Goal: Task Accomplishment & Management: Manage account settings

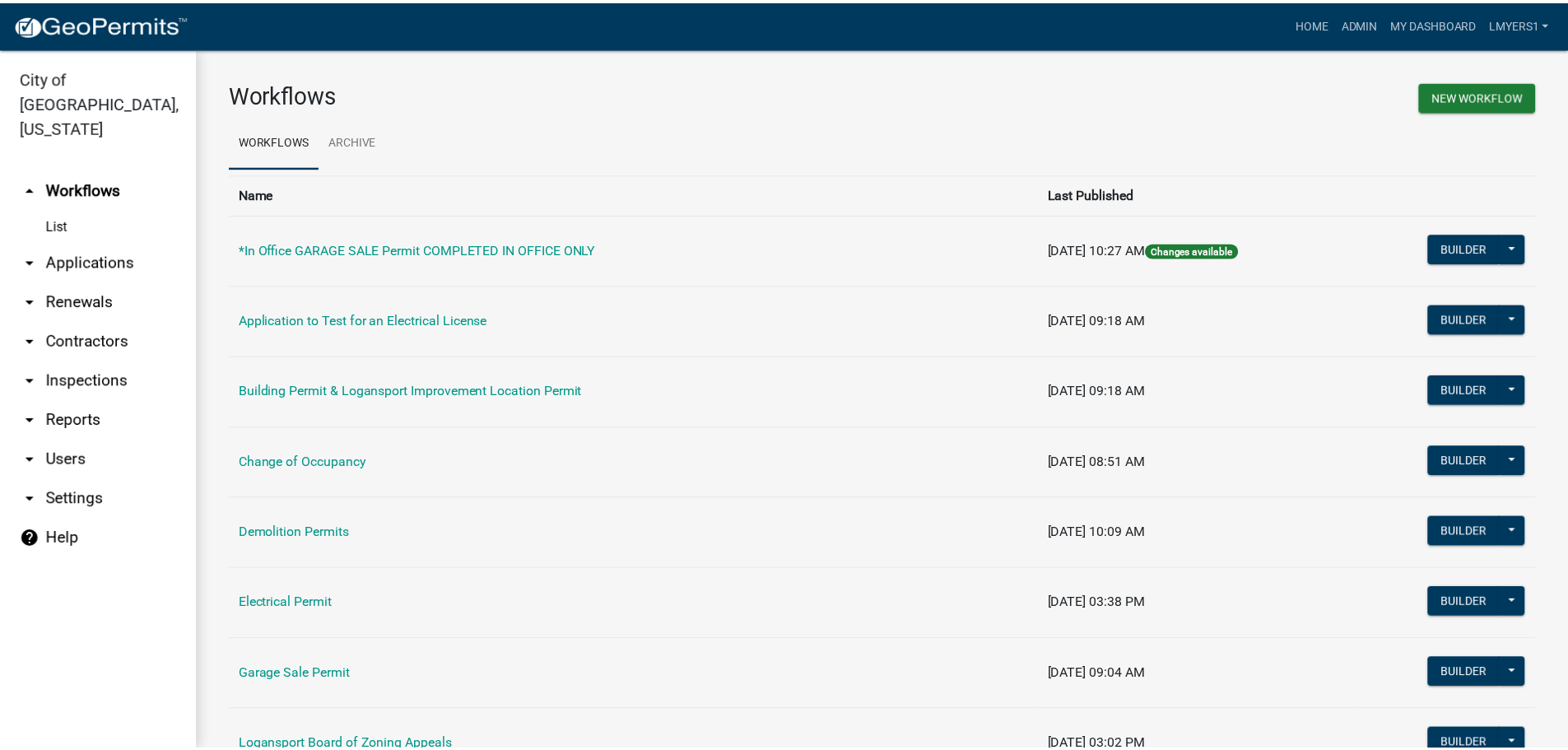
scroll to position [330, 0]
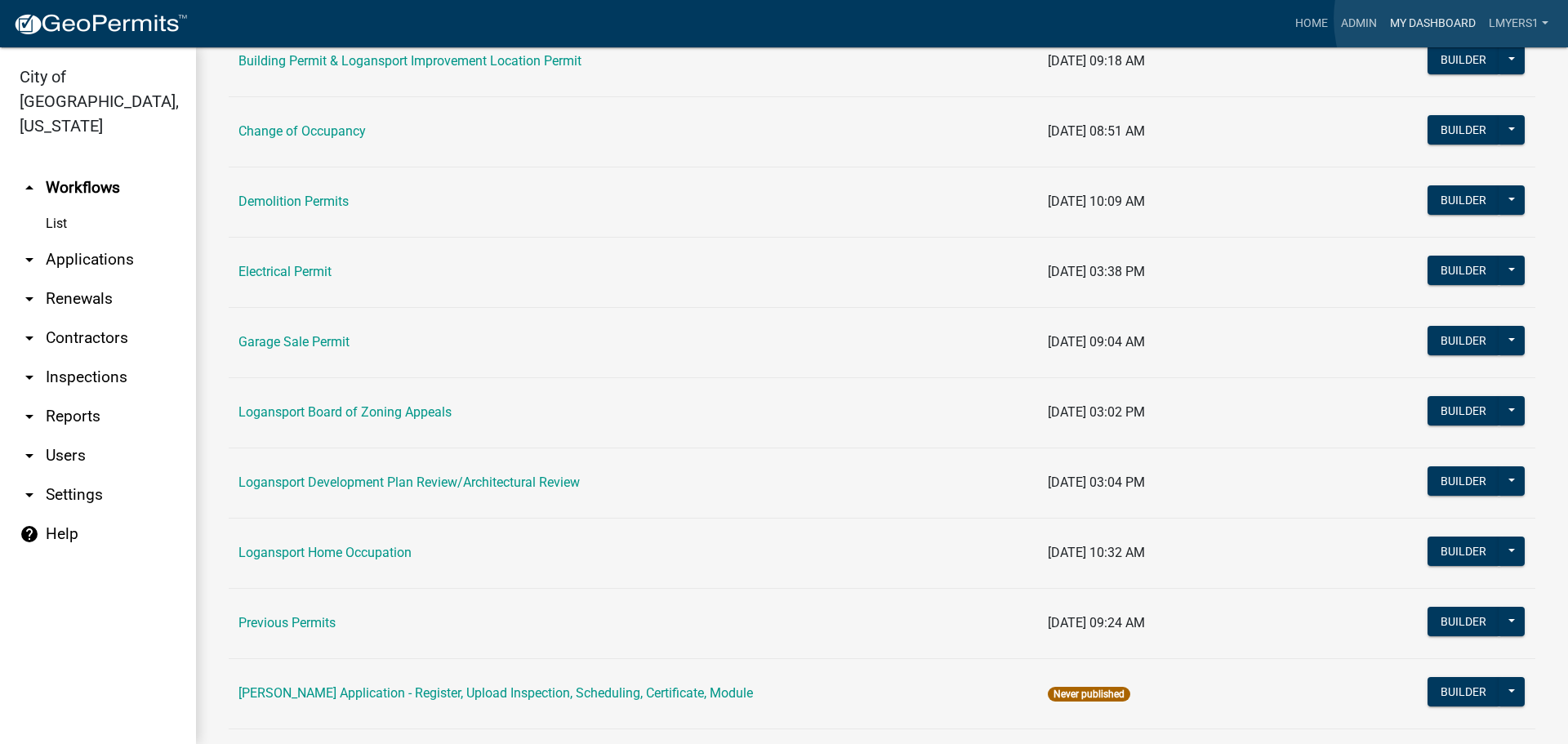
click at [1458, 19] on link "My Dashboard" at bounding box center [1432, 23] width 99 height 31
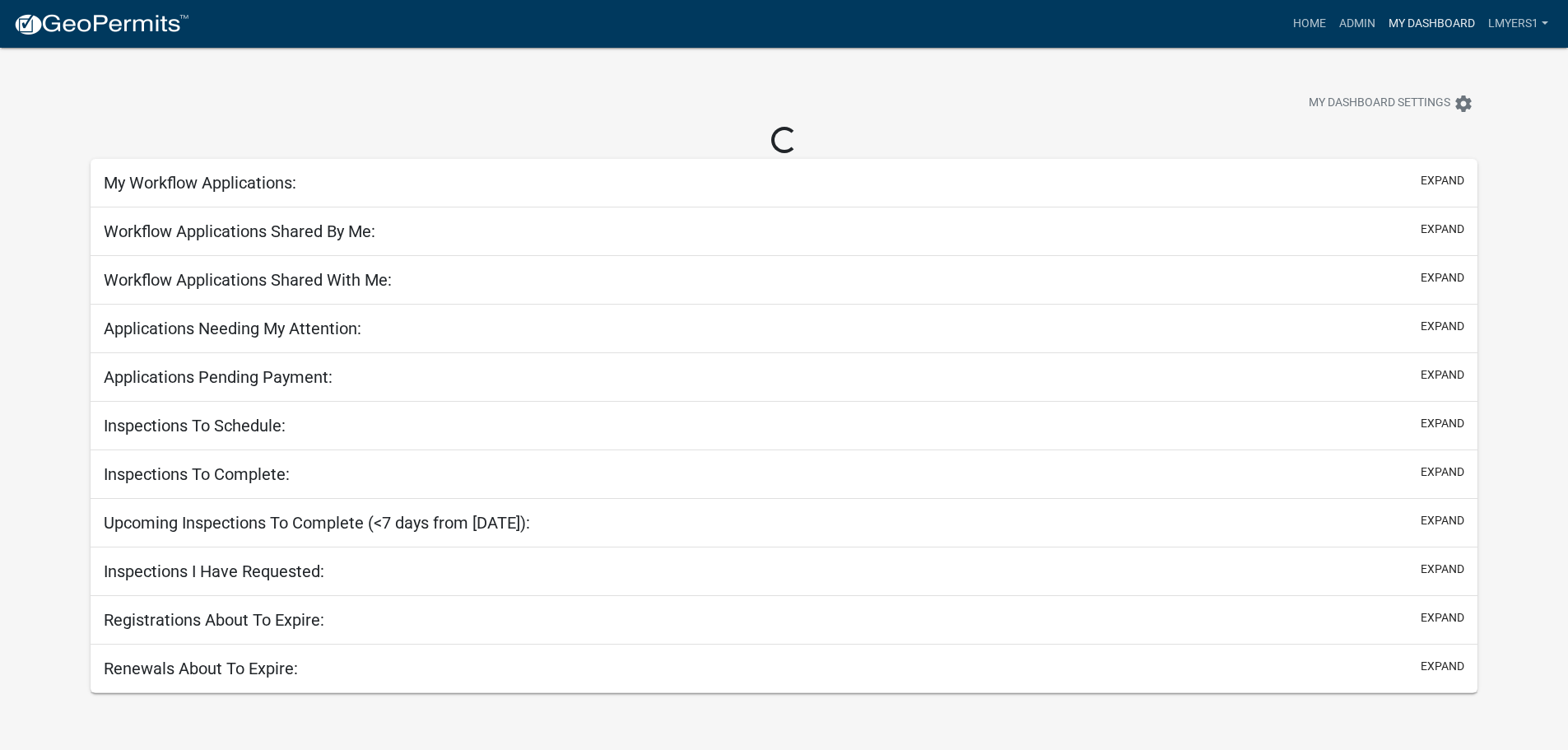
select select "3: 100"
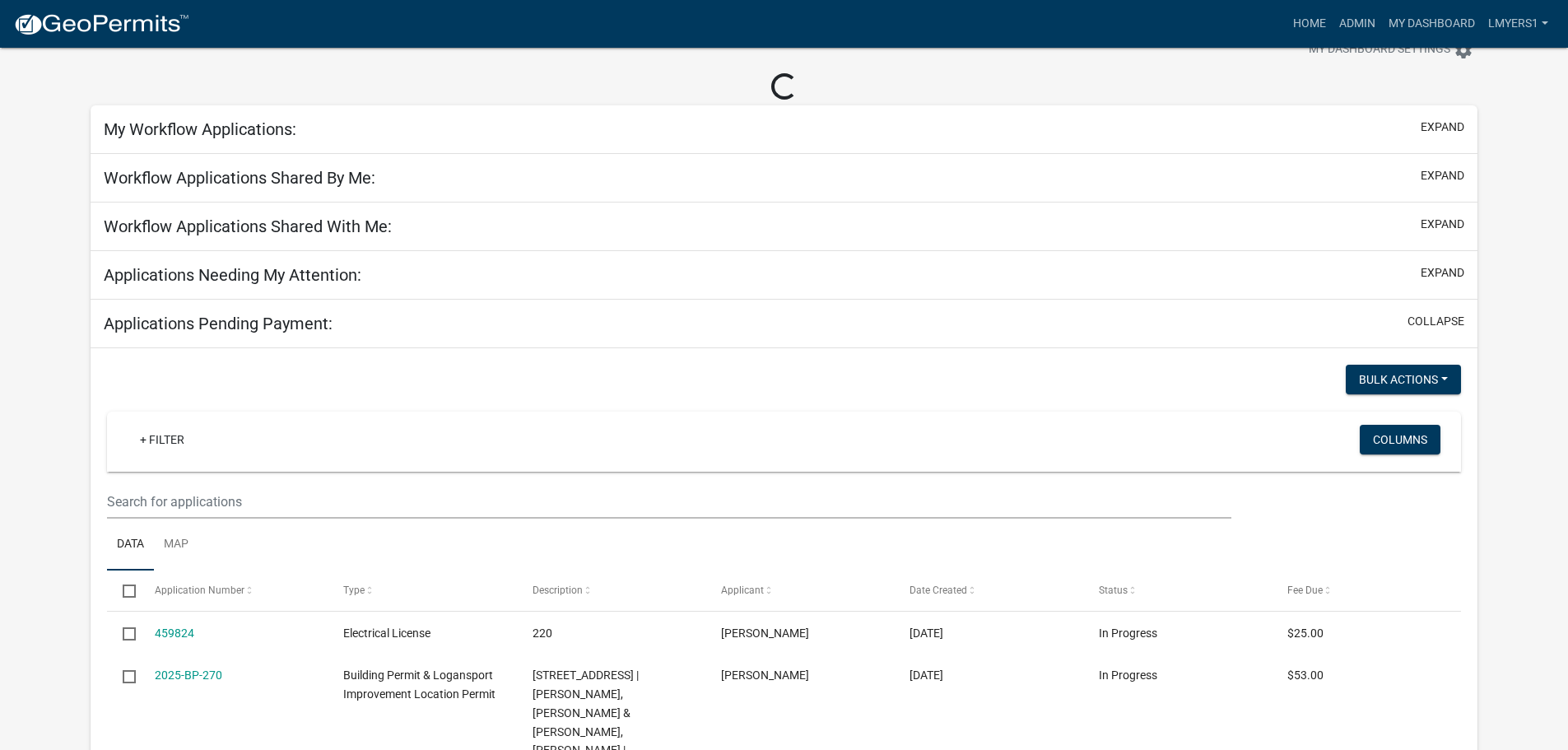
scroll to position [83, 0]
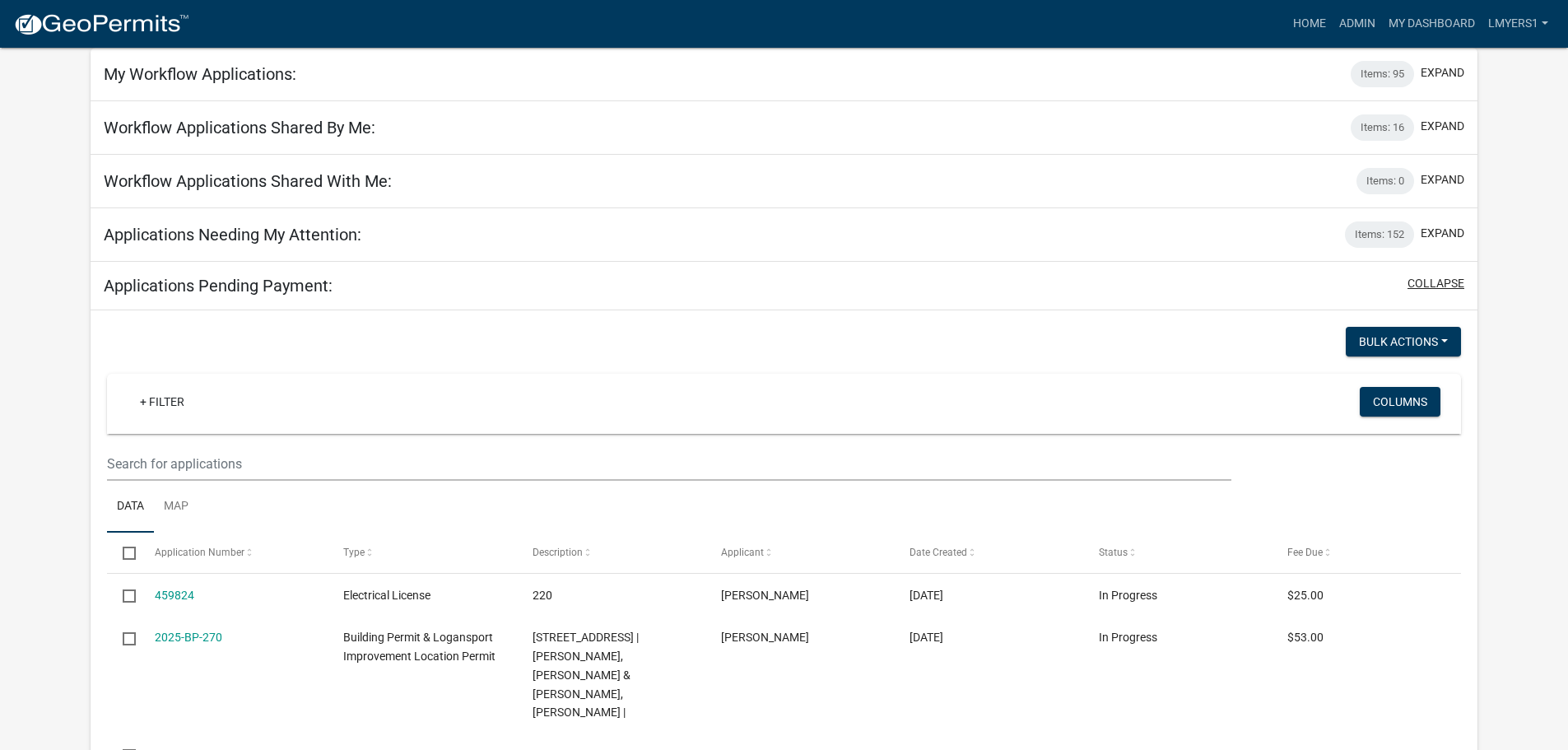
click at [1424, 276] on button "collapse" at bounding box center [1436, 283] width 57 height 18
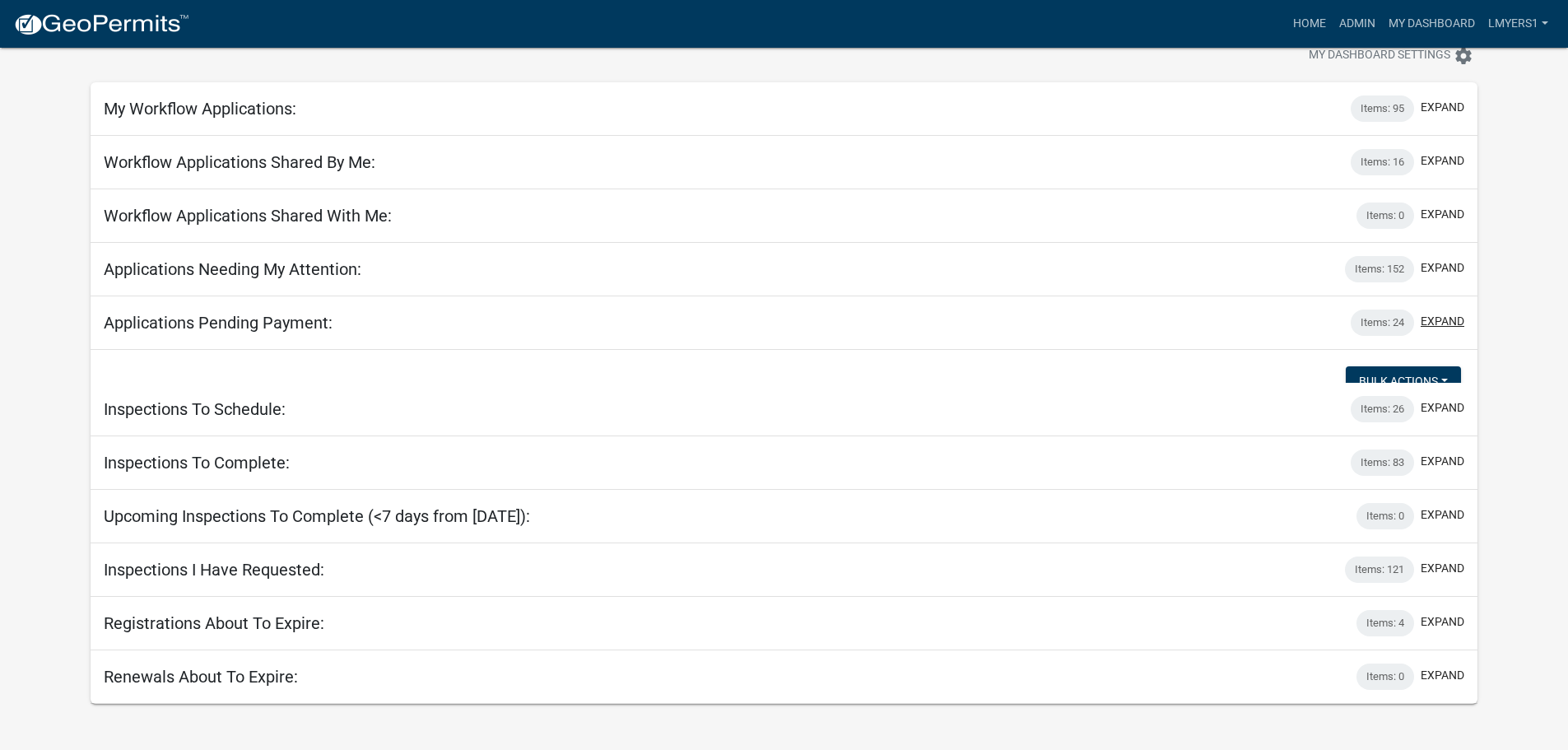
scroll to position [48, 0]
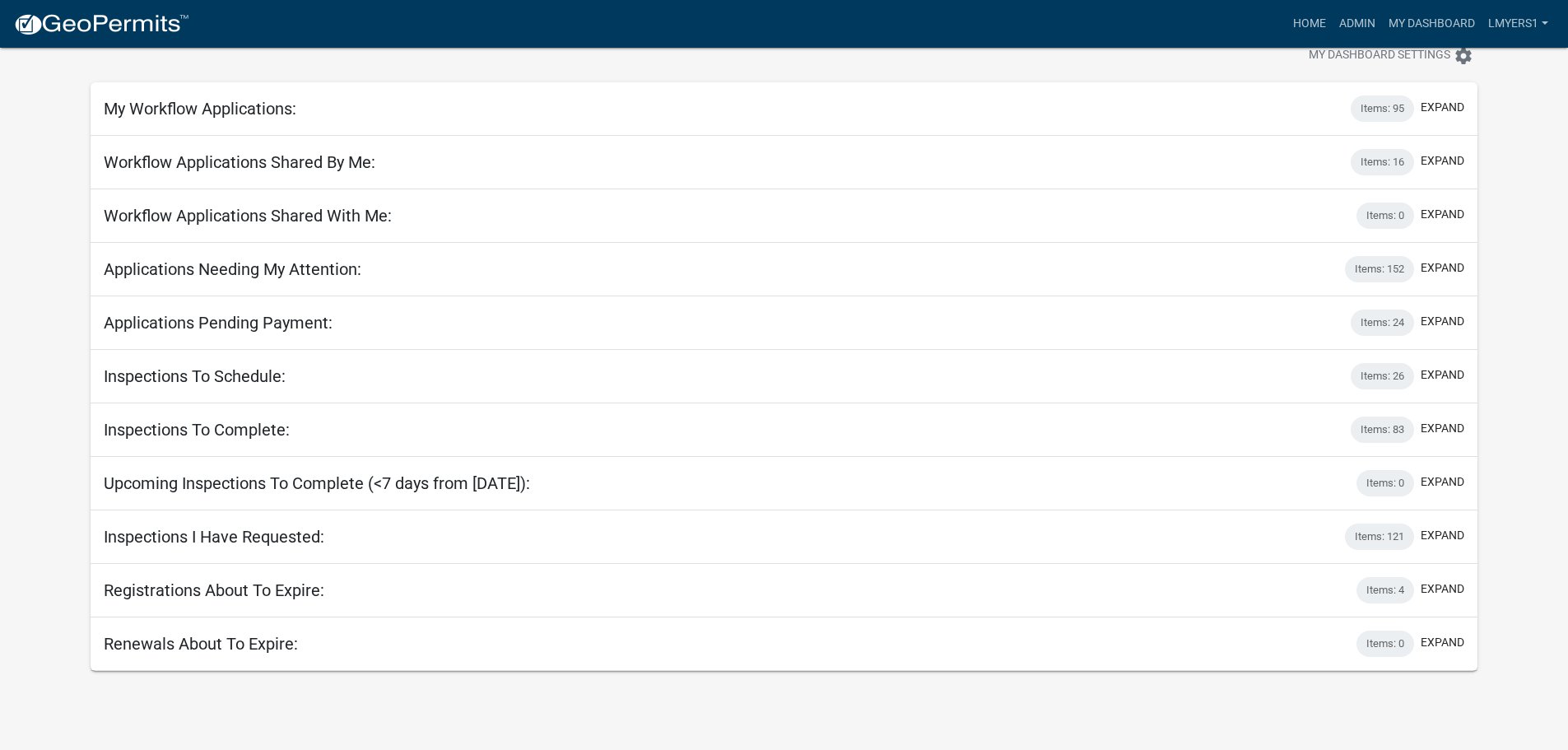
click at [1453, 259] on div "Items: 152 expand" at bounding box center [1404, 269] width 119 height 27
click at [1450, 269] on button "expand" at bounding box center [1442, 268] width 43 height 18
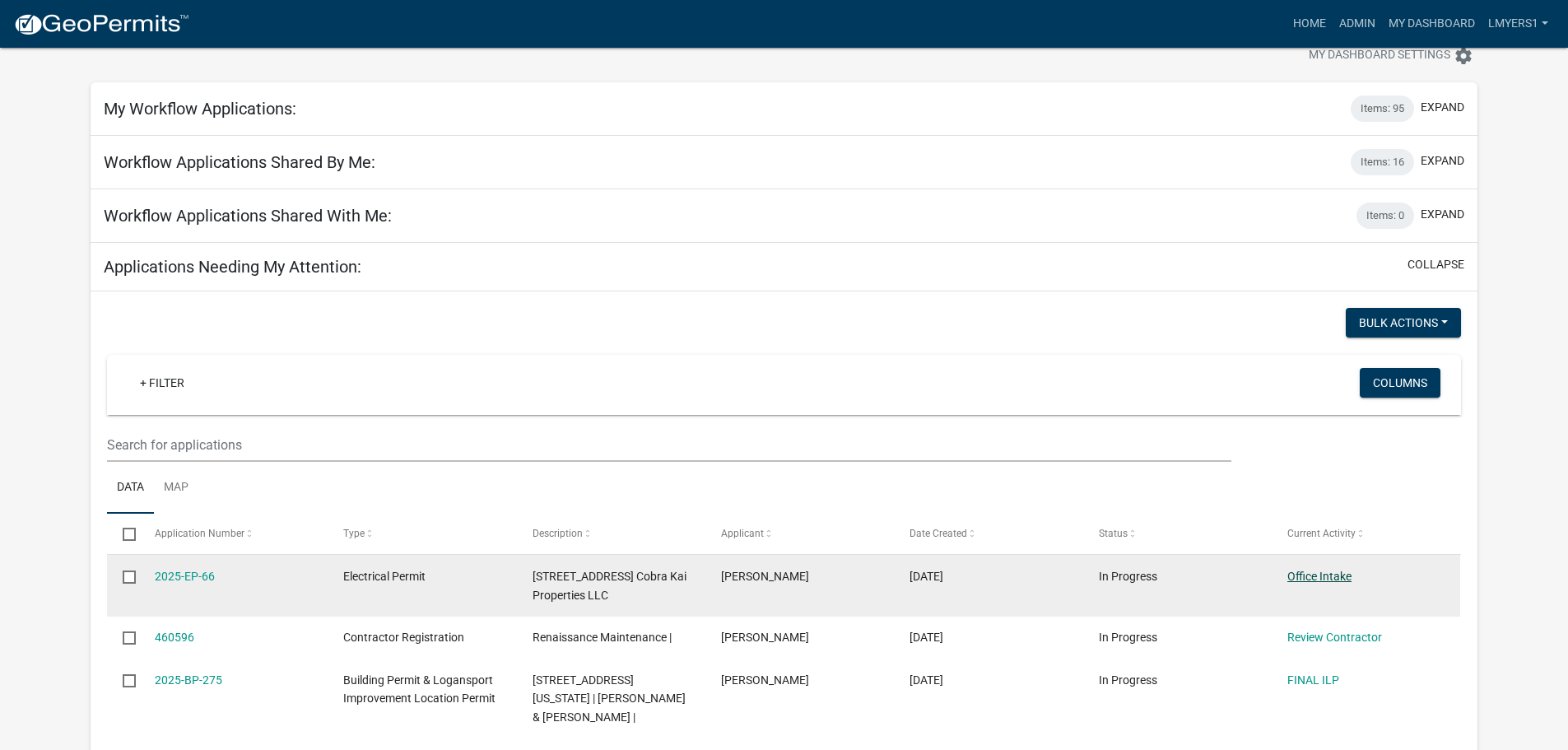
click at [1321, 578] on link "Office Intake" at bounding box center [1319, 576] width 64 height 13
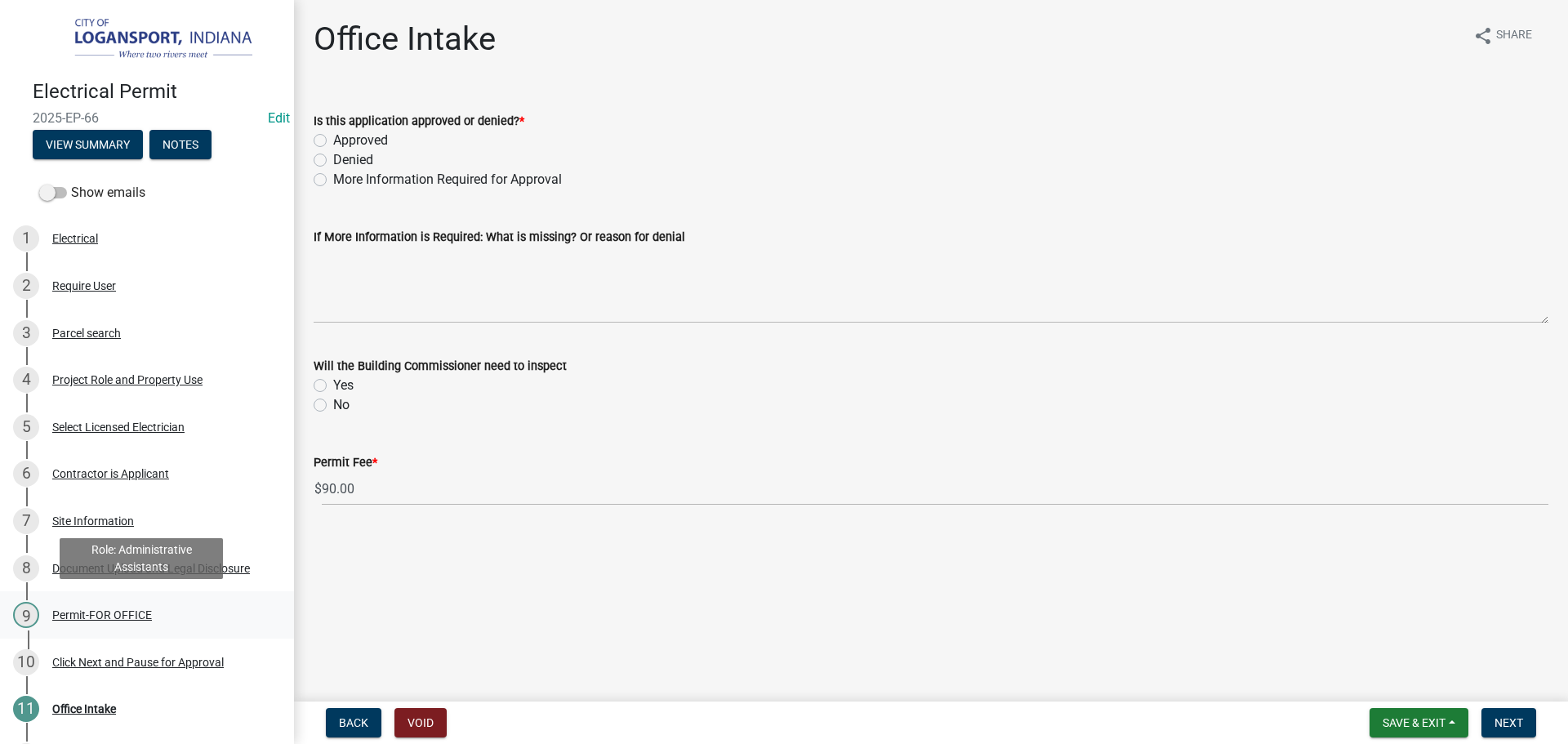
click at [100, 612] on div "Permit-FOR OFFICE" at bounding box center [102, 615] width 99 height 12
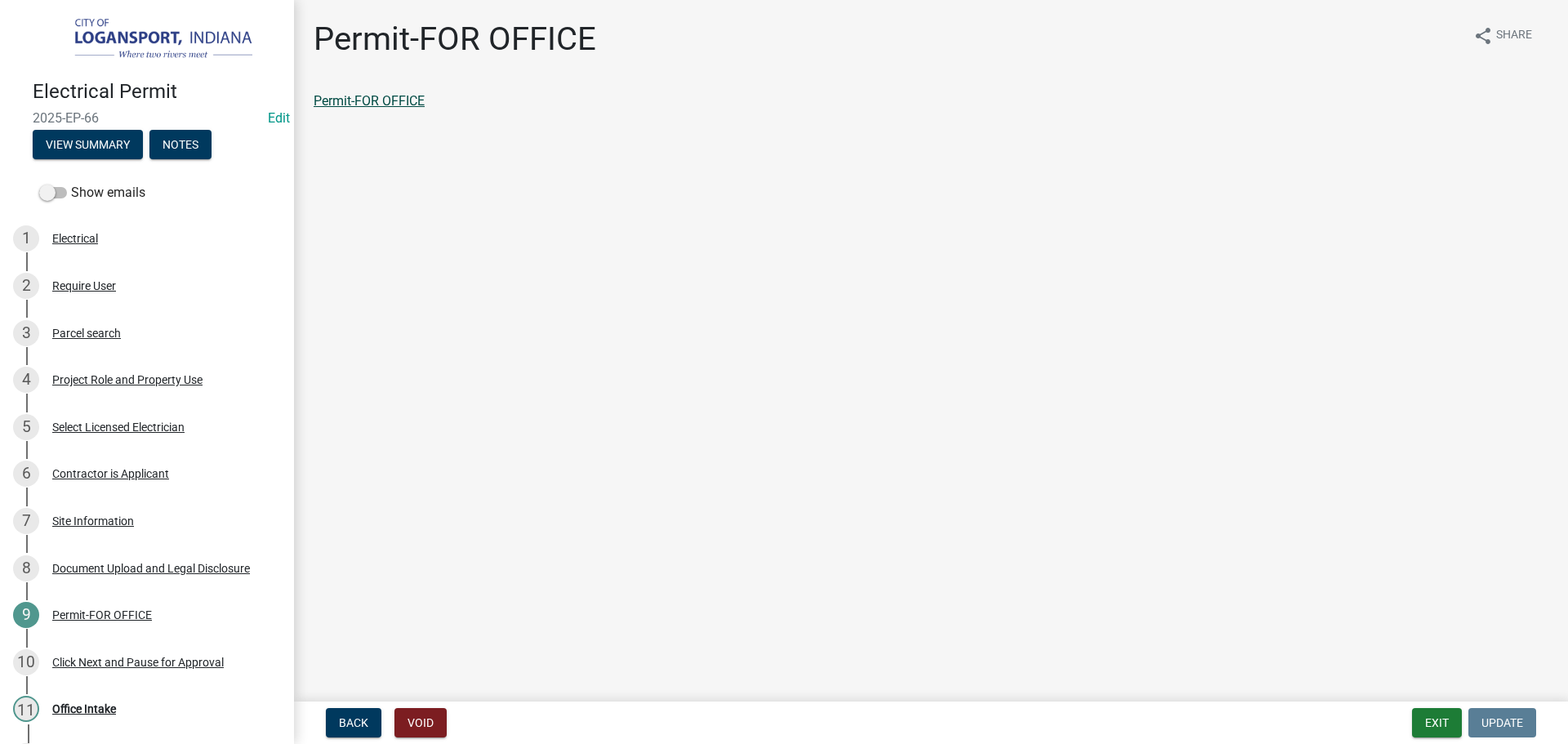
click at [371, 98] on link "Permit-FOR OFFICE" at bounding box center [369, 100] width 111 height 16
click at [84, 704] on div "Office Intake" at bounding box center [84, 708] width 64 height 12
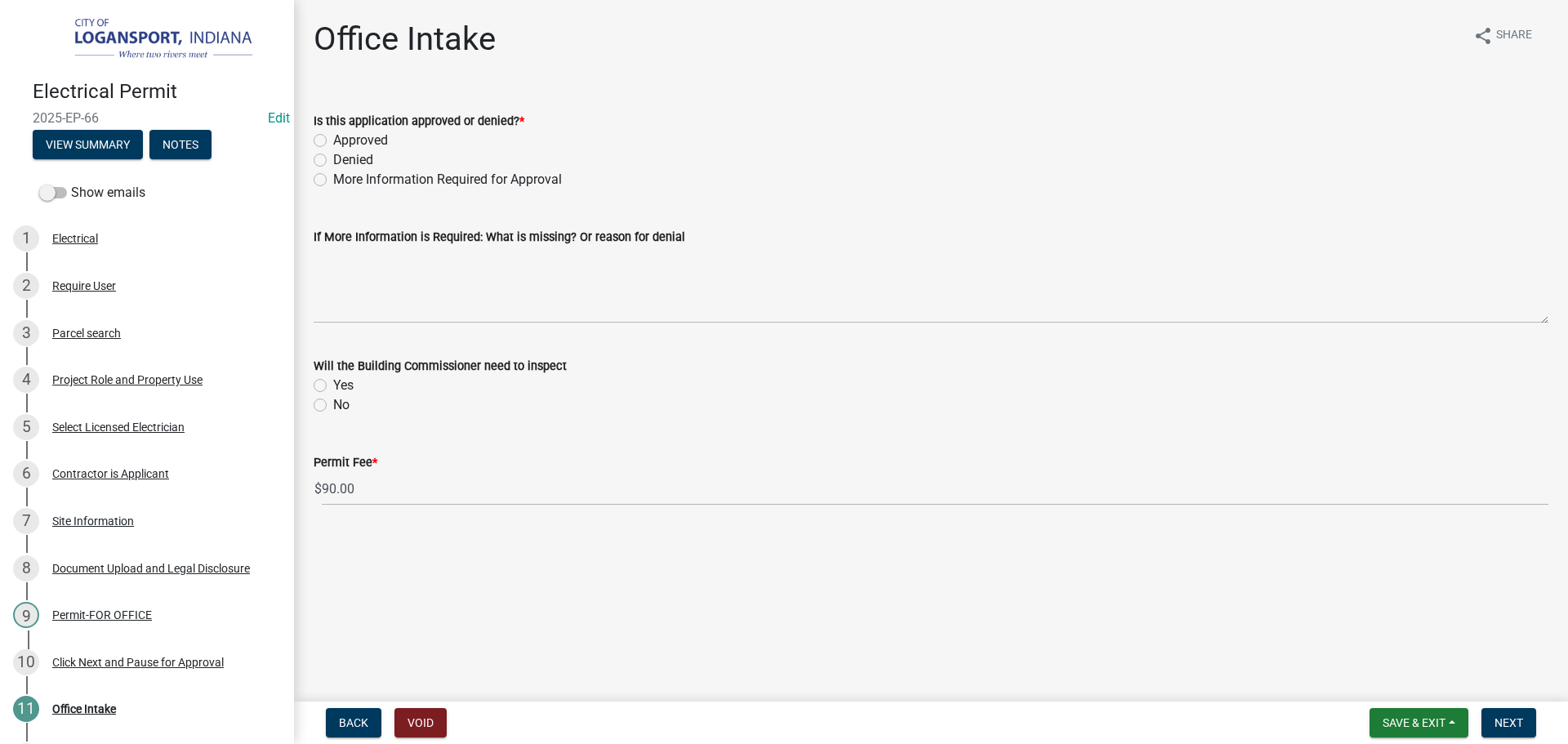
click at [333, 141] on label "Approved" at bounding box center [360, 141] width 55 height 20
click at [333, 141] on input "Approved" at bounding box center [338, 136] width 11 height 11
radio input "true"
click at [333, 383] on label "Yes" at bounding box center [343, 386] width 21 height 20
click at [333, 383] on input "Yes" at bounding box center [338, 381] width 11 height 11
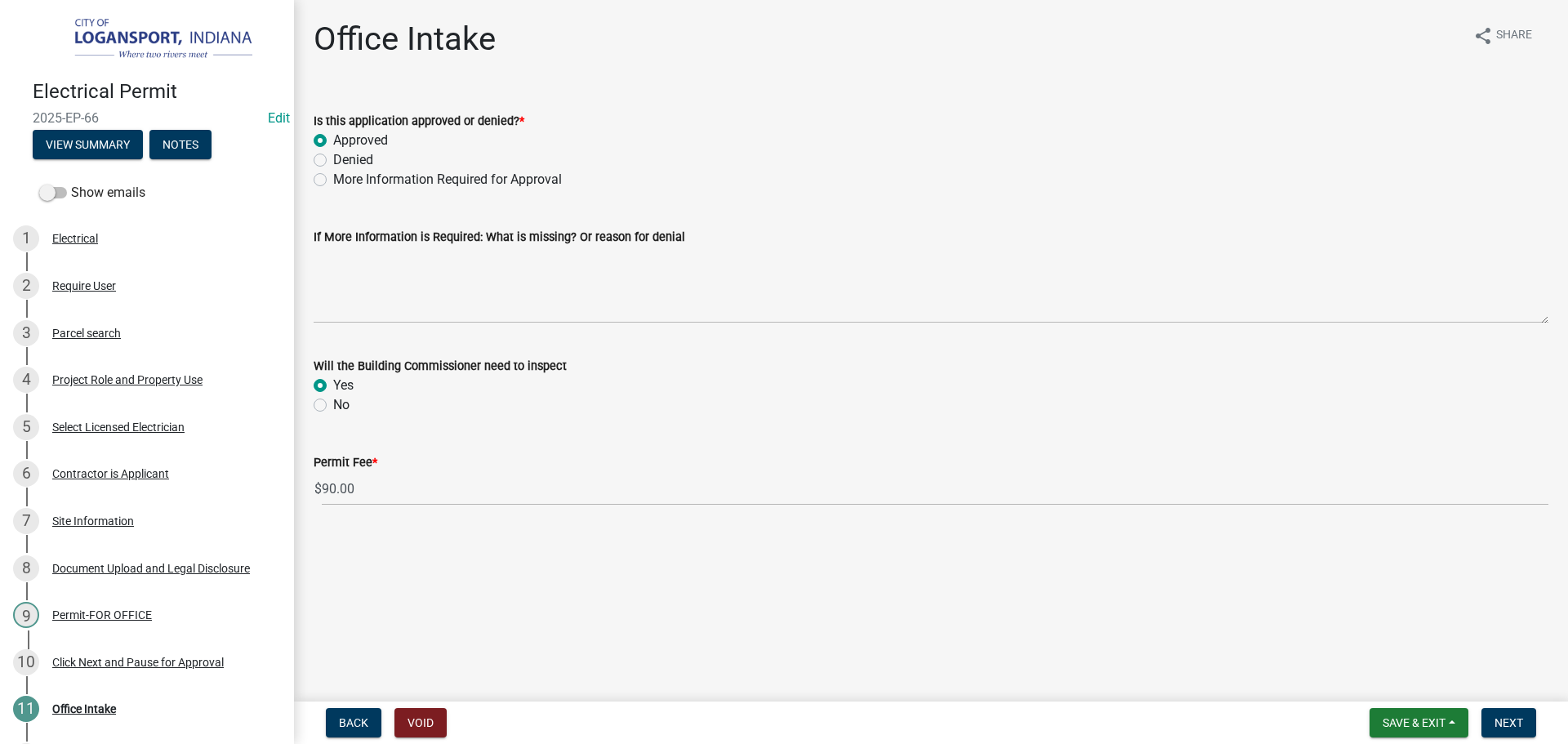
radio input "true"
click at [1501, 712] on button "Next" at bounding box center [1508, 722] width 55 height 30
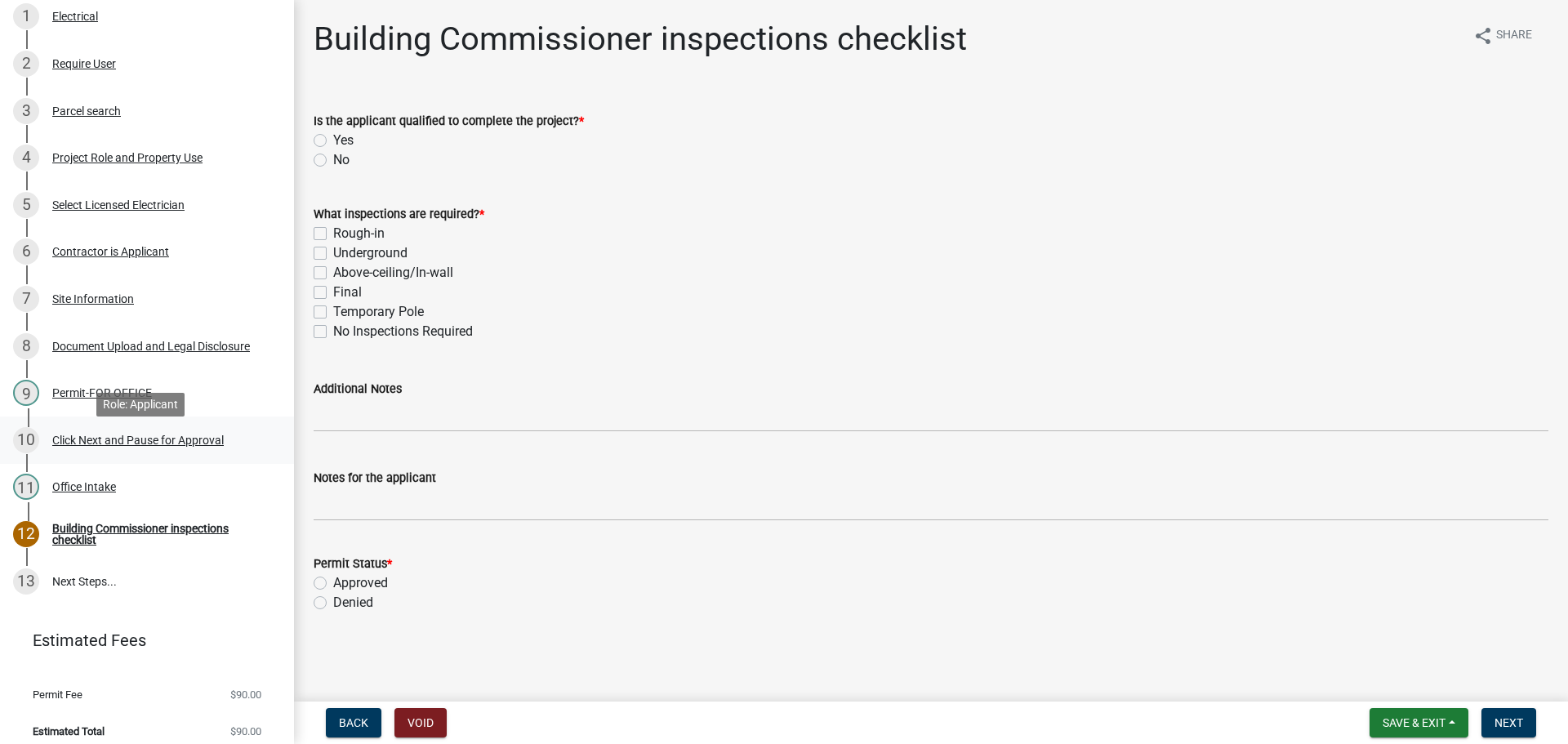
scroll to position [232, 0]
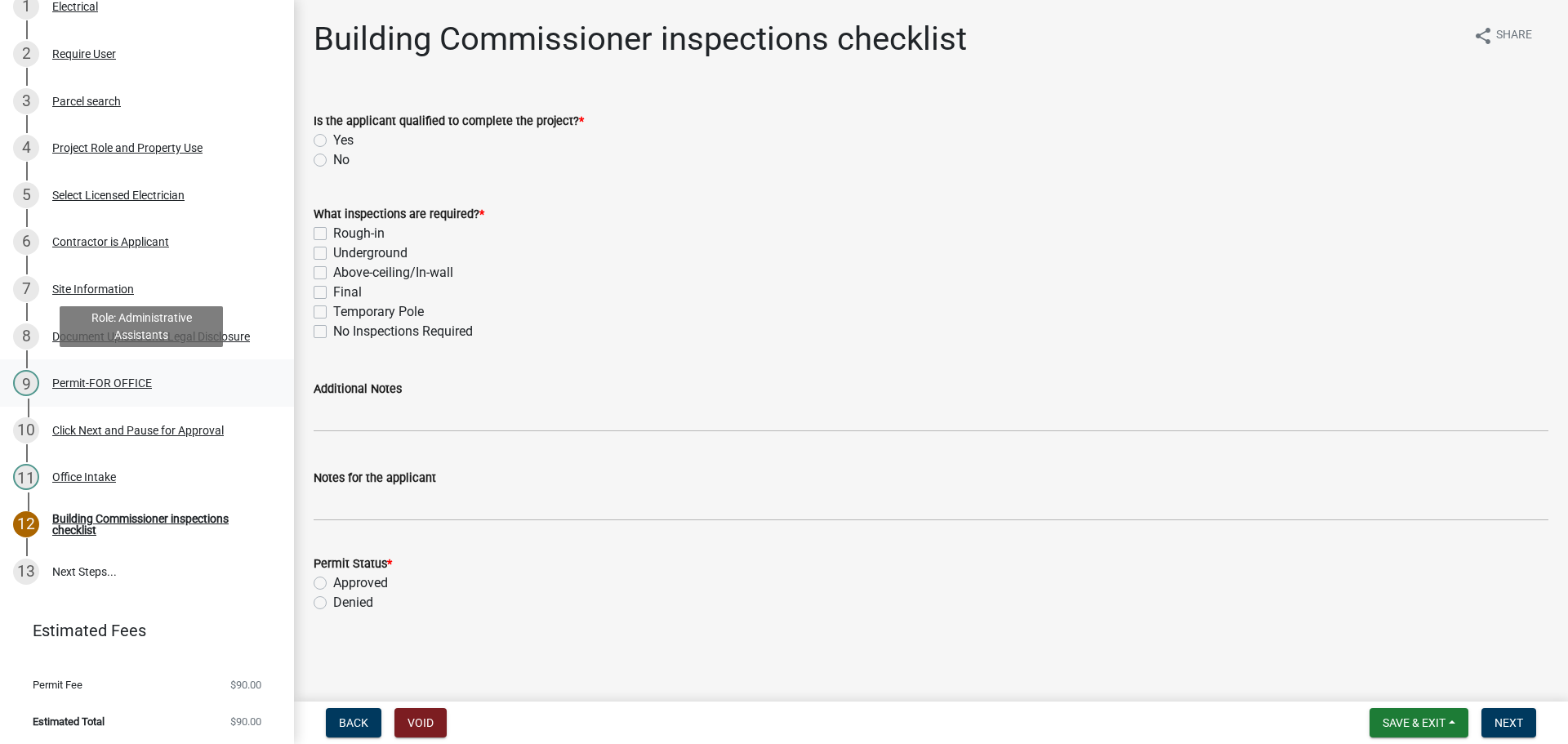
click at [78, 381] on div "Permit-FOR OFFICE" at bounding box center [102, 383] width 99 height 12
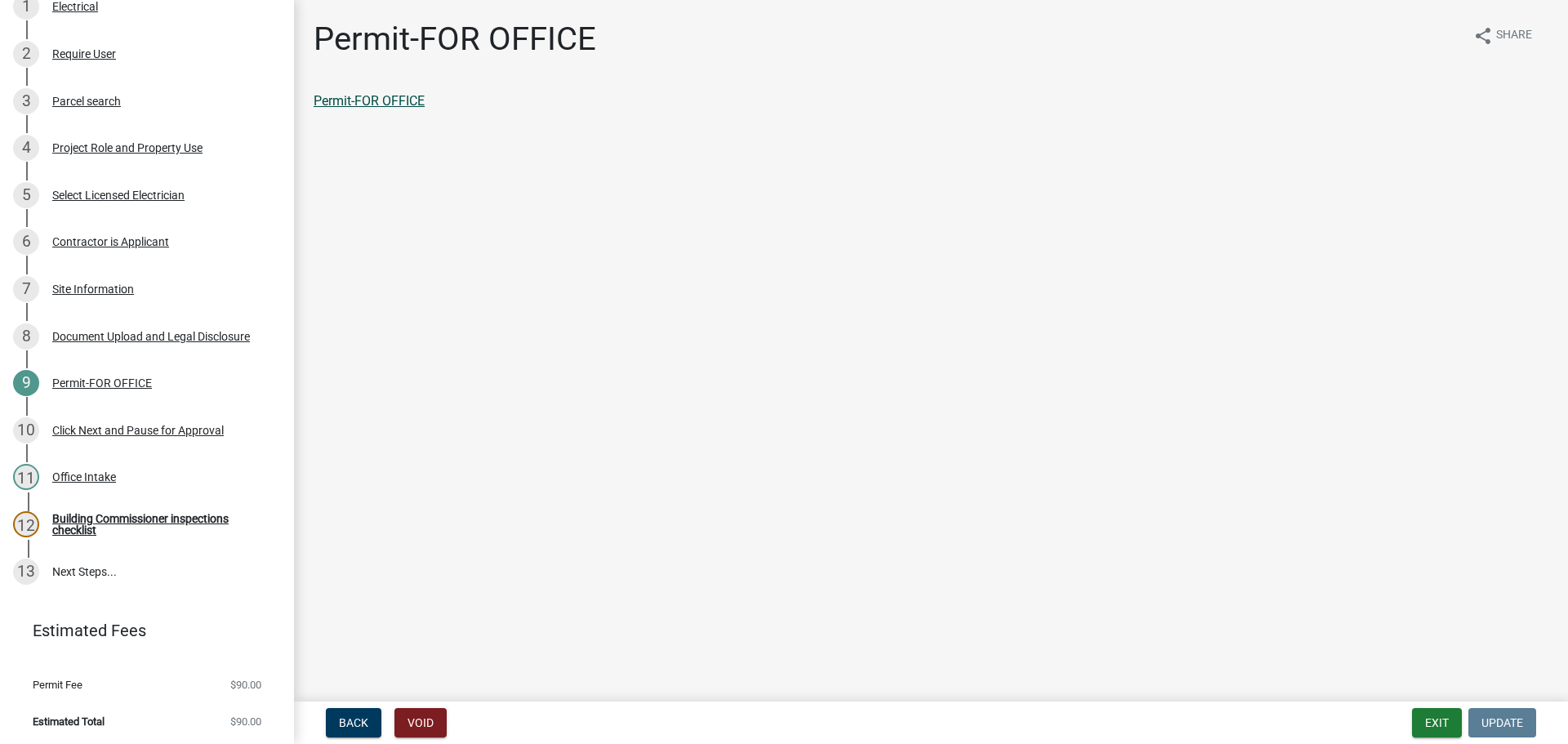
click at [392, 102] on link "Permit-FOR OFFICE" at bounding box center [369, 100] width 111 height 16
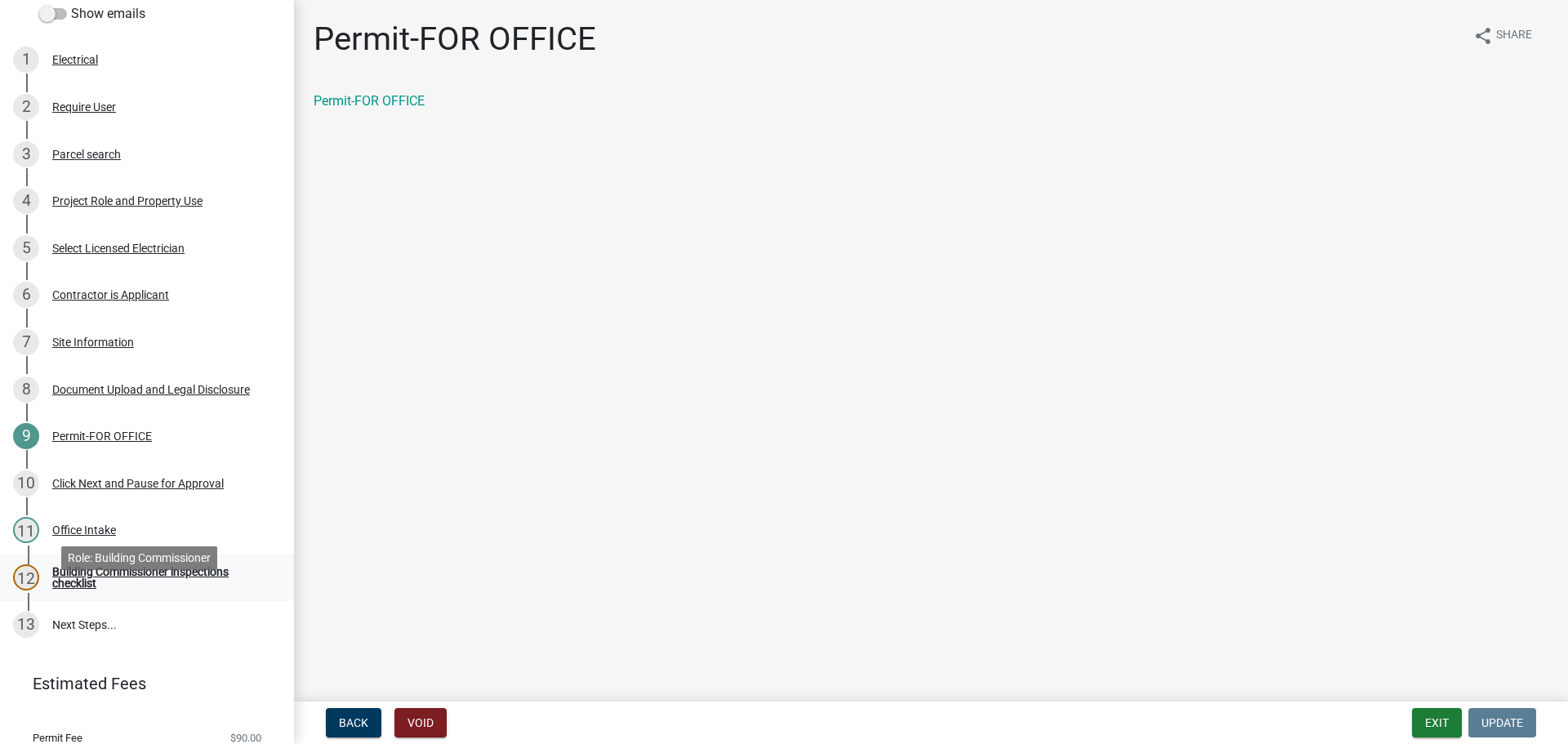
scroll to position [150, 0]
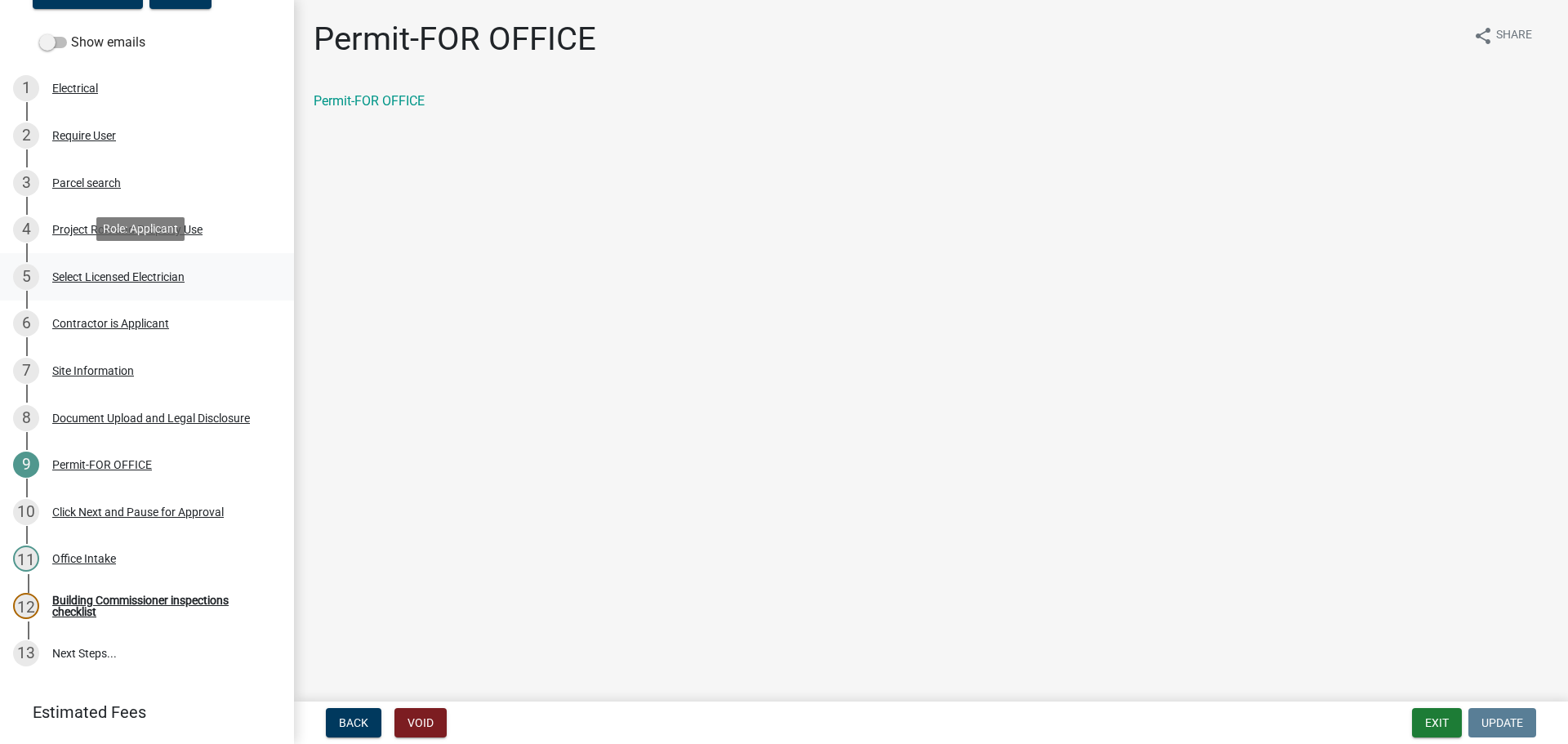
click at [94, 276] on div "Select Licensed Electrician" at bounding box center [118, 276] width 132 height 12
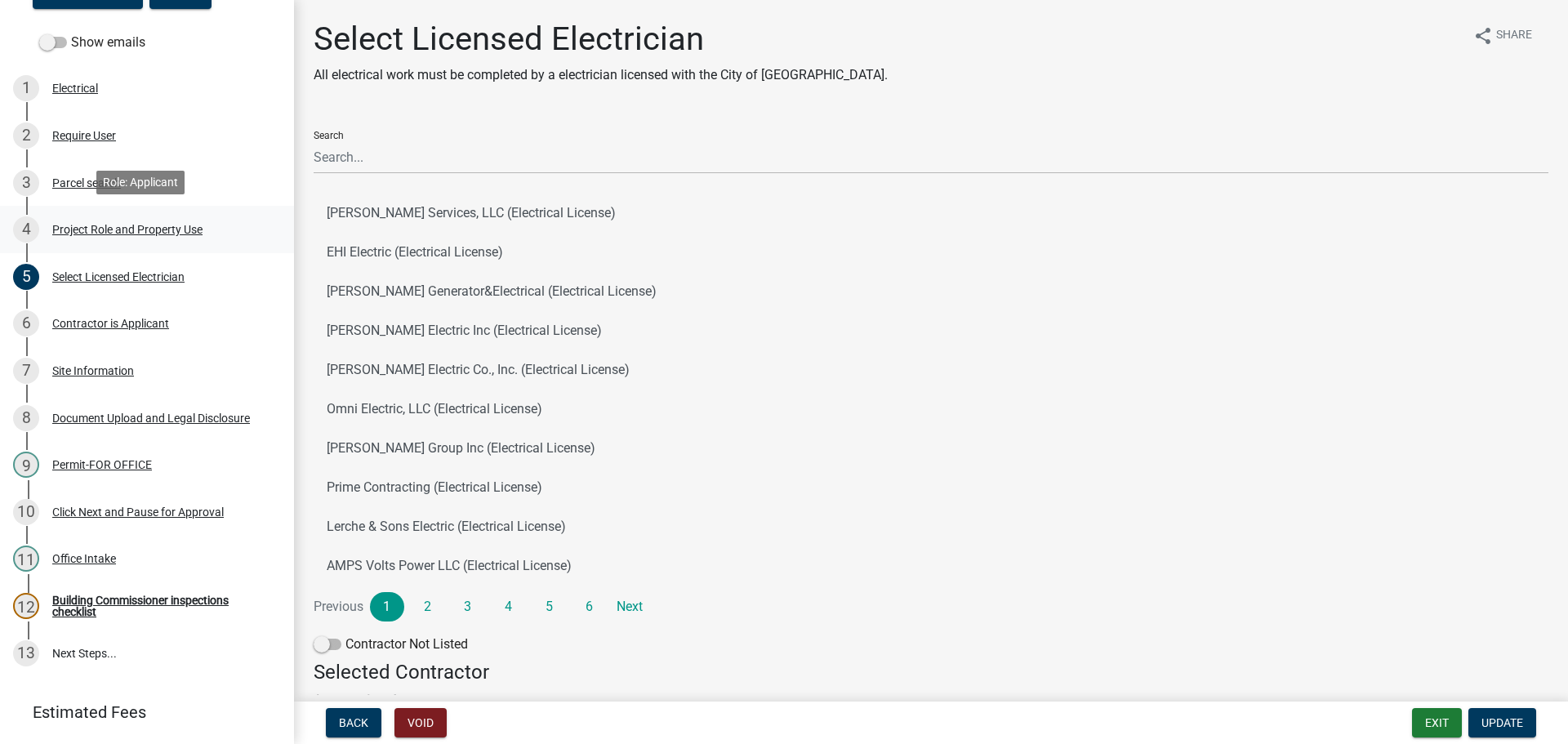
click at [91, 233] on div "Project Role and Property Use" at bounding box center [127, 229] width 150 height 12
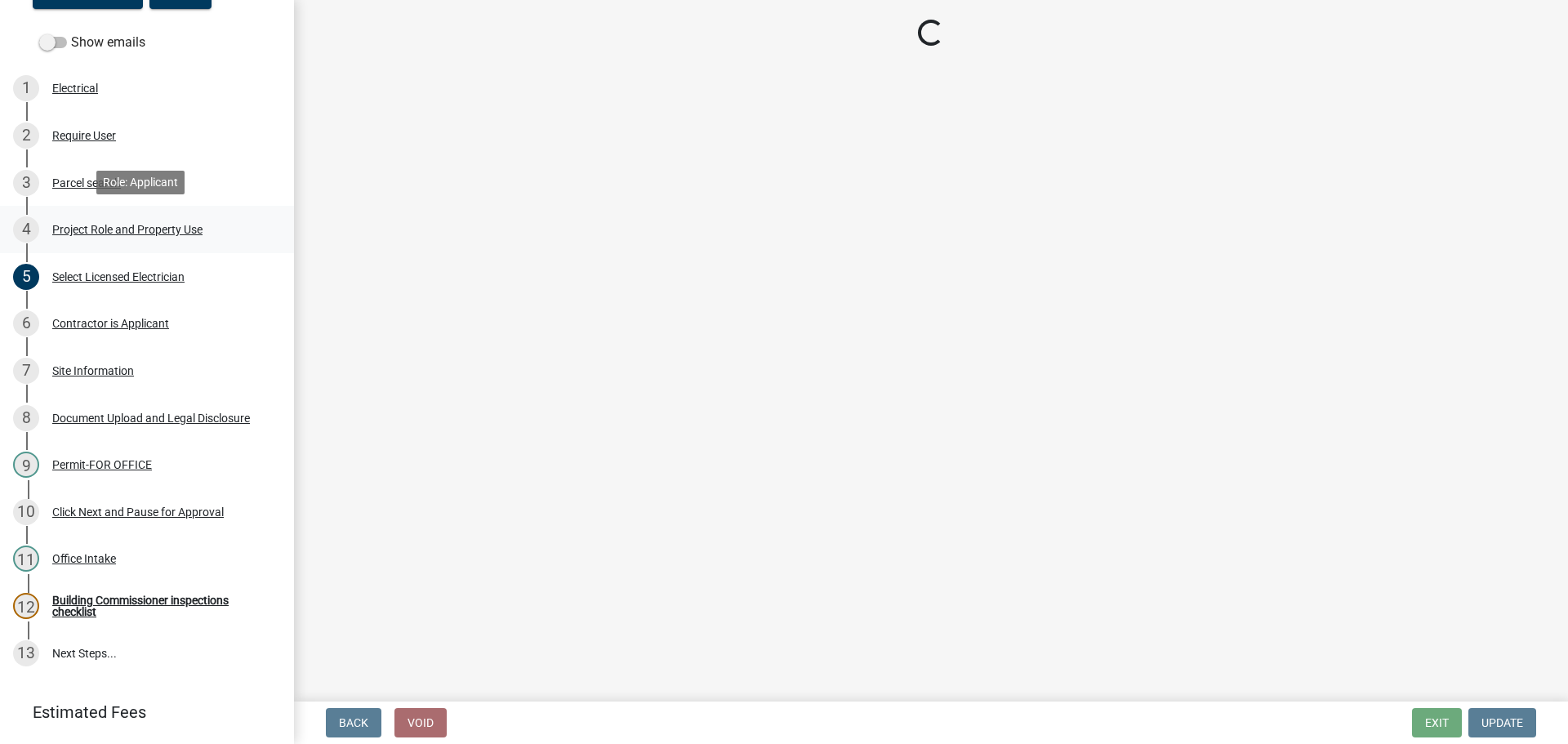
select select "530f9f5f-3156-4079-bc91-3d3598a96b73"
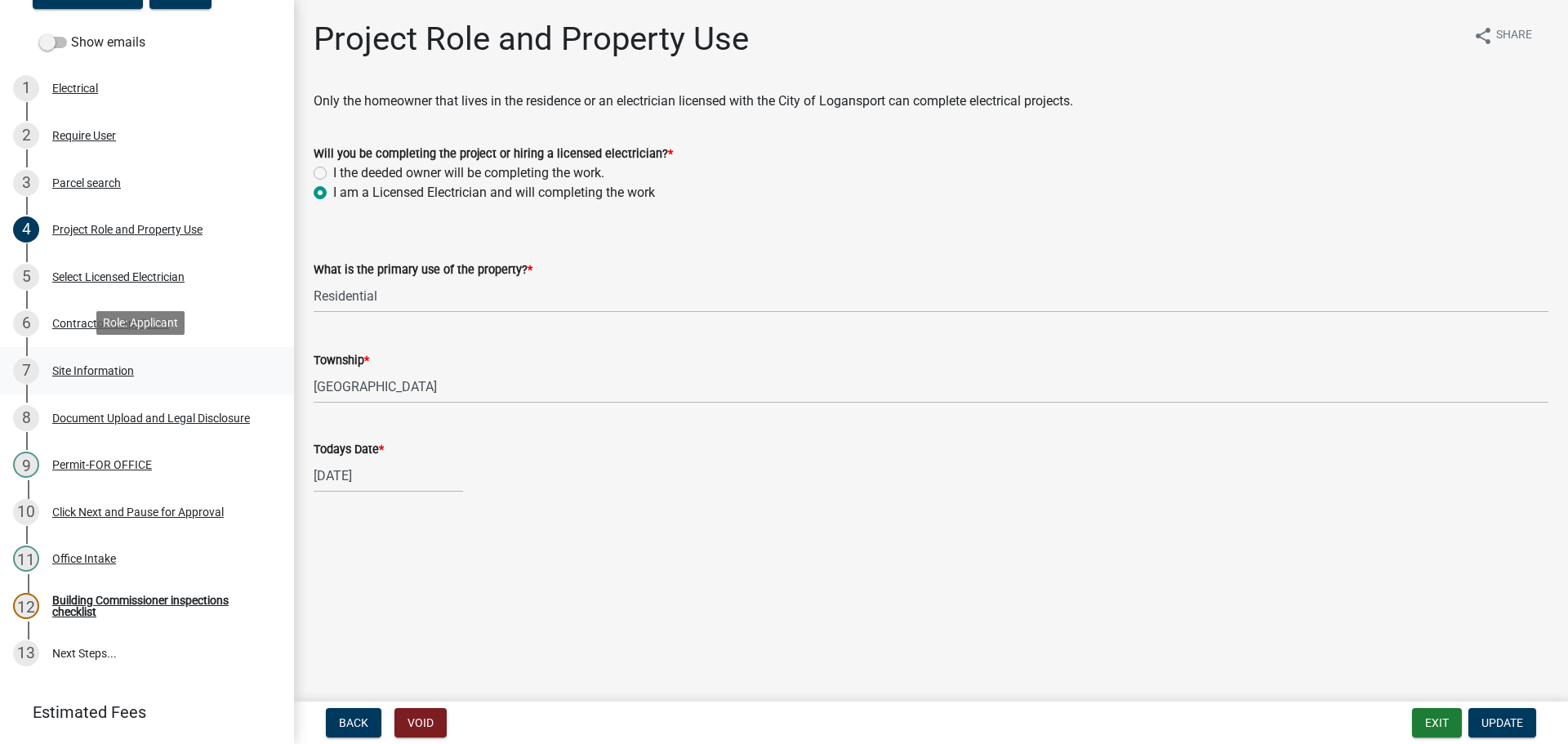
click at [98, 360] on div "7 Site Information" at bounding box center [141, 371] width 255 height 26
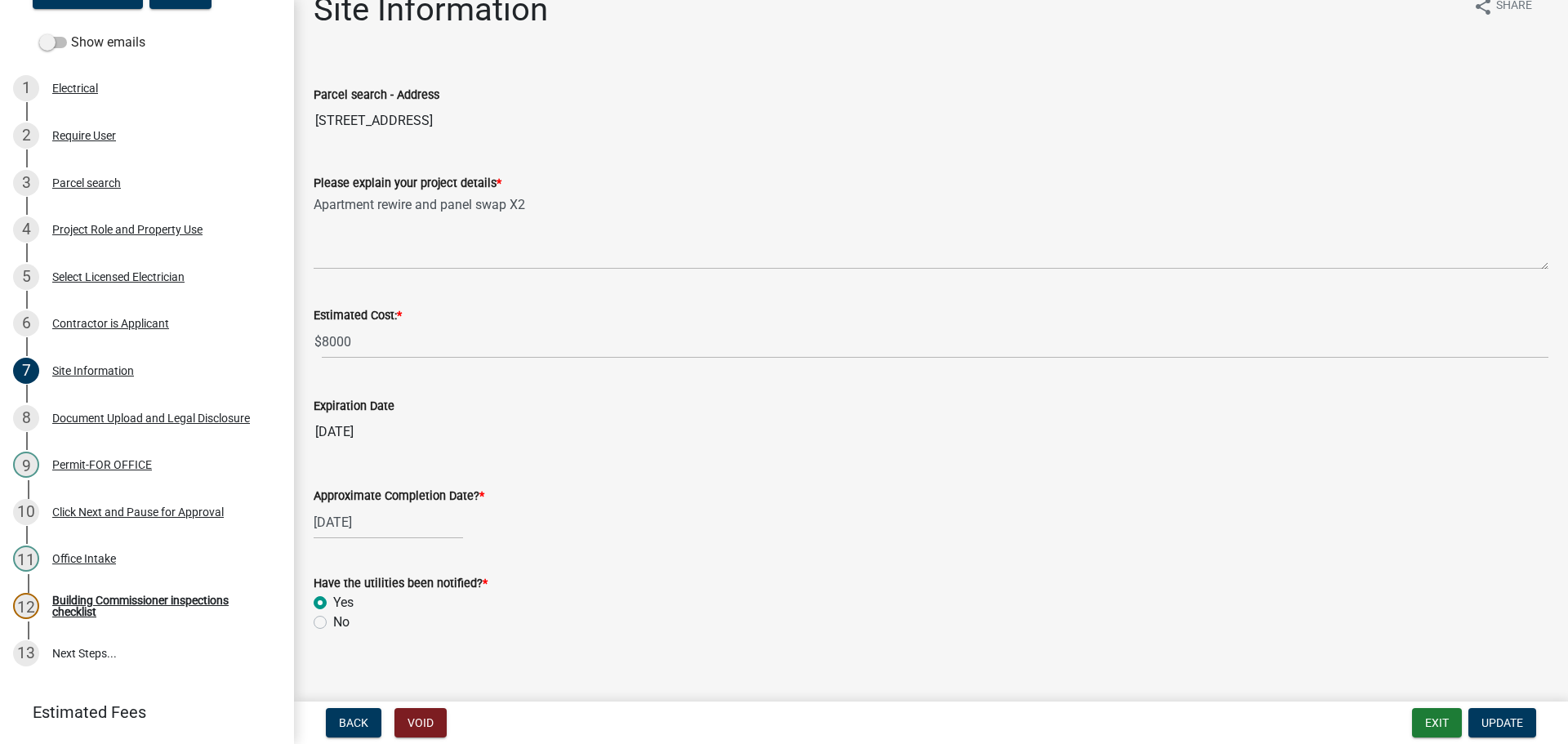
scroll to position [45, 0]
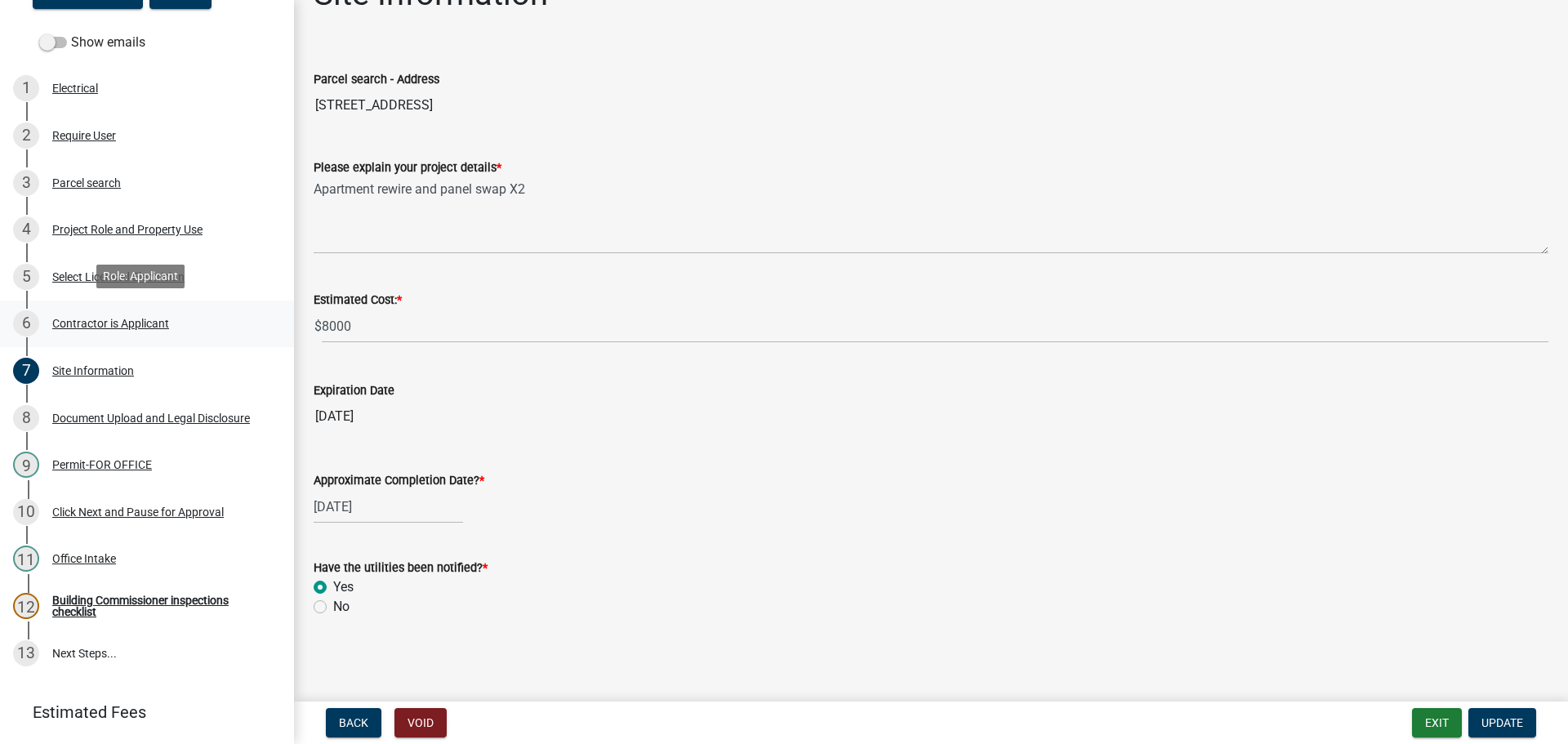
click at [129, 333] on div "6 Contractor is Applicant" at bounding box center [141, 324] width 255 height 26
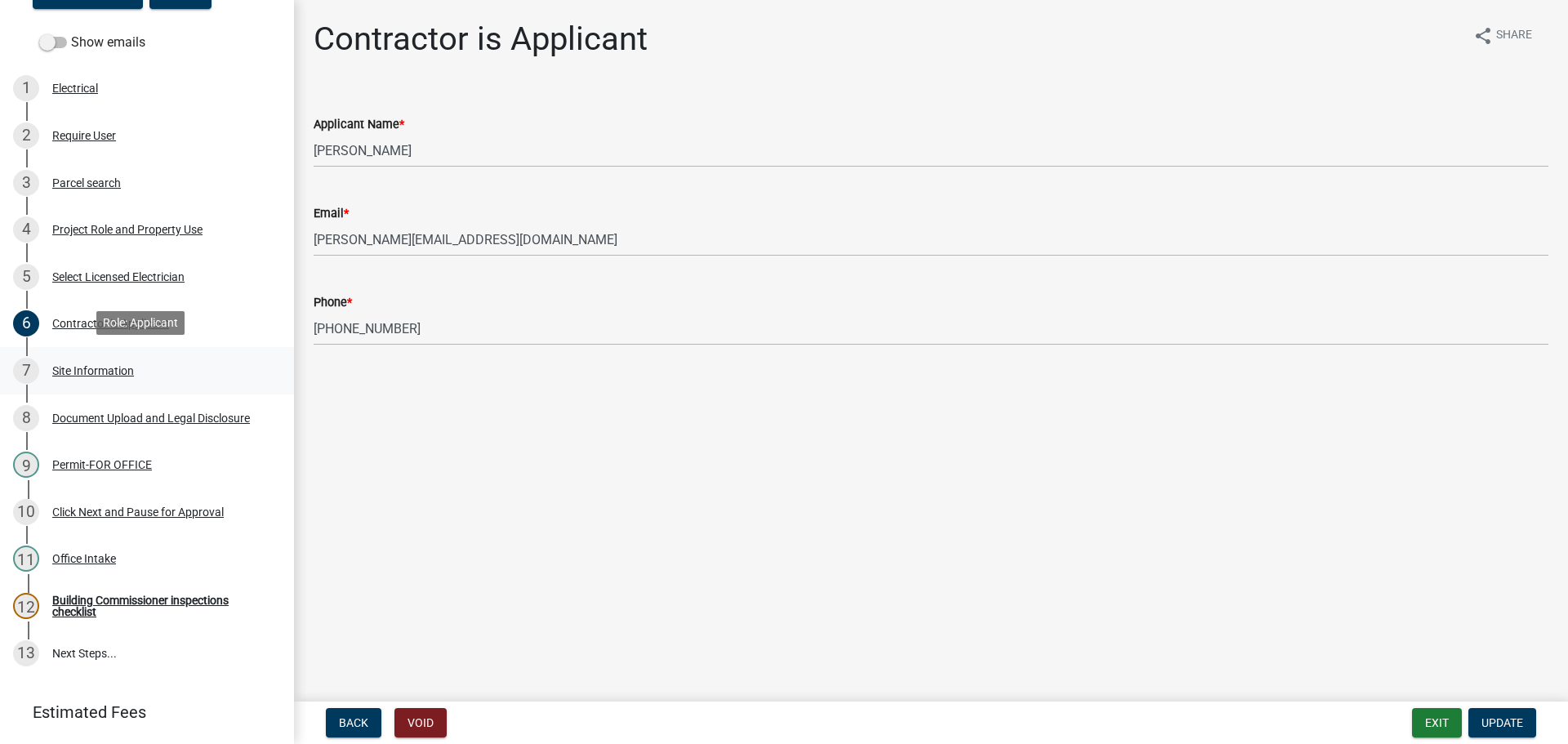
click at [105, 377] on div "7 Site Information" at bounding box center [141, 371] width 255 height 26
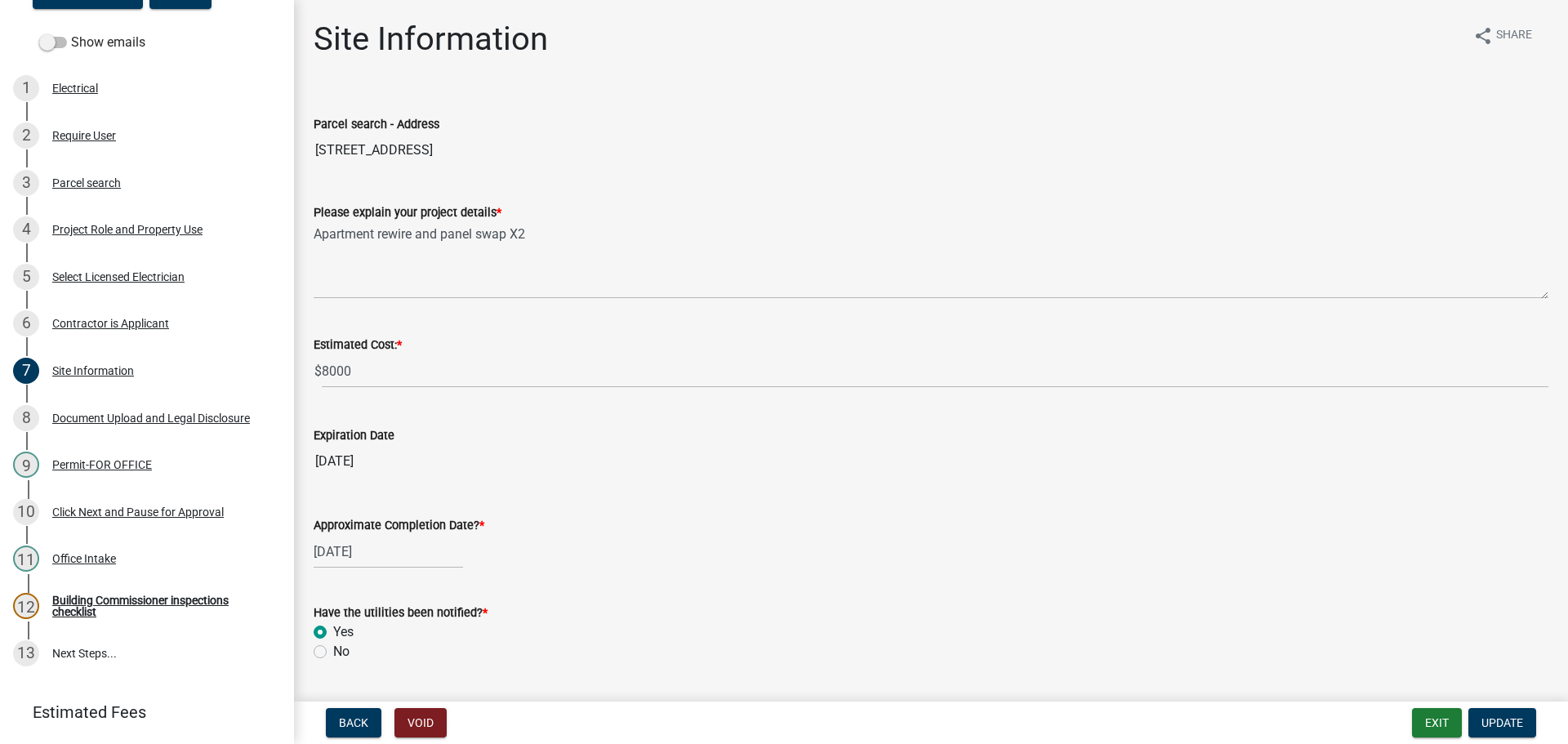
scroll to position [45, 0]
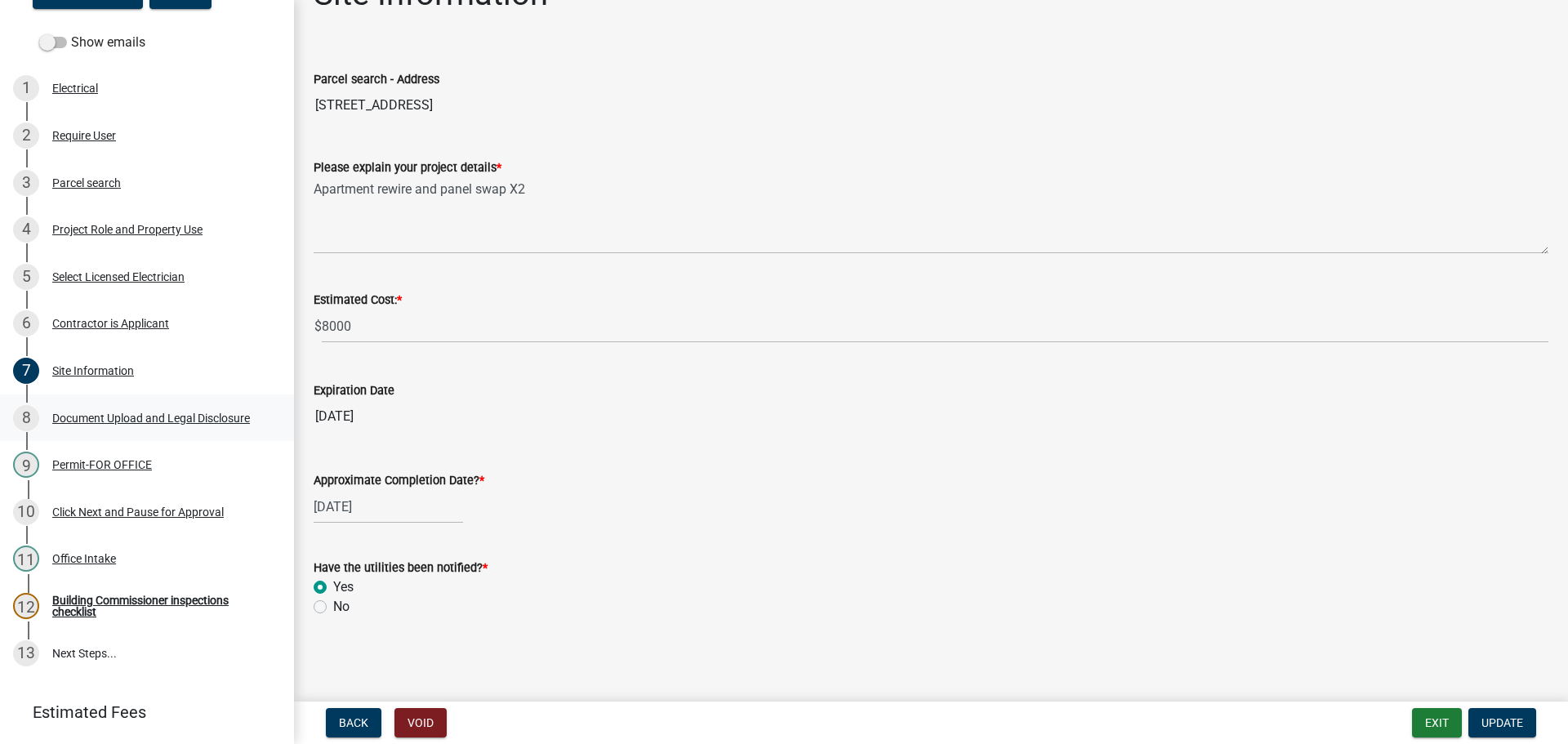
click at [89, 416] on div "Document Upload and Legal Disclosure" at bounding box center [151, 418] width 198 height 12
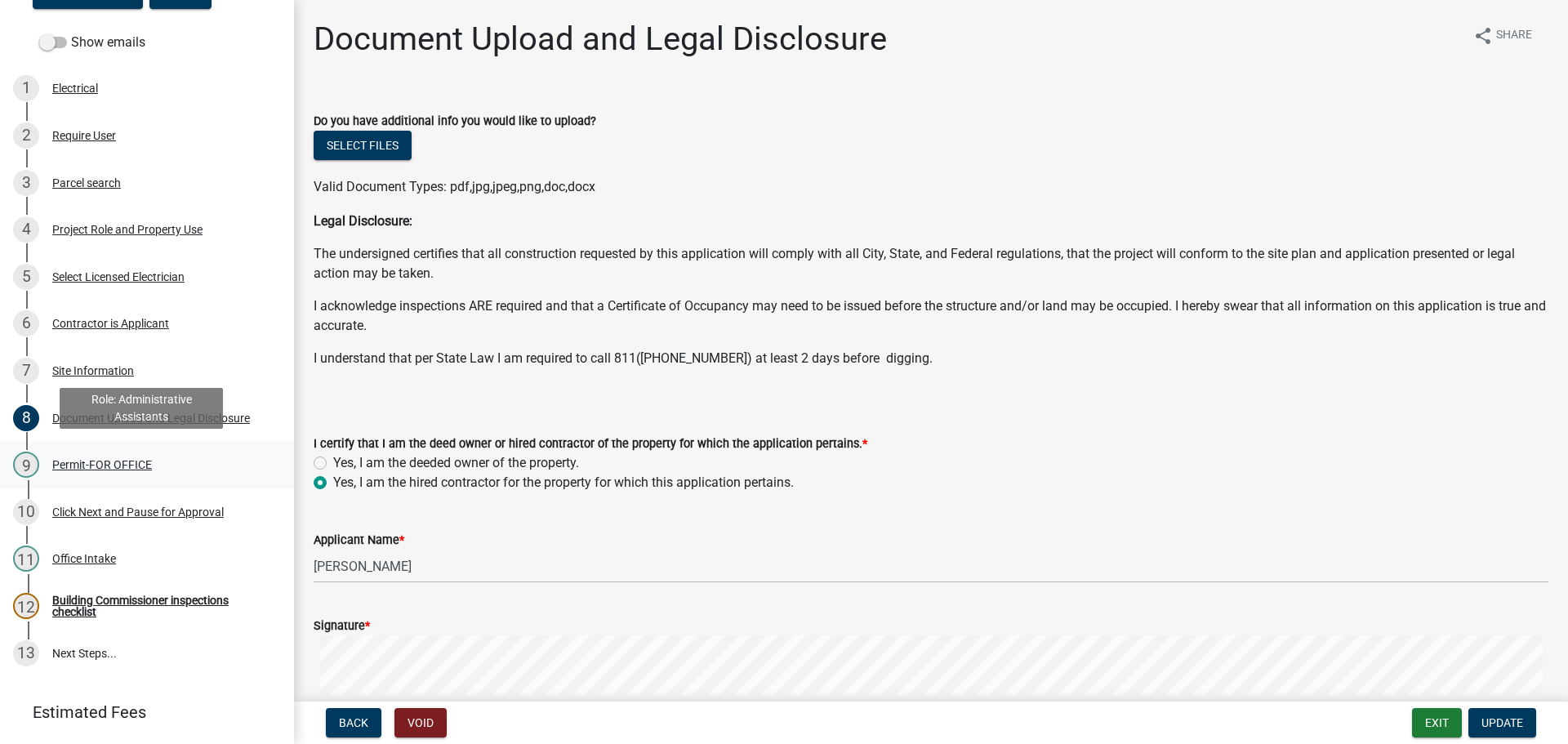
click at [78, 465] on div "Permit-FOR OFFICE" at bounding box center [102, 464] width 99 height 12
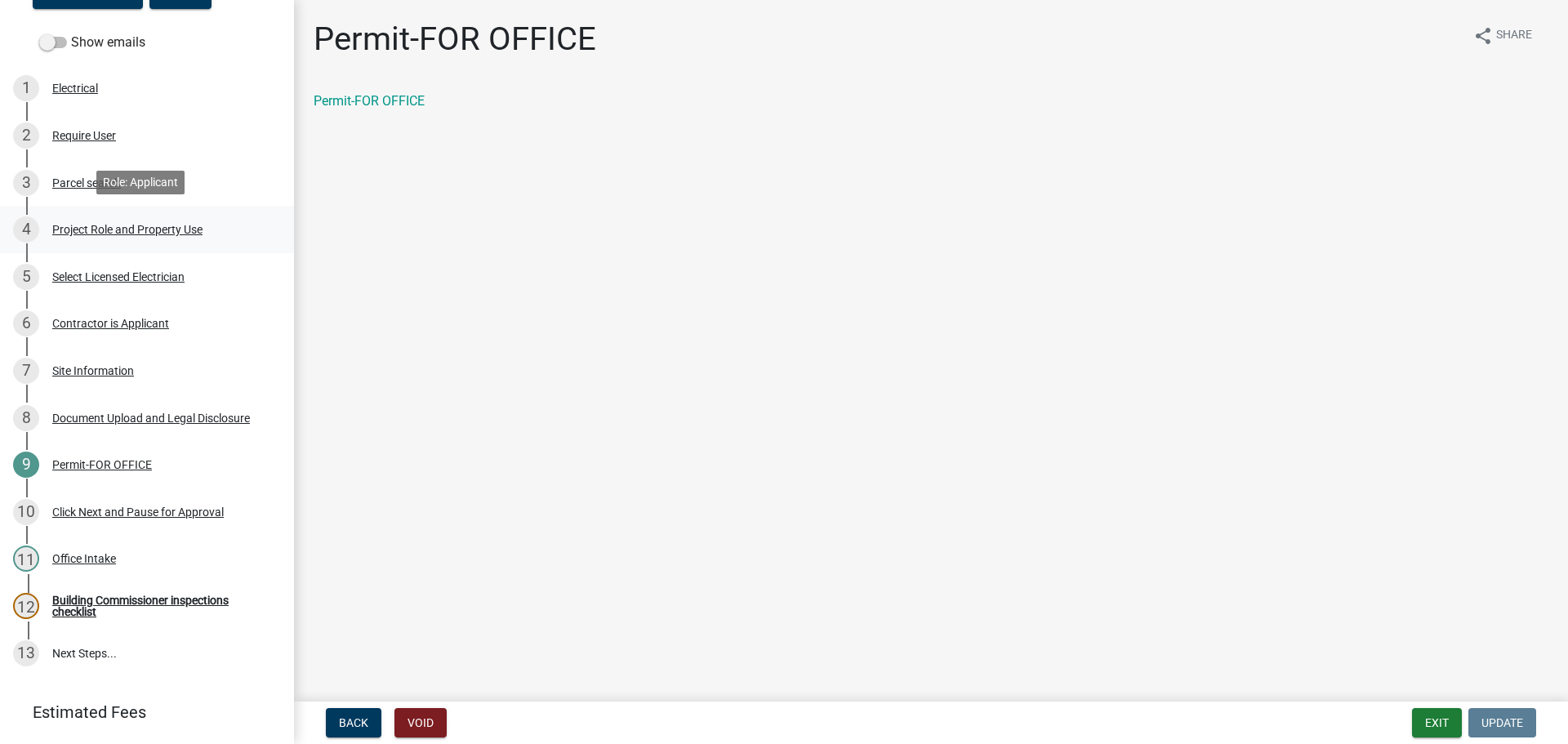
click at [103, 240] on div "4 Project Role and Property Use" at bounding box center [141, 229] width 255 height 26
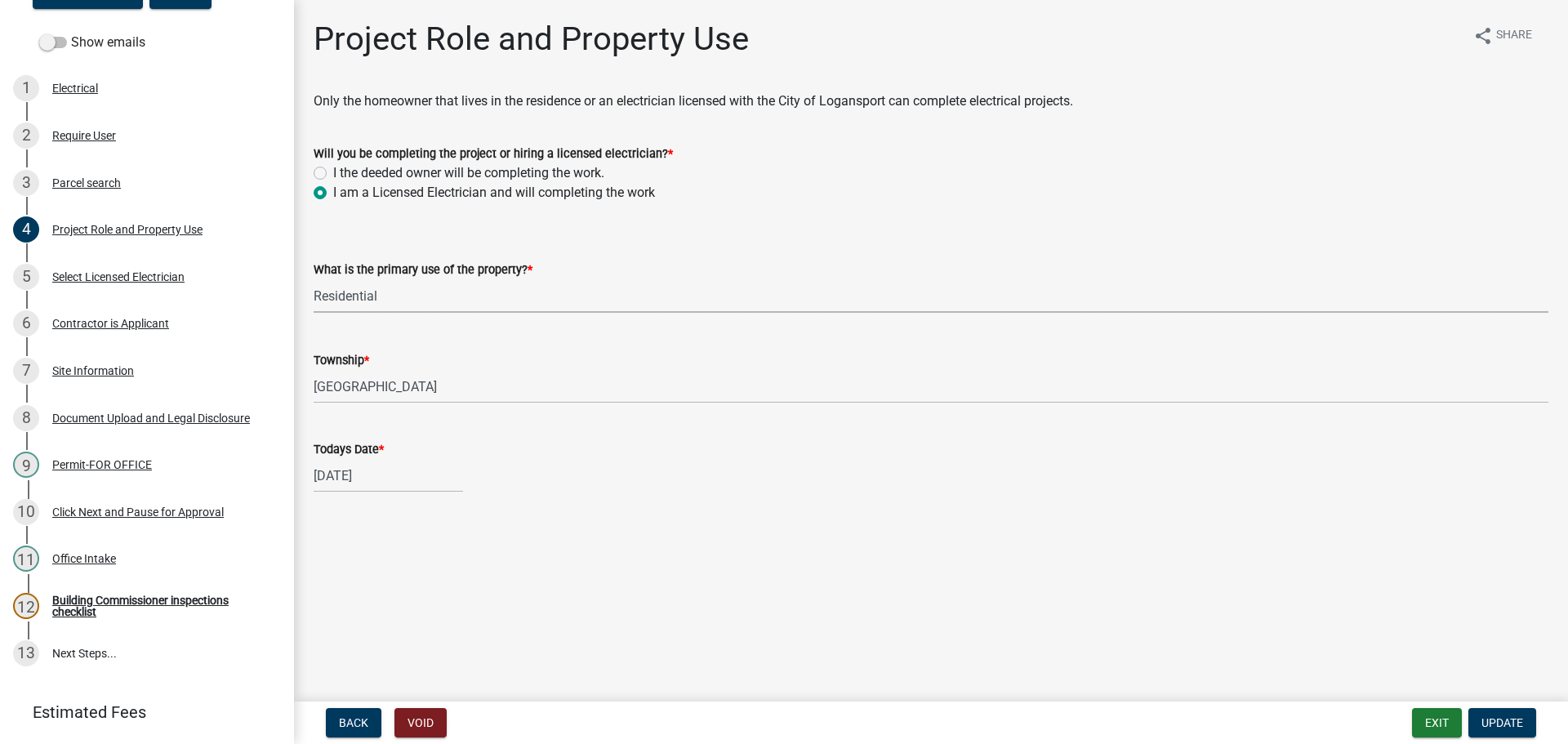
click at [368, 299] on select "Select Item... Residential Commercial Public" at bounding box center [931, 295] width 1234 height 33
click at [314, 279] on select "Select Item... Residential Commercial Public" at bounding box center [931, 295] width 1234 height 33
select select "f8f40820-224d-4388-b88a-2f7016338510"
drag, startPoint x: 1492, startPoint y: 718, endPoint x: 1450, endPoint y: 689, distance: 51.0
click at [1491, 718] on span "Update" at bounding box center [1502, 722] width 41 height 13
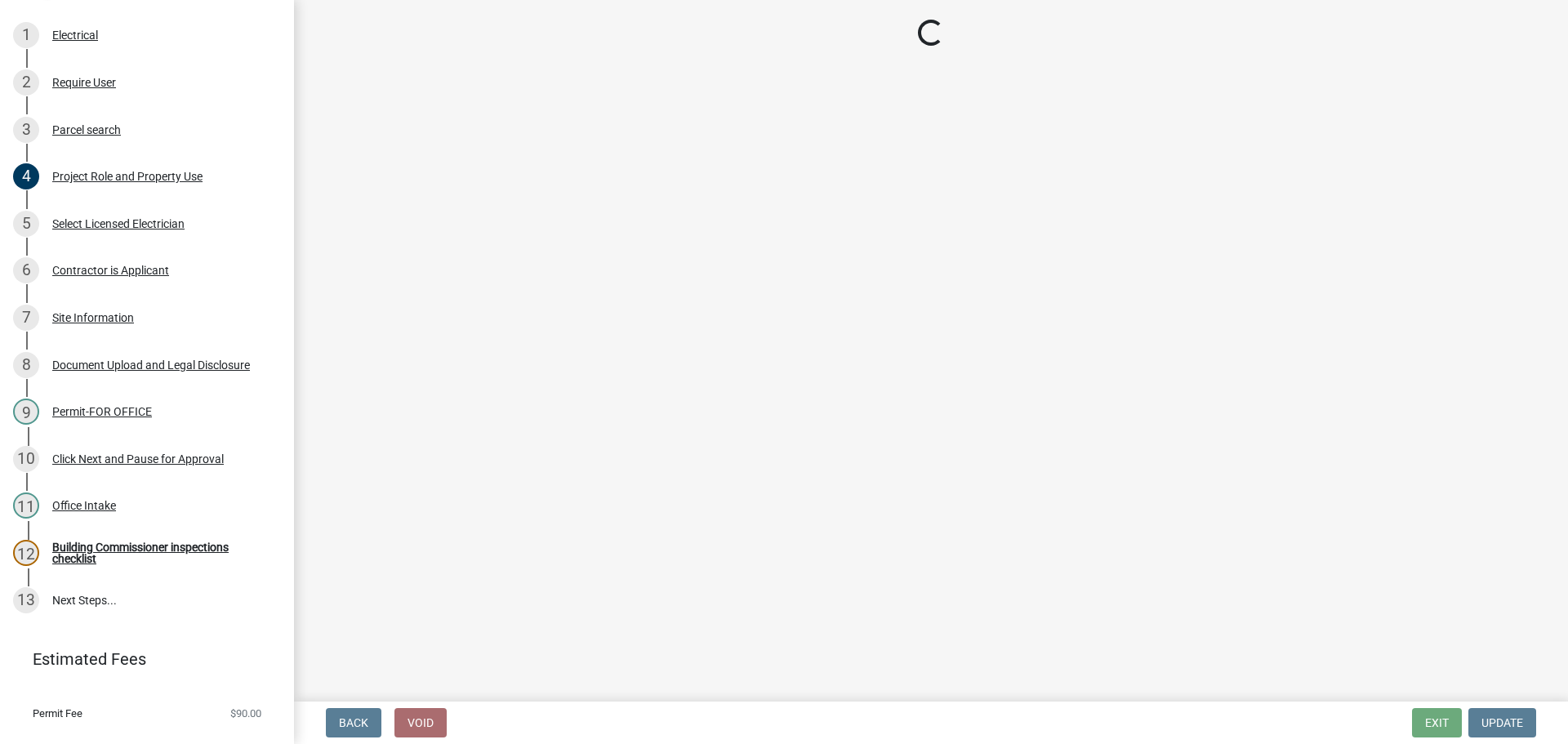
scroll to position [232, 0]
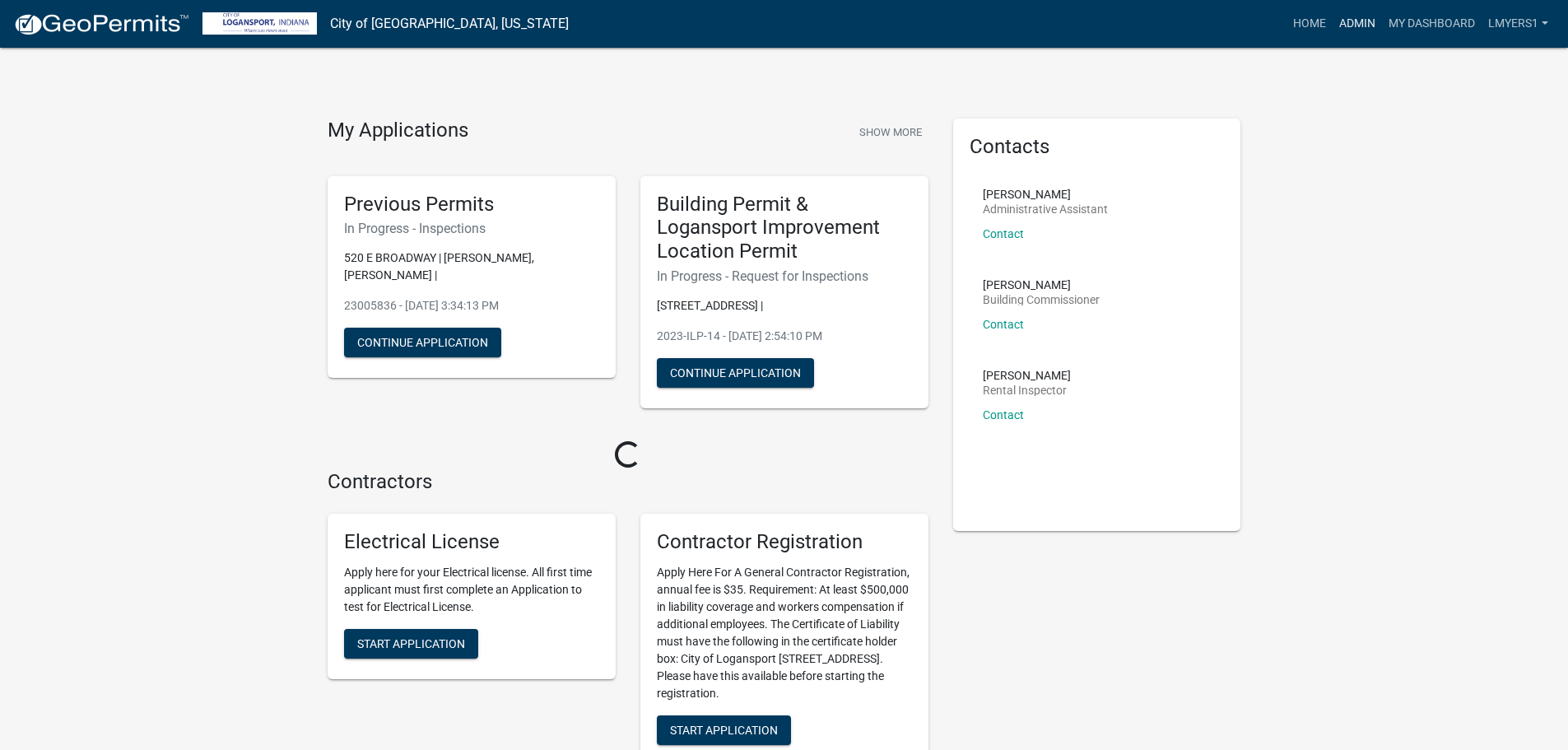
click at [1354, 29] on link "Admin" at bounding box center [1357, 23] width 49 height 31
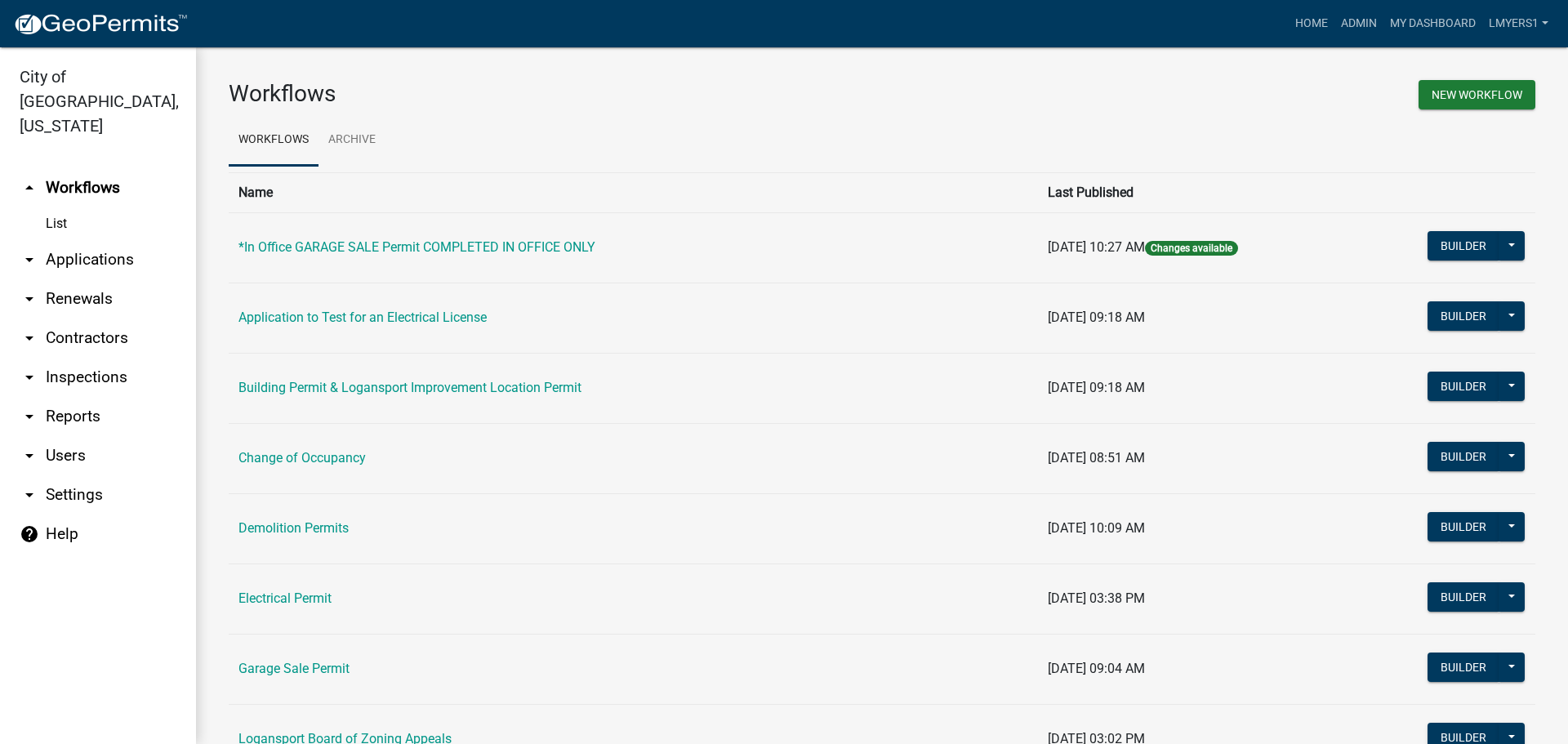
click at [79, 240] on link "arrow_drop_down Applications" at bounding box center [98, 259] width 196 height 39
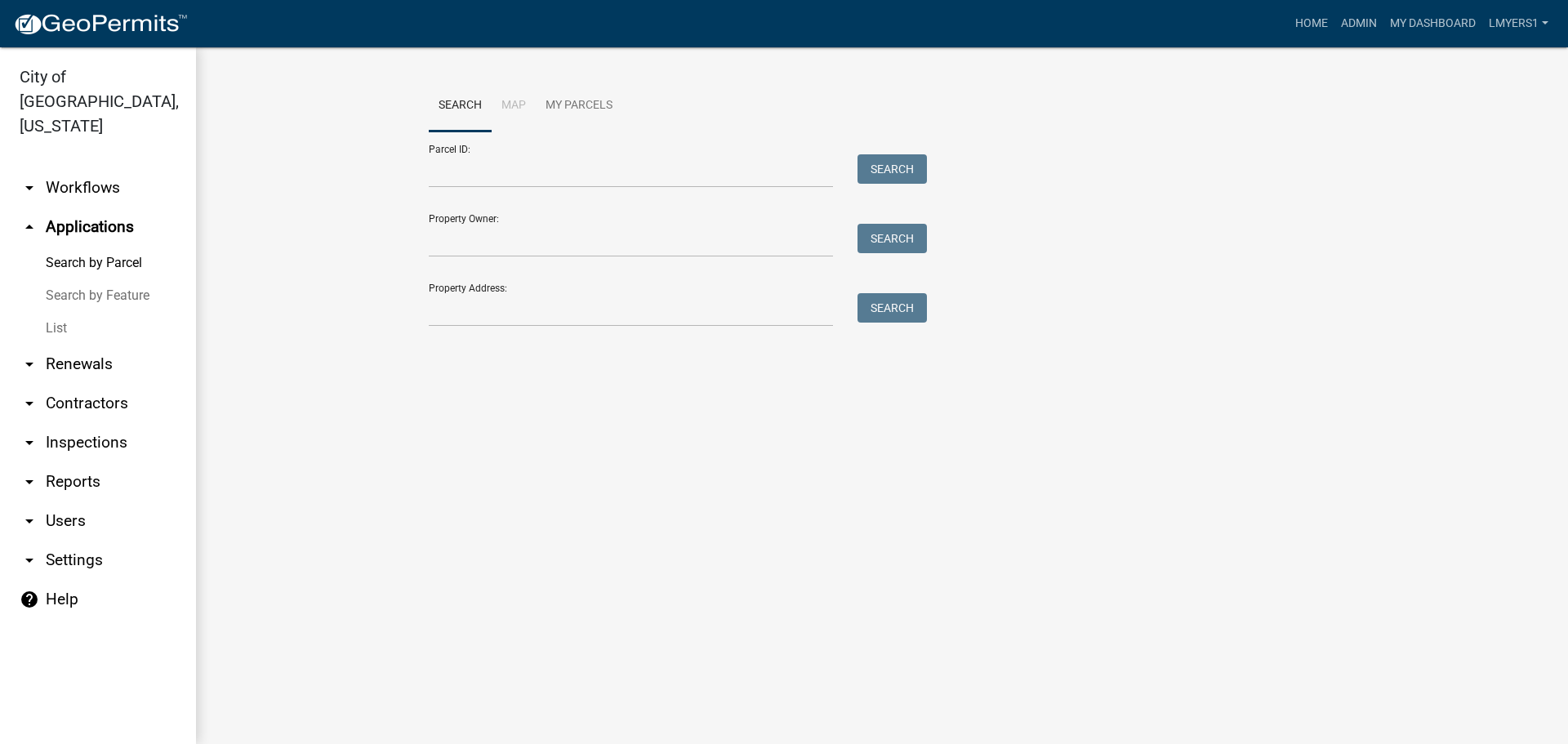
click at [57, 312] on link "List" at bounding box center [98, 328] width 196 height 32
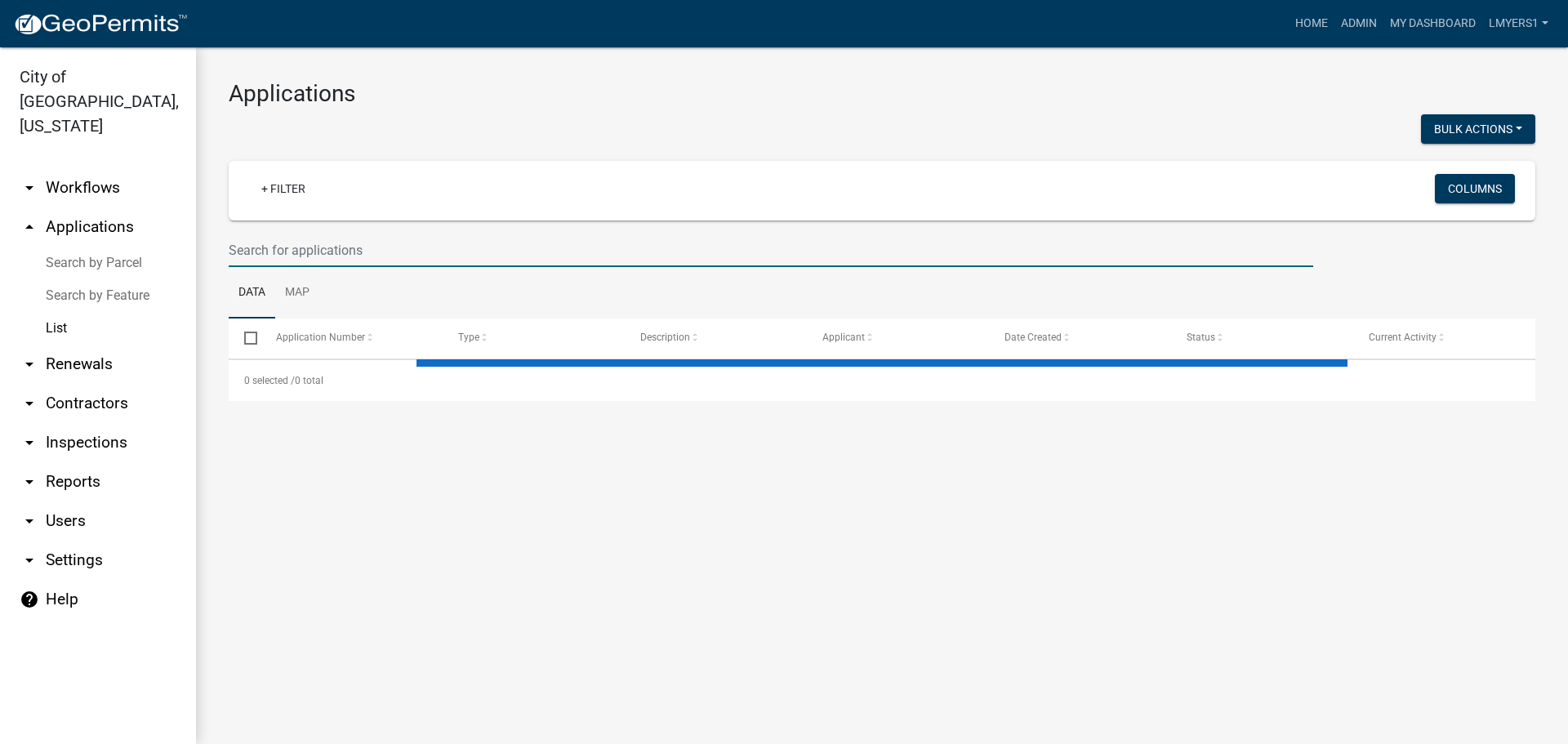
click at [309, 248] on input "text" at bounding box center [771, 250] width 1085 height 33
select select "3: 100"
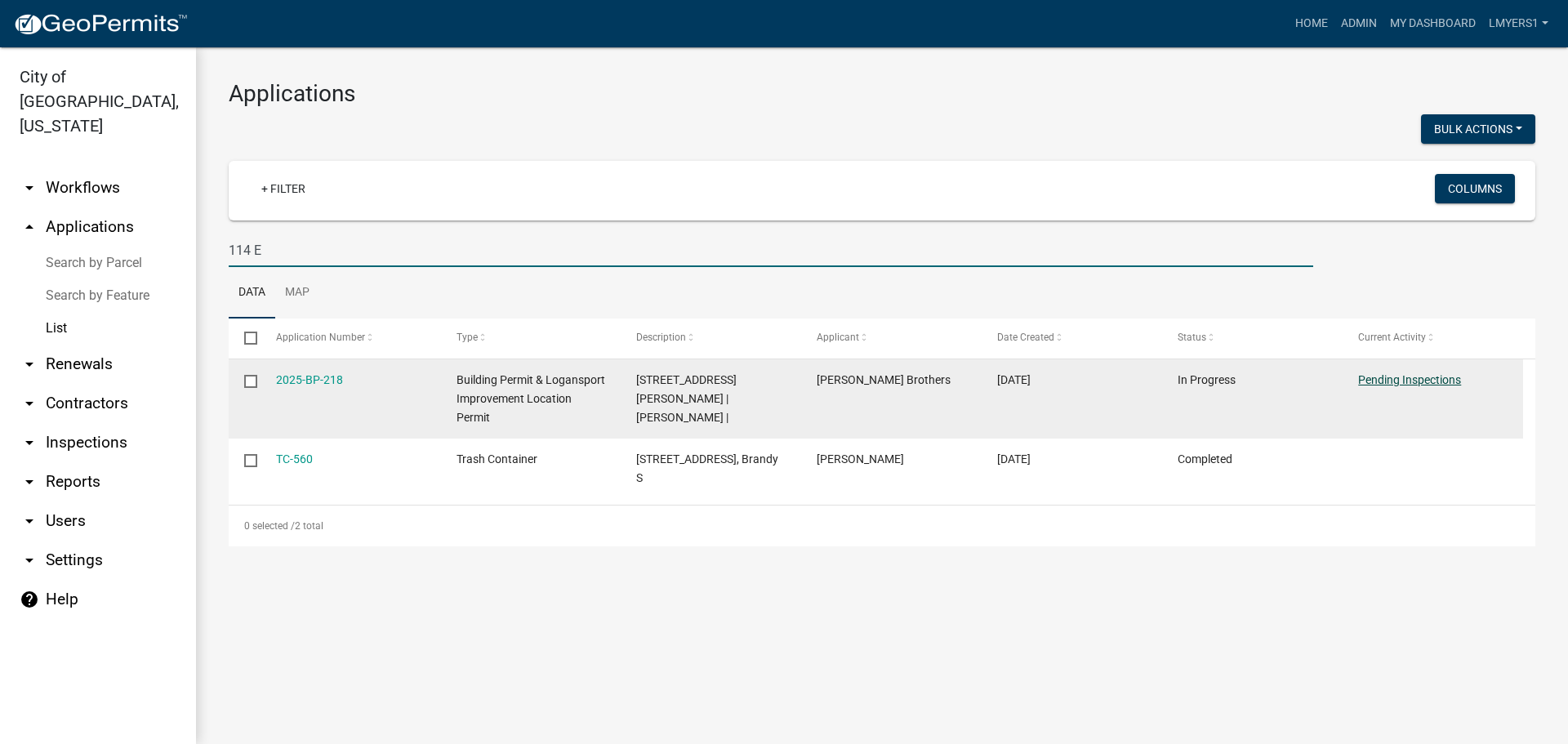
type input "114 E"
click at [1422, 382] on link "Pending Inspections" at bounding box center [1409, 380] width 103 height 13
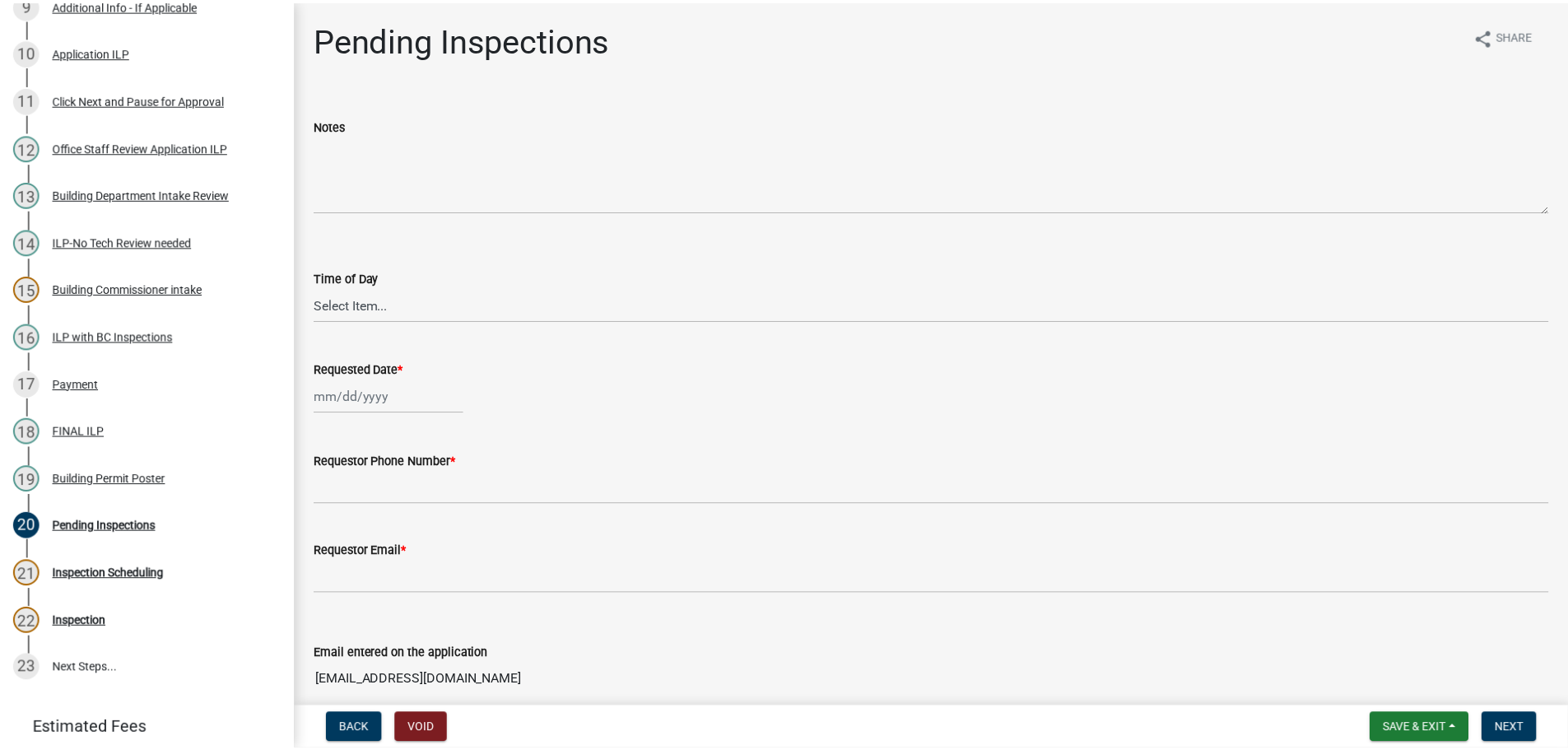
scroll to position [675, 0]
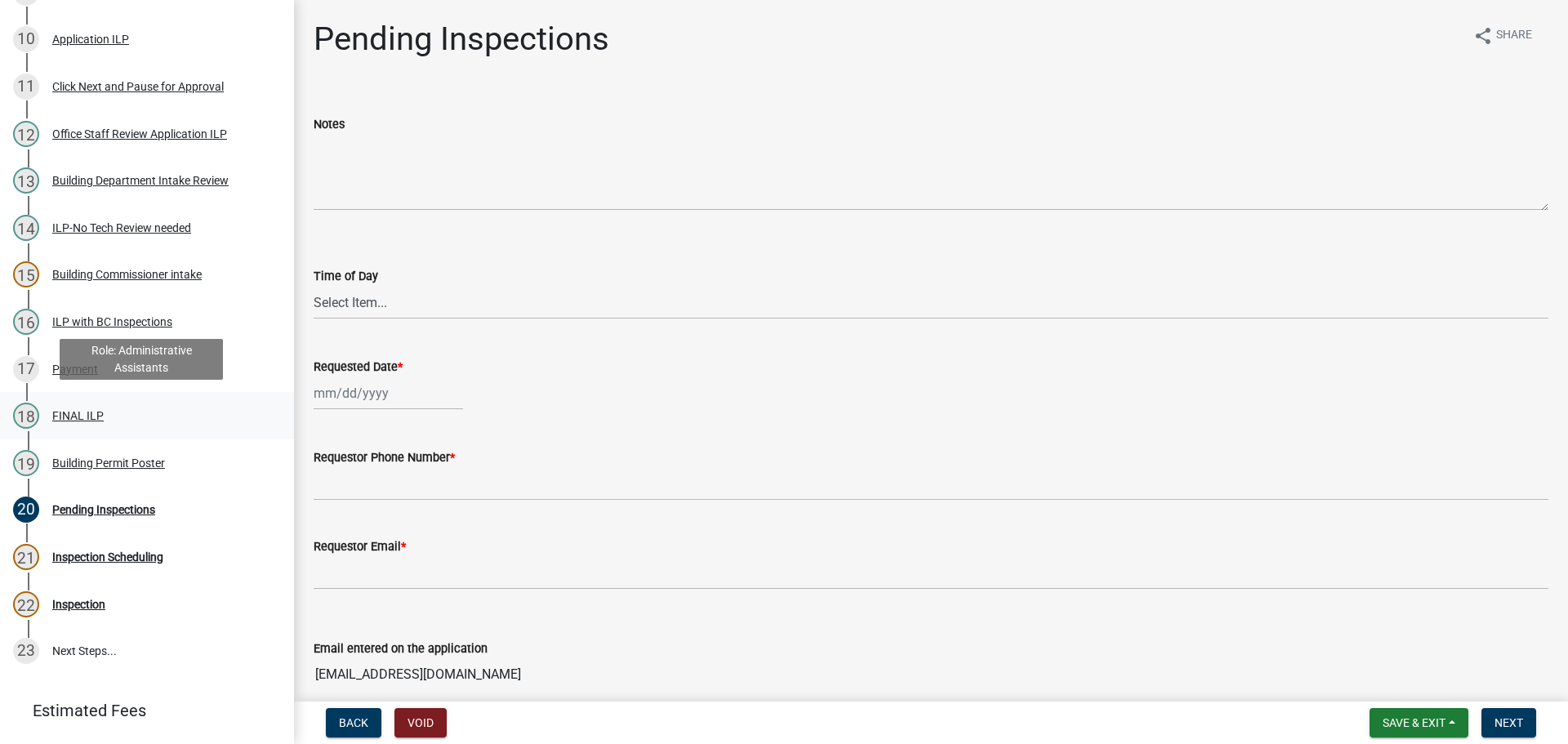
click at [64, 417] on div "FINAL ILP" at bounding box center [78, 415] width 51 height 12
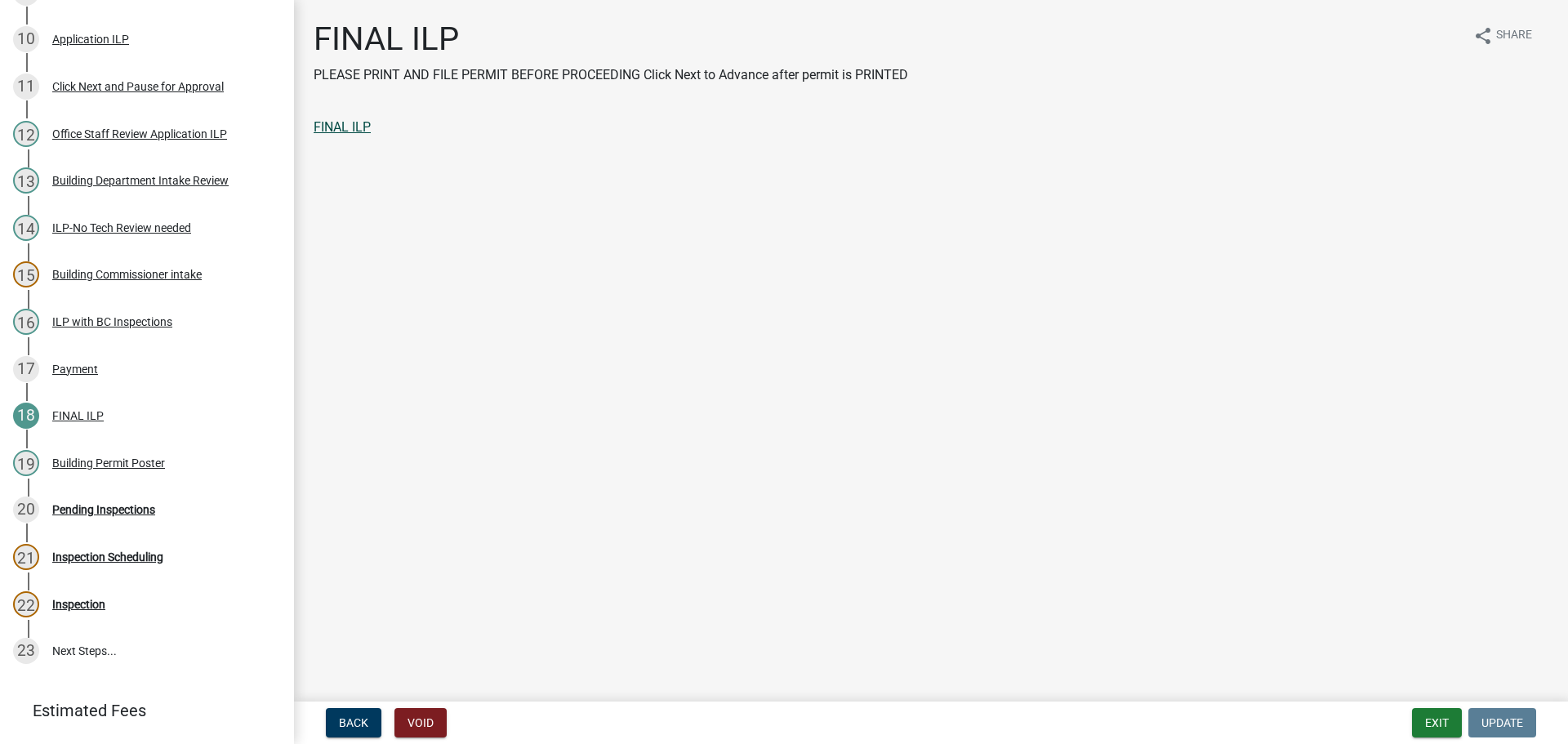
click at [358, 122] on link "FINAL ILP" at bounding box center [342, 127] width 57 height 16
click at [413, 721] on button "Void" at bounding box center [420, 722] width 52 height 30
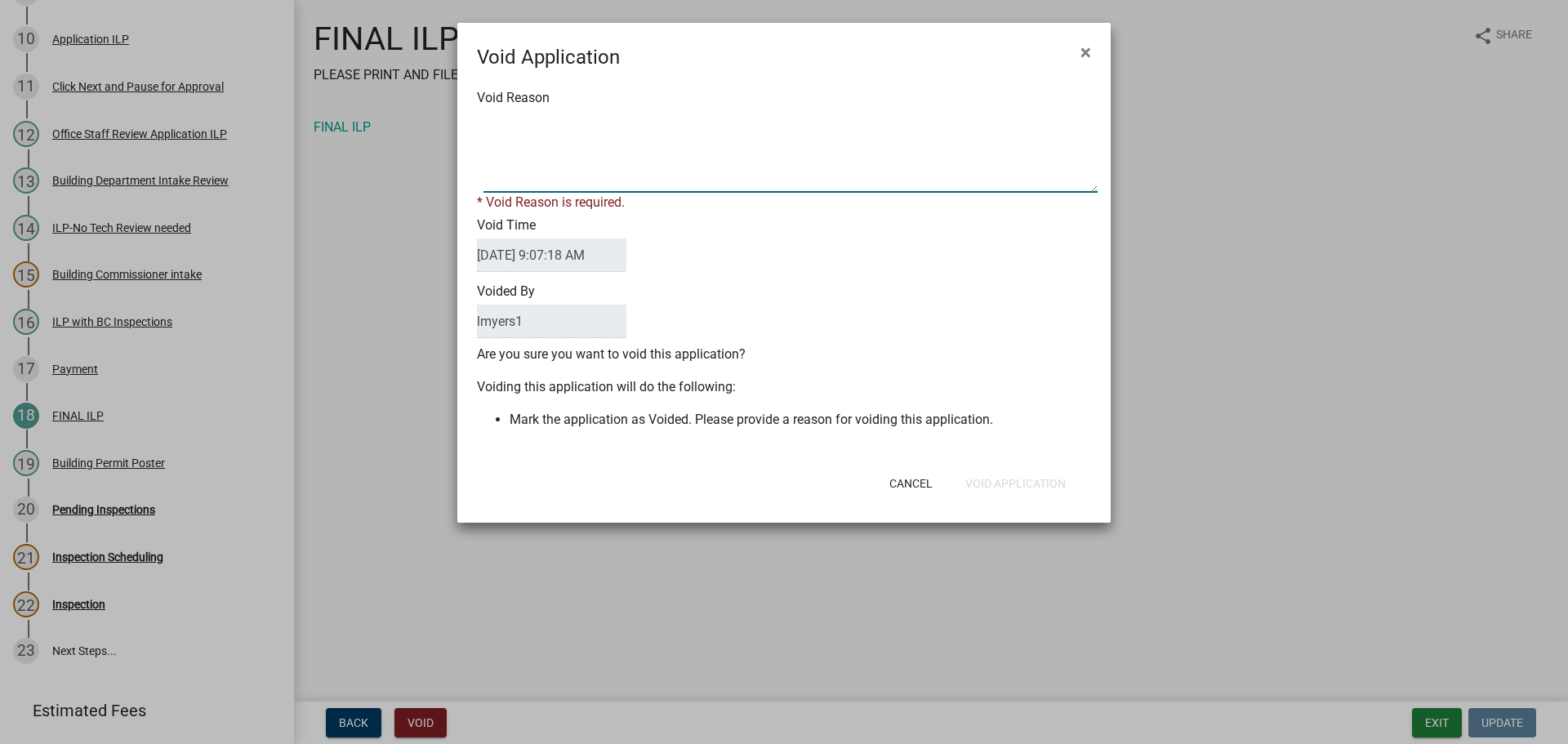
click at [659, 136] on textarea "Void Reason" at bounding box center [791, 151] width 614 height 82
type textarea "Void, job not completed"
click at [1030, 484] on div "Cancel Void Application" at bounding box center [891, 482] width 402 height 42
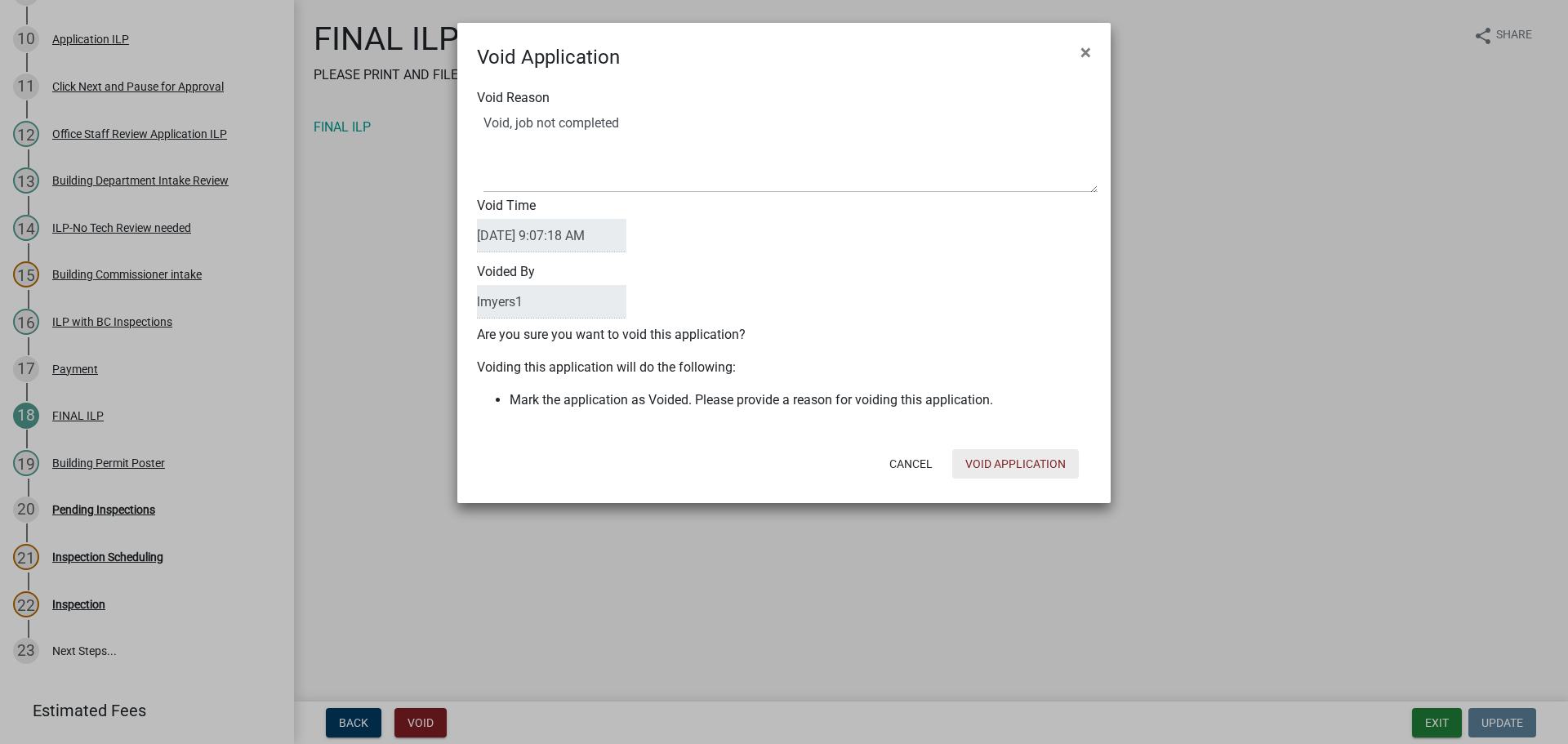
click at [1002, 474] on button "Void Application" at bounding box center [1015, 464] width 127 height 30
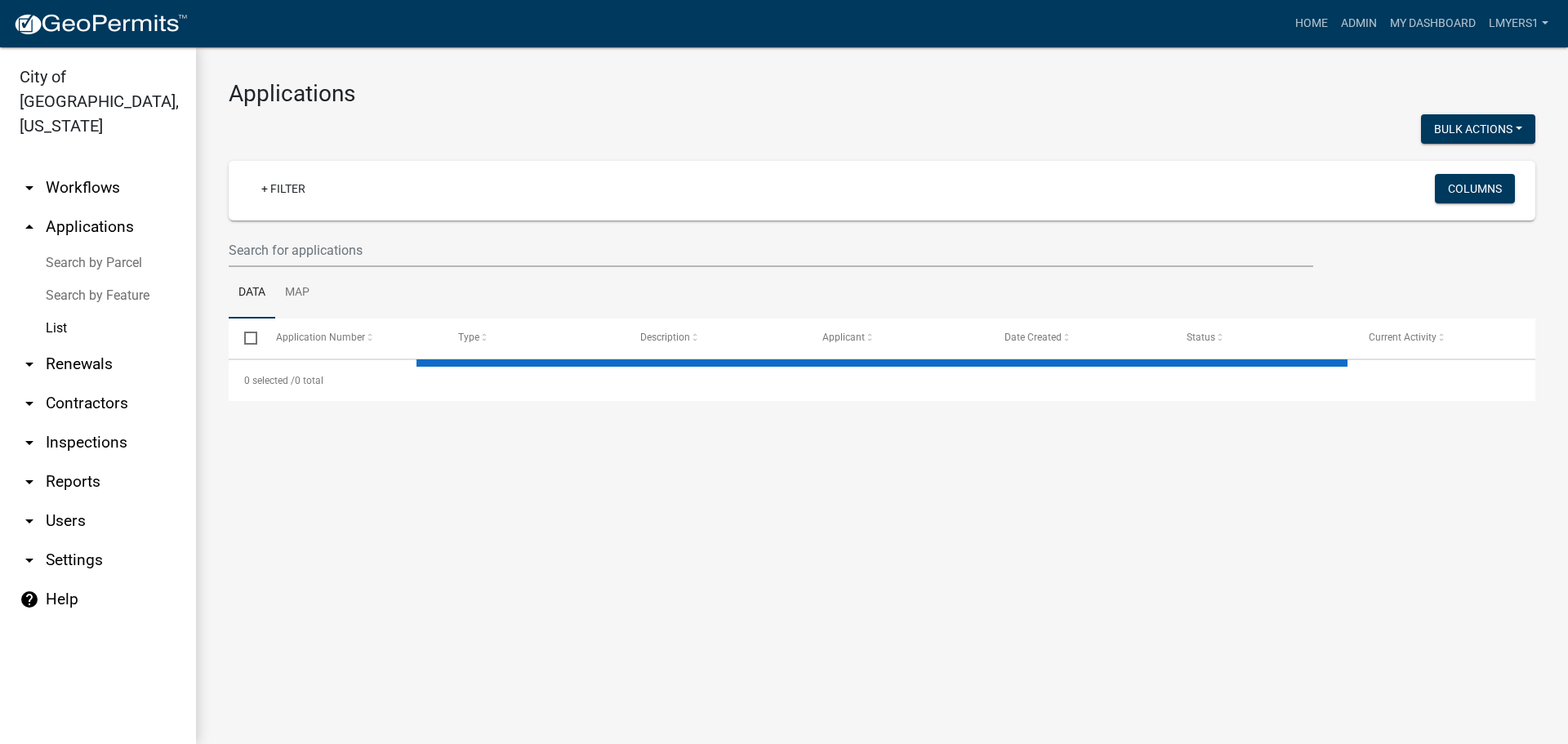
select select "3: 100"
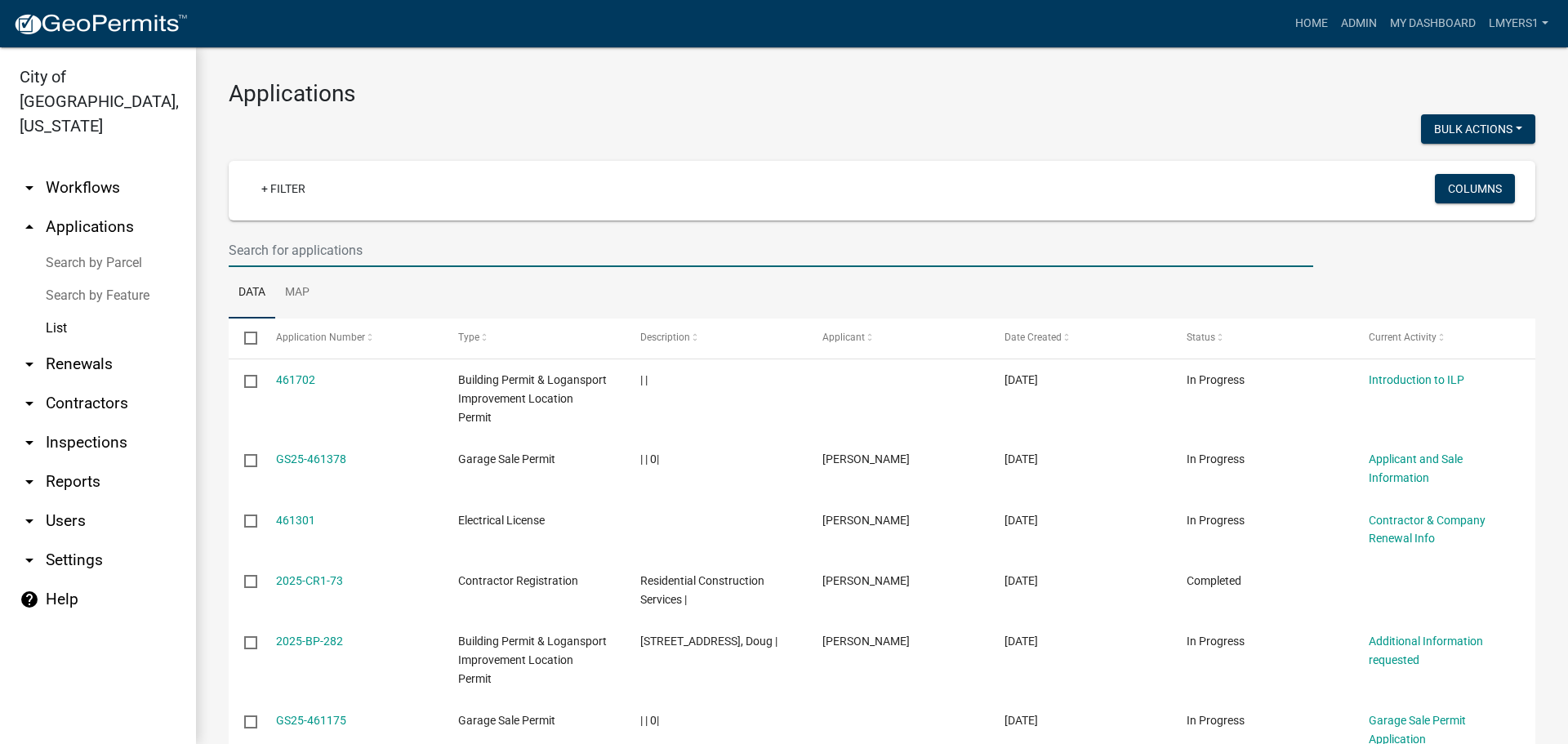
click at [400, 245] on input "text" at bounding box center [771, 250] width 1085 height 33
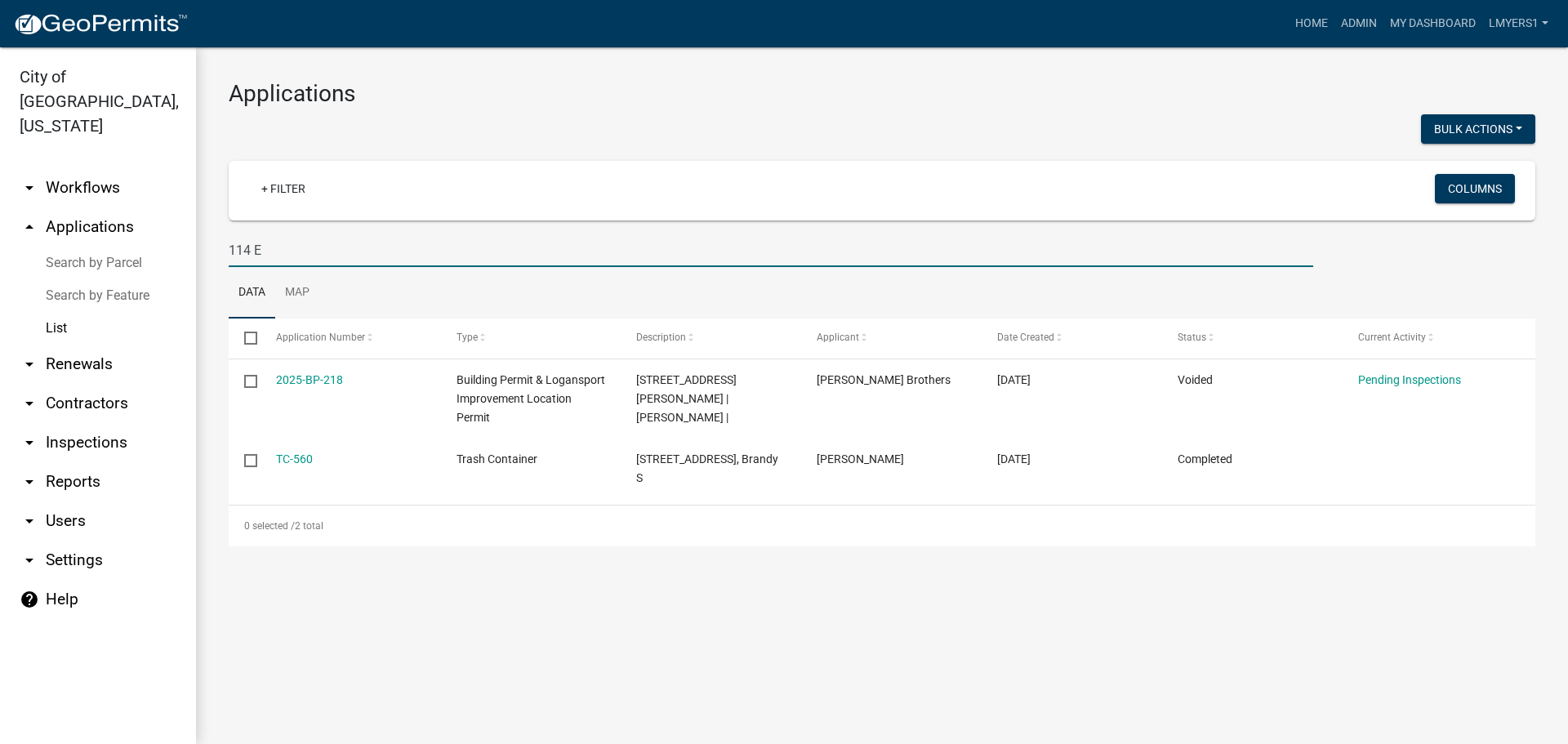
type input "114 E"
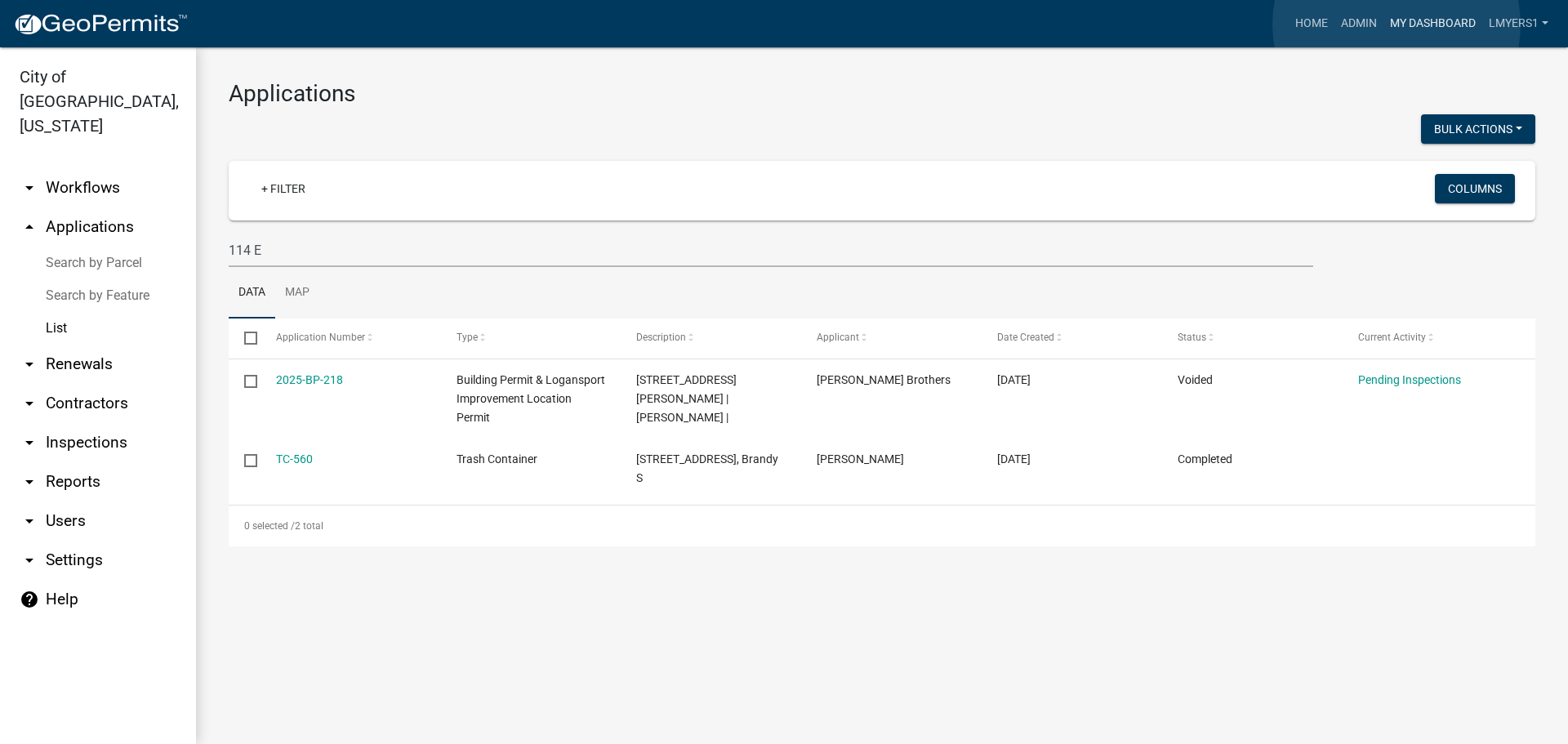
click at [1397, 25] on link "My Dashboard" at bounding box center [1432, 23] width 99 height 31
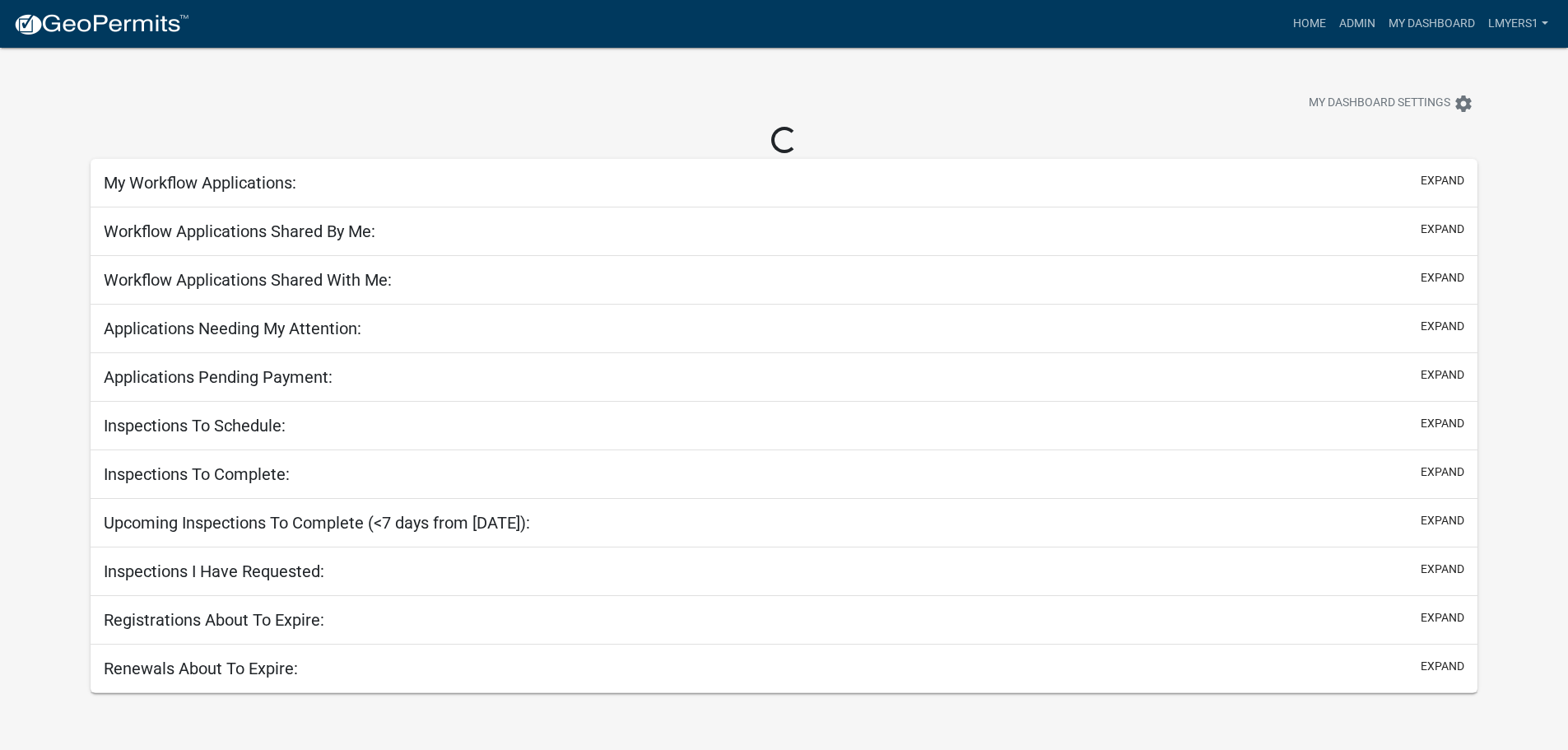
select select "3: 100"
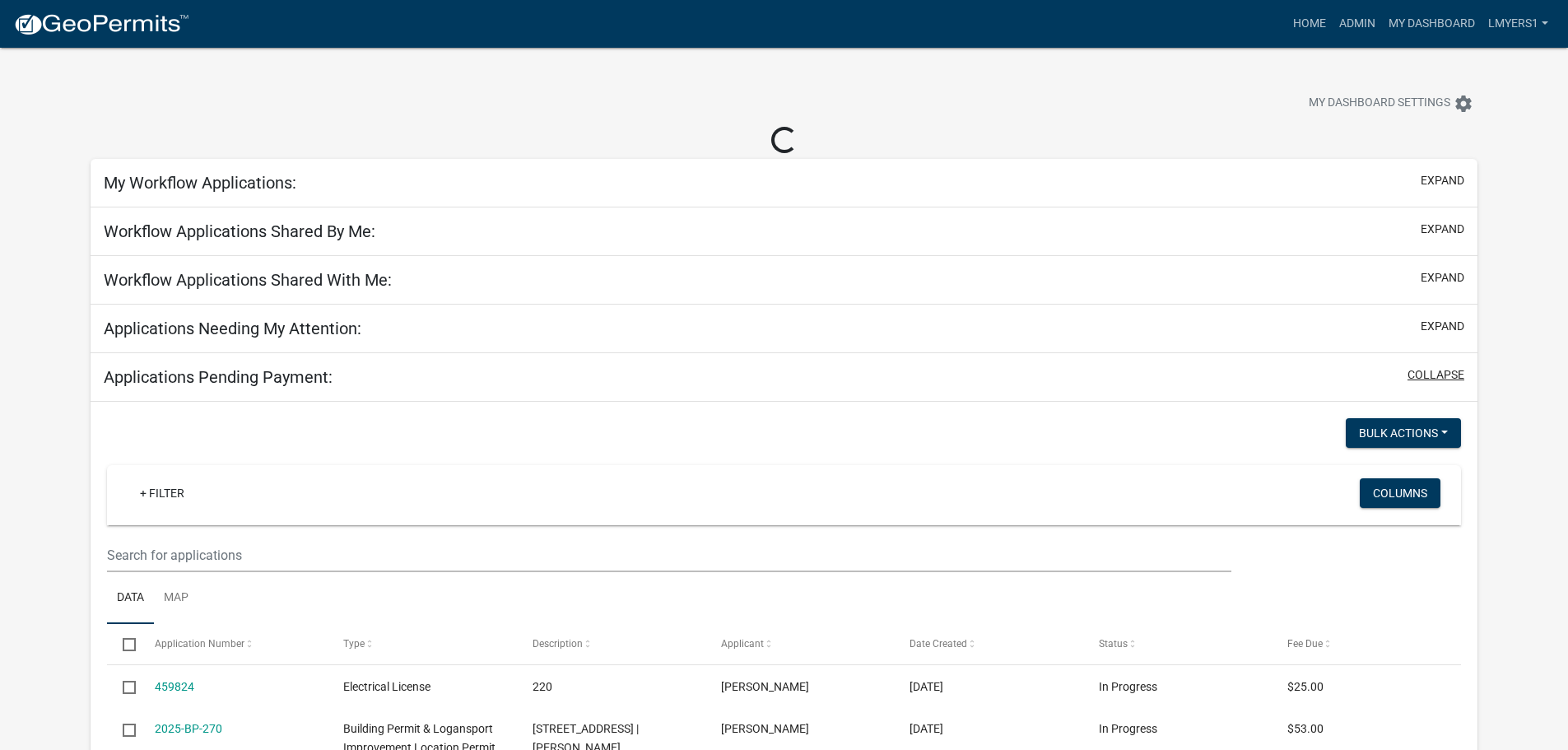
click at [1439, 372] on button "collapse" at bounding box center [1436, 375] width 57 height 18
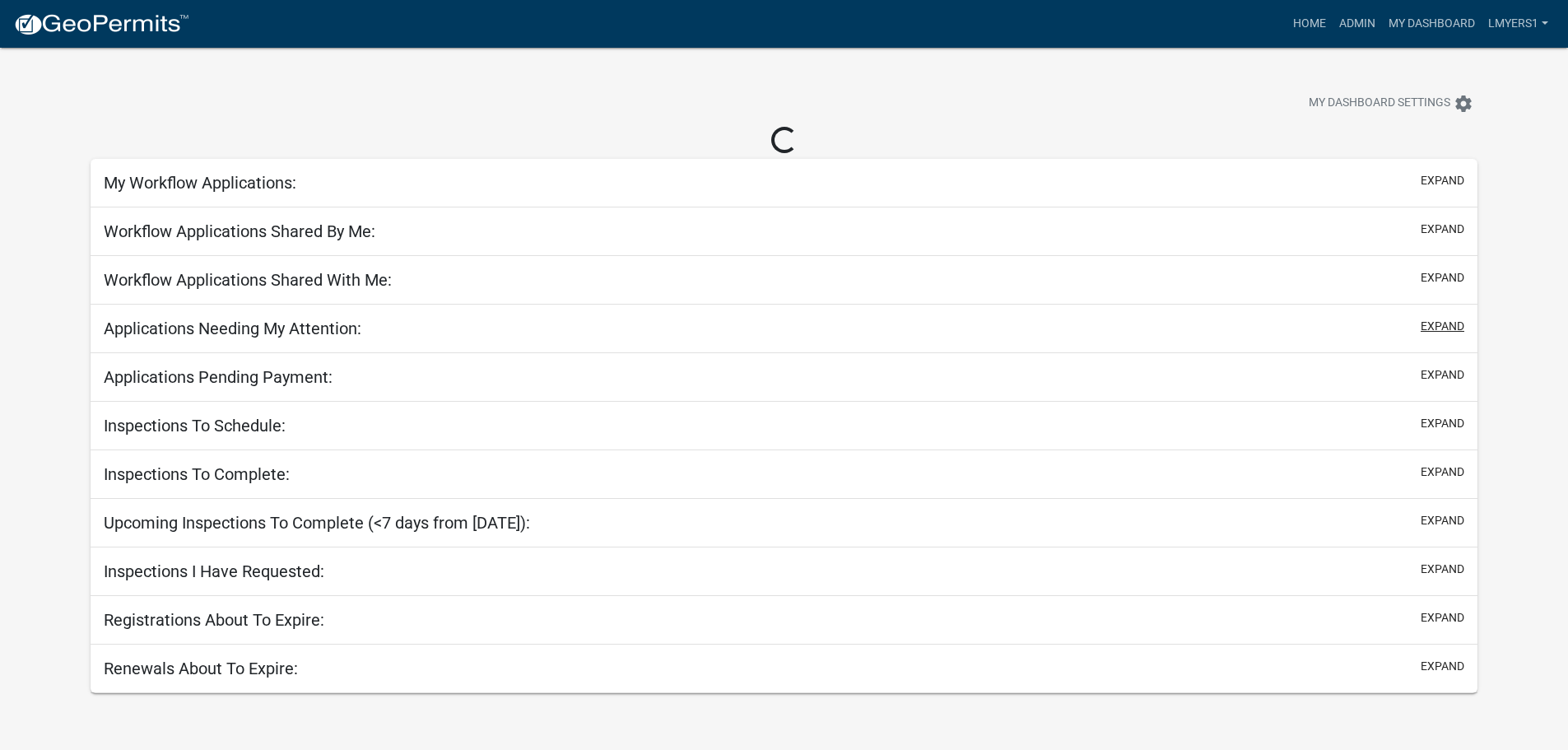
click at [1445, 320] on button "expand" at bounding box center [1442, 326] width 43 height 18
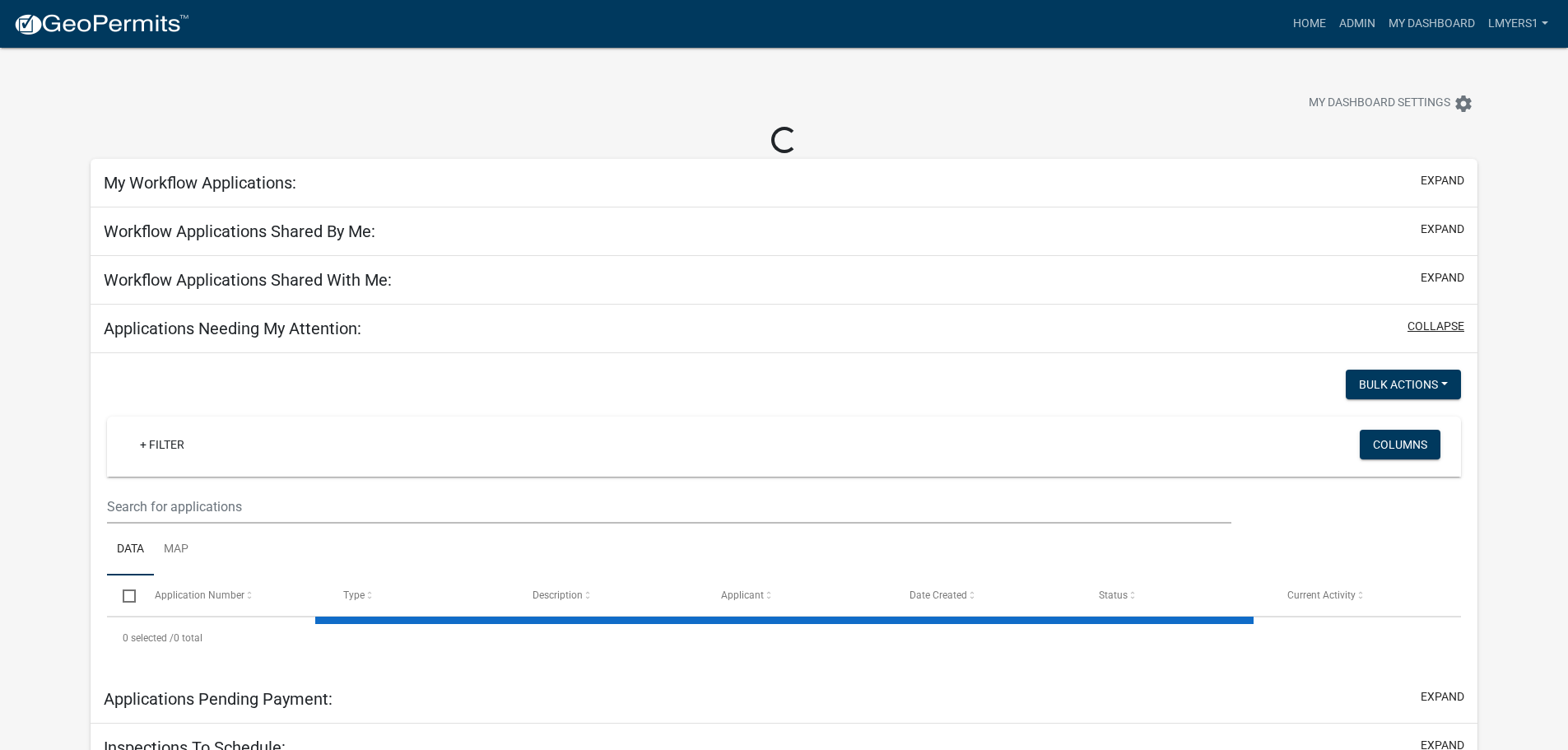
select select "2: 50"
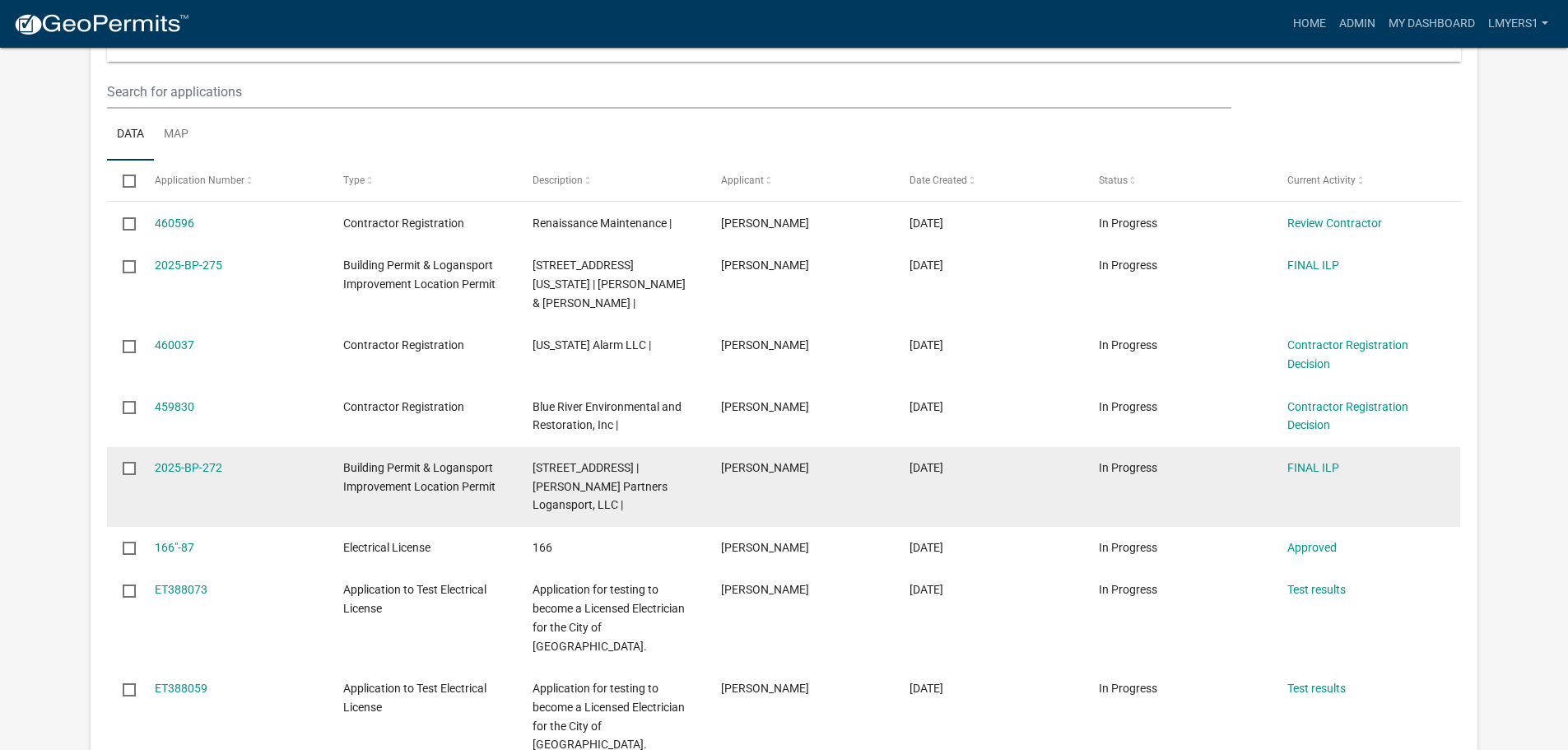
scroll to position [411, 0]
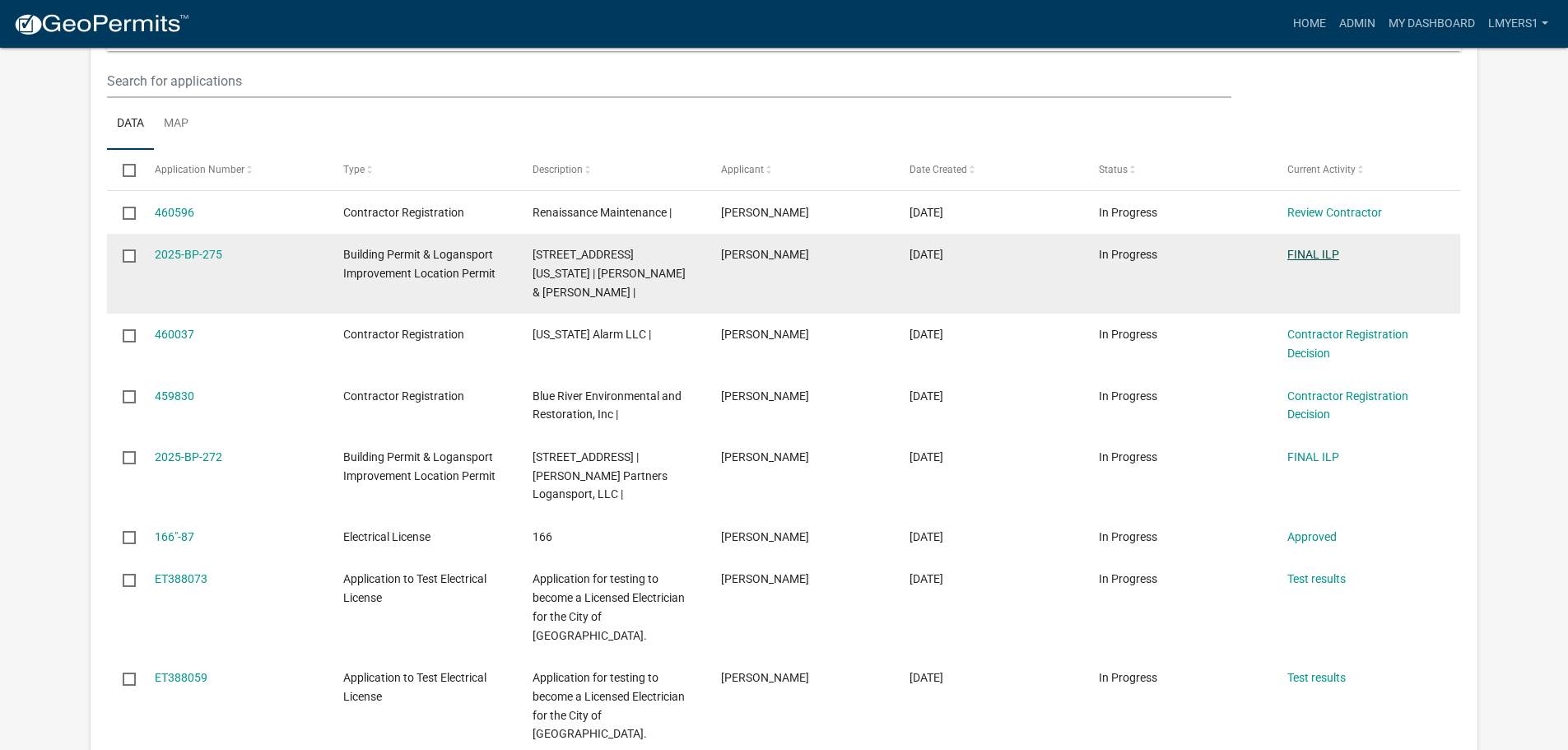
click at [1321, 256] on link "FINAL ILP" at bounding box center [1313, 254] width 52 height 13
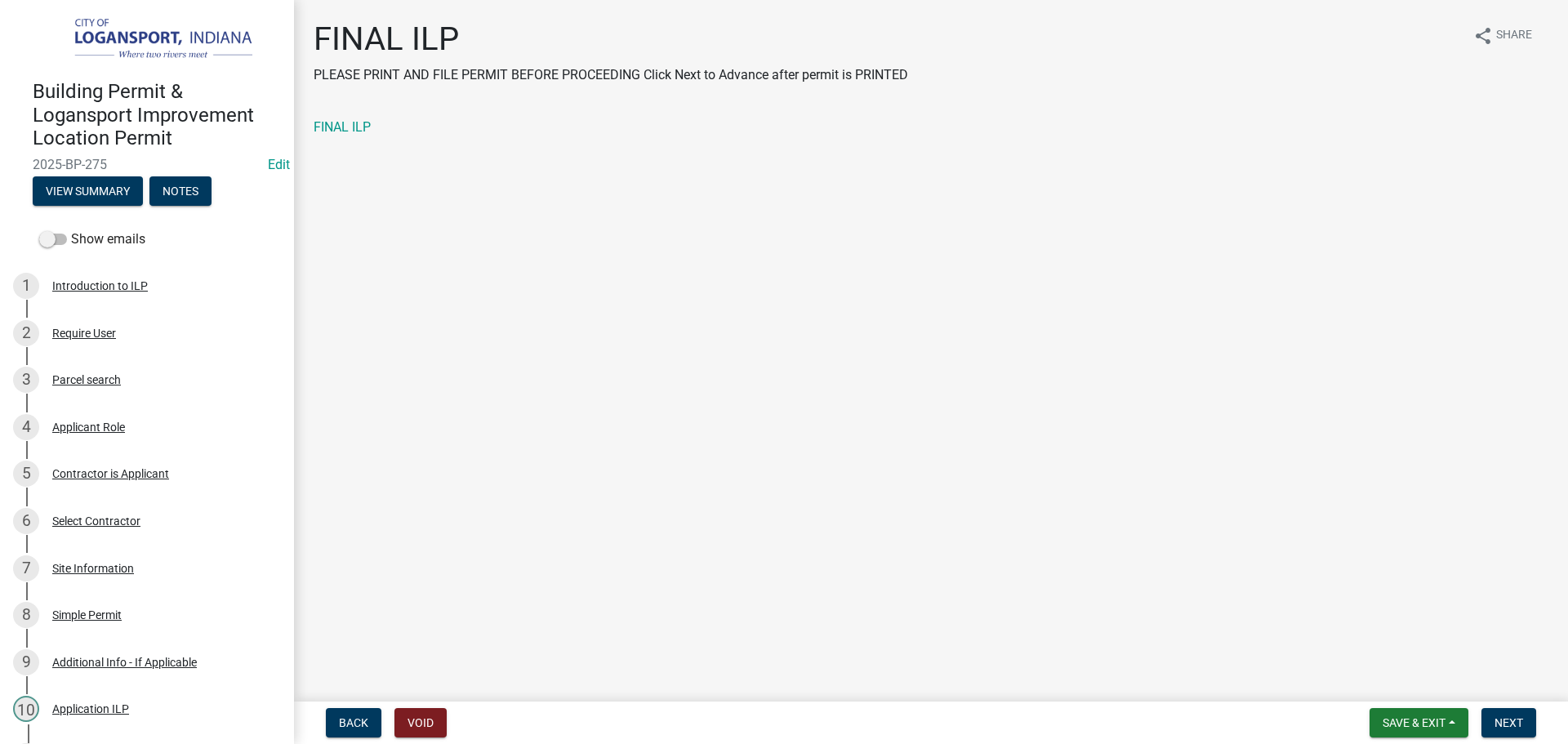
click at [342, 142] on div "FINAL ILP" at bounding box center [931, 133] width 1259 height 32
click at [344, 135] on div "FINAL ILP" at bounding box center [931, 127] width 1234 height 20
click at [344, 131] on link "FINAL ILP" at bounding box center [342, 127] width 57 height 16
click at [1497, 725] on span "Next" at bounding box center [1508, 722] width 29 height 13
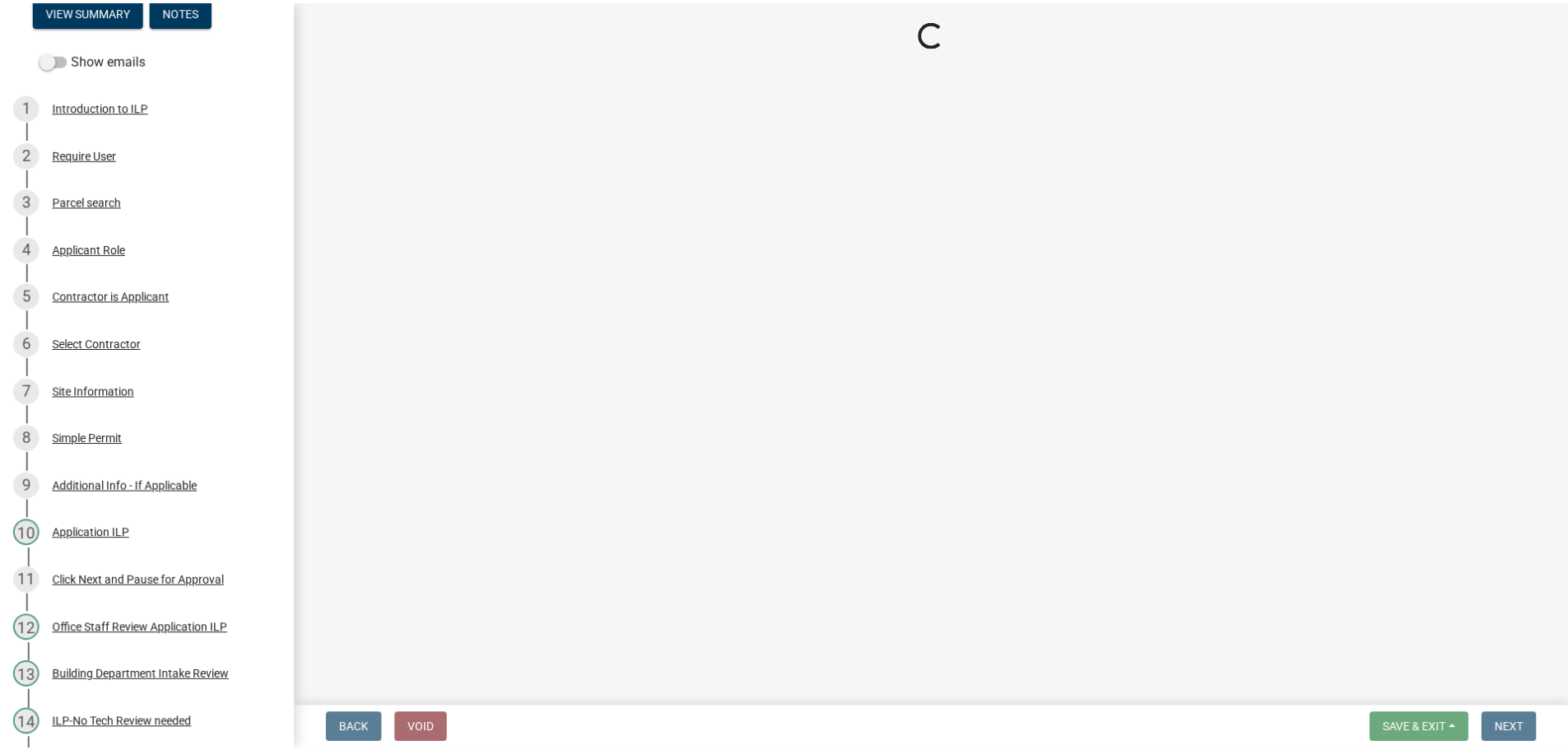
scroll to position [156, 0]
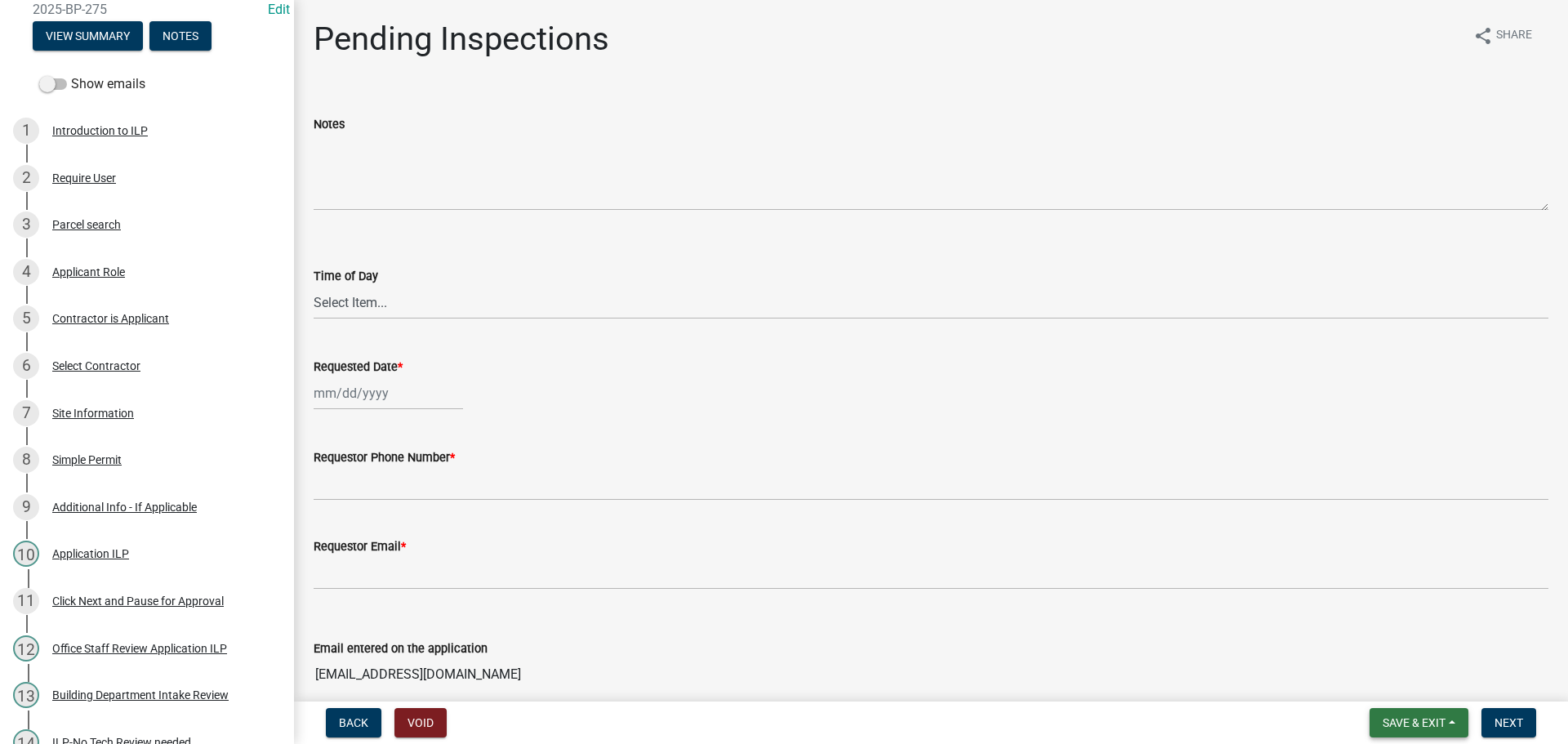
click at [1421, 730] on button "Save & Exit" at bounding box center [1418, 722] width 99 height 30
click at [1413, 688] on button "Save & Exit" at bounding box center [1403, 679] width 131 height 39
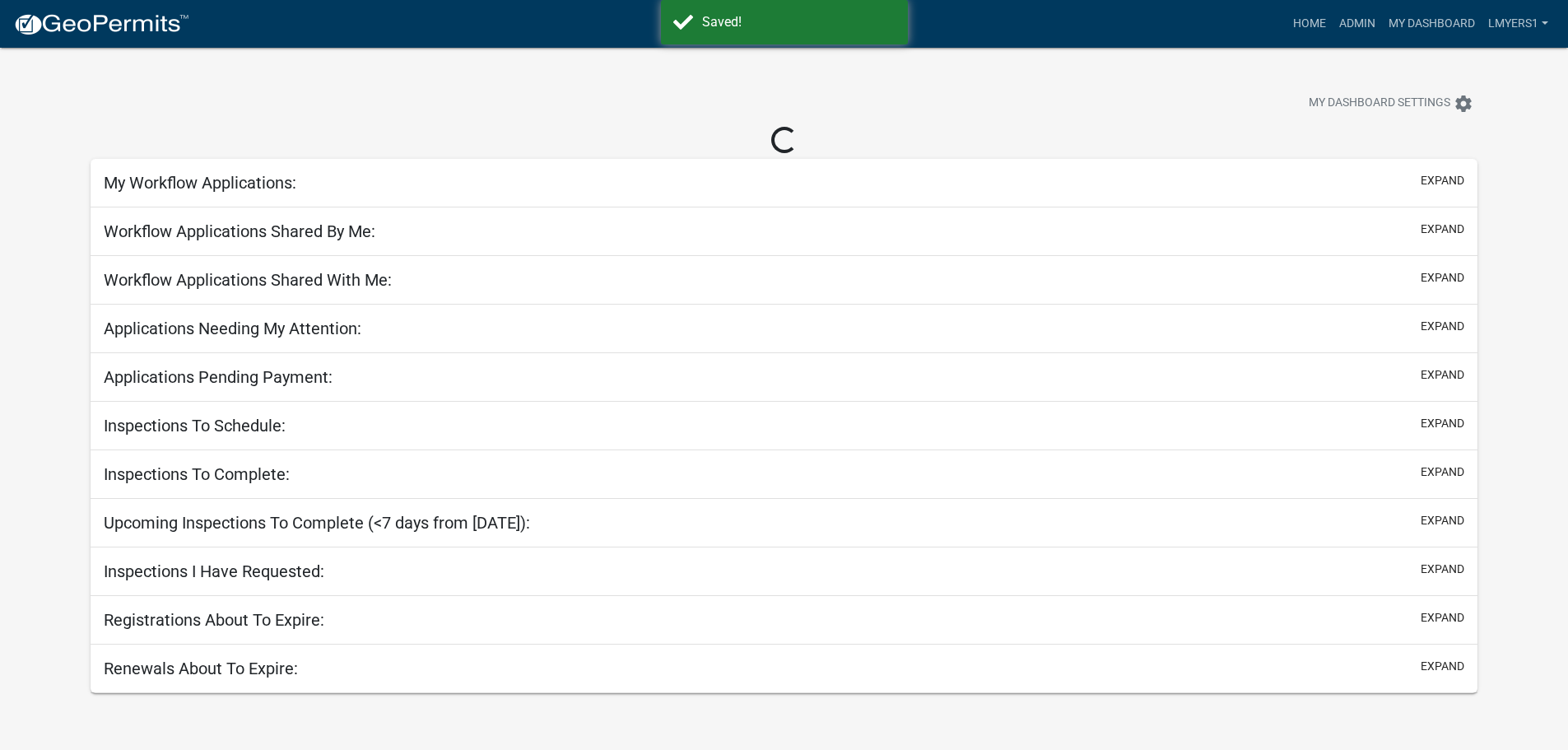
select select "3: 100"
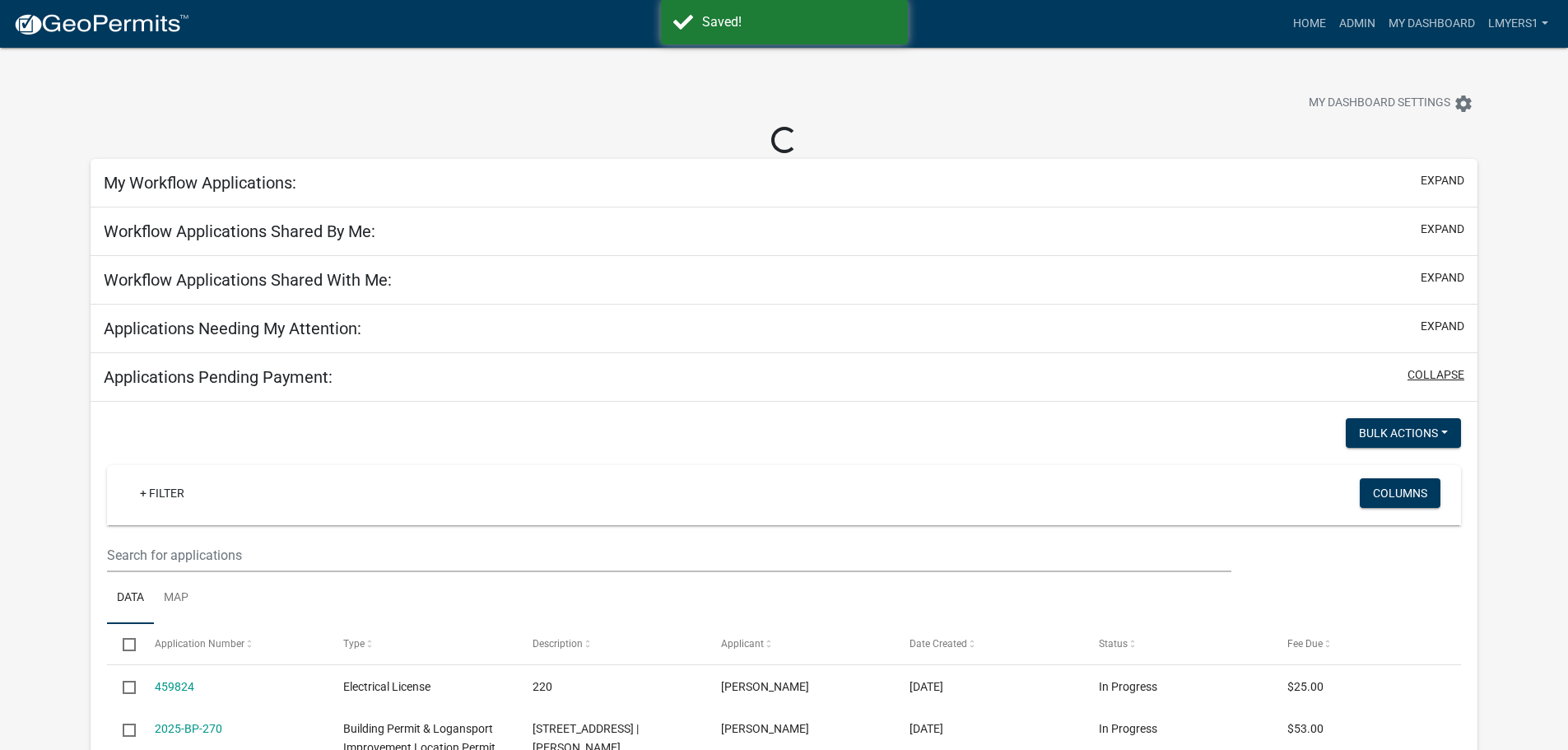
click at [1441, 375] on button "collapse" at bounding box center [1436, 375] width 57 height 18
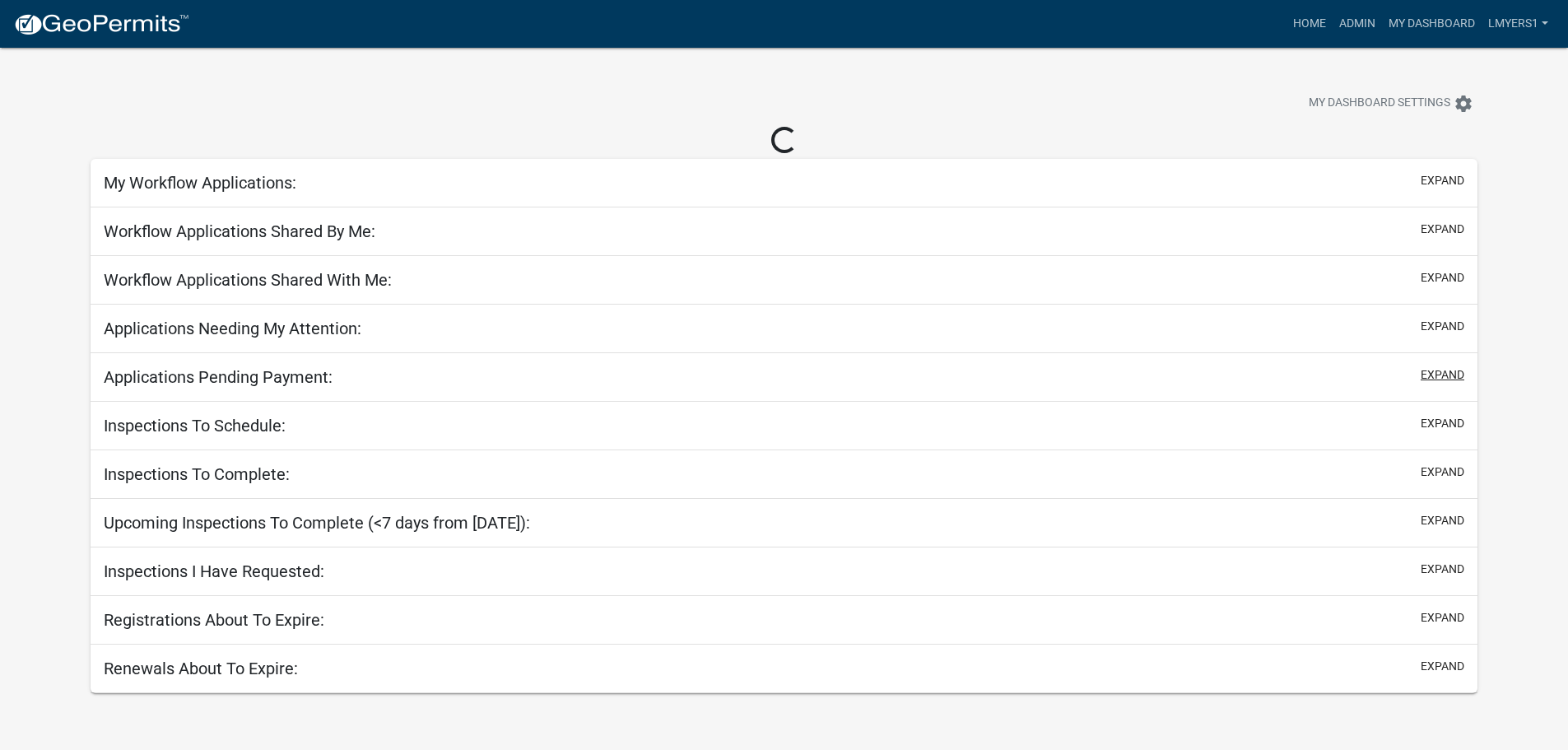
select select "2: 50"
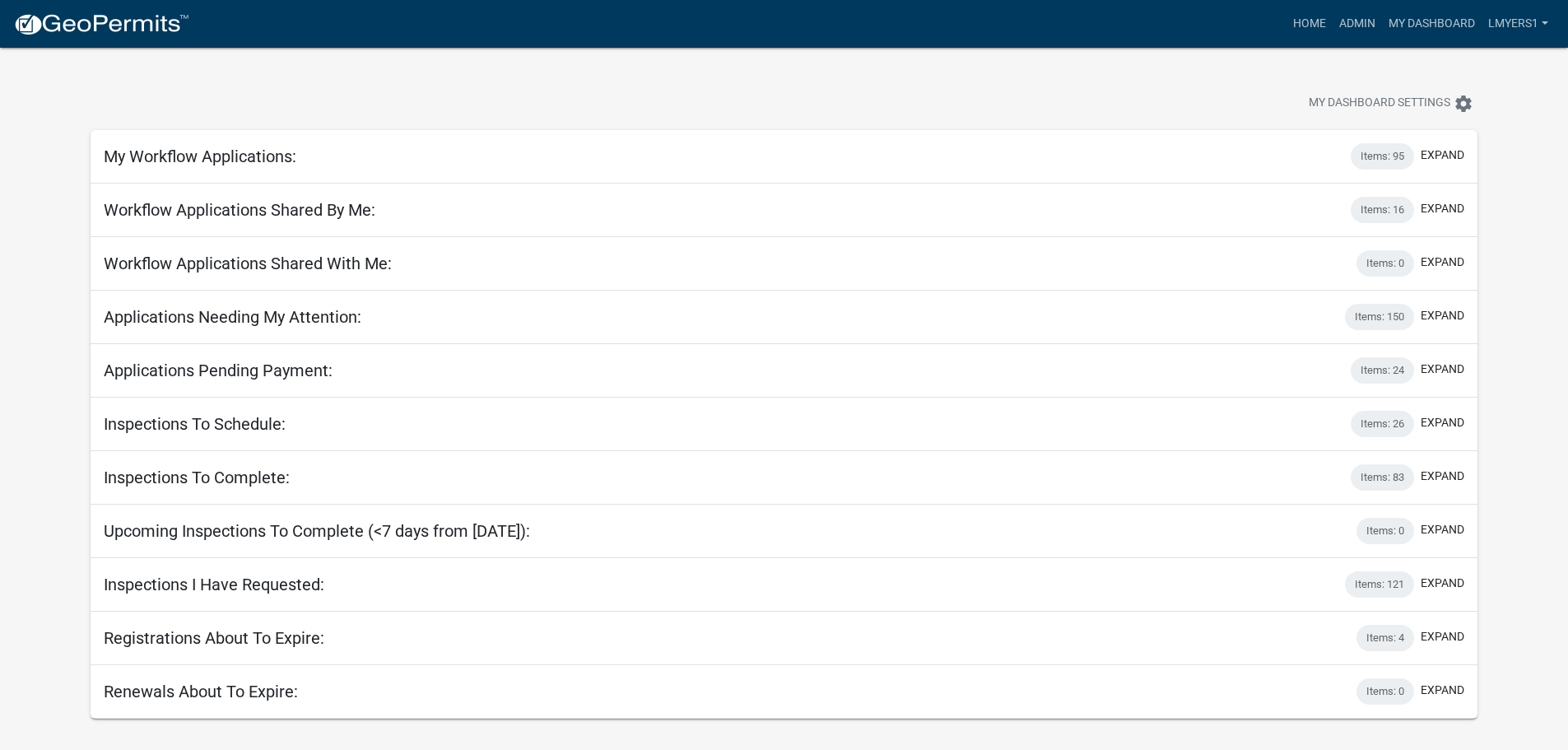
click at [1450, 332] on div "Applications Needing My Attention: Items: 150 expand" at bounding box center [784, 317] width 1387 height 53
click at [1454, 314] on button "expand" at bounding box center [1442, 315] width 43 height 18
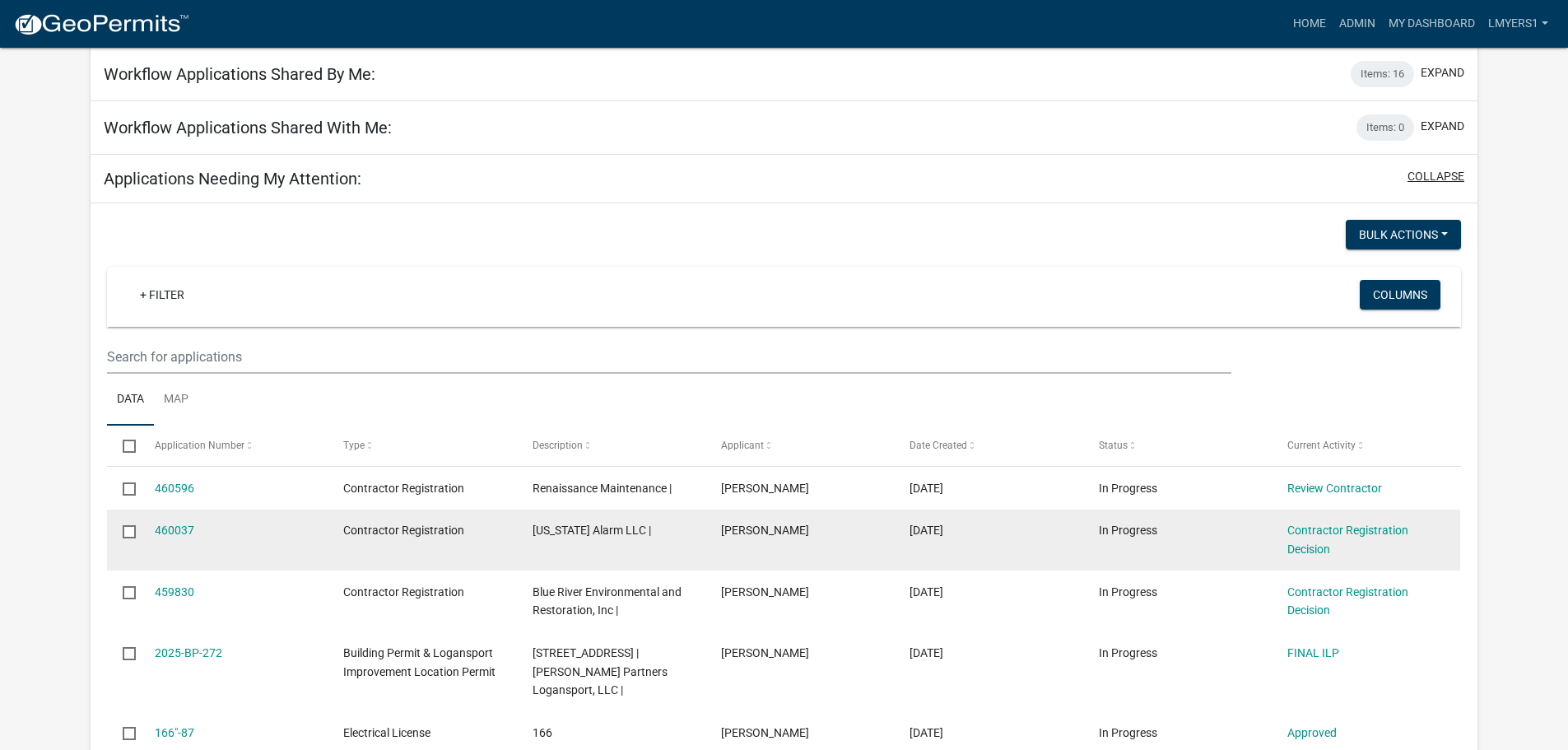
scroll to position [164, 0]
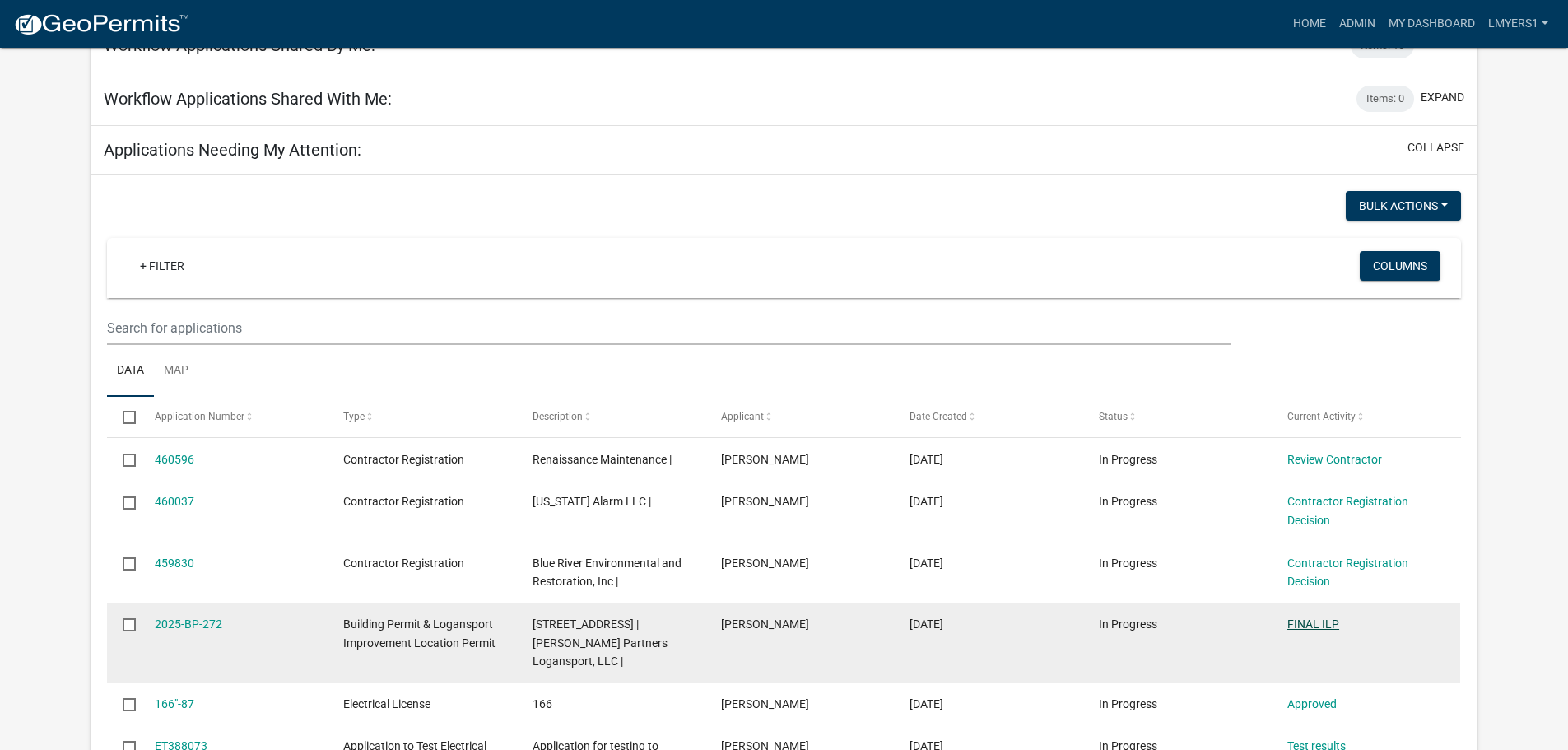
click at [1303, 618] on link "FINAL ILP" at bounding box center [1313, 624] width 52 height 13
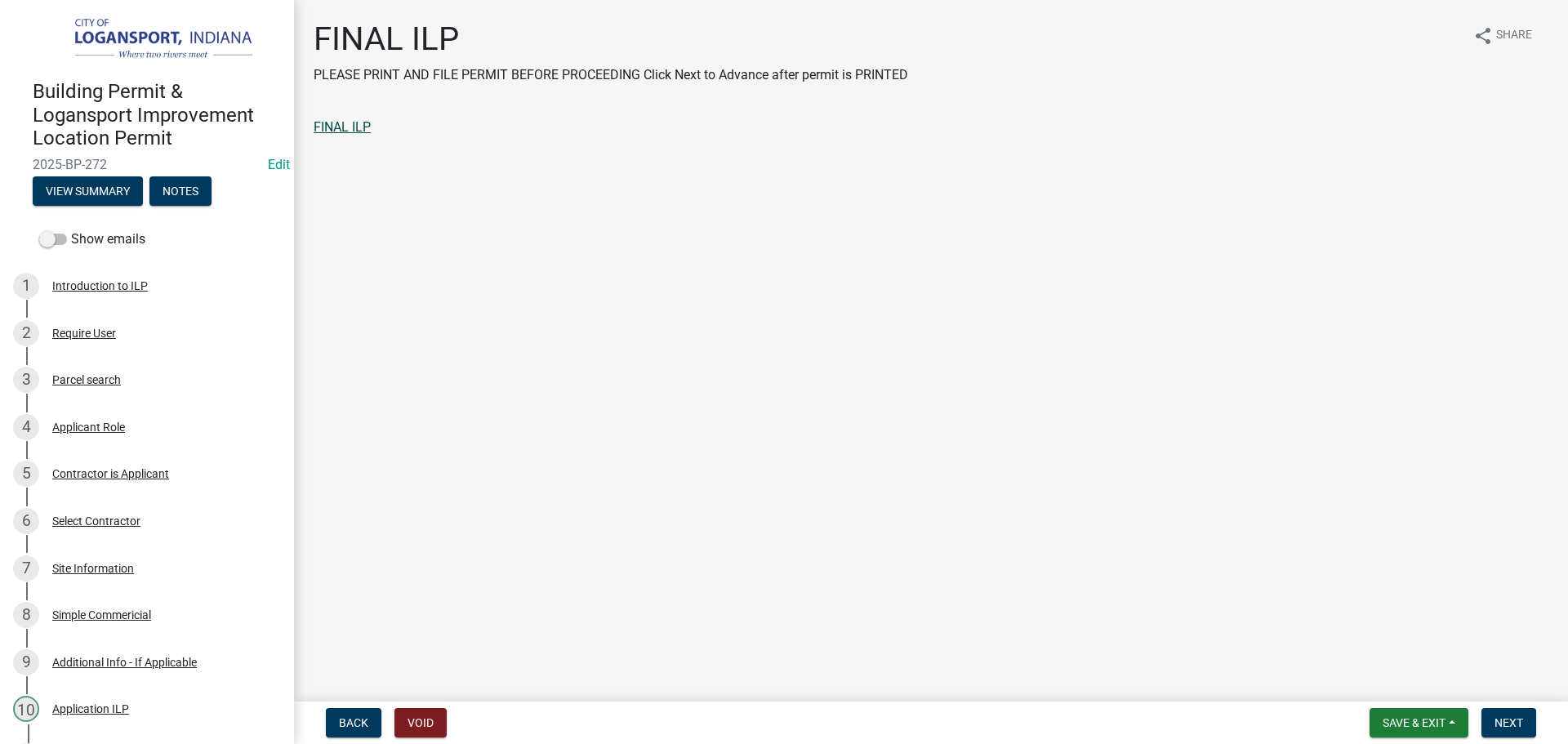
click at [344, 127] on link "FINAL ILP" at bounding box center [342, 127] width 57 height 16
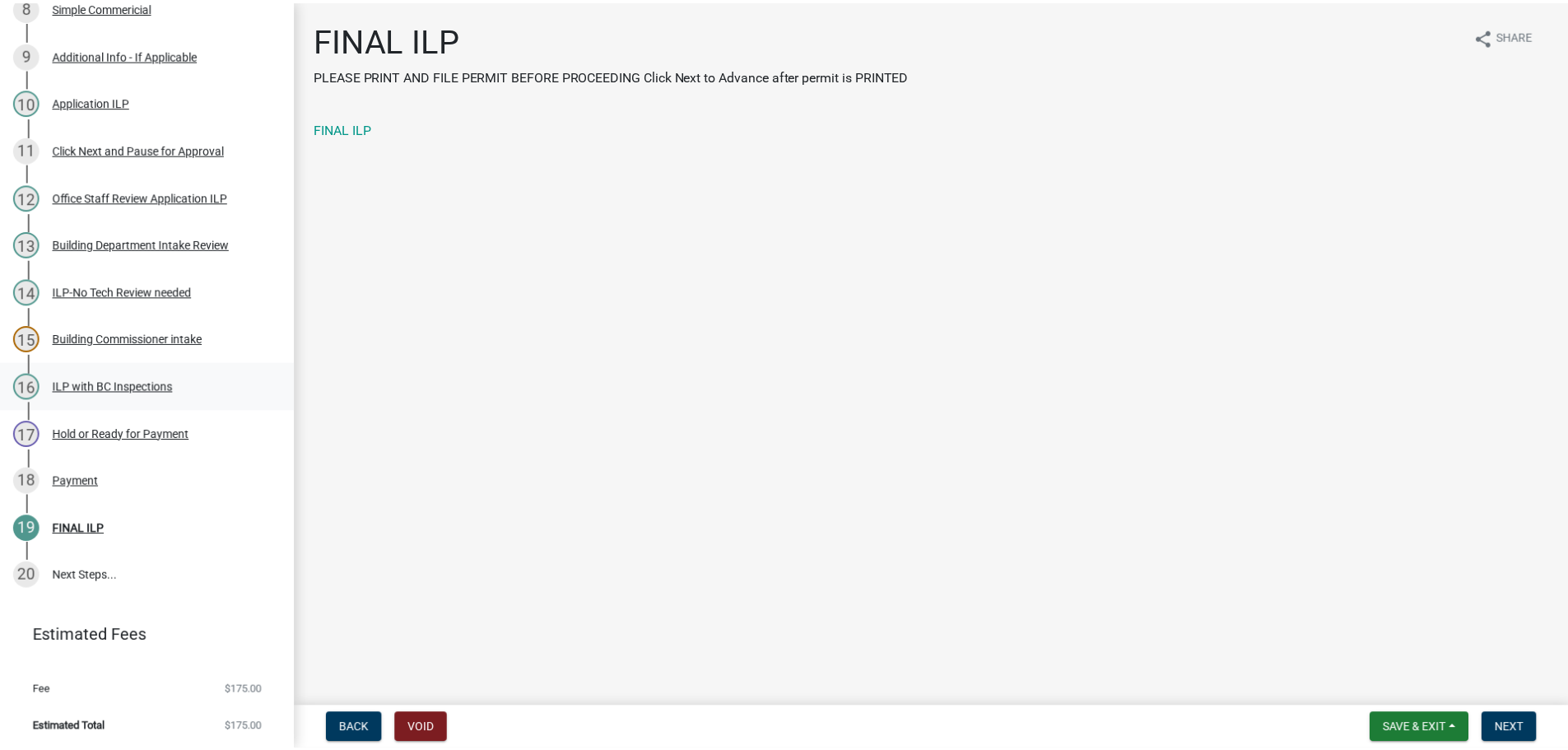
scroll to position [366, 0]
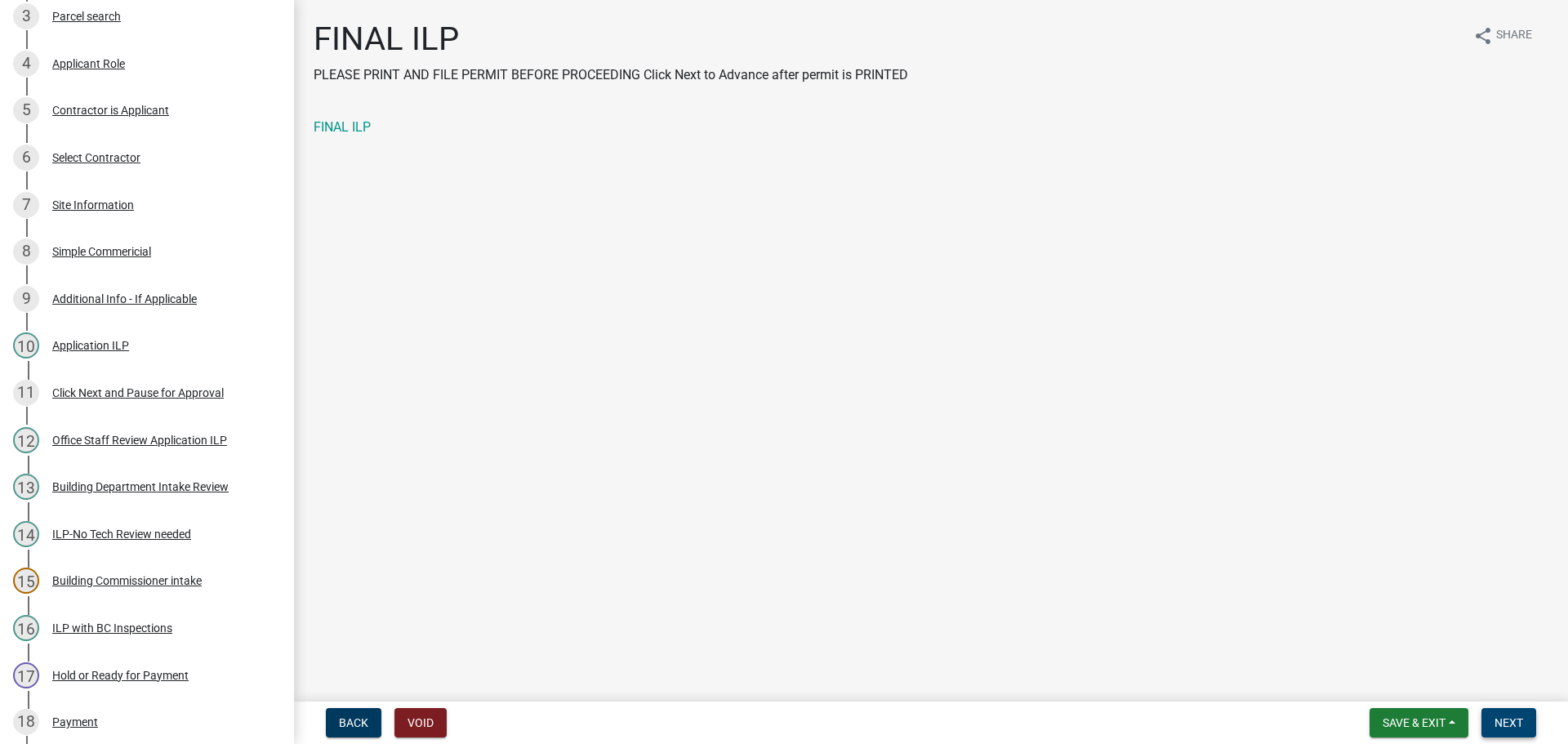
click at [1526, 718] on button "Next" at bounding box center [1508, 722] width 55 height 30
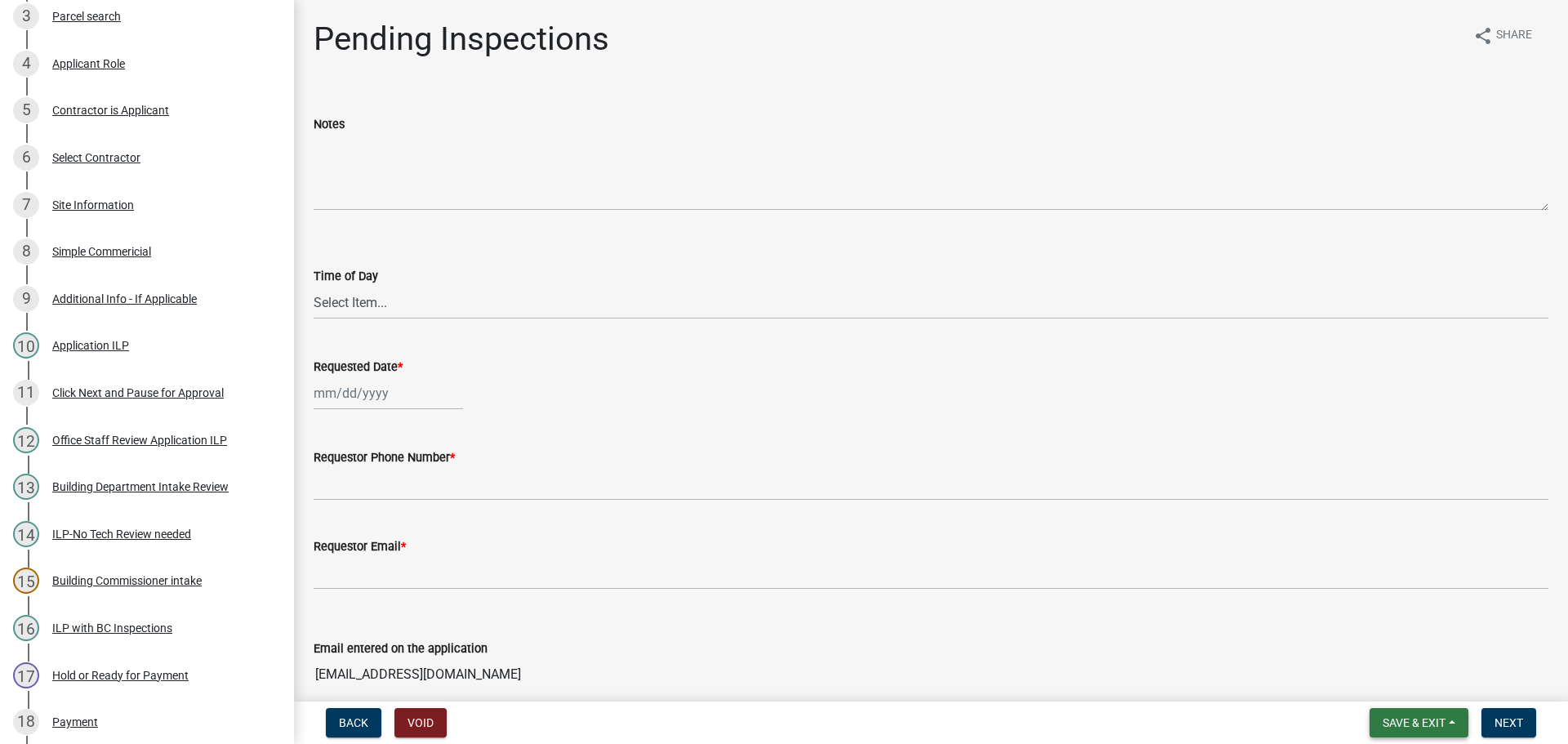
click at [1428, 720] on span "Save & Exit" at bounding box center [1414, 722] width 63 height 13
click at [1417, 684] on button "Save & Exit" at bounding box center [1403, 679] width 131 height 39
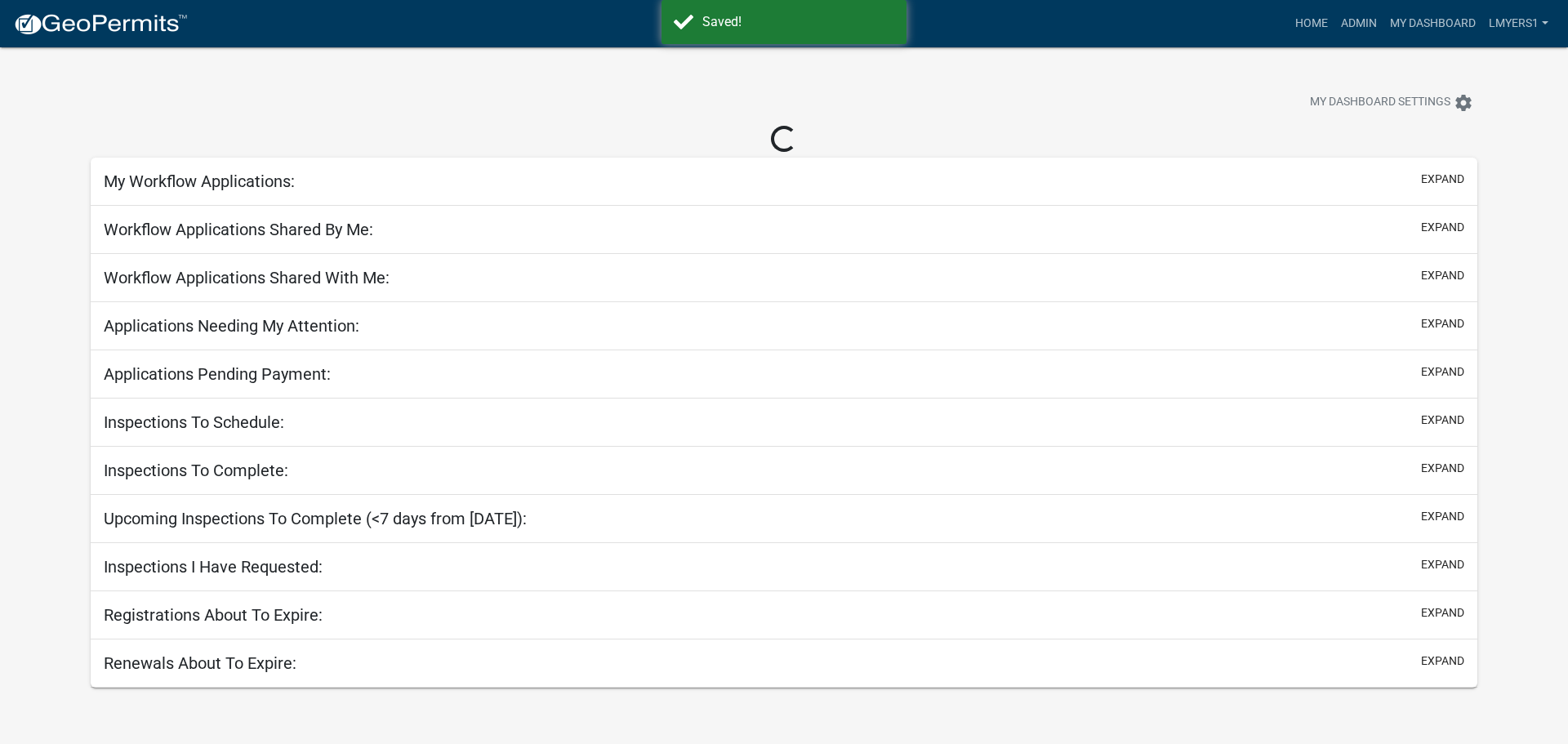
select select "3: 100"
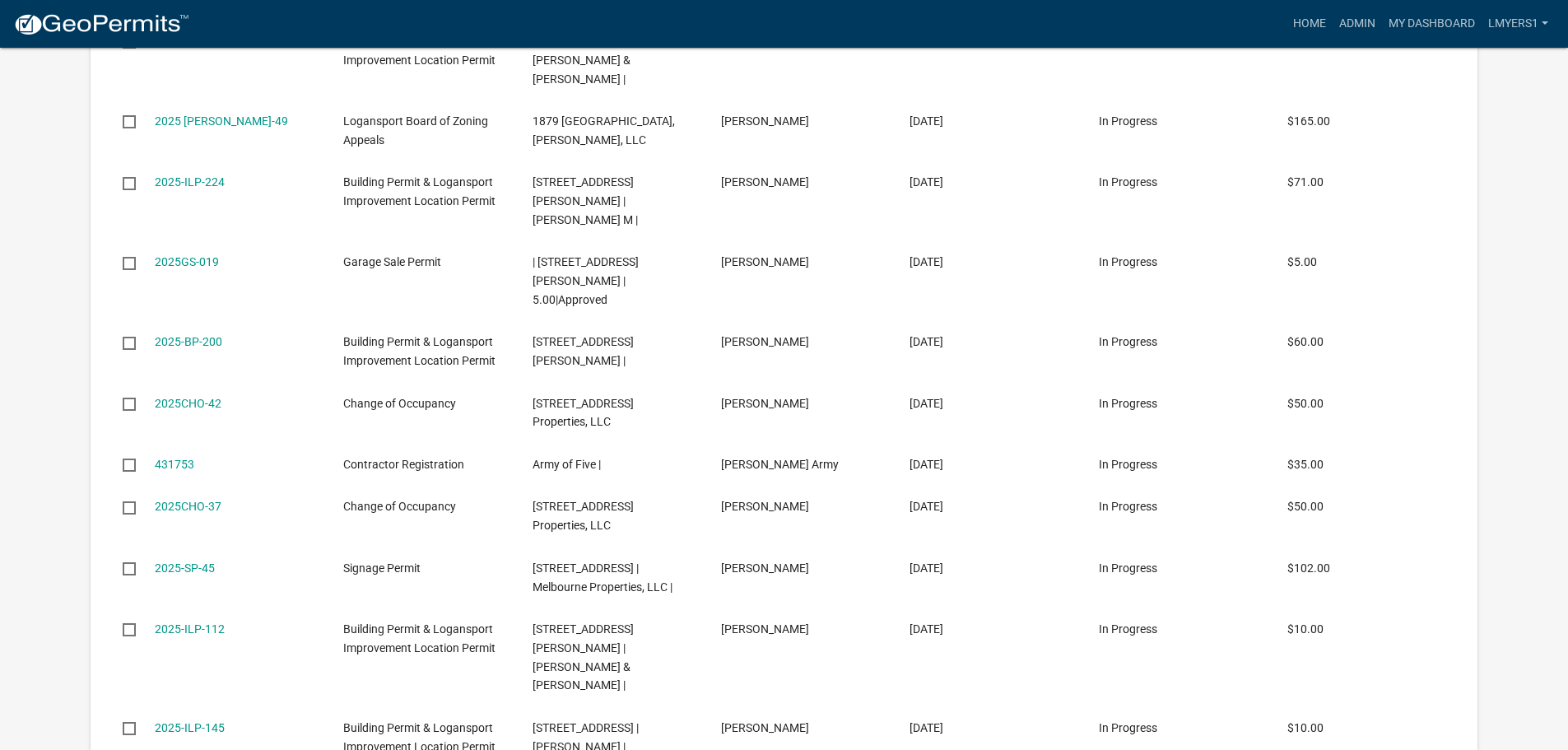
scroll to position [1235, 0]
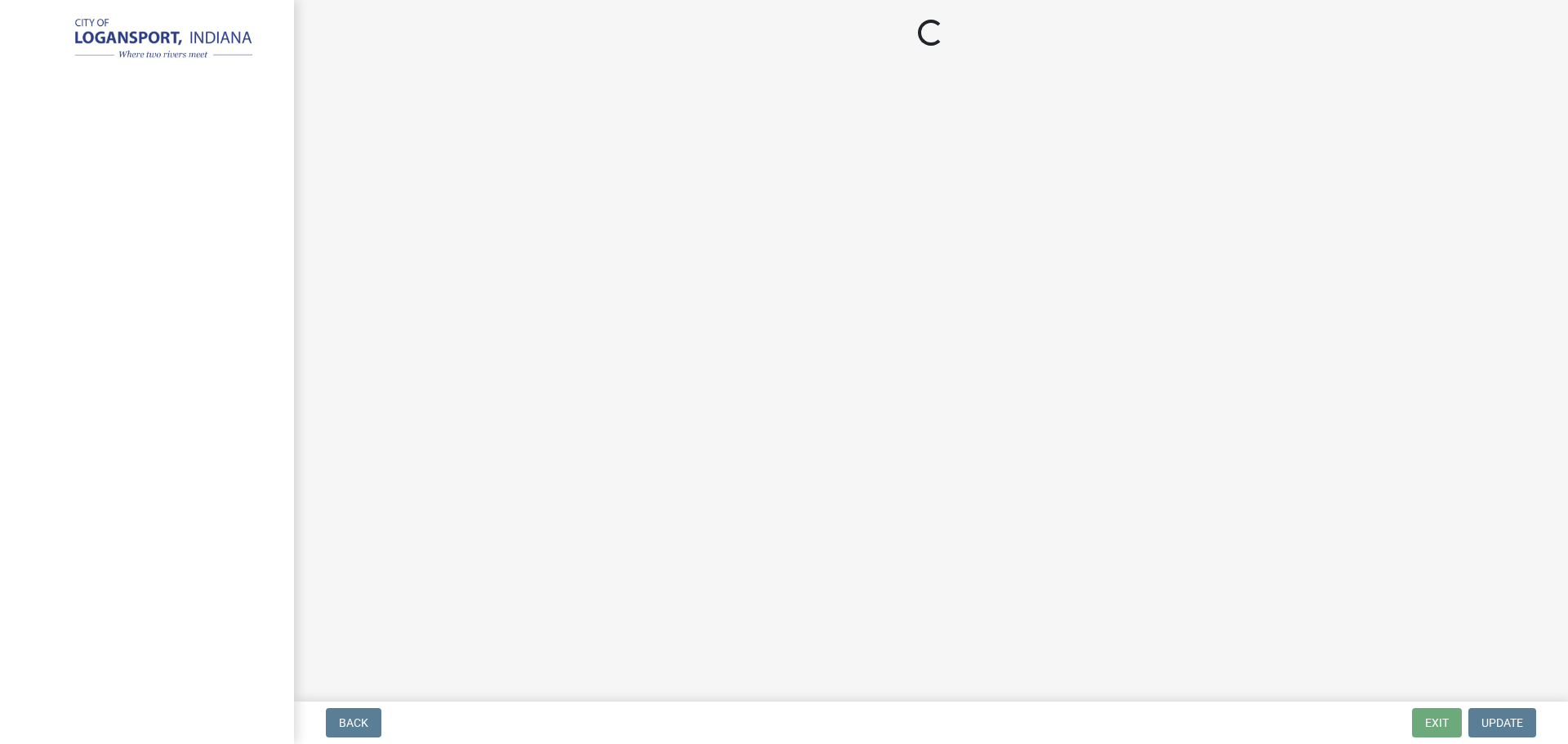
select select "3: 3"
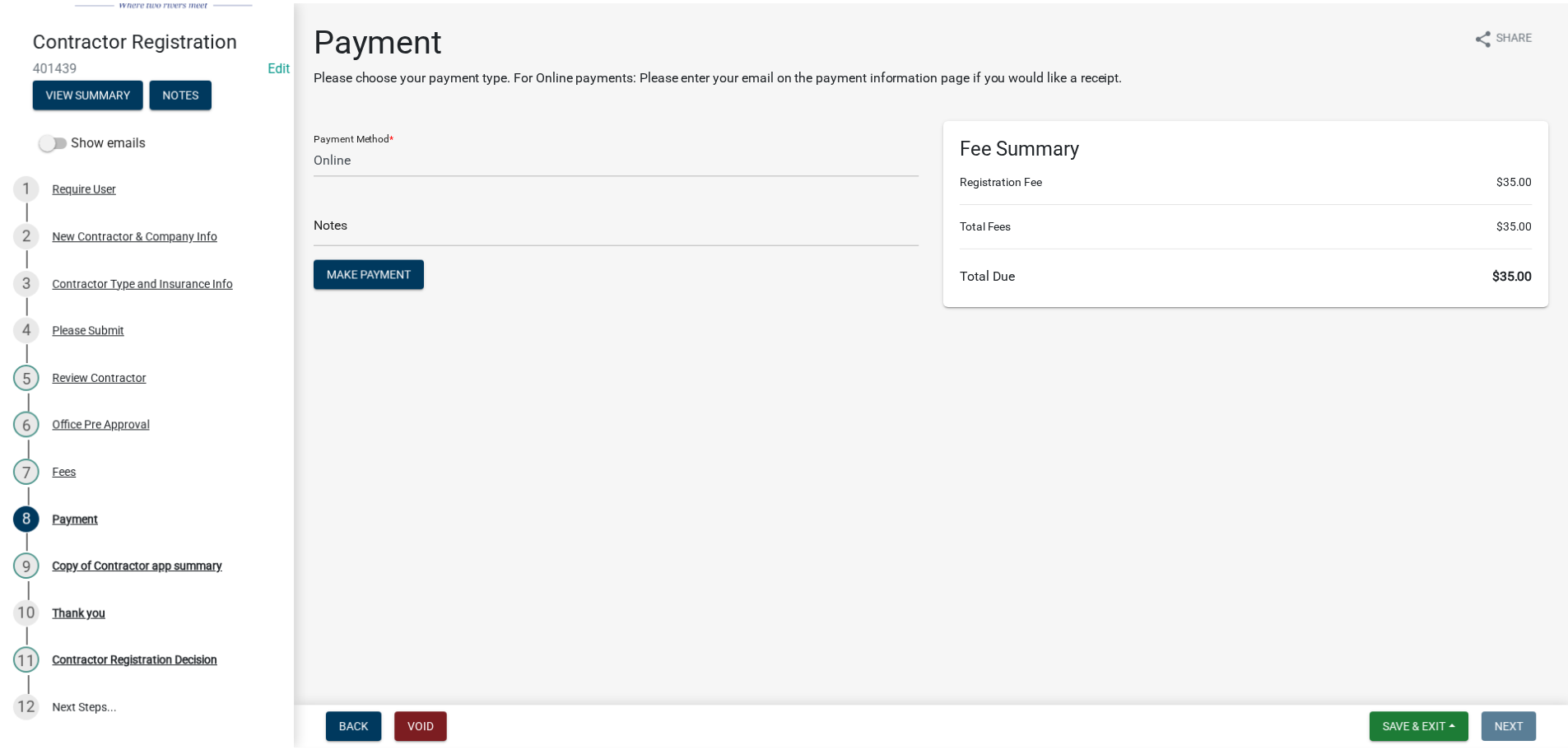
scroll to position [83, 0]
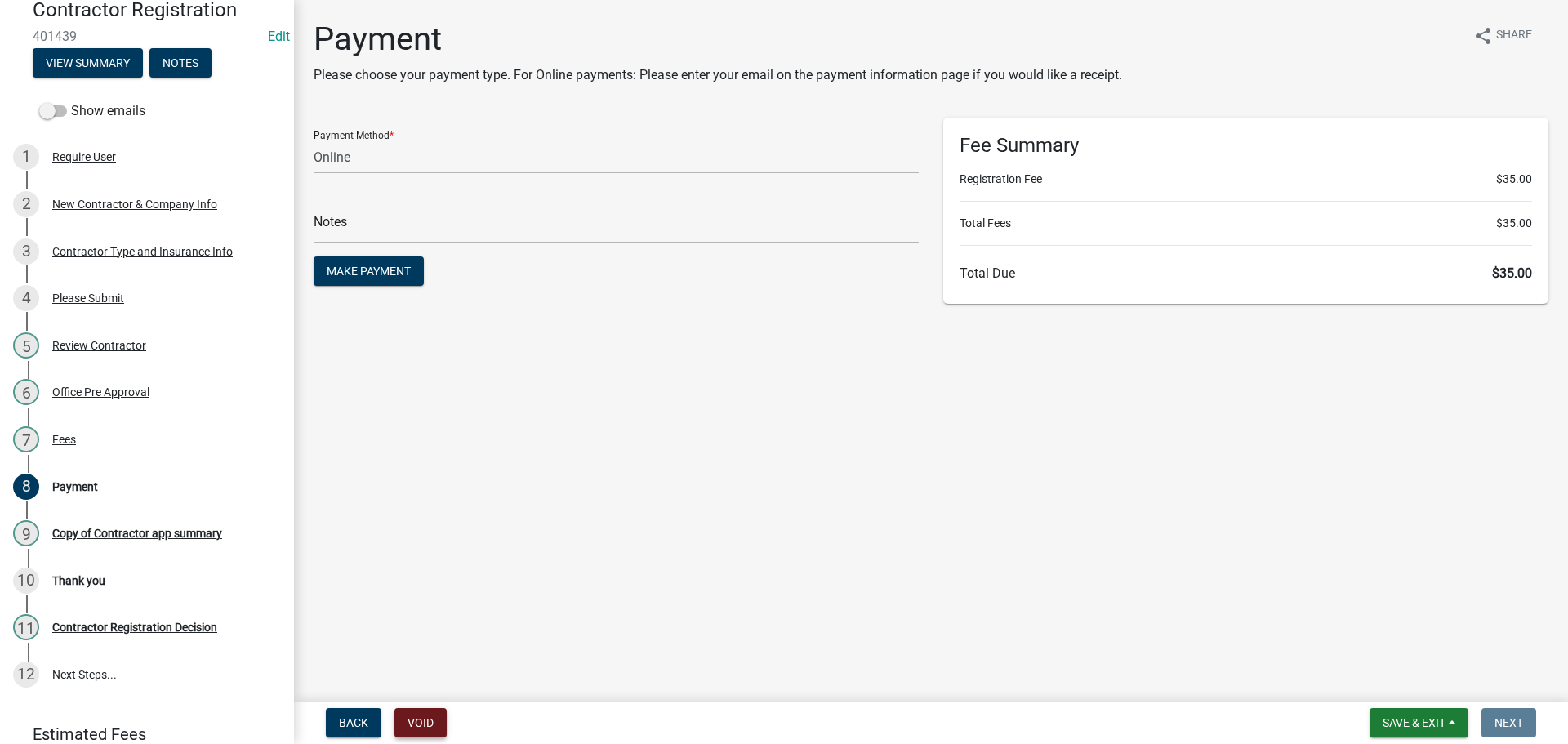
click at [416, 716] on button "Void" at bounding box center [420, 722] width 52 height 30
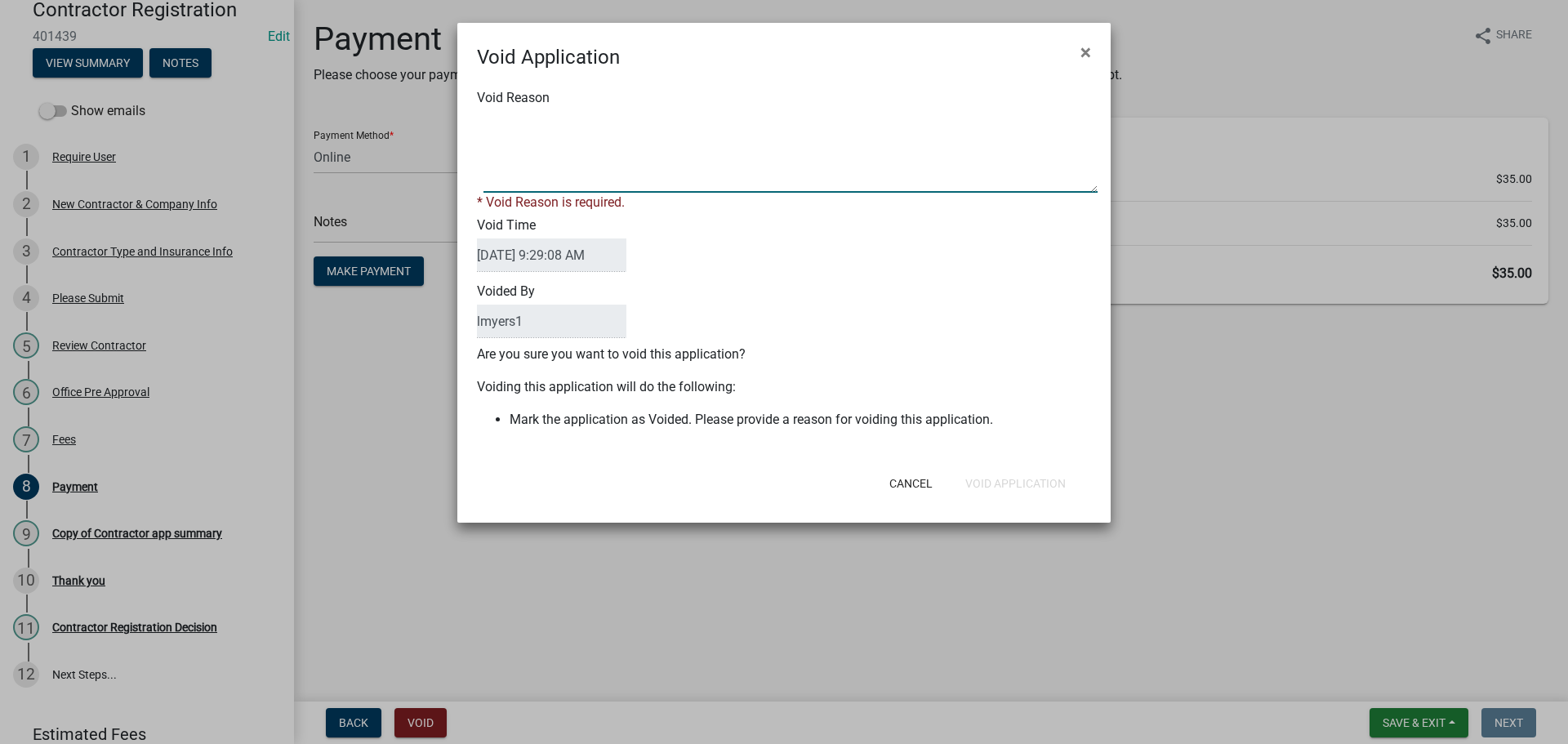
click at [542, 119] on textarea "Void Reason" at bounding box center [791, 151] width 614 height 82
type textarea "No payment recieved"
click at [1032, 482] on div "Cancel Void Application" at bounding box center [891, 482] width 402 height 42
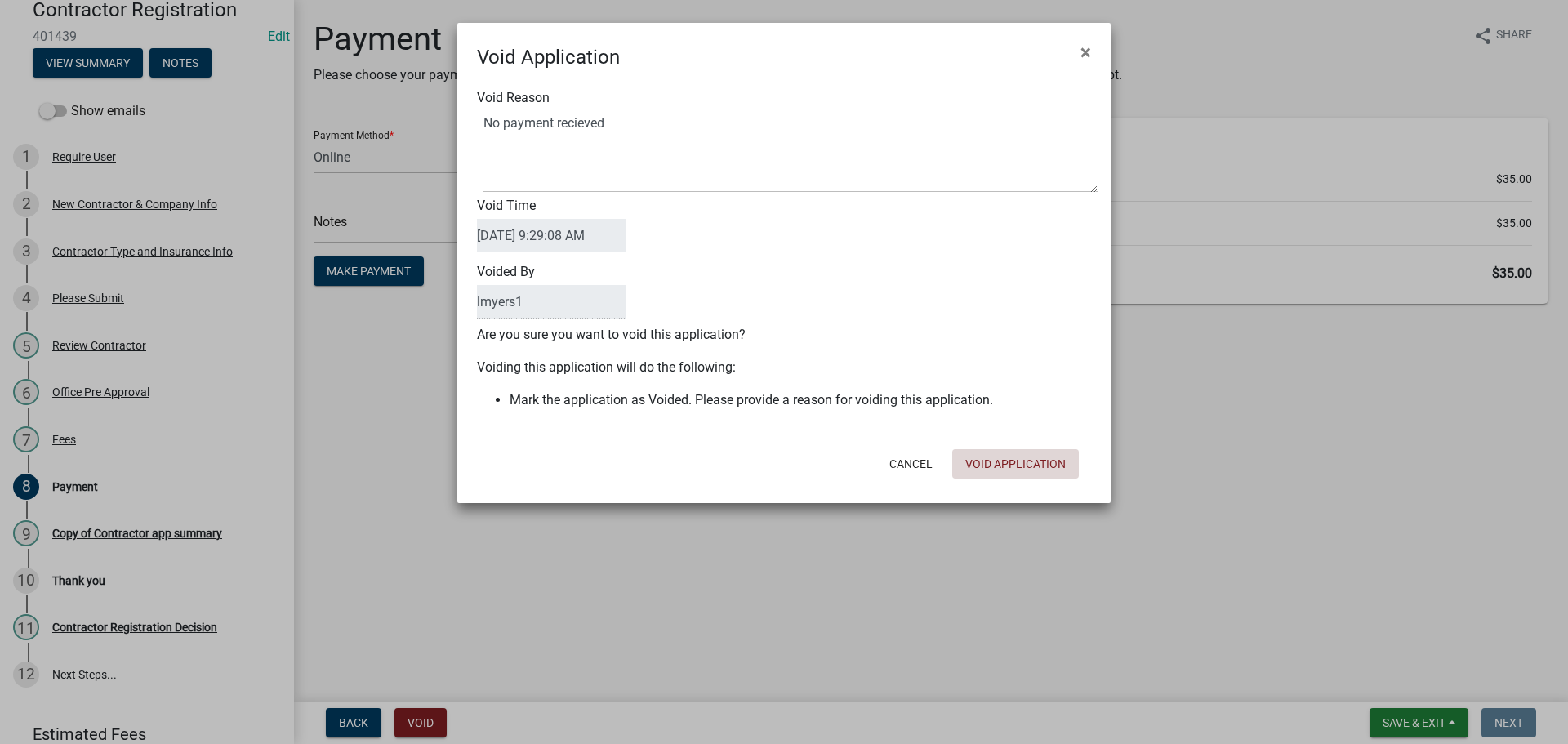
click at [1027, 468] on button "Void Application" at bounding box center [1015, 464] width 127 height 30
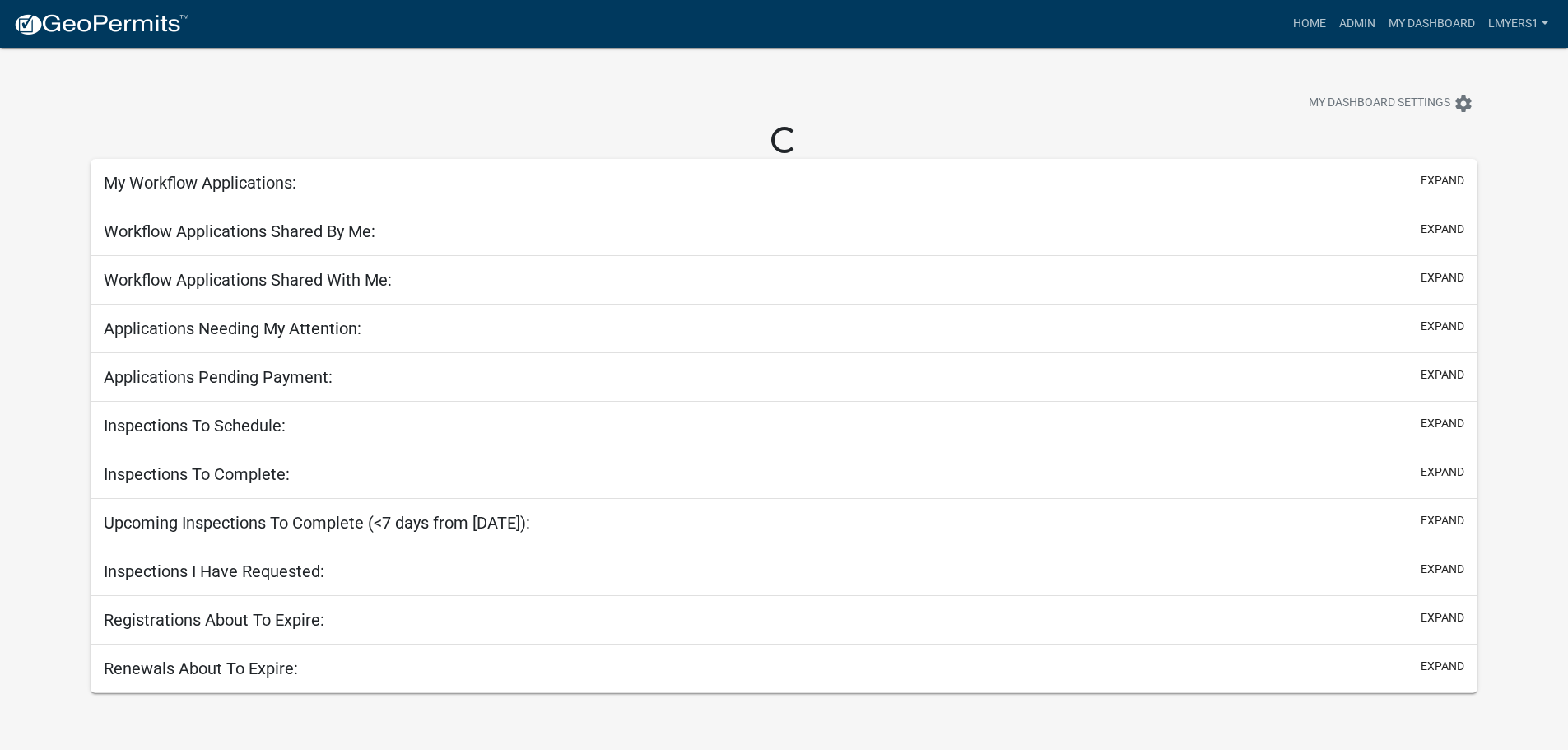
select select "3: 100"
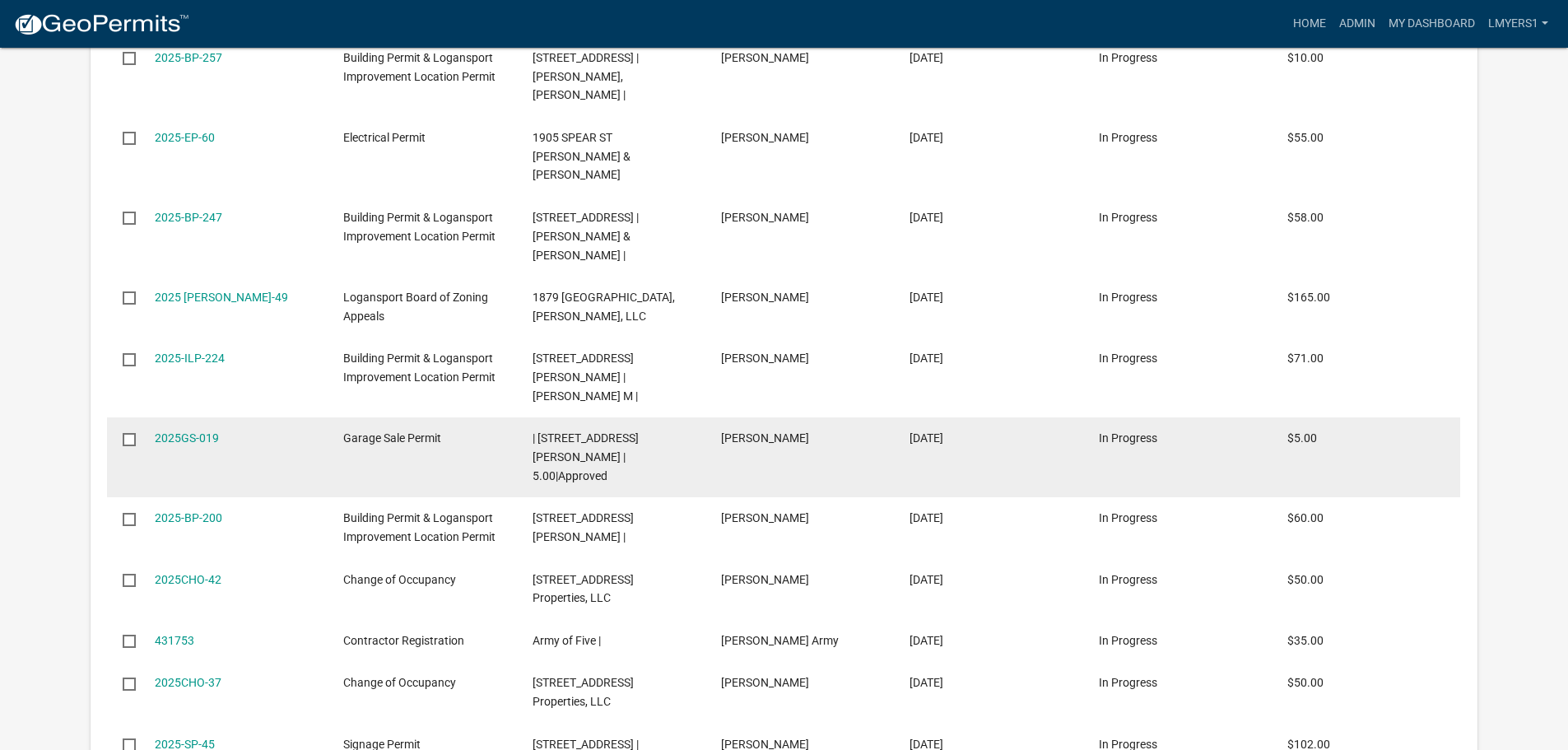
scroll to position [1070, 0]
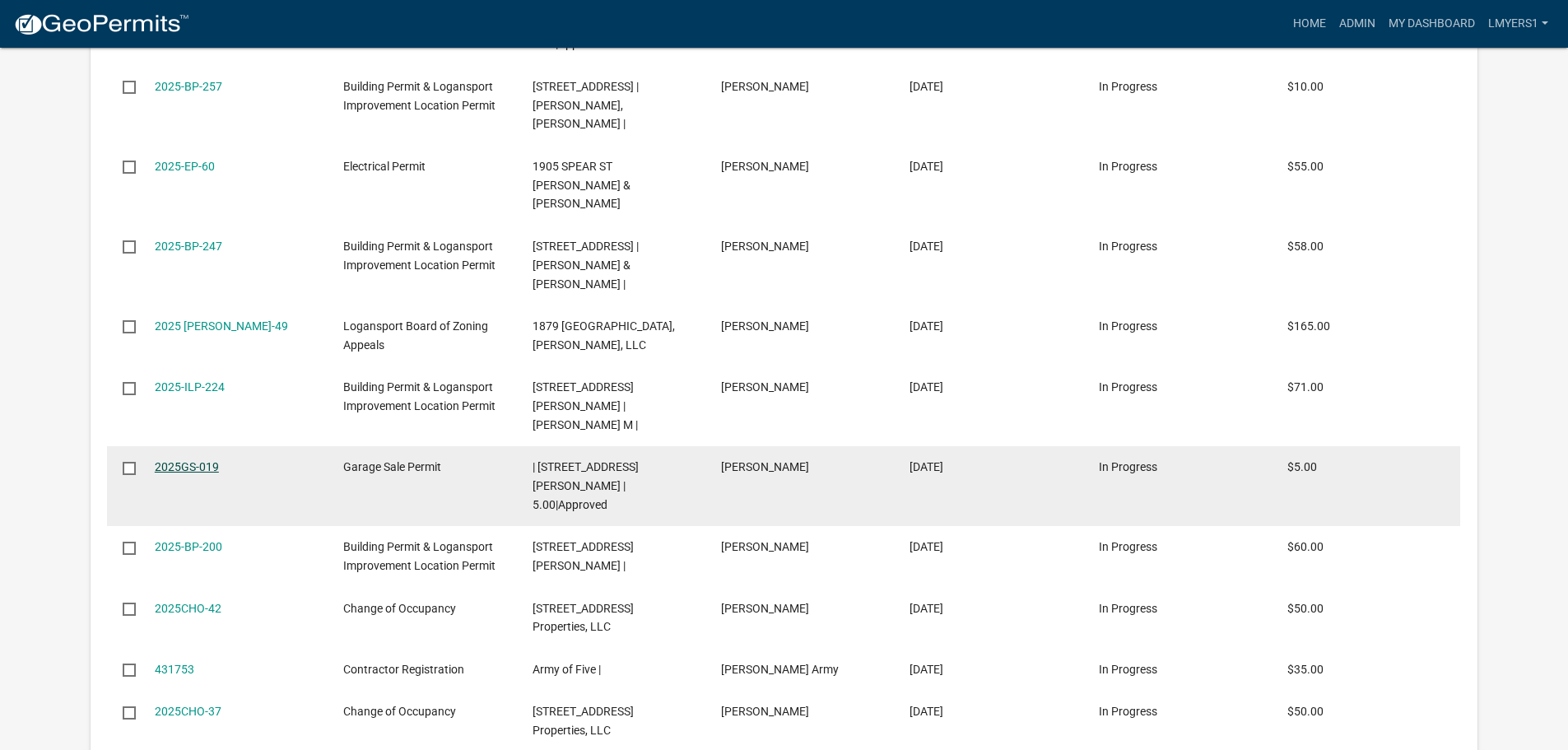
click at [198, 460] on link "2025GS-019" at bounding box center [186, 466] width 64 height 13
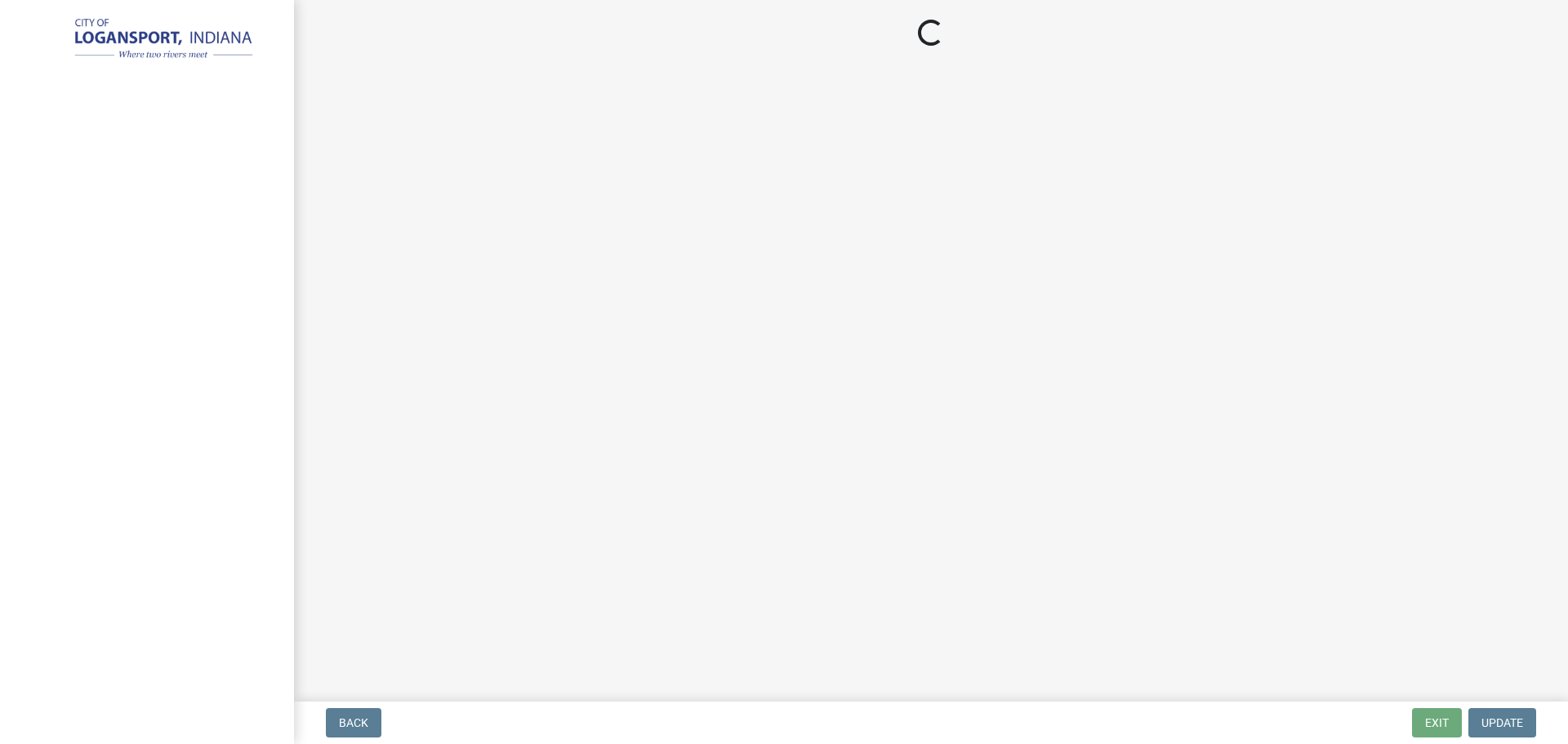
select select "3: 3"
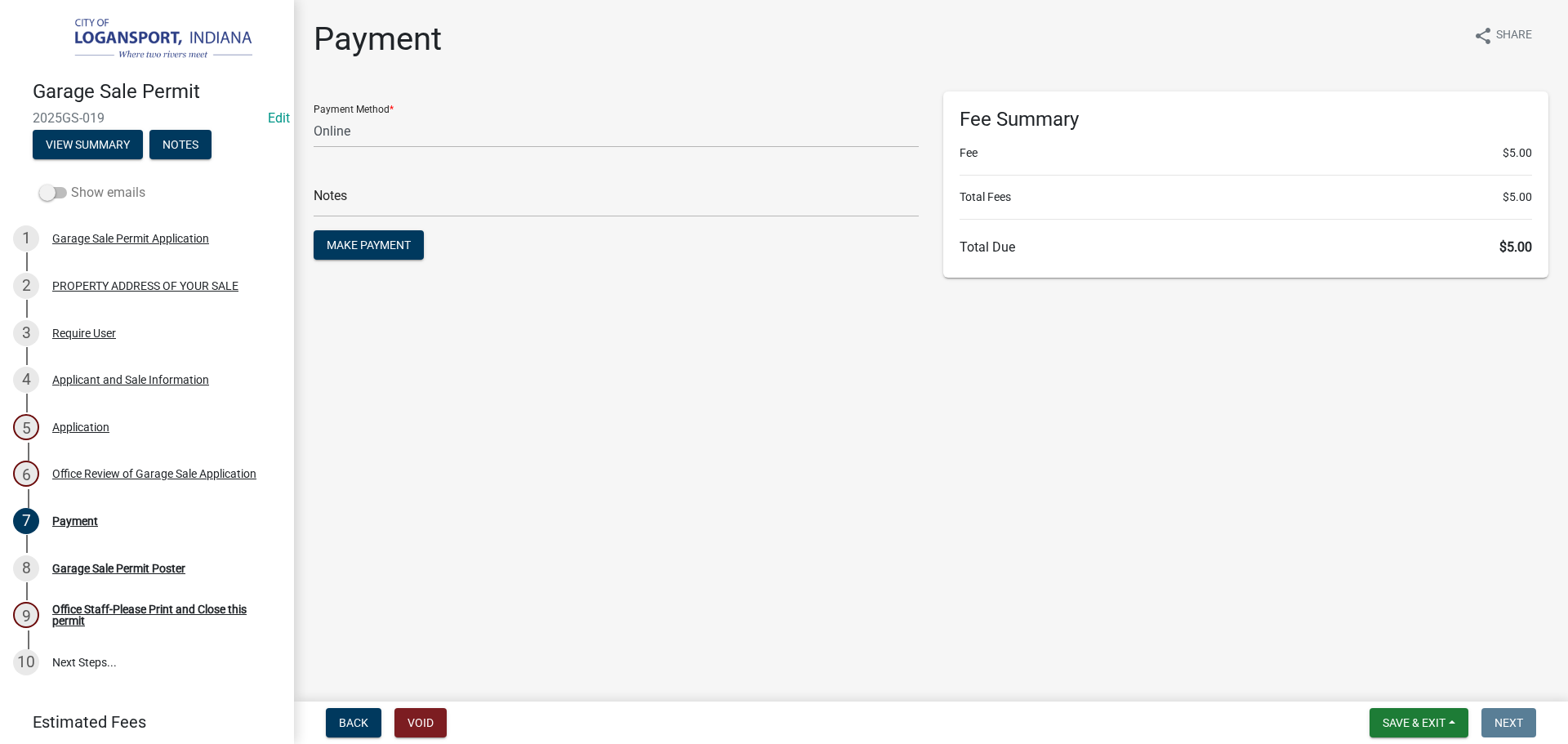
click at [52, 194] on span at bounding box center [53, 193] width 28 height 12
click at [71, 183] on input "Show emails" at bounding box center [71, 183] width 0 height 0
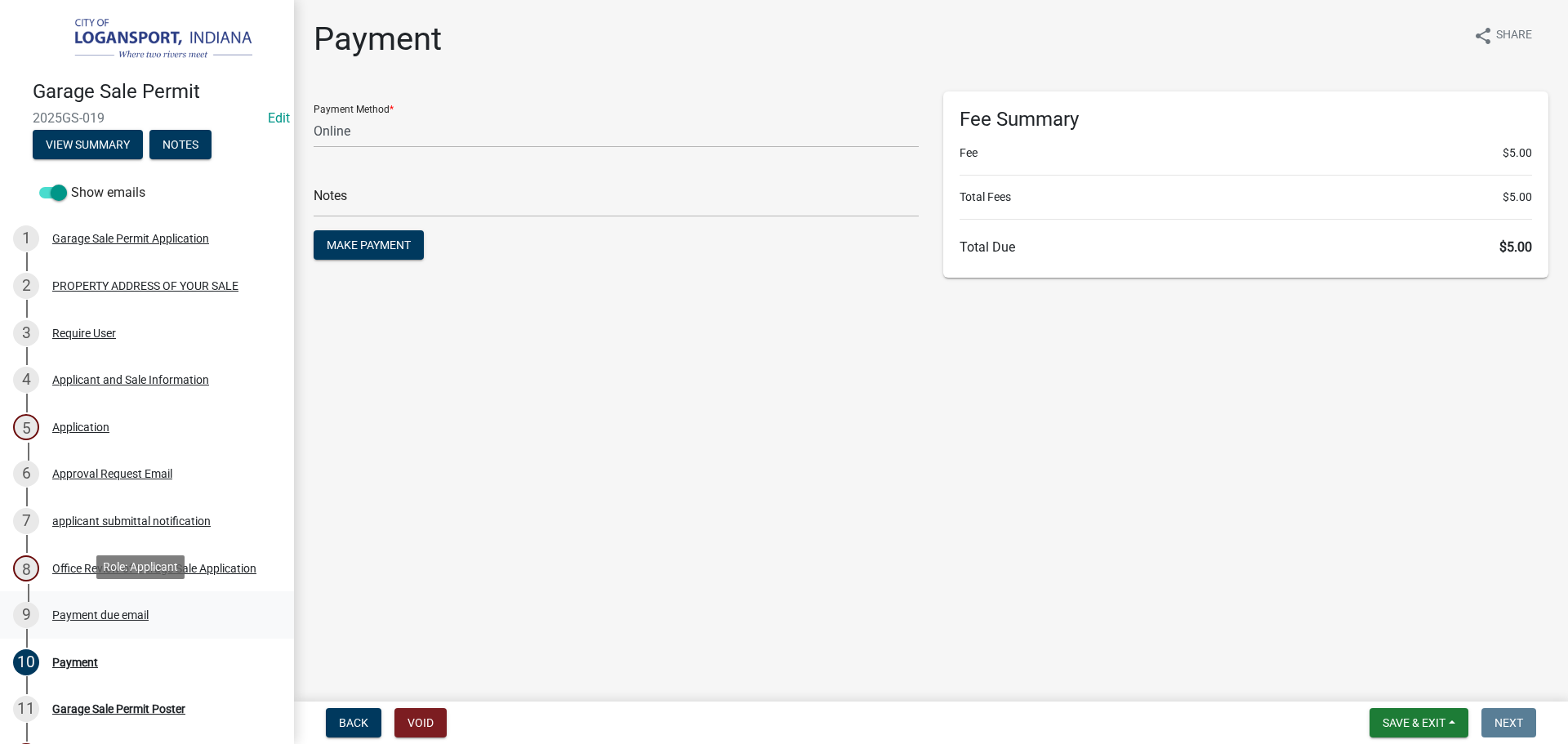
click at [112, 616] on div "Payment due email" at bounding box center [100, 615] width 96 height 12
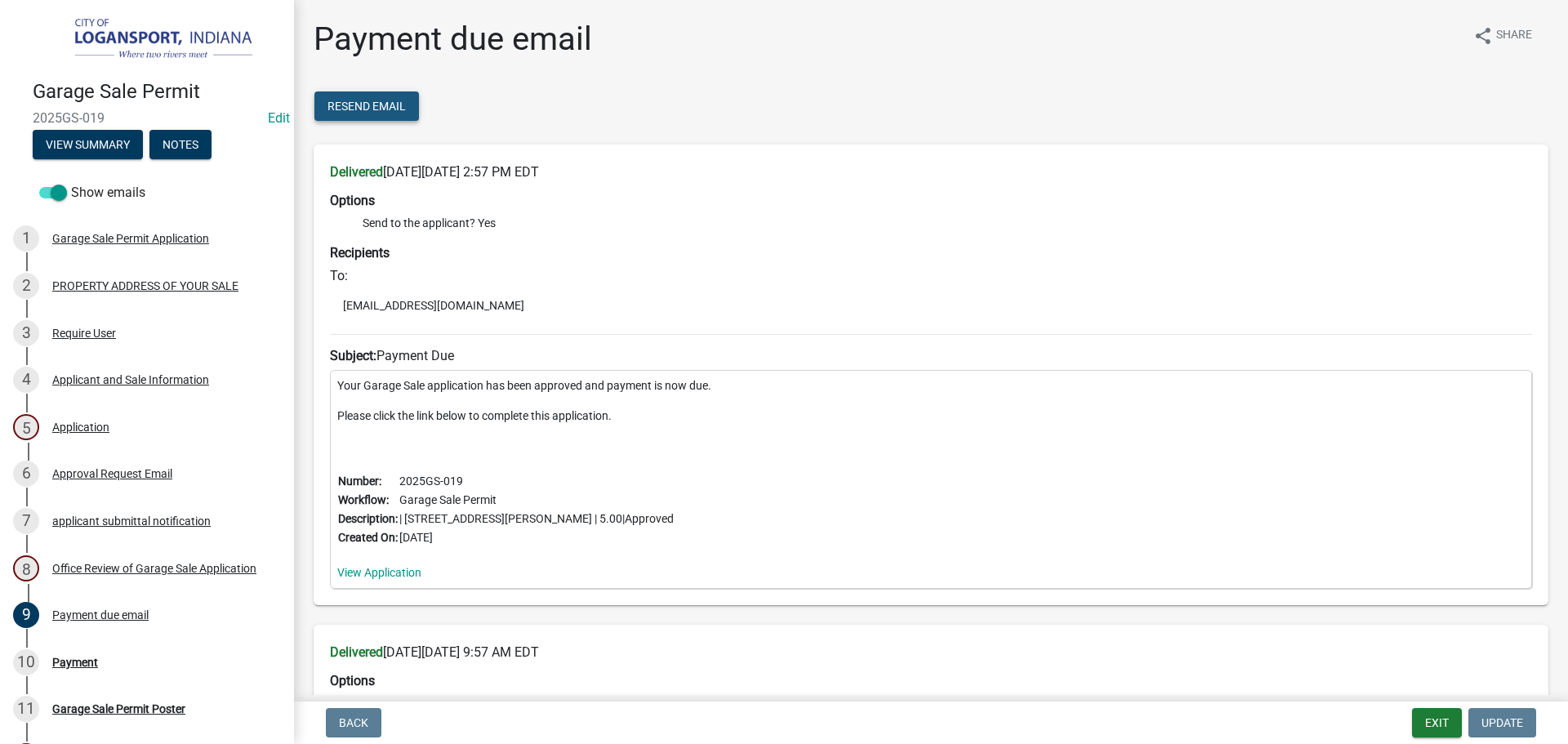
click at [361, 105] on span "Resend Email" at bounding box center [367, 106] width 79 height 13
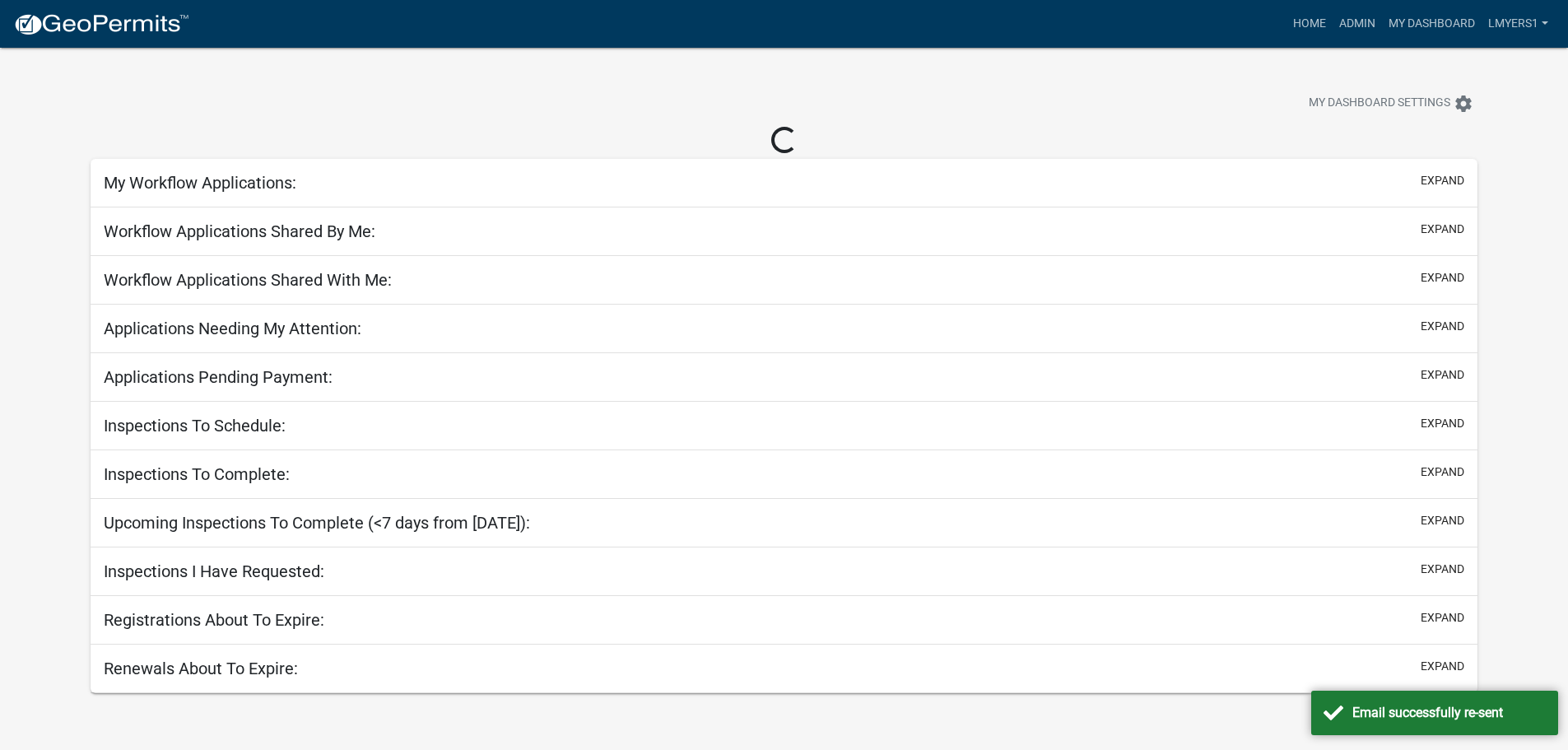
select select "3: 100"
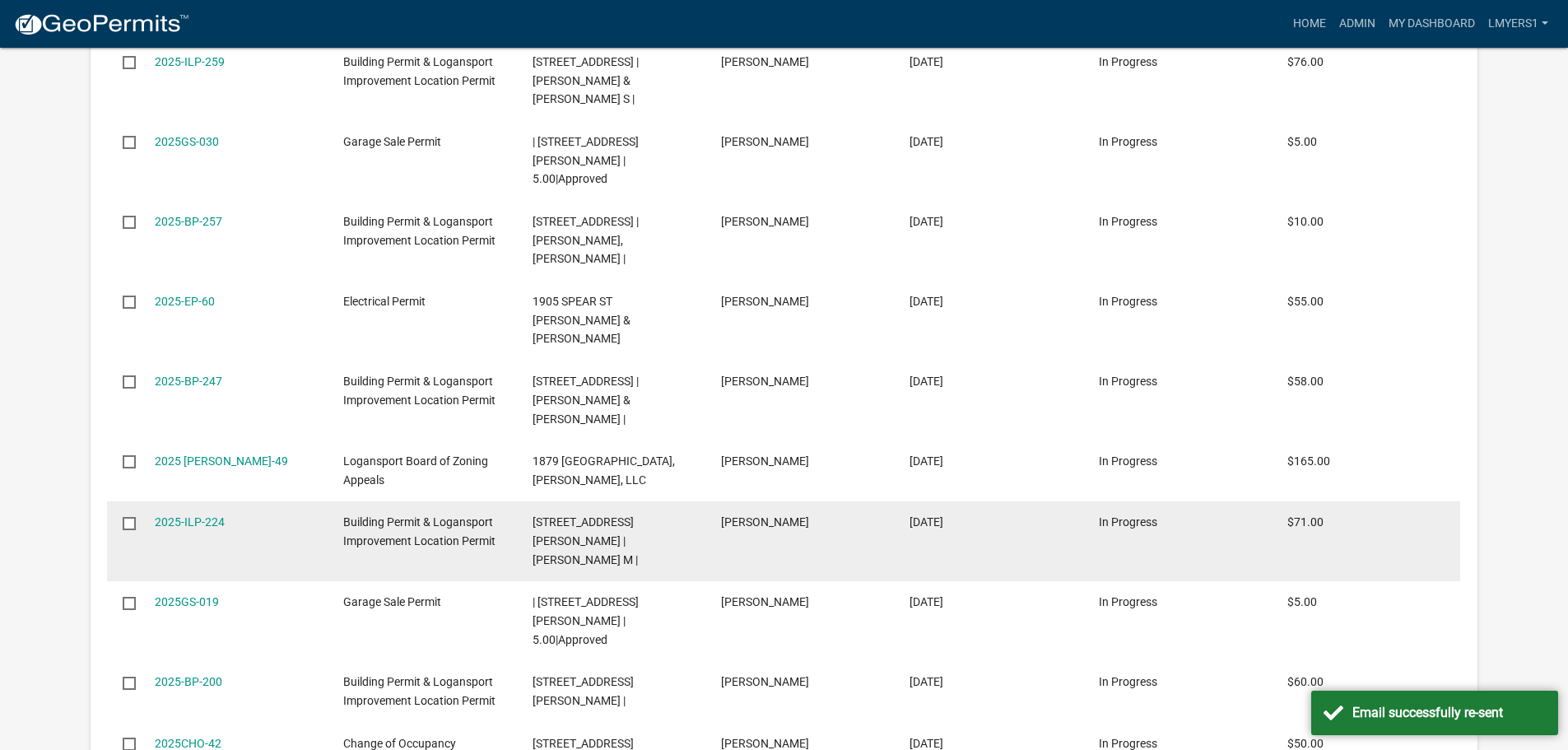
scroll to position [905, 0]
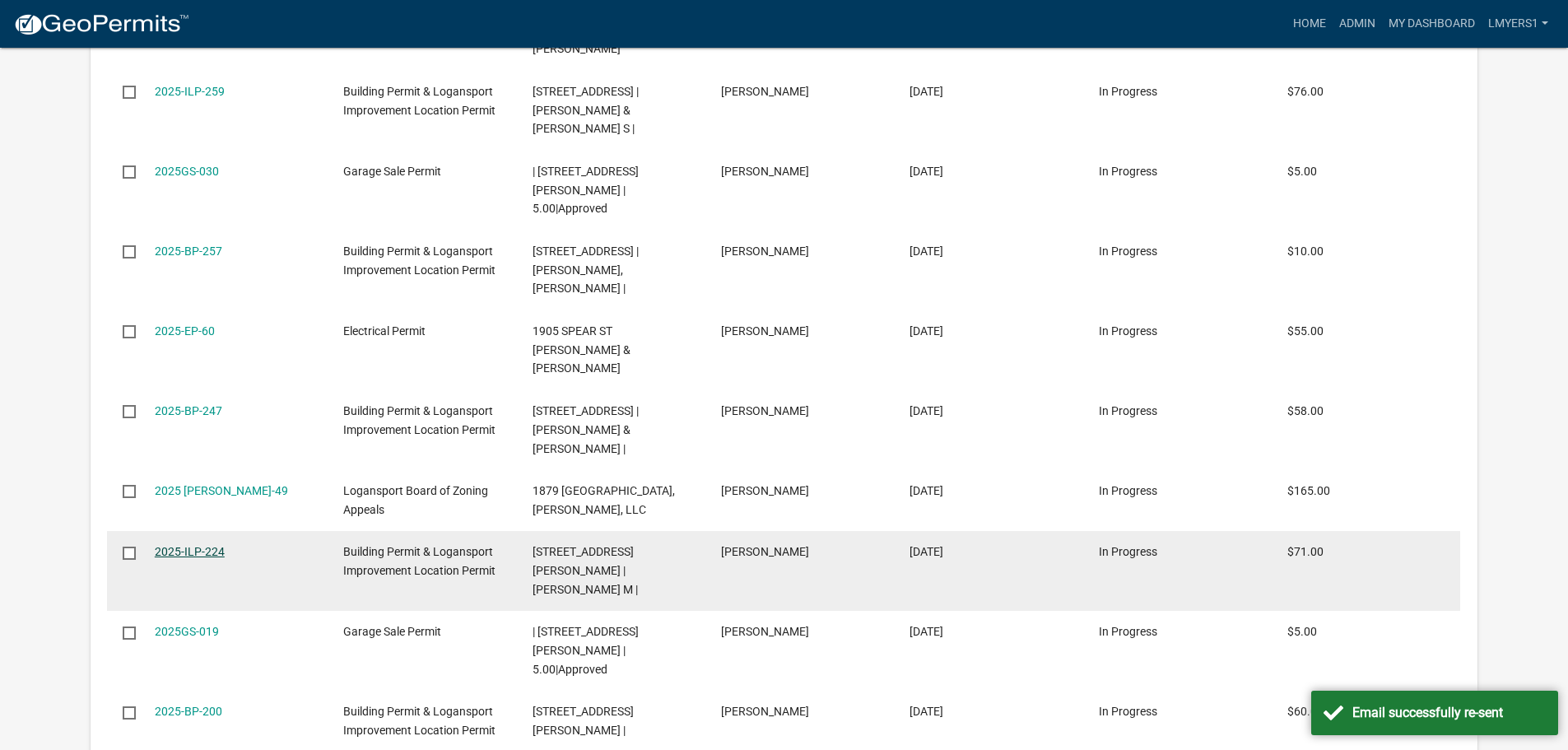
click at [204, 545] on link "2025-ILP-224" at bounding box center [189, 551] width 70 height 13
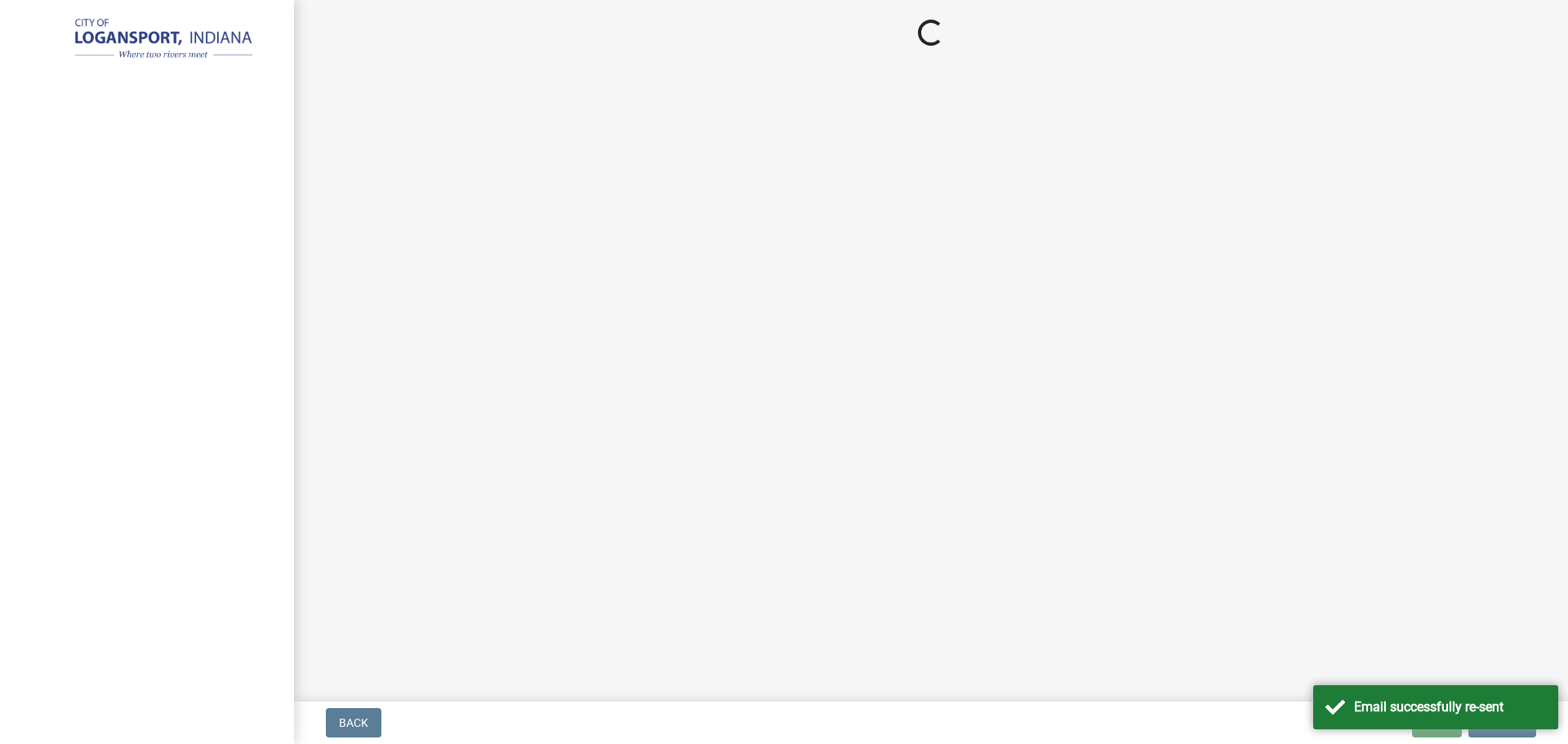
select select "3: 3"
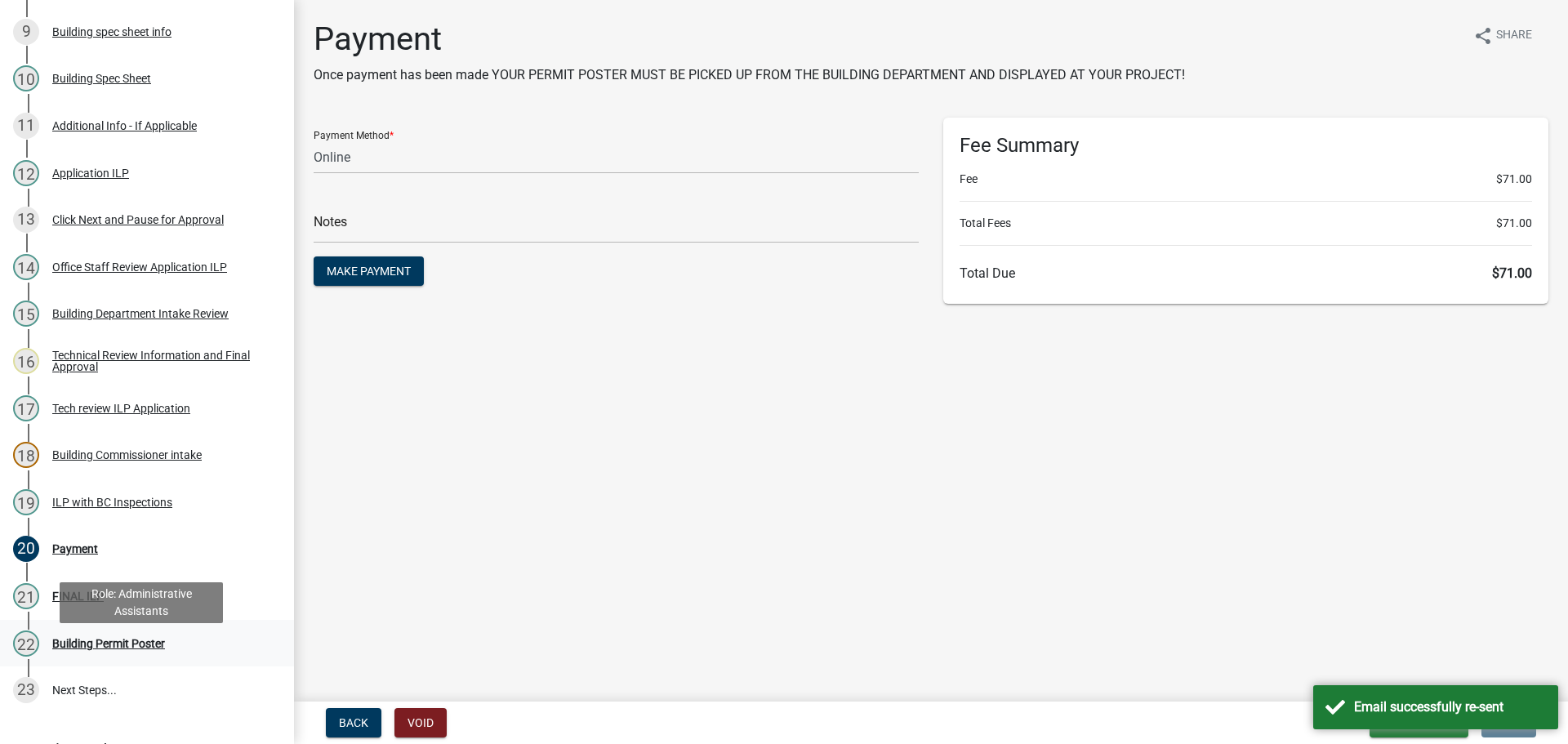
scroll to position [653, 0]
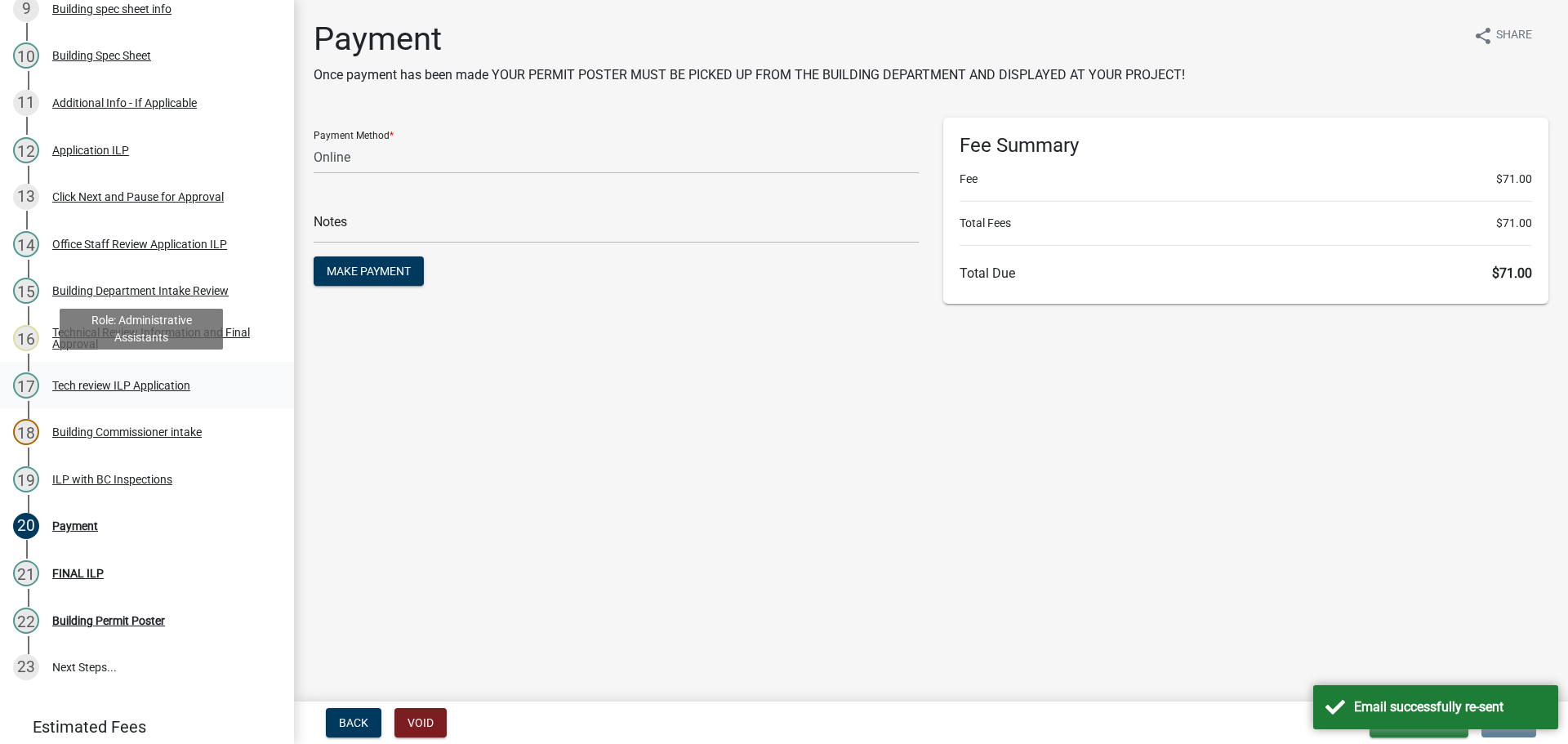
click at [99, 386] on div "Tech review ILP Application" at bounding box center [121, 386] width 138 height 12
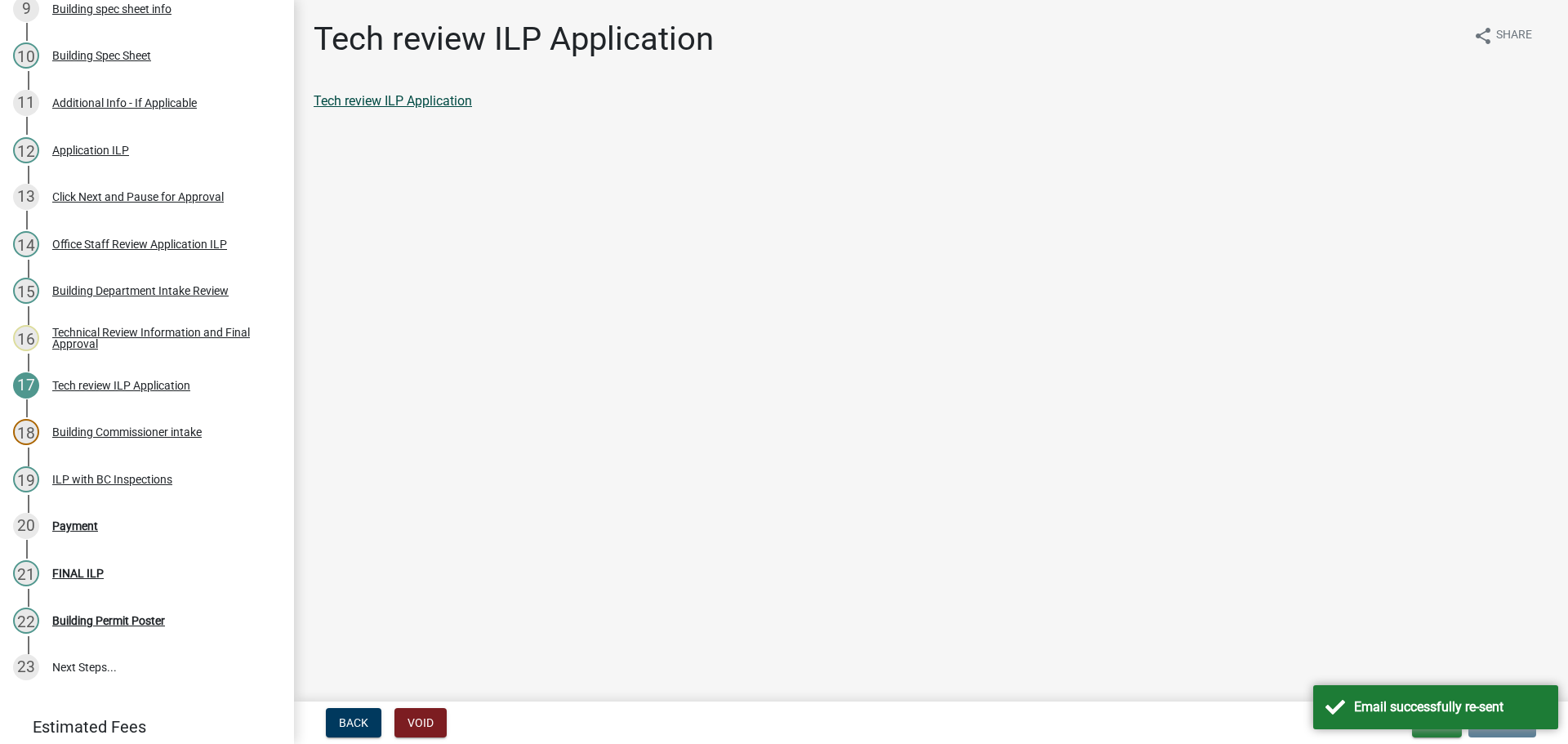
click at [413, 104] on link "Tech review ILP Application" at bounding box center [392, 100] width 158 height 16
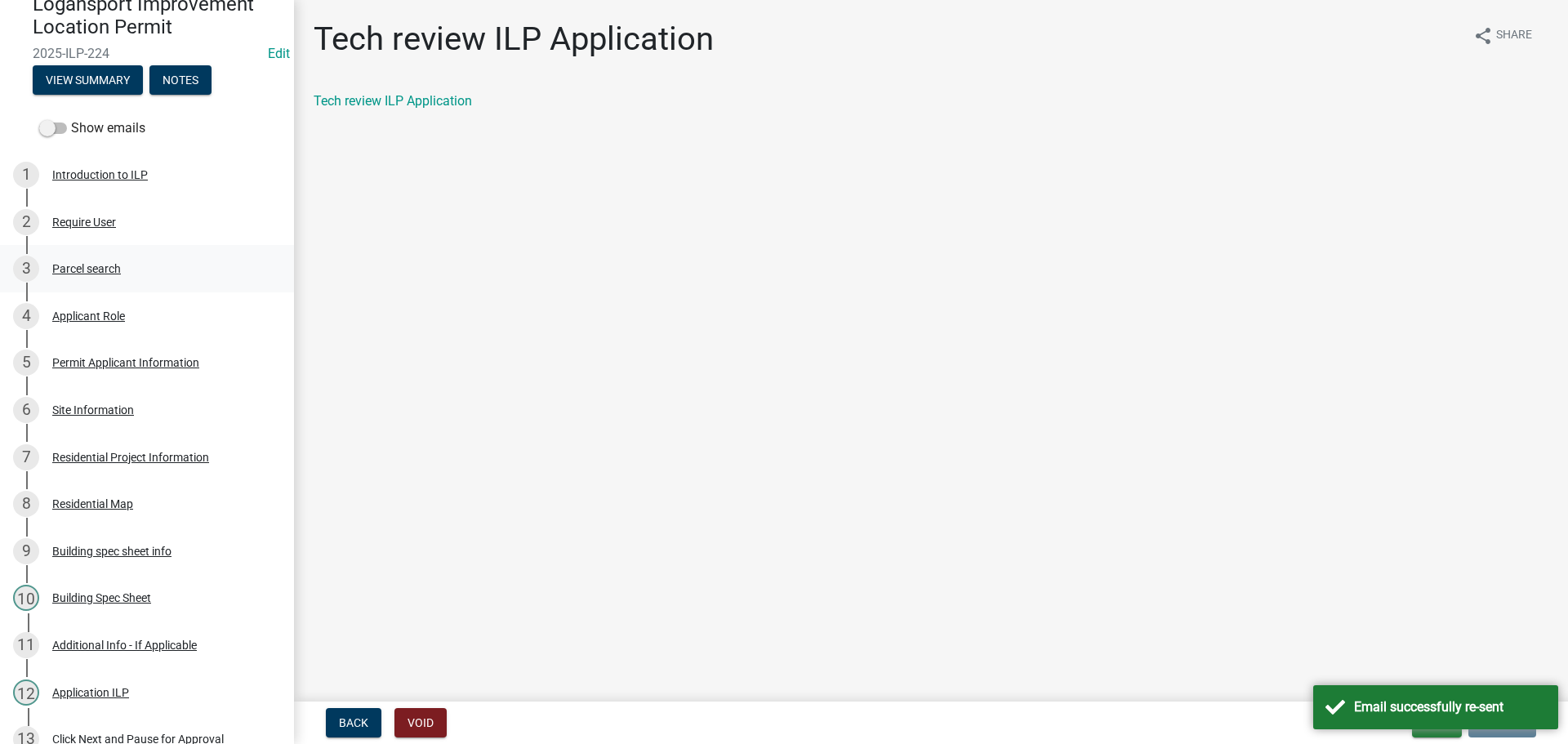
scroll to position [0, 0]
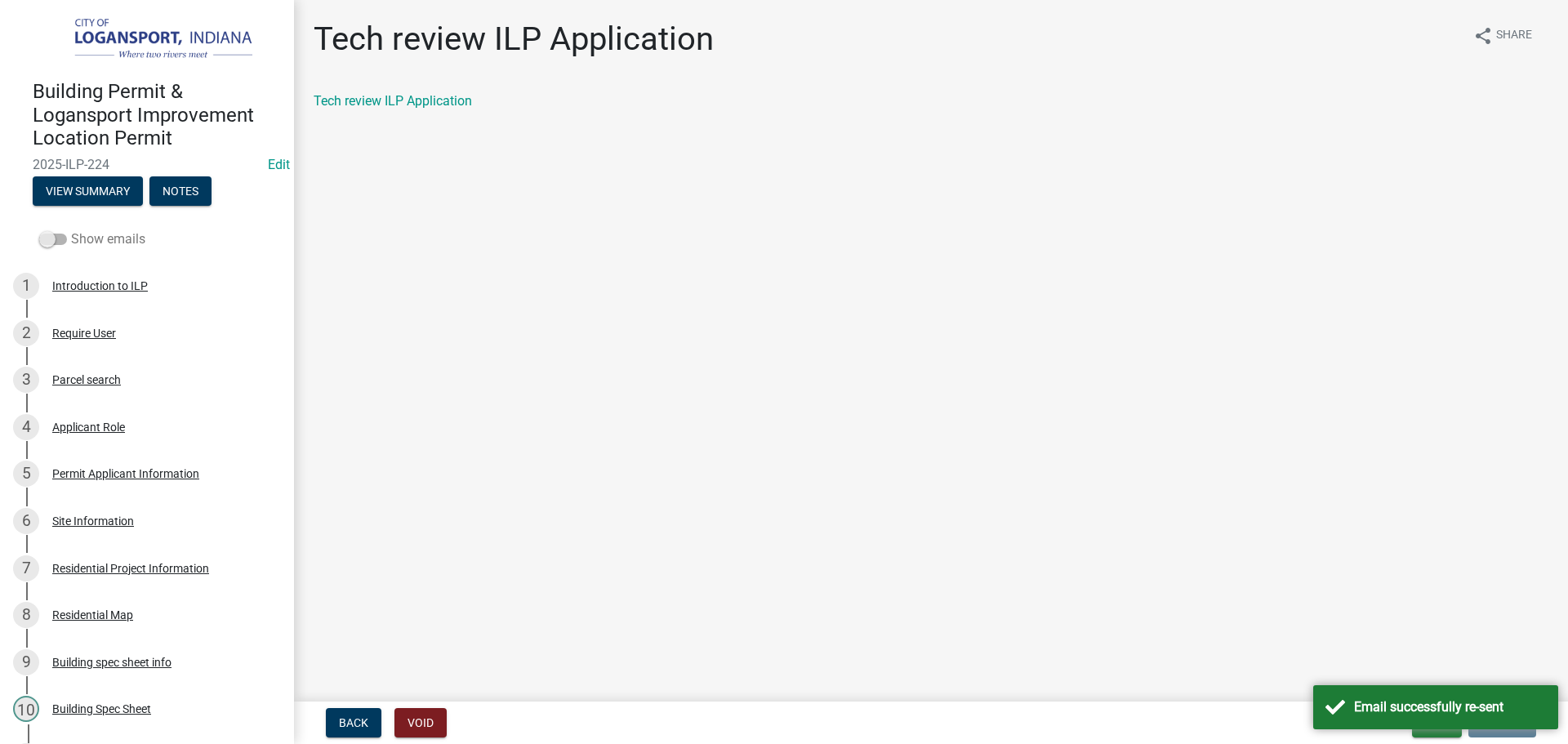
click at [52, 233] on span at bounding box center [53, 239] width 28 height 12
click at [71, 229] on input "Show emails" at bounding box center [71, 229] width 0 height 0
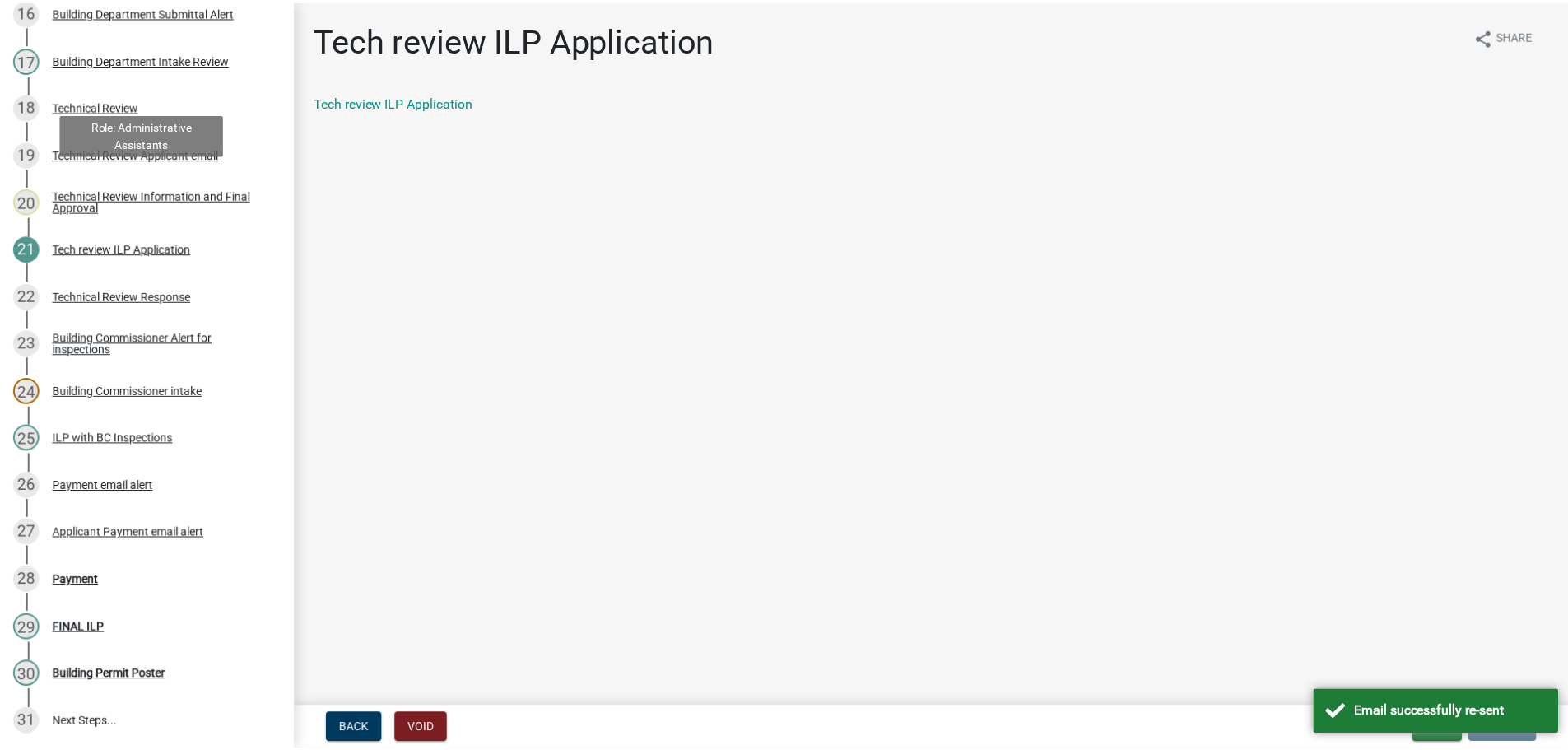
scroll to position [1070, 0]
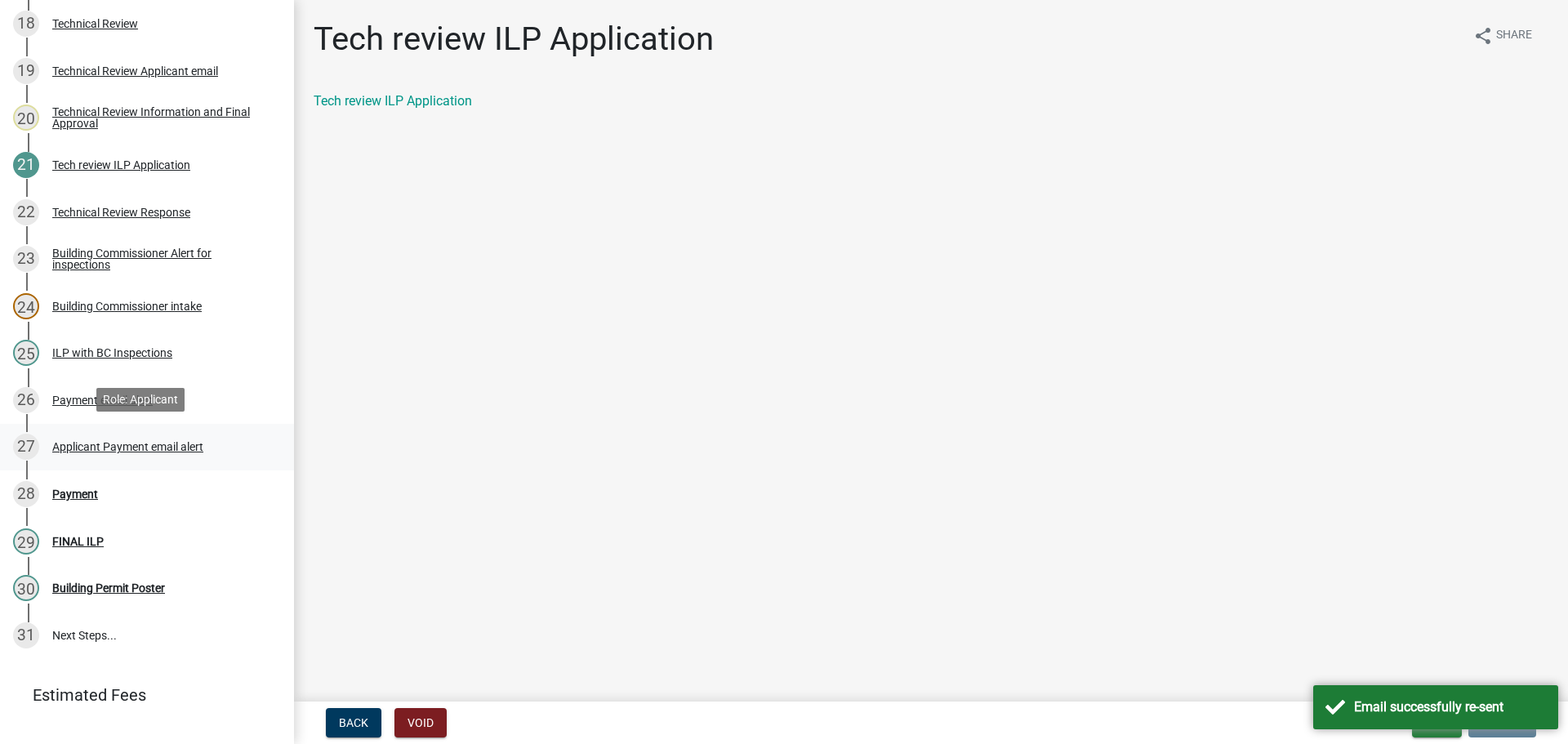
click at [115, 441] on div "Applicant Payment email alert" at bounding box center [127, 447] width 151 height 12
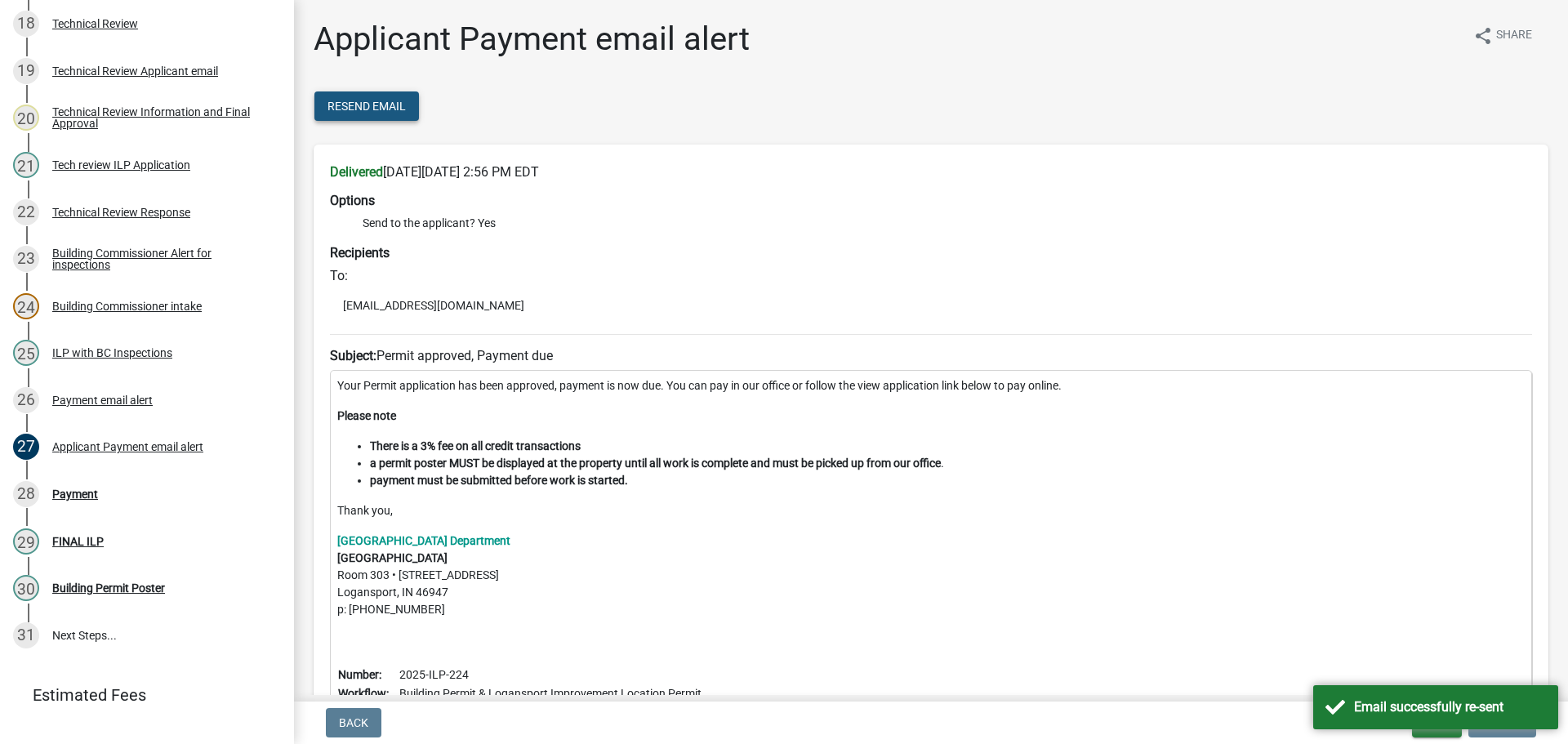
click at [329, 99] on button "Resend Email" at bounding box center [367, 106] width 104 height 30
click at [1324, 694] on div "Email successfully re-sent" at bounding box center [1436, 707] width 245 height 44
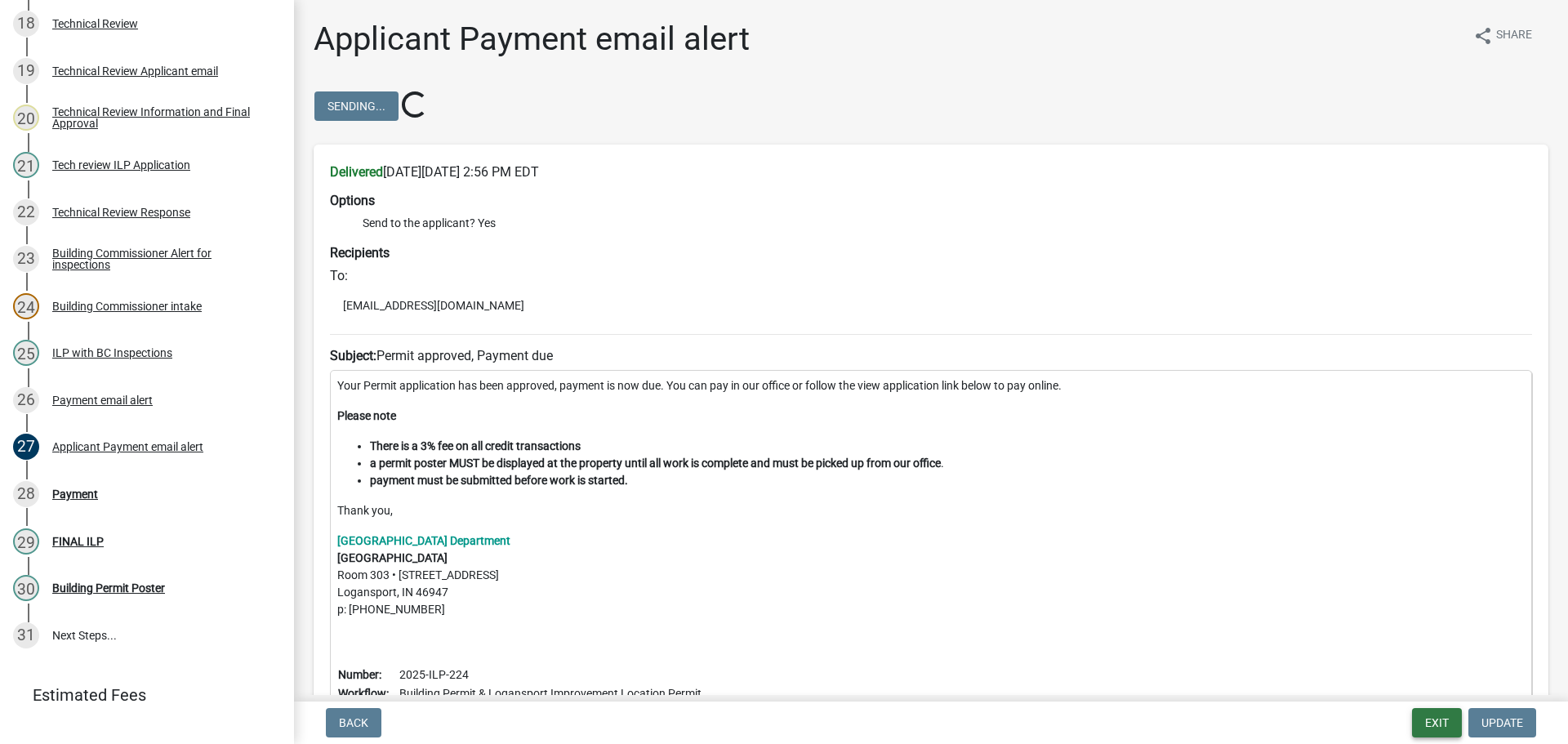
click at [1426, 718] on button "Exit" at bounding box center [1436, 722] width 50 height 30
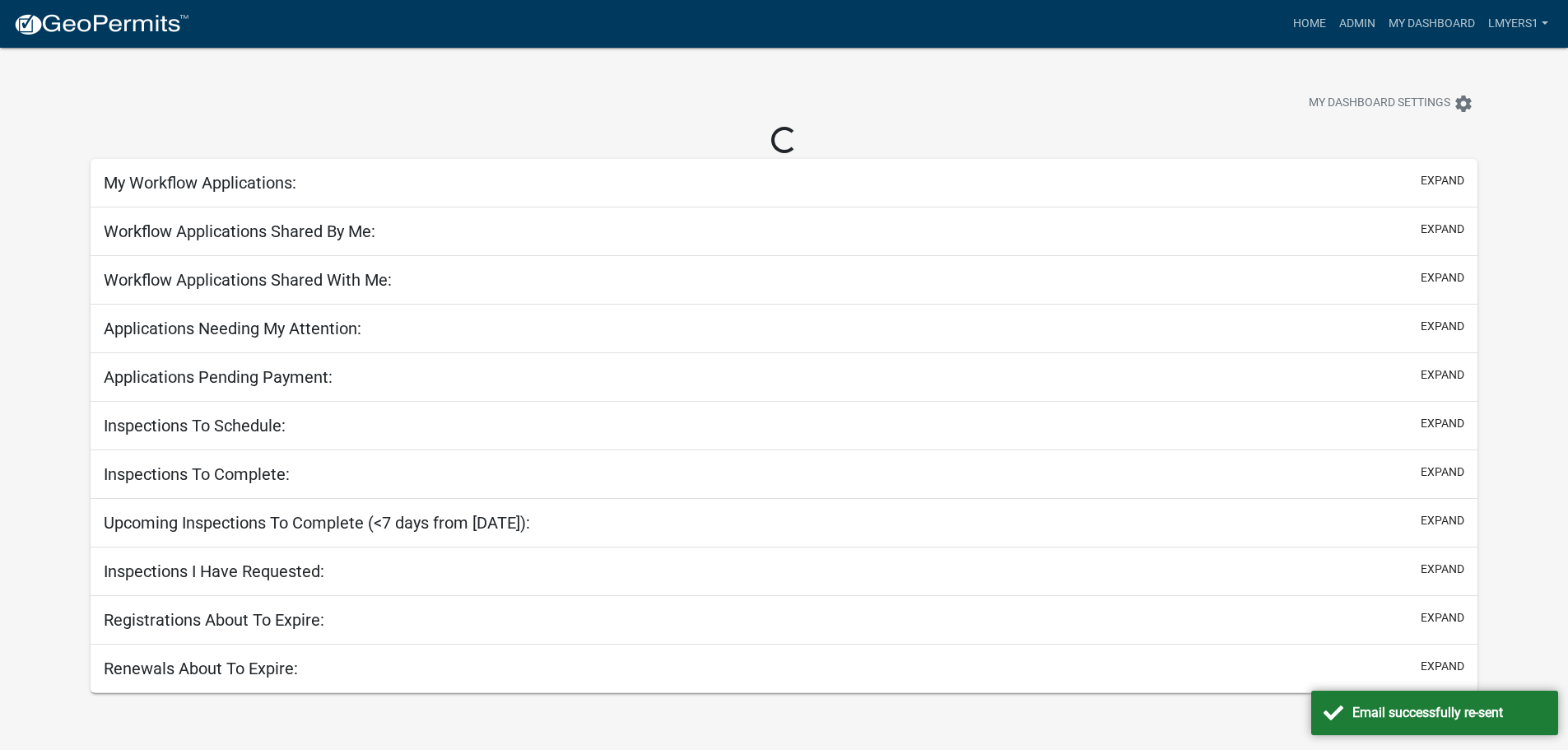
select select "3: 100"
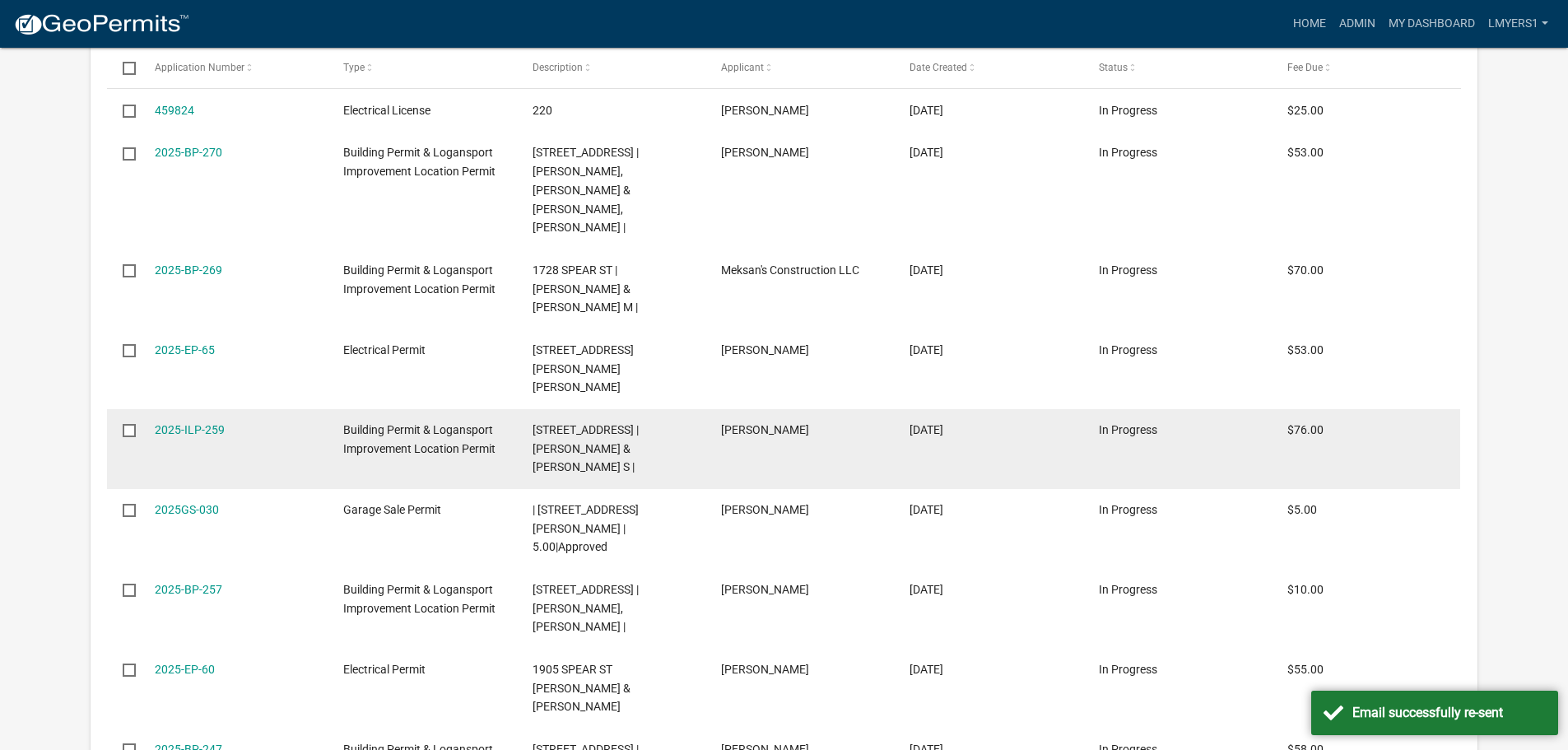
scroll to position [567, 0]
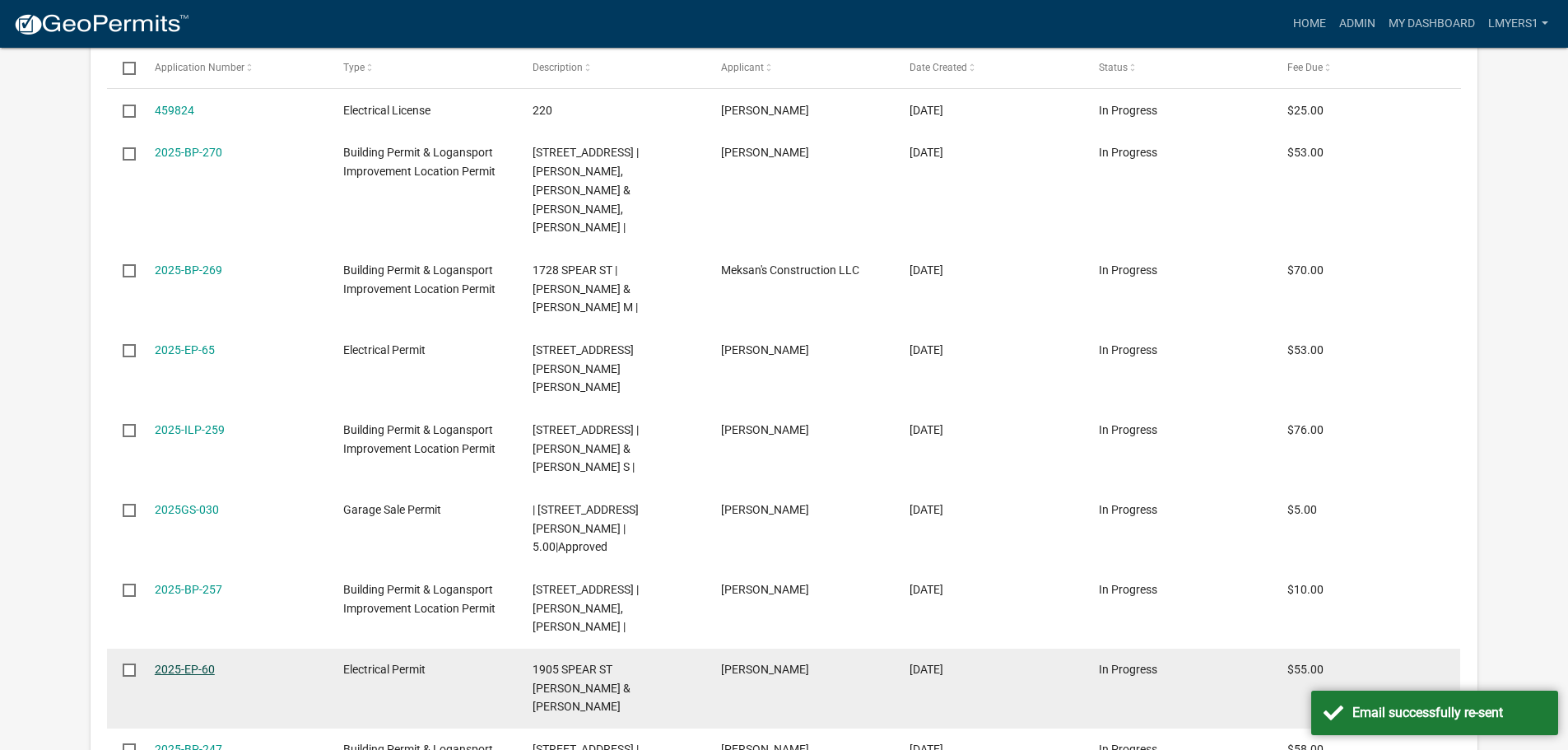
click at [189, 662] on link "2025-EP-60" at bounding box center [184, 669] width 60 height 13
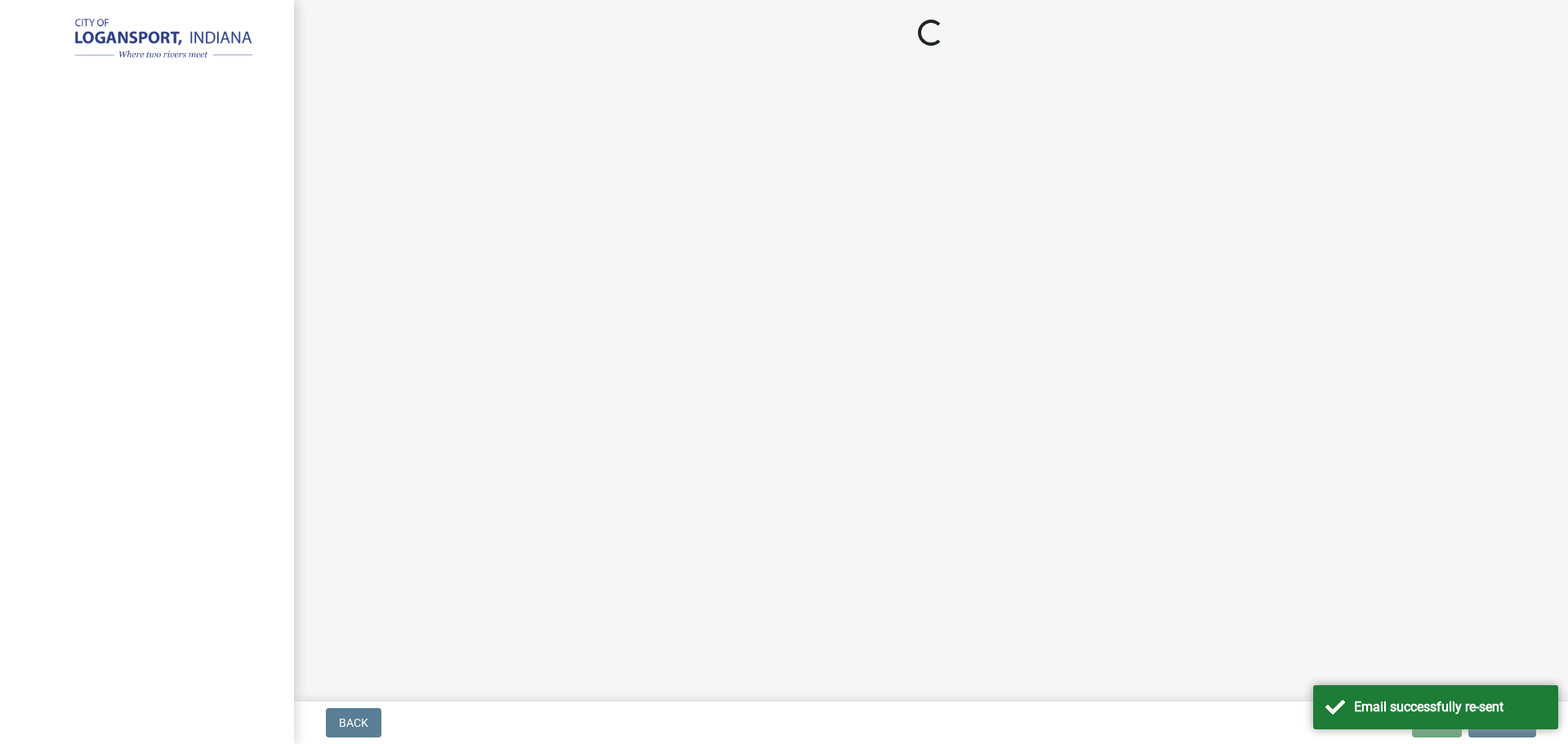
select select "3: 3"
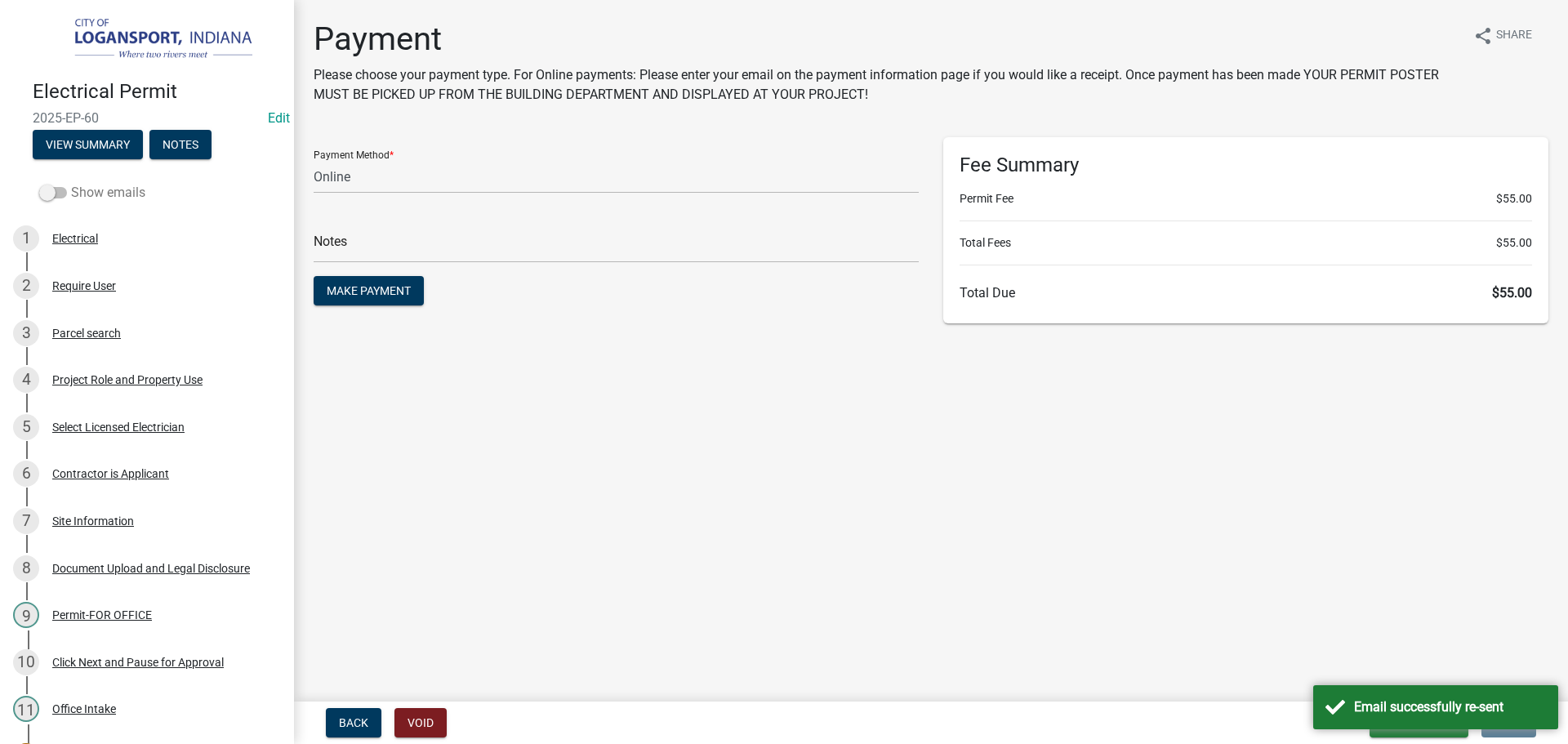
click at [60, 183] on label "Show emails" at bounding box center [92, 193] width 106 height 20
click at [71, 183] on input "Show emails" at bounding box center [71, 183] width 0 height 0
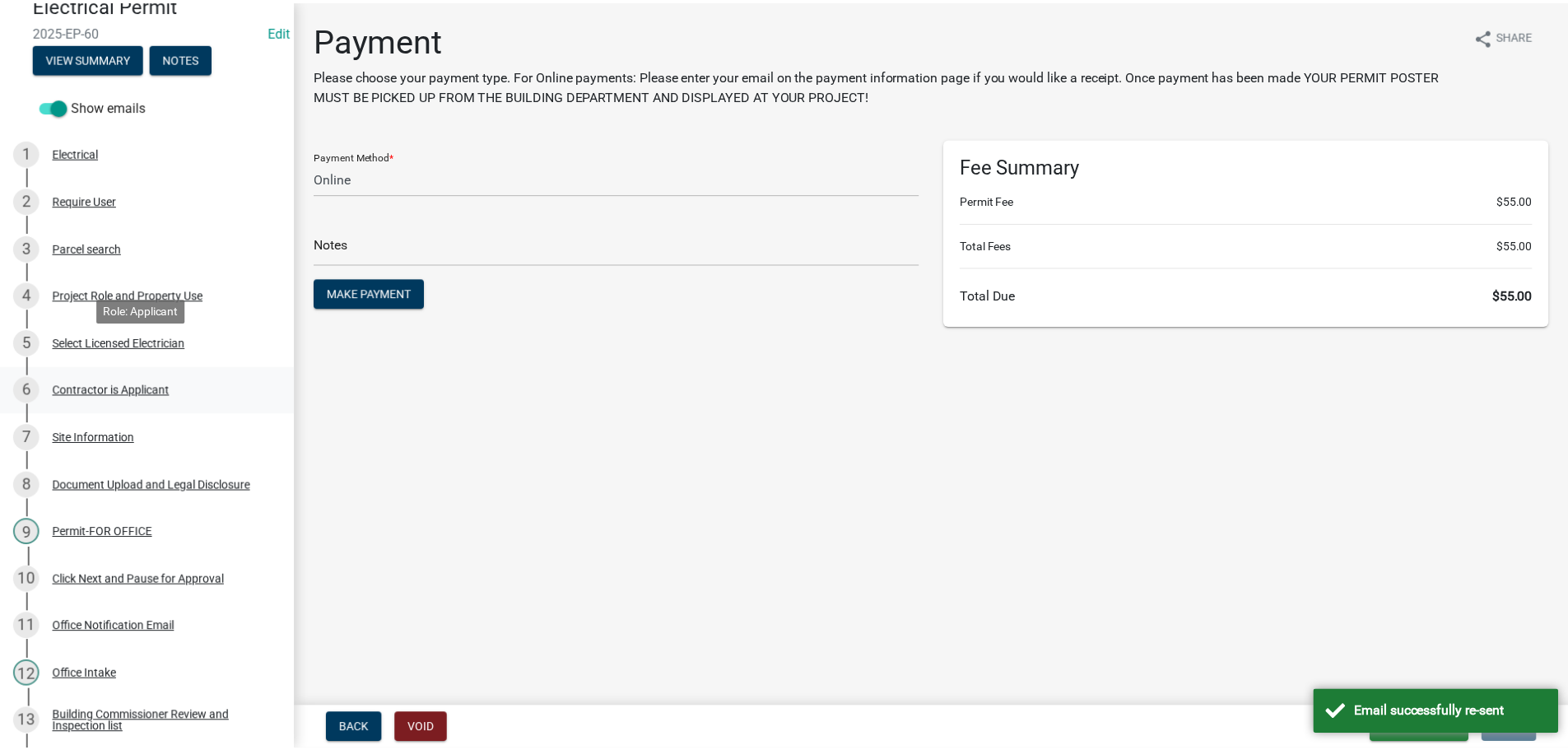
scroll to position [330, 0]
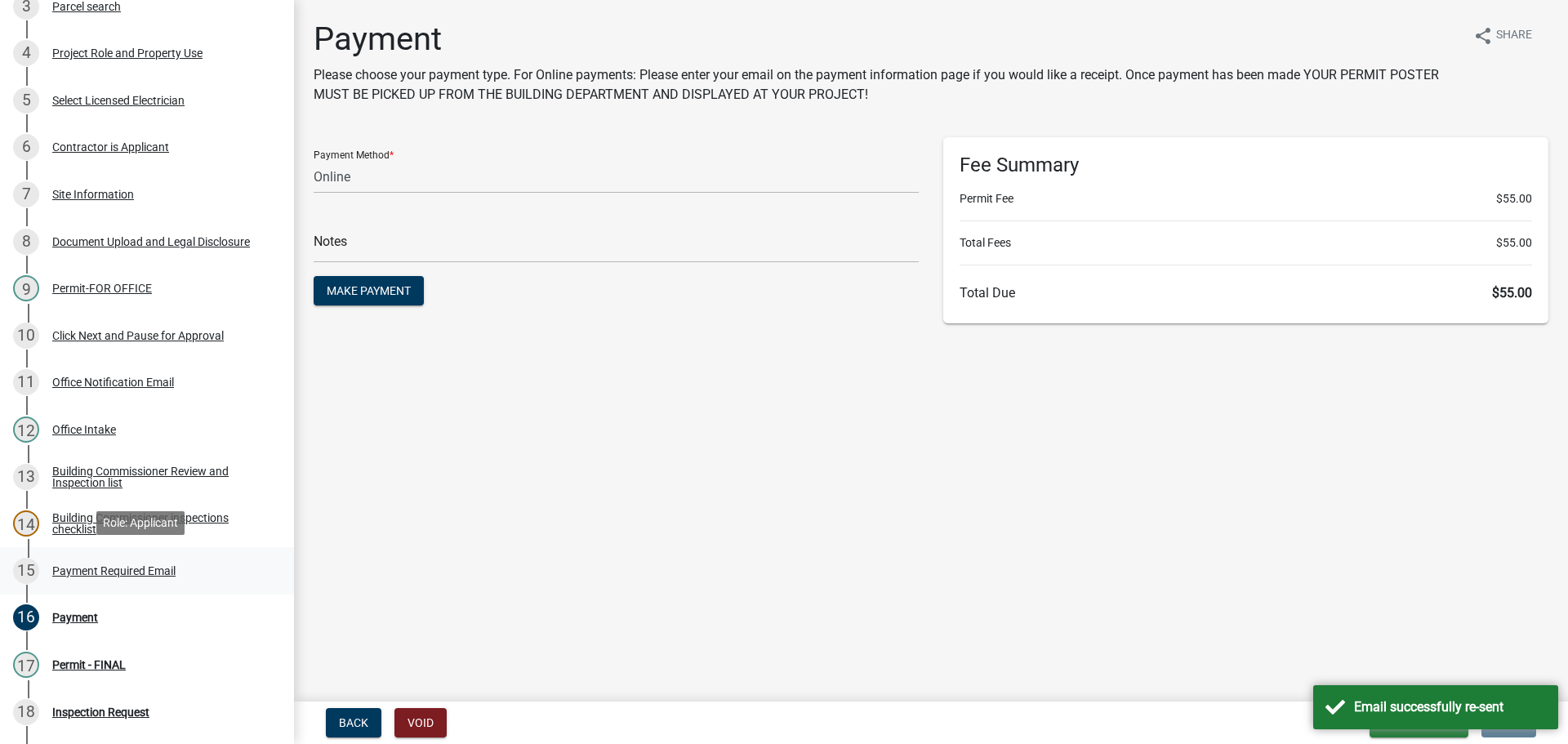
click at [71, 565] on div "Payment Required Email" at bounding box center [113, 571] width 123 height 12
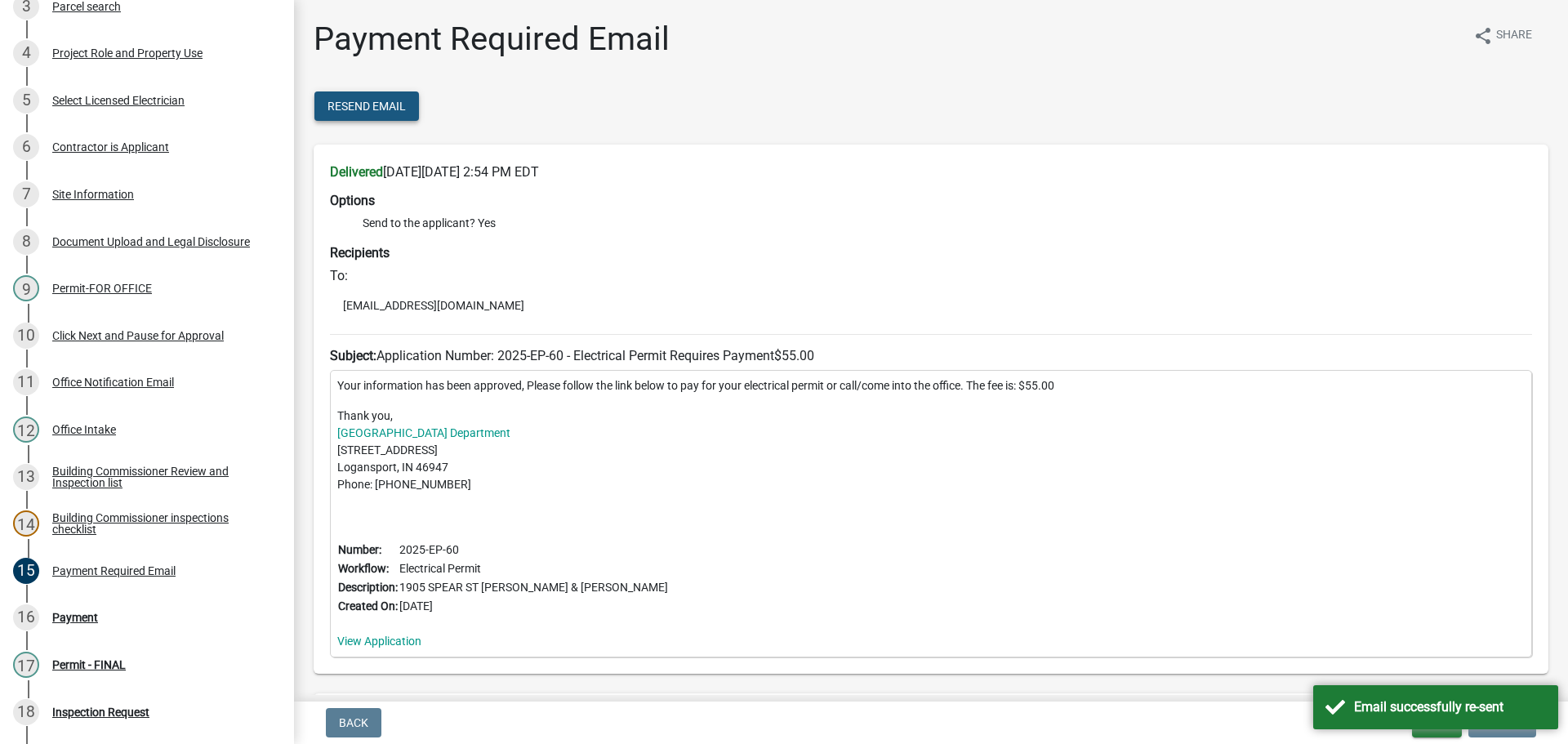
click at [363, 110] on span "Resend Email" at bounding box center [367, 106] width 79 height 13
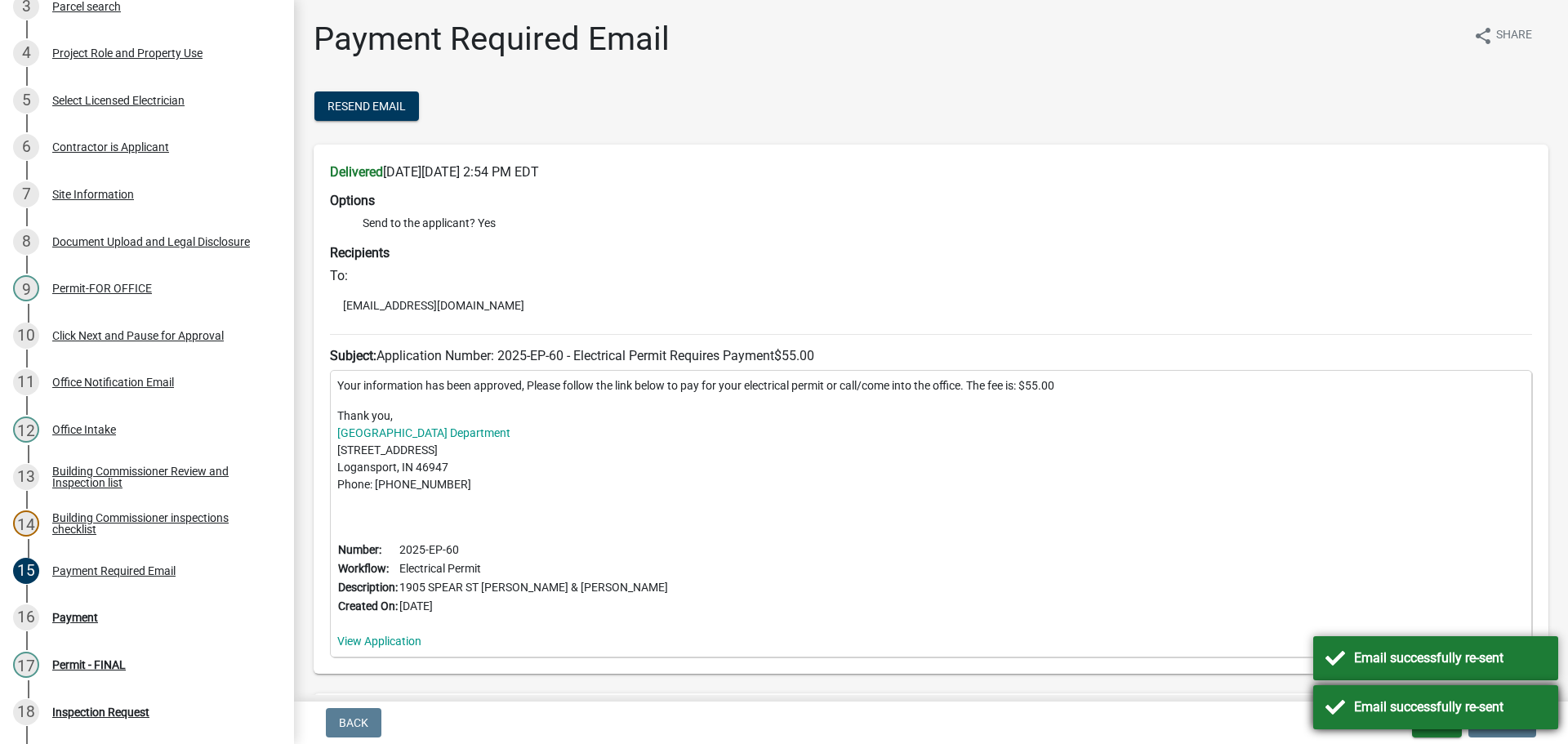
click at [1353, 703] on div "Email successfully re-sent" at bounding box center [1436, 707] width 245 height 44
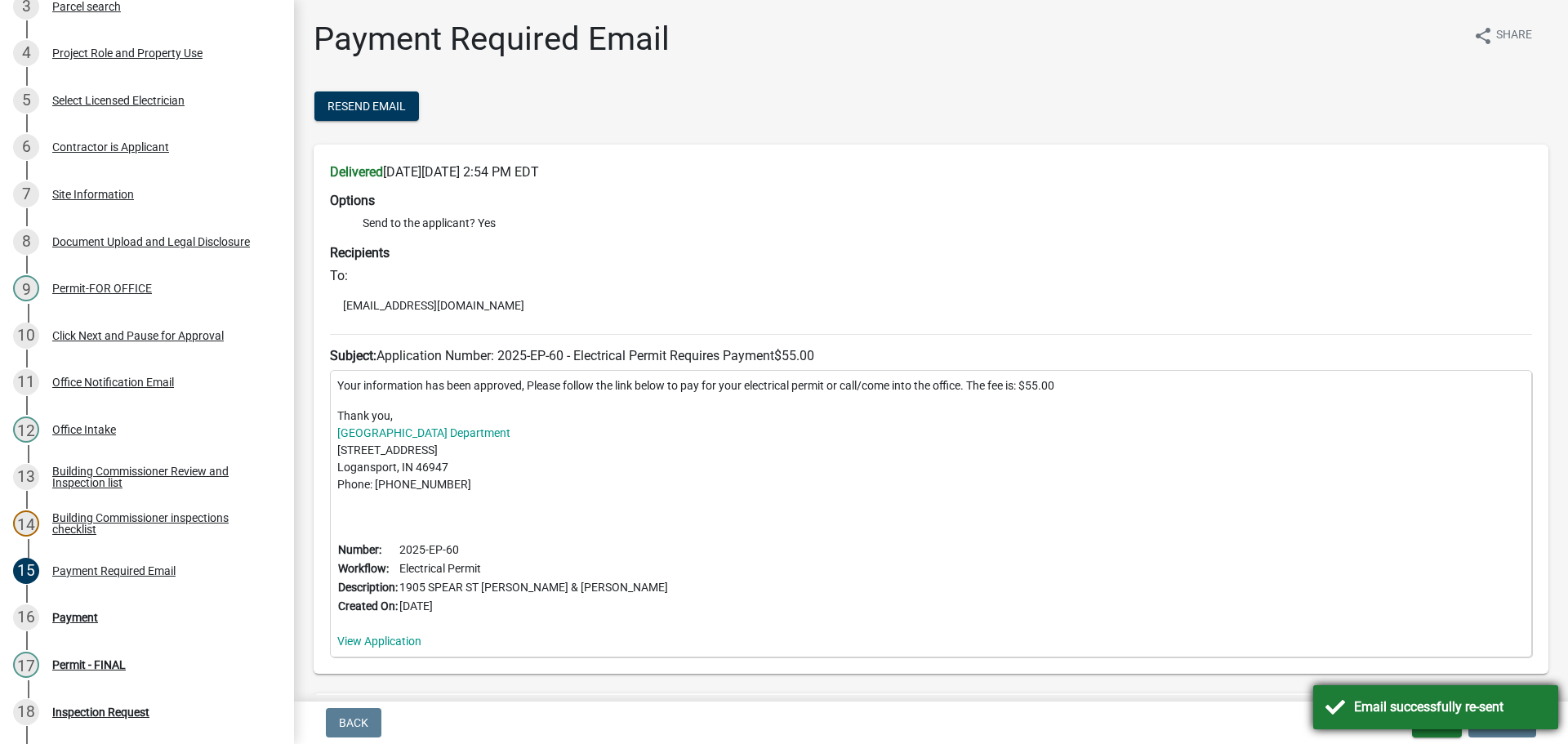
click at [1362, 722] on div "Email successfully re-sent" at bounding box center [1436, 707] width 245 height 44
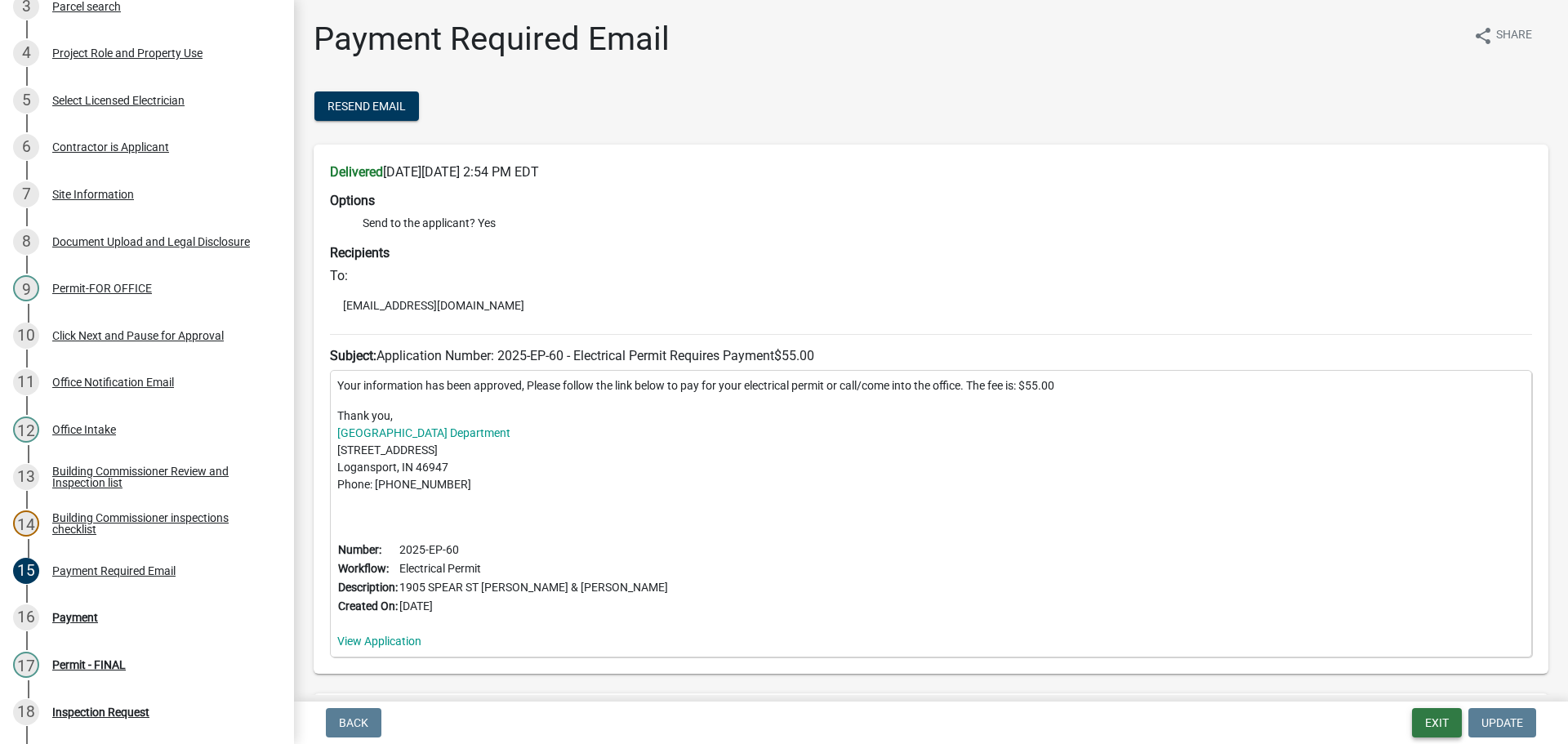
click at [1429, 718] on button "Exit" at bounding box center [1436, 722] width 50 height 30
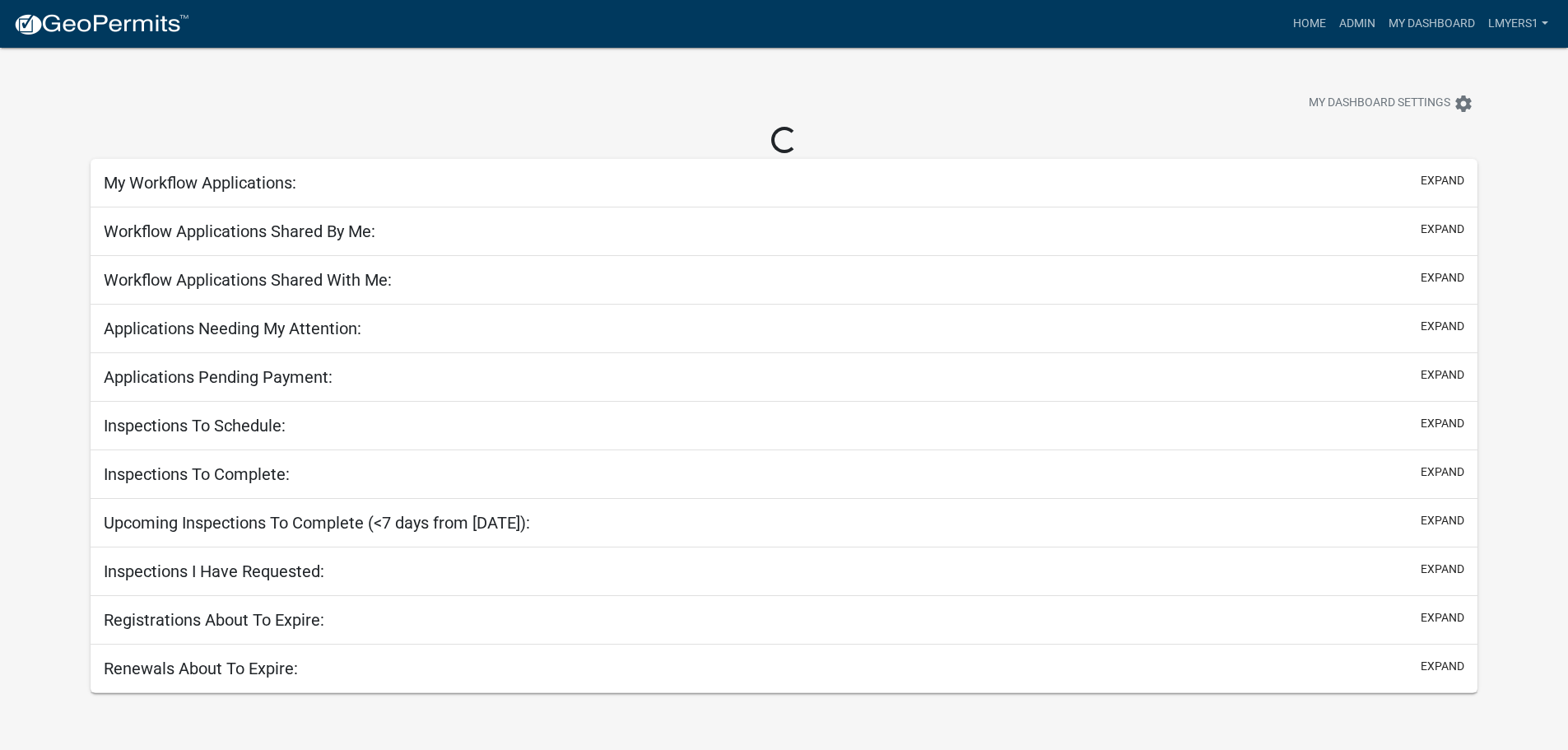
select select "3: 100"
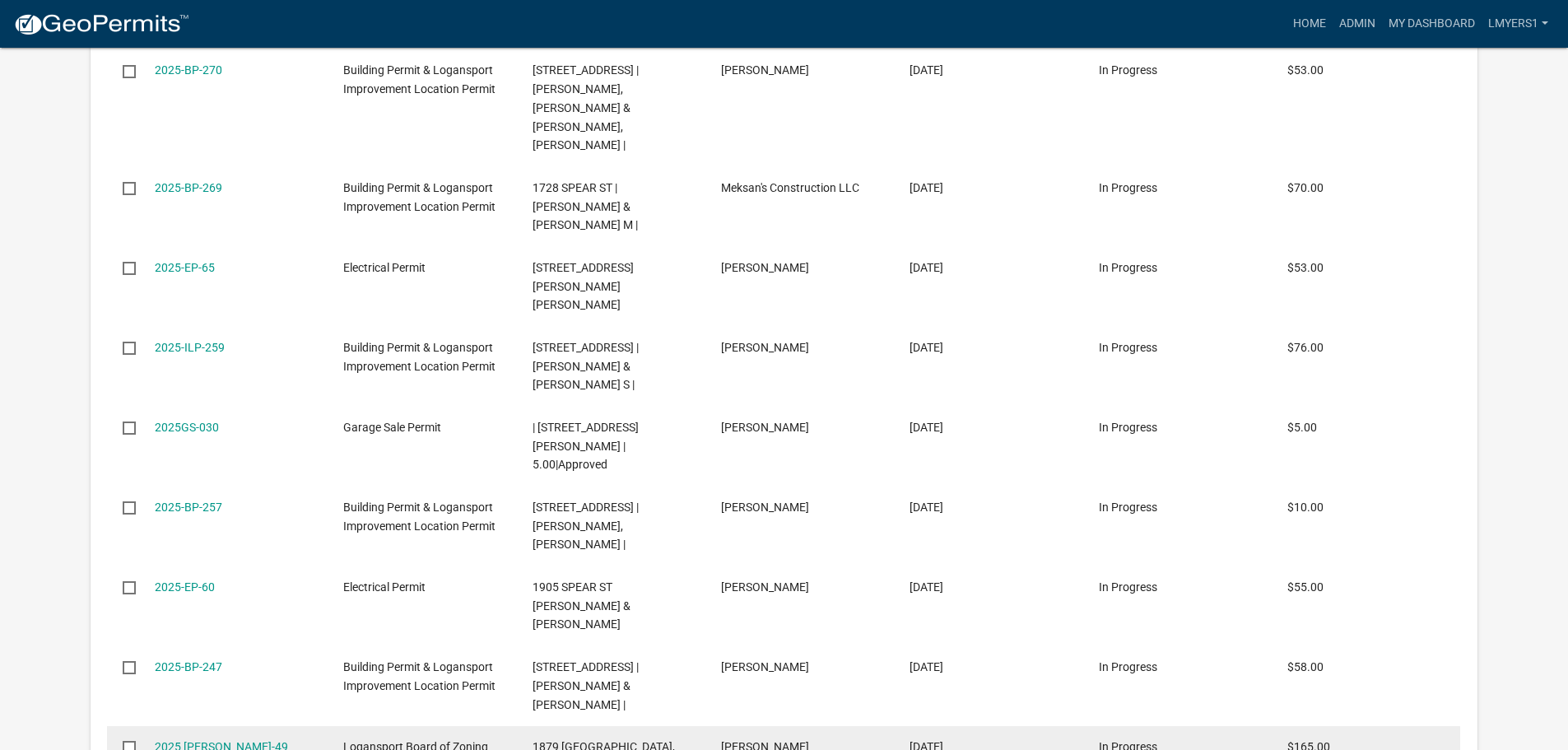
scroll to position [649, 0]
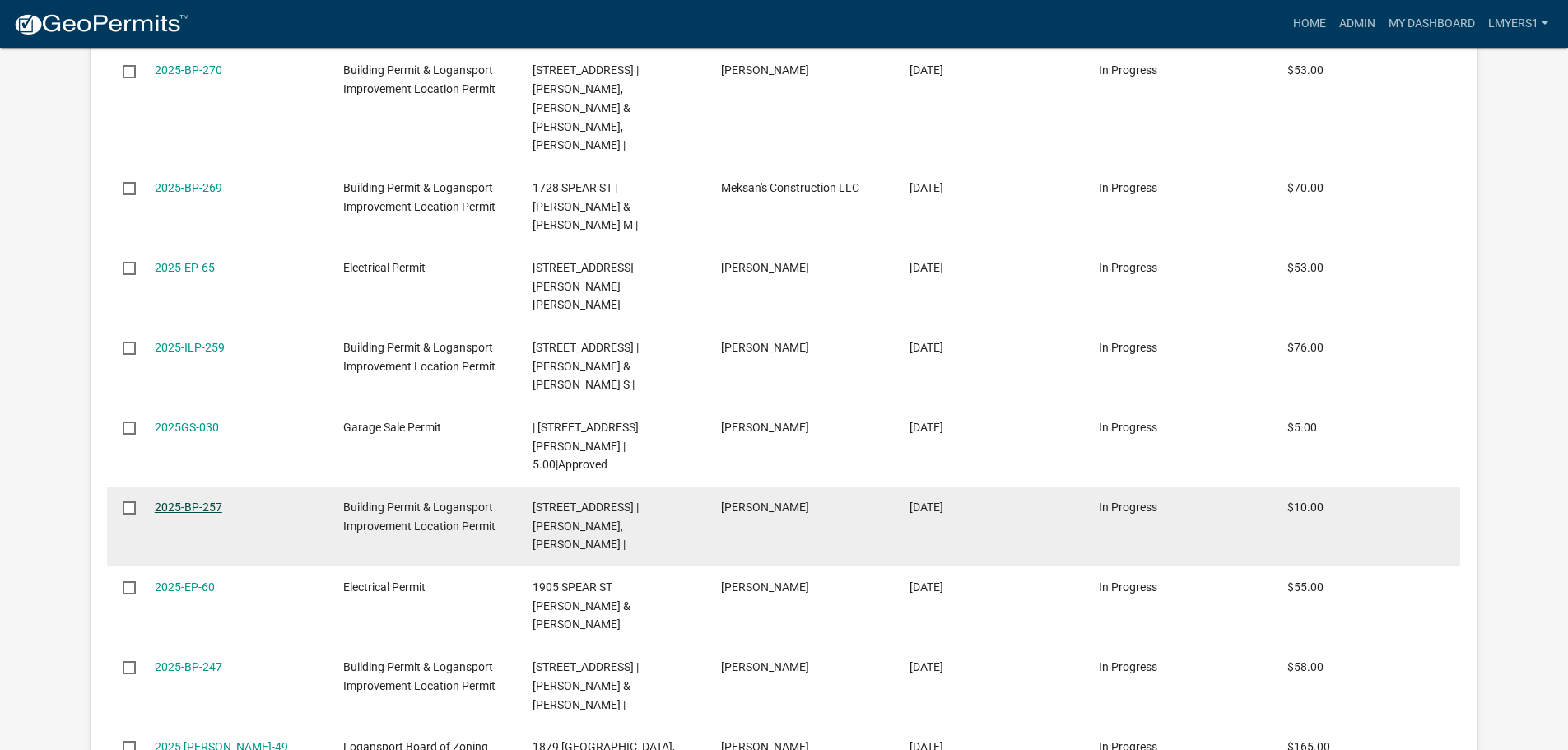
click at [192, 501] on link "2025-BP-257" at bounding box center [188, 507] width 68 height 13
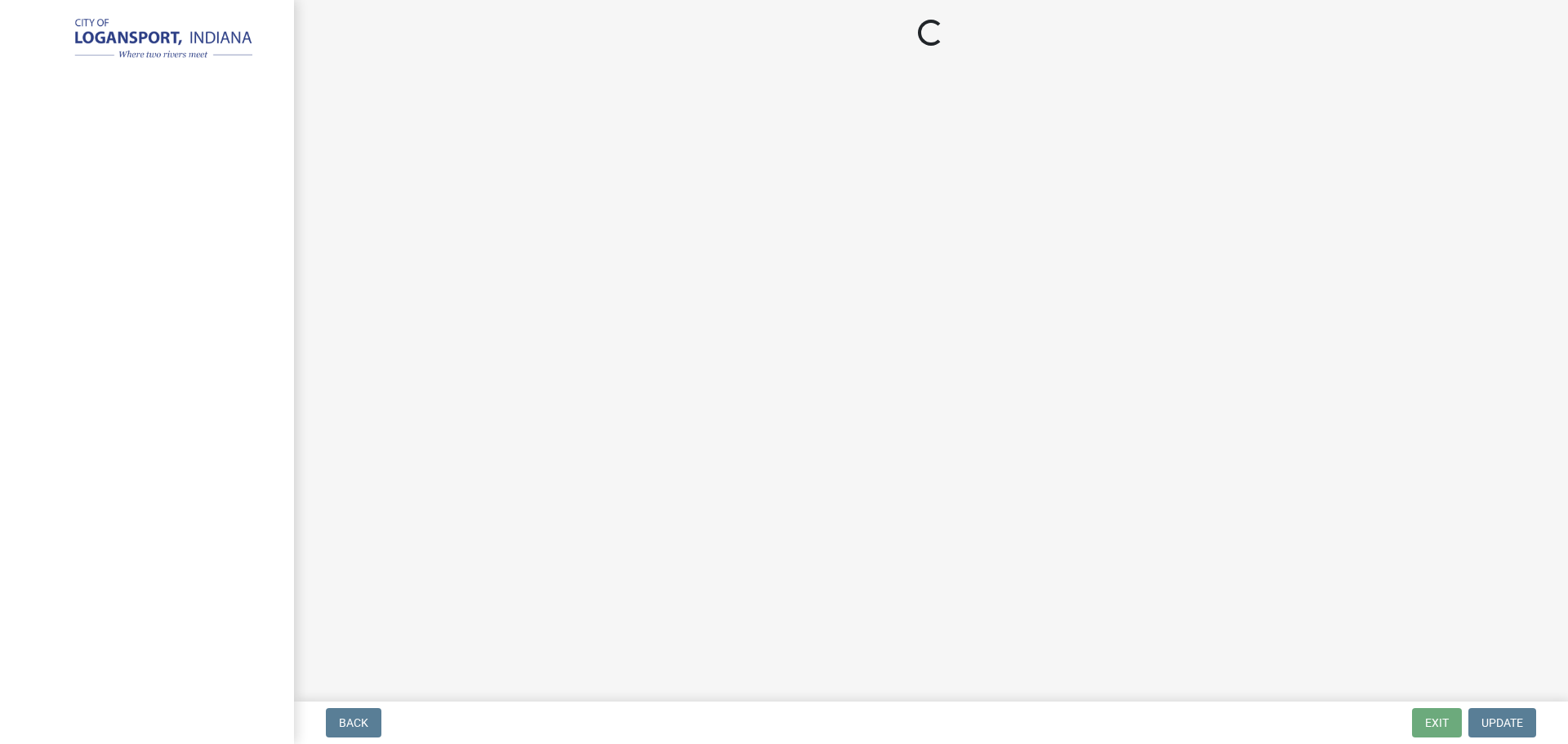
select select "3: 3"
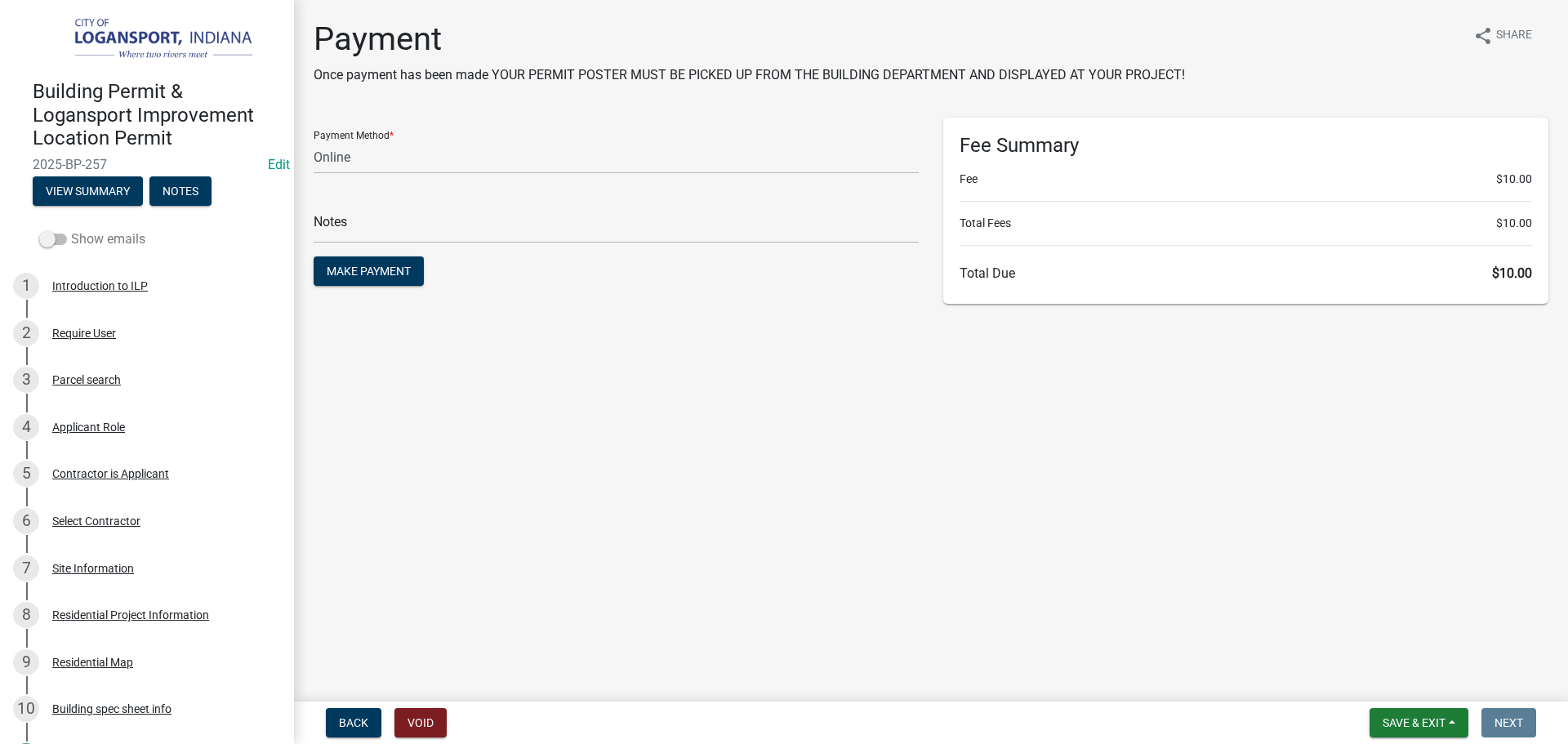
click at [48, 239] on span at bounding box center [53, 239] width 28 height 12
click at [71, 229] on input "Show emails" at bounding box center [71, 229] width 0 height 0
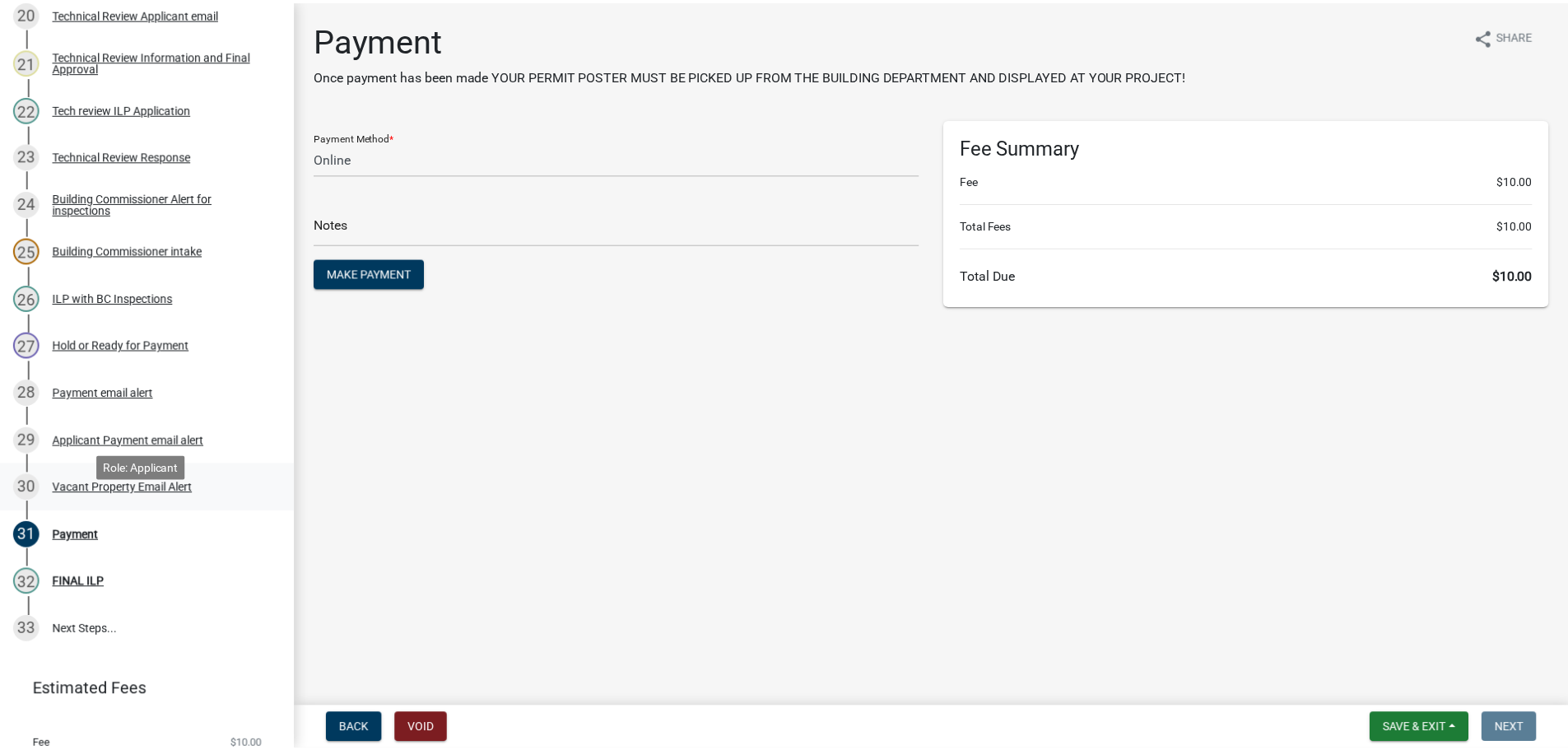
scroll to position [1147, 0]
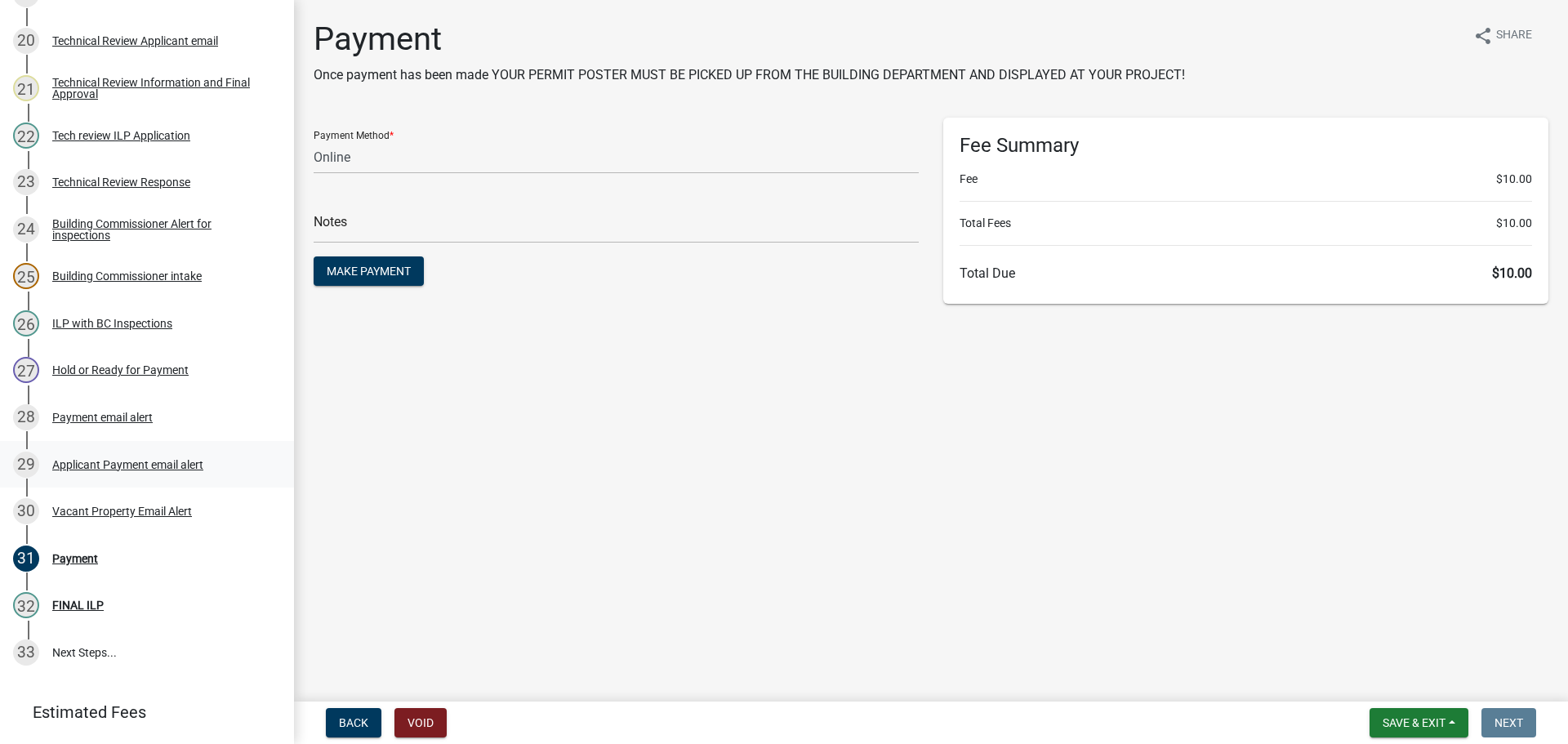
click at [82, 465] on div "Applicant Payment email alert" at bounding box center [127, 464] width 151 height 12
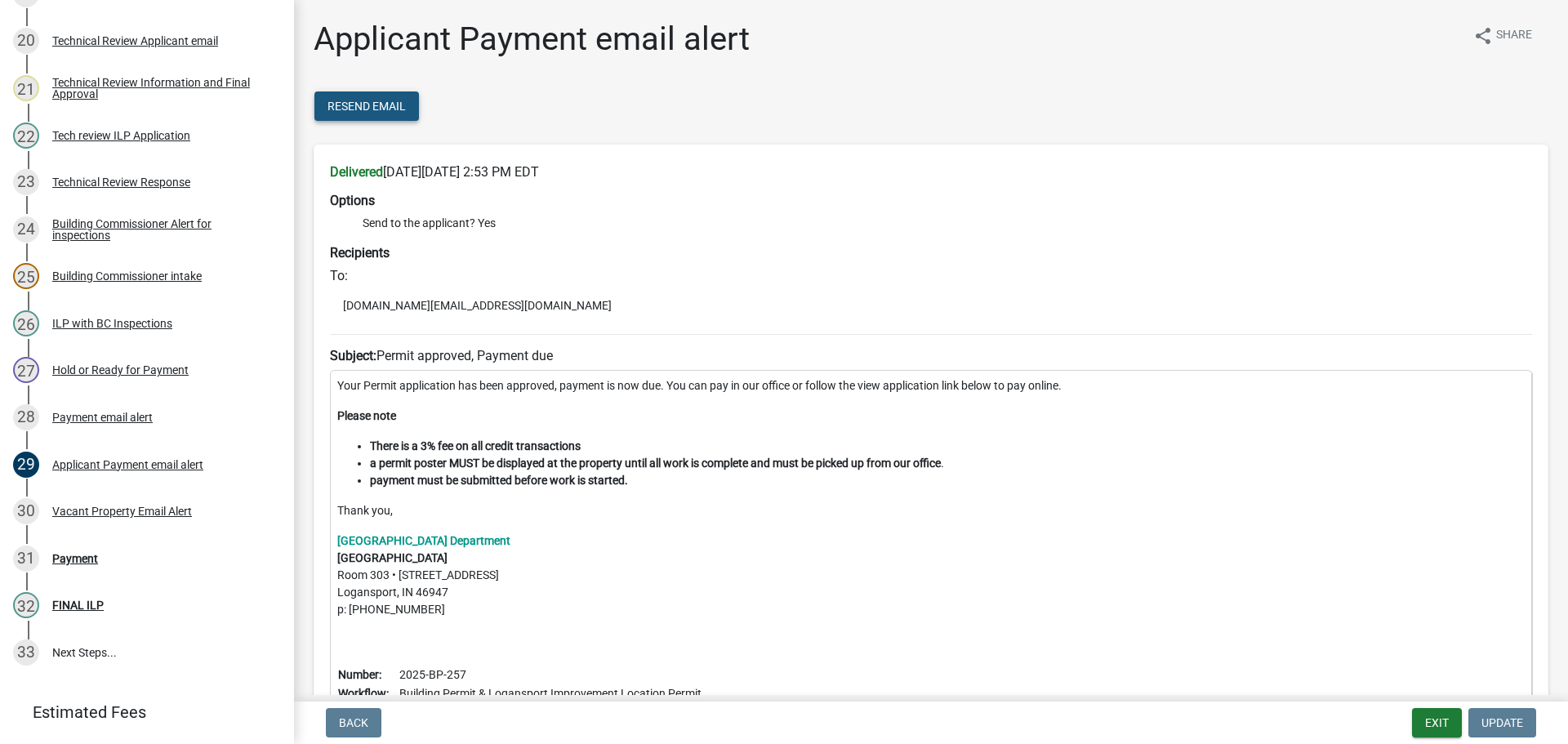
click at [363, 102] on span "Resend Email" at bounding box center [367, 106] width 79 height 13
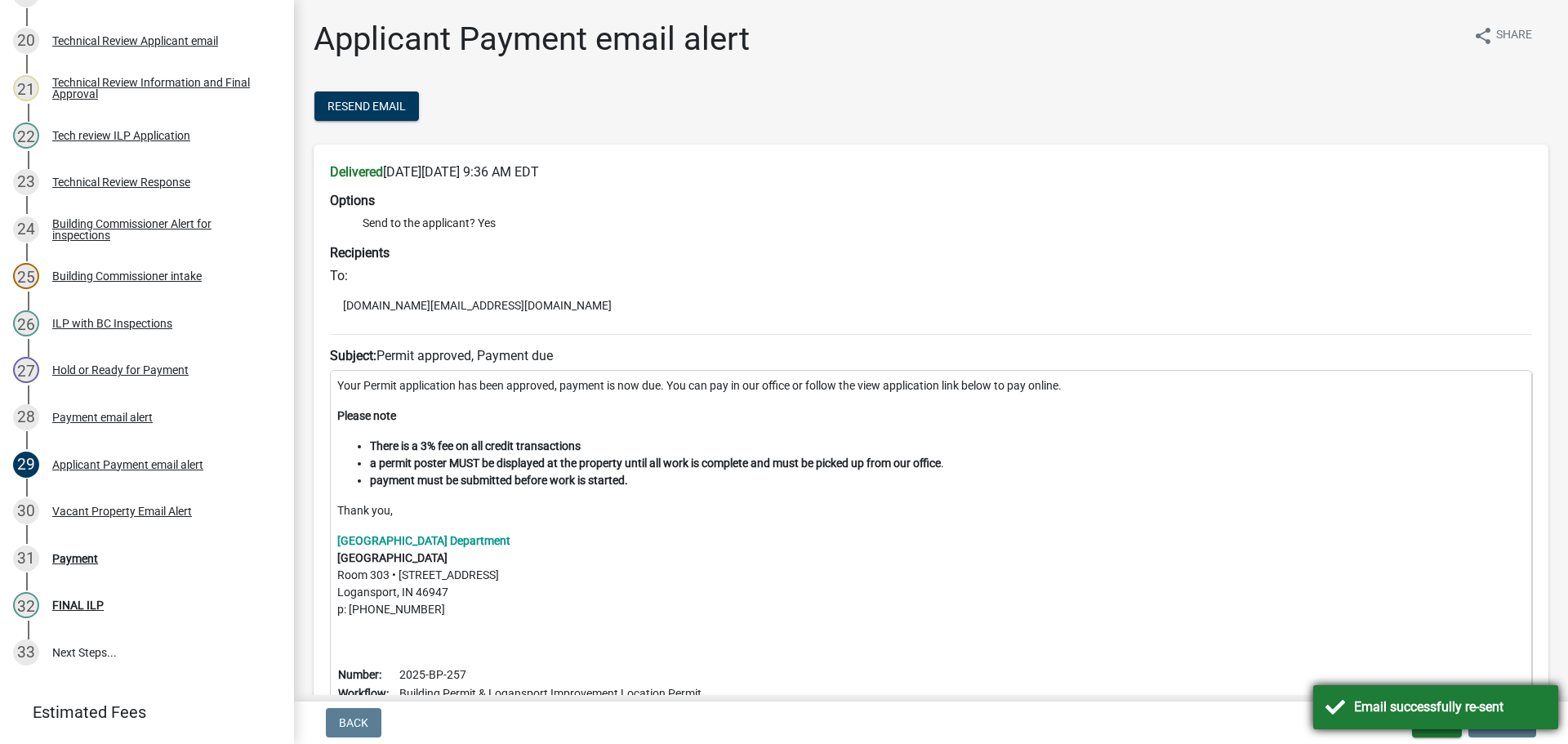
click at [1359, 703] on div "Email successfully re-sent" at bounding box center [1450, 707] width 192 height 20
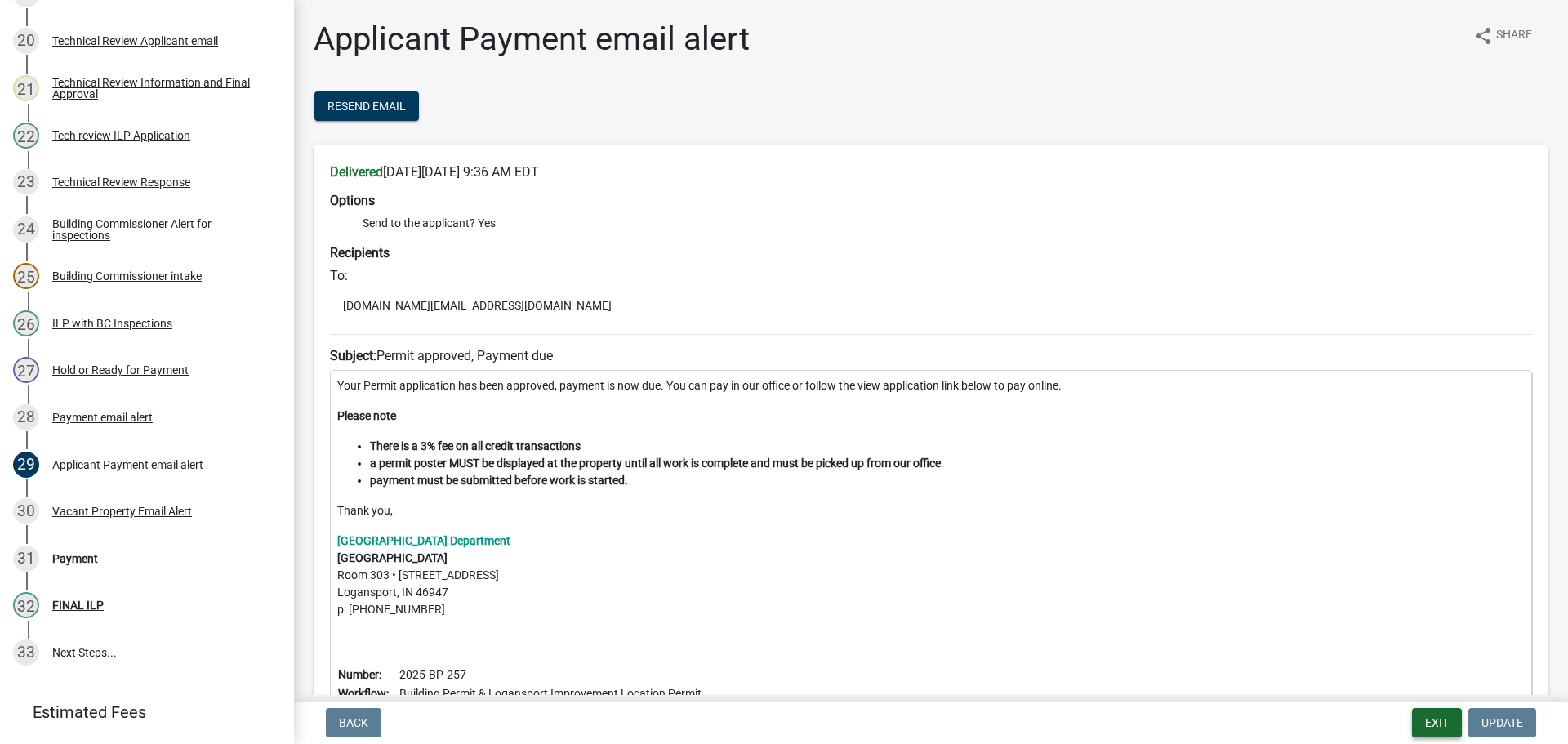
click at [1421, 722] on button "Exit" at bounding box center [1436, 722] width 50 height 30
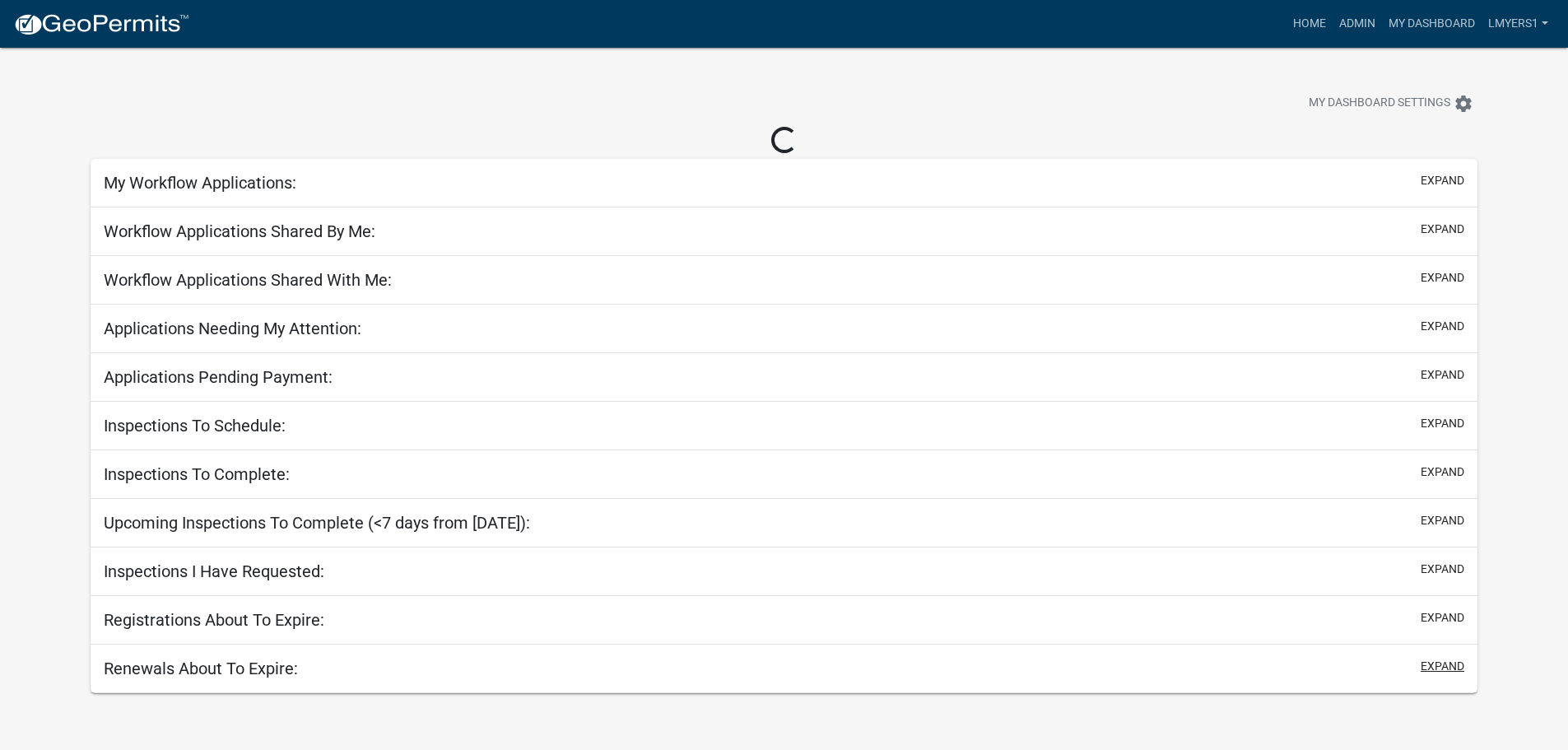
select select "3: 100"
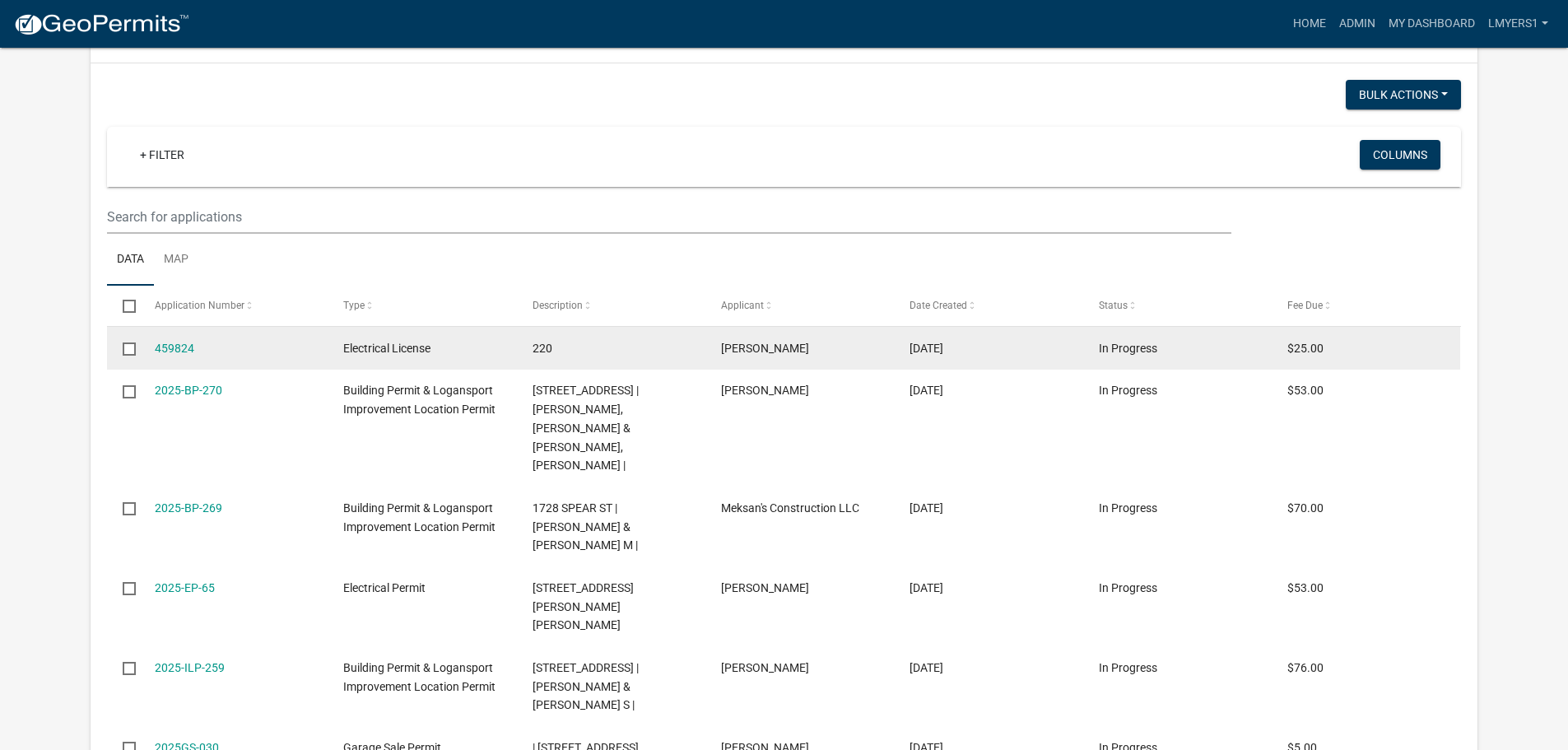
scroll to position [411, 0]
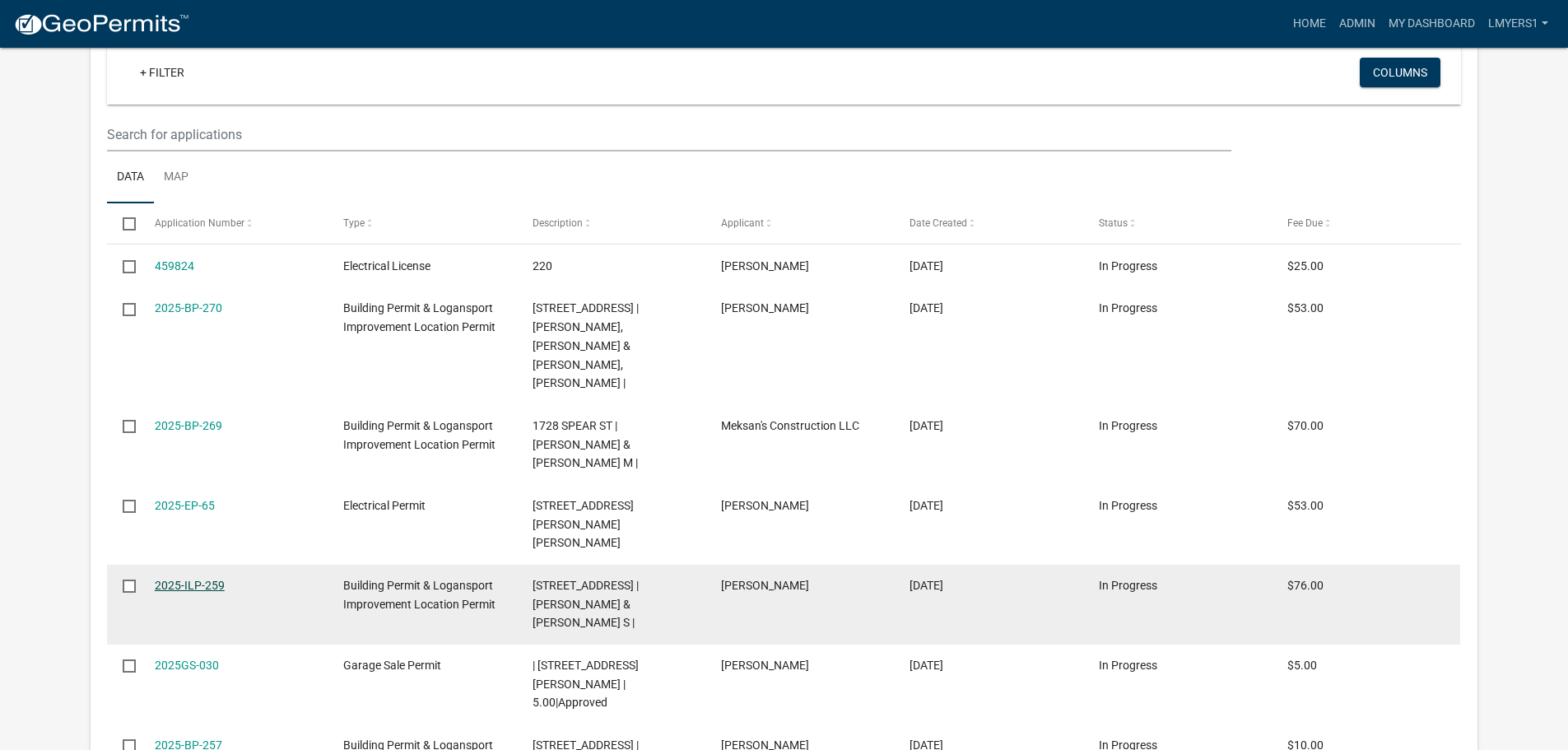
click at [198, 578] on link "2025-ILP-259" at bounding box center [189, 585] width 70 height 13
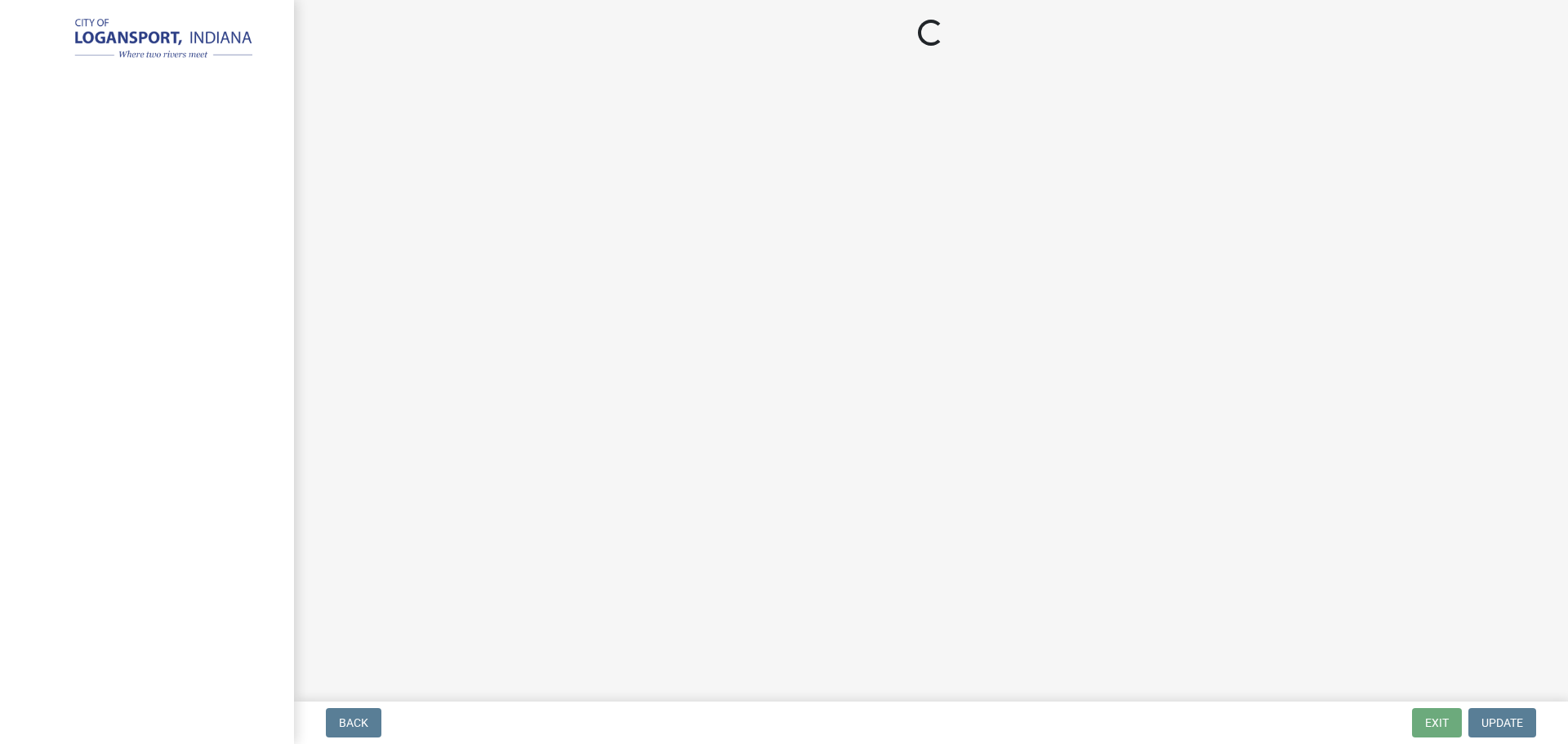
select select "3: 3"
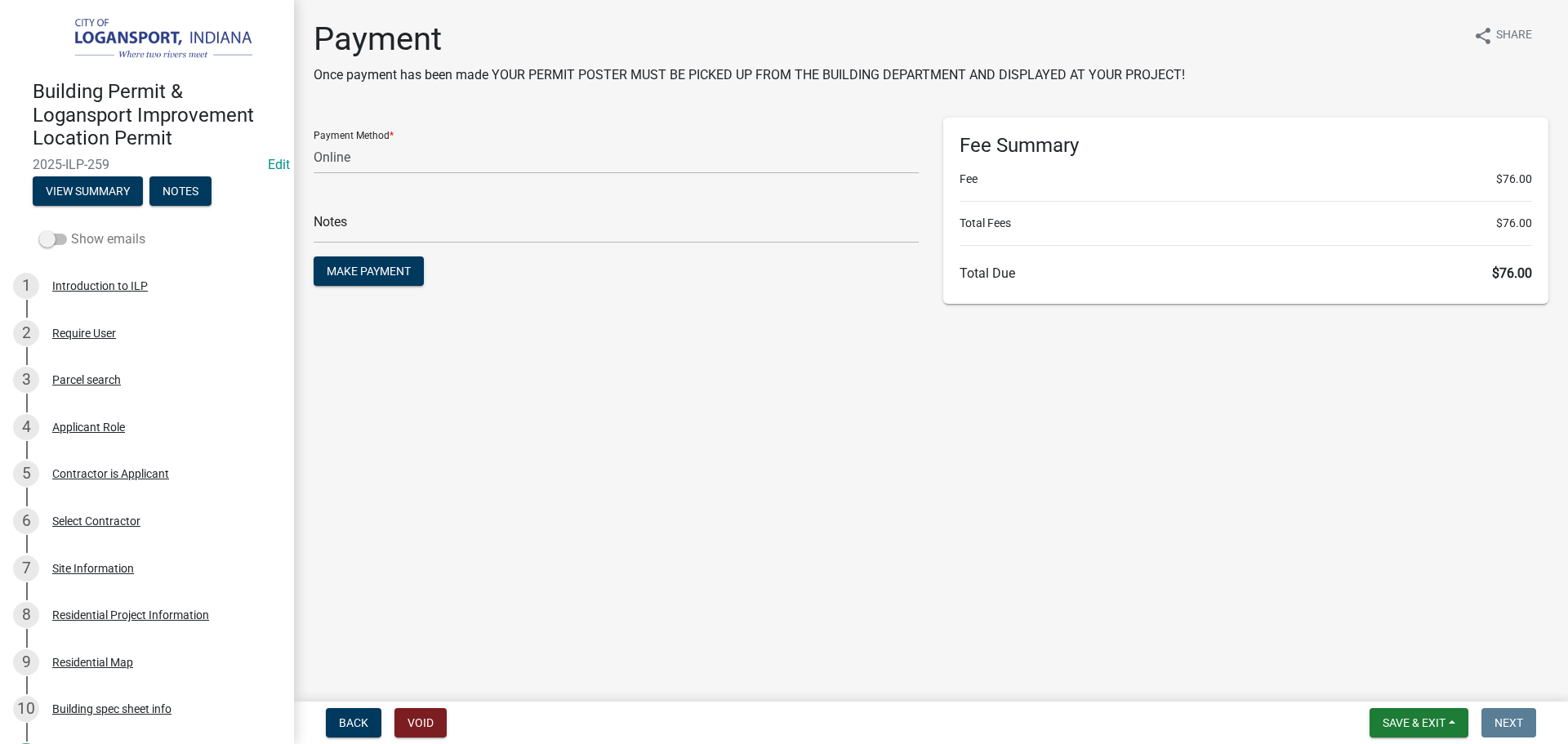
click at [51, 234] on span at bounding box center [53, 239] width 28 height 12
click at [71, 229] on input "Show emails" at bounding box center [71, 229] width 0 height 0
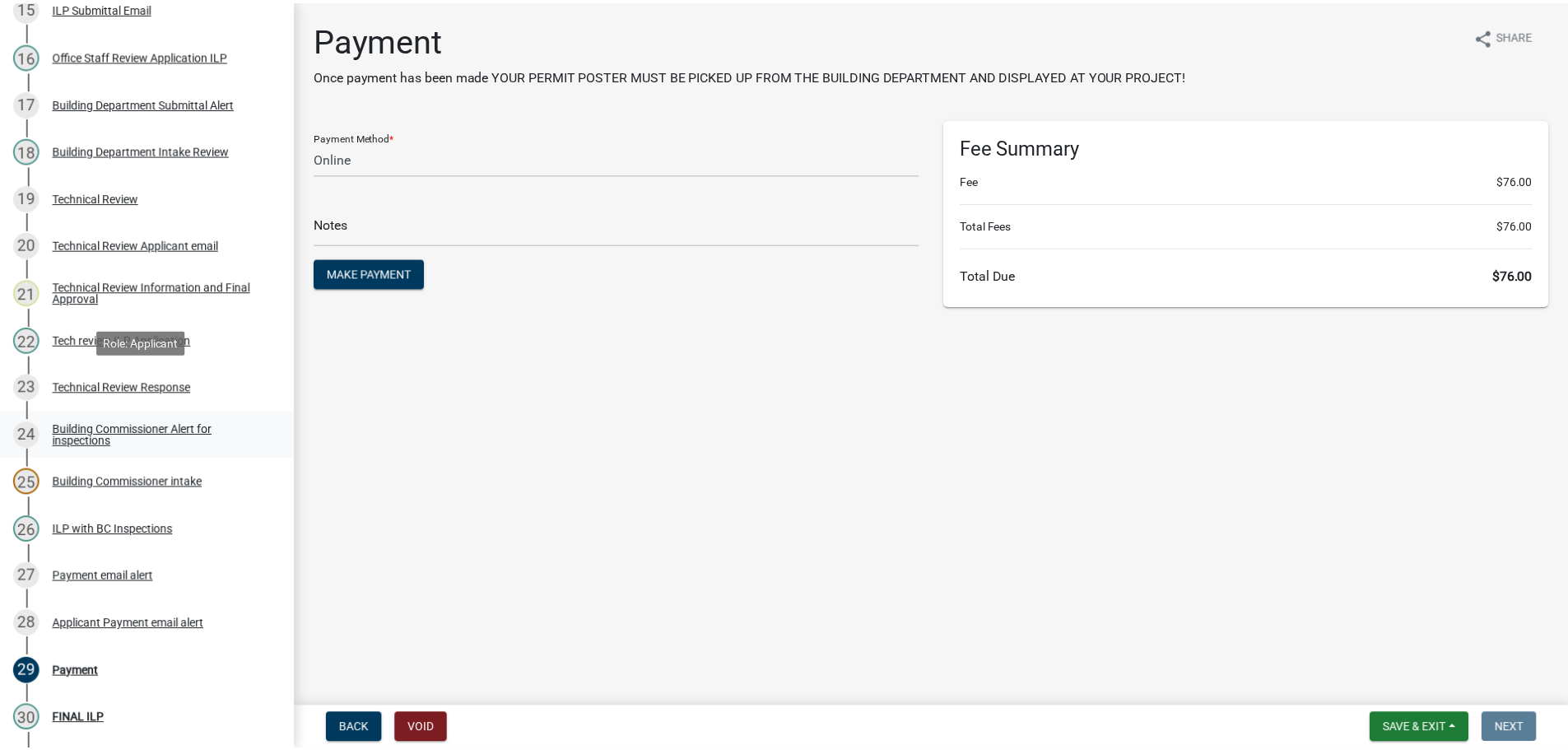
scroll to position [988, 0]
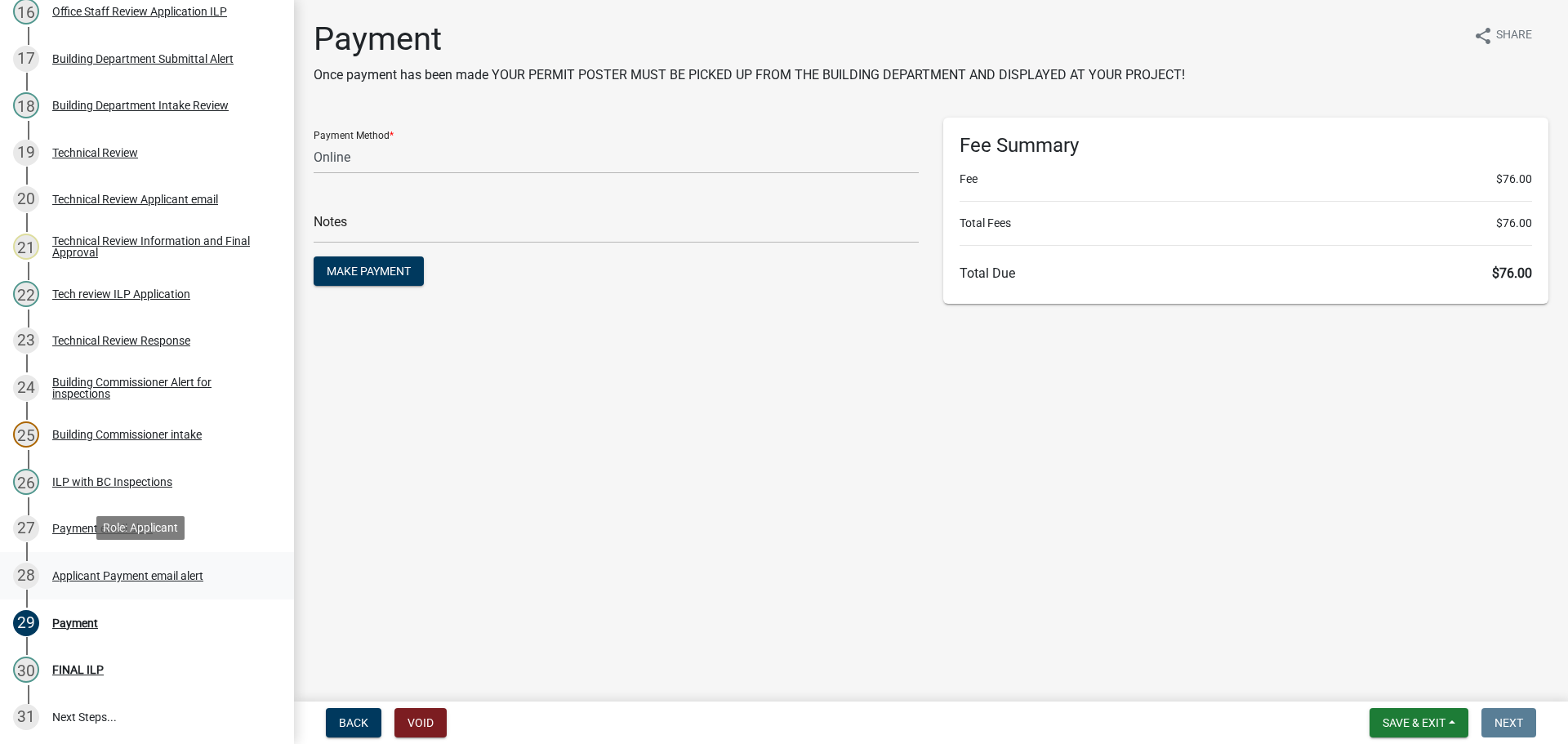
click at [118, 574] on div "Applicant Payment email alert" at bounding box center [127, 575] width 151 height 12
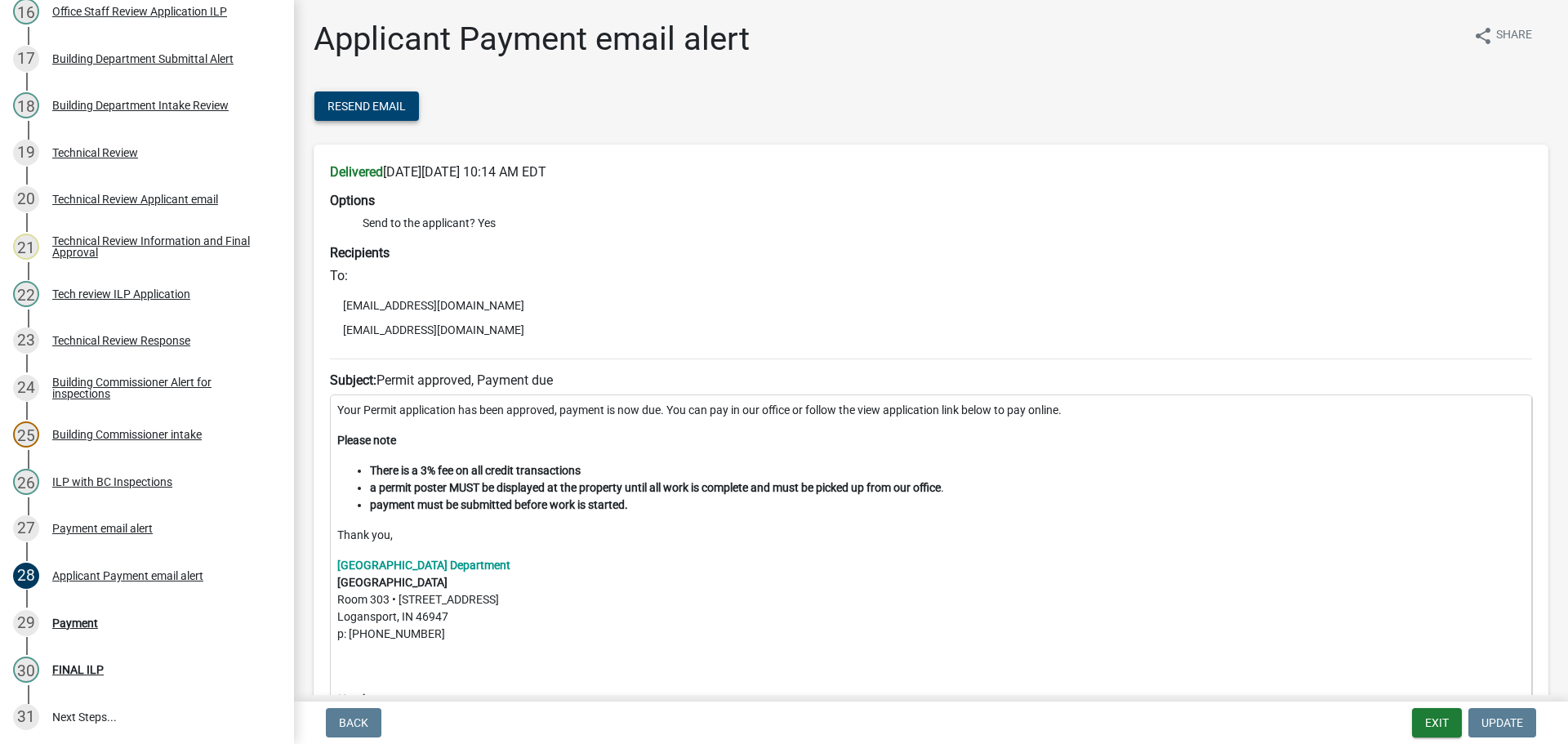
click at [379, 108] on span "Resend Email" at bounding box center [367, 106] width 79 height 13
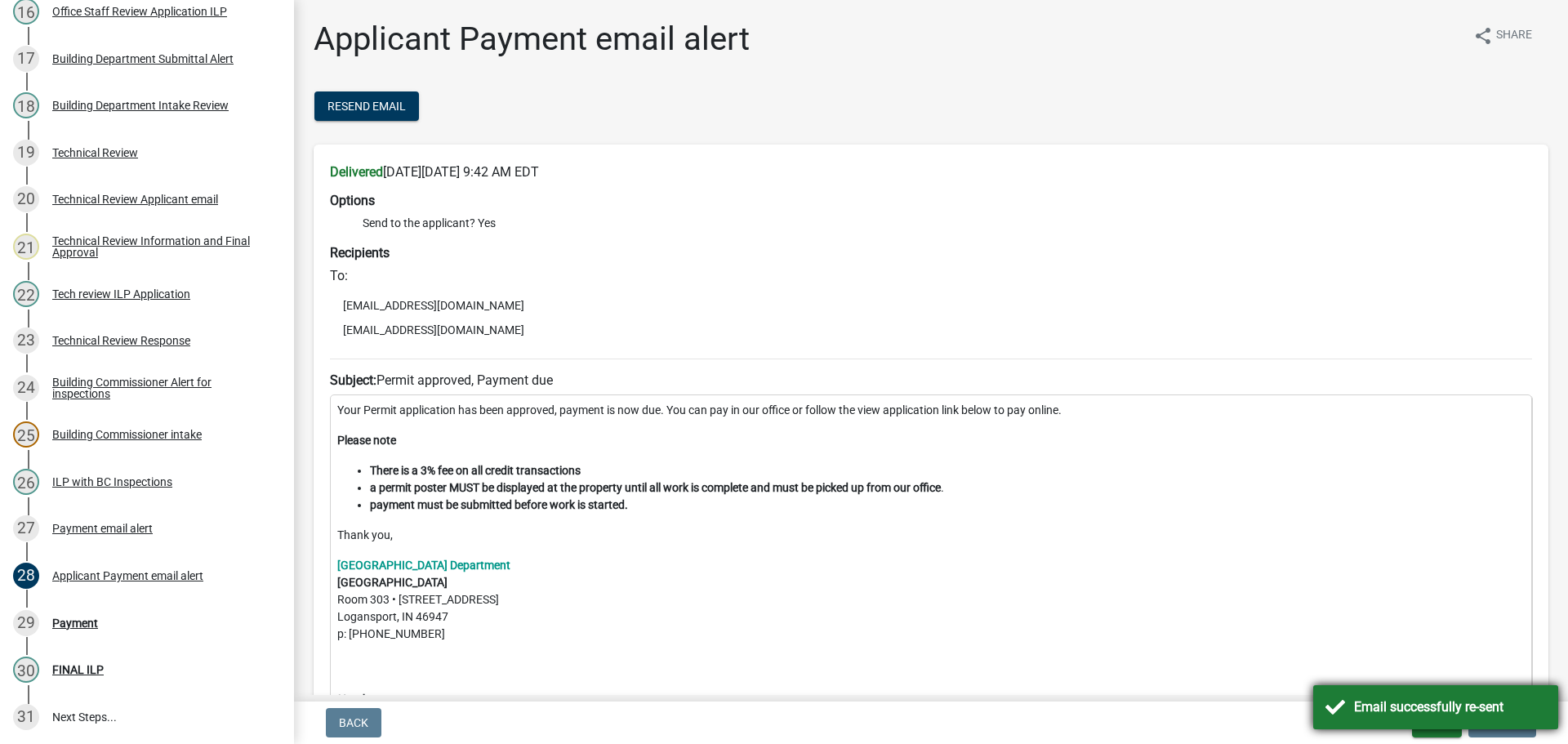
click at [1367, 705] on div "Email successfully re-sent" at bounding box center [1450, 707] width 192 height 20
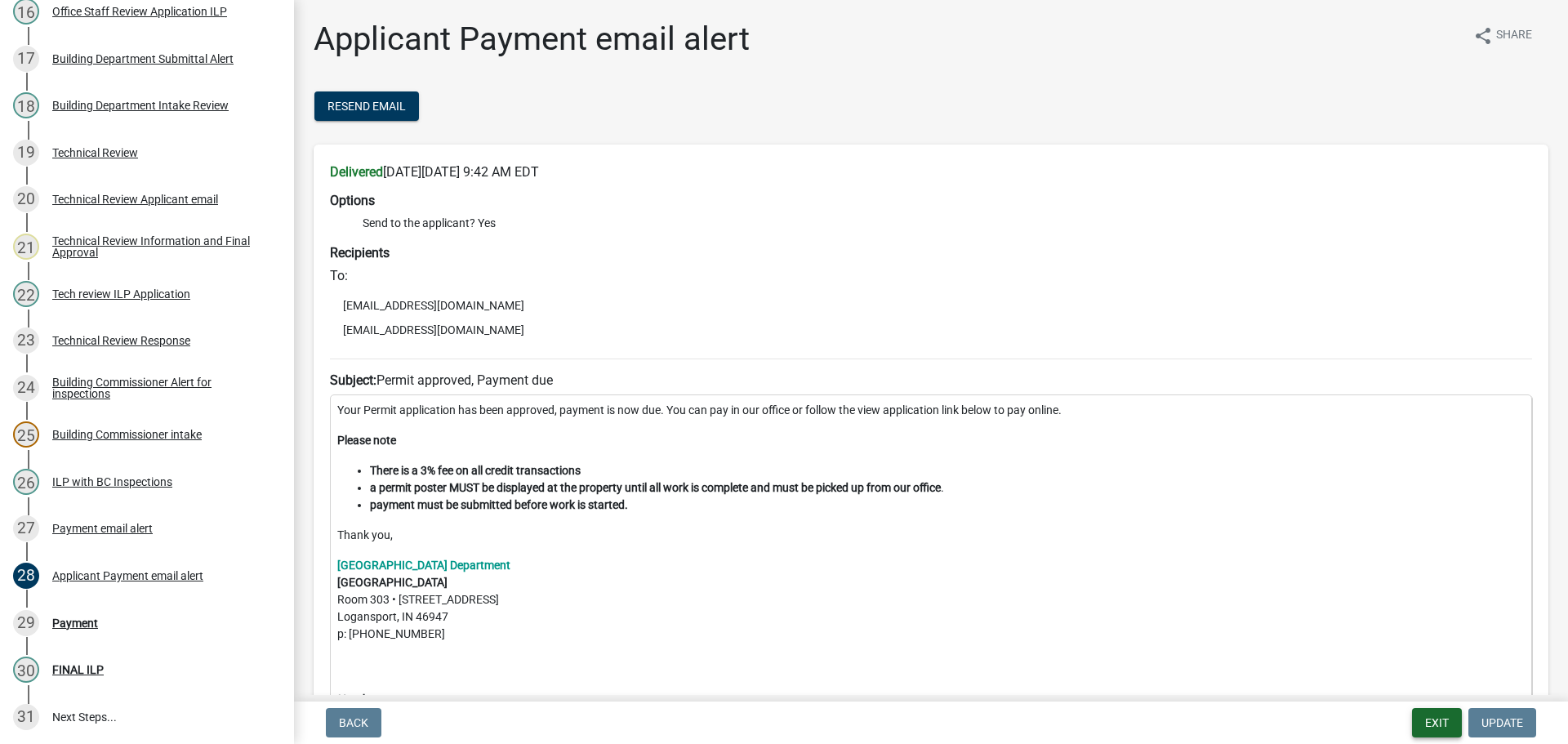
click at [1422, 722] on button "Exit" at bounding box center [1436, 722] width 50 height 30
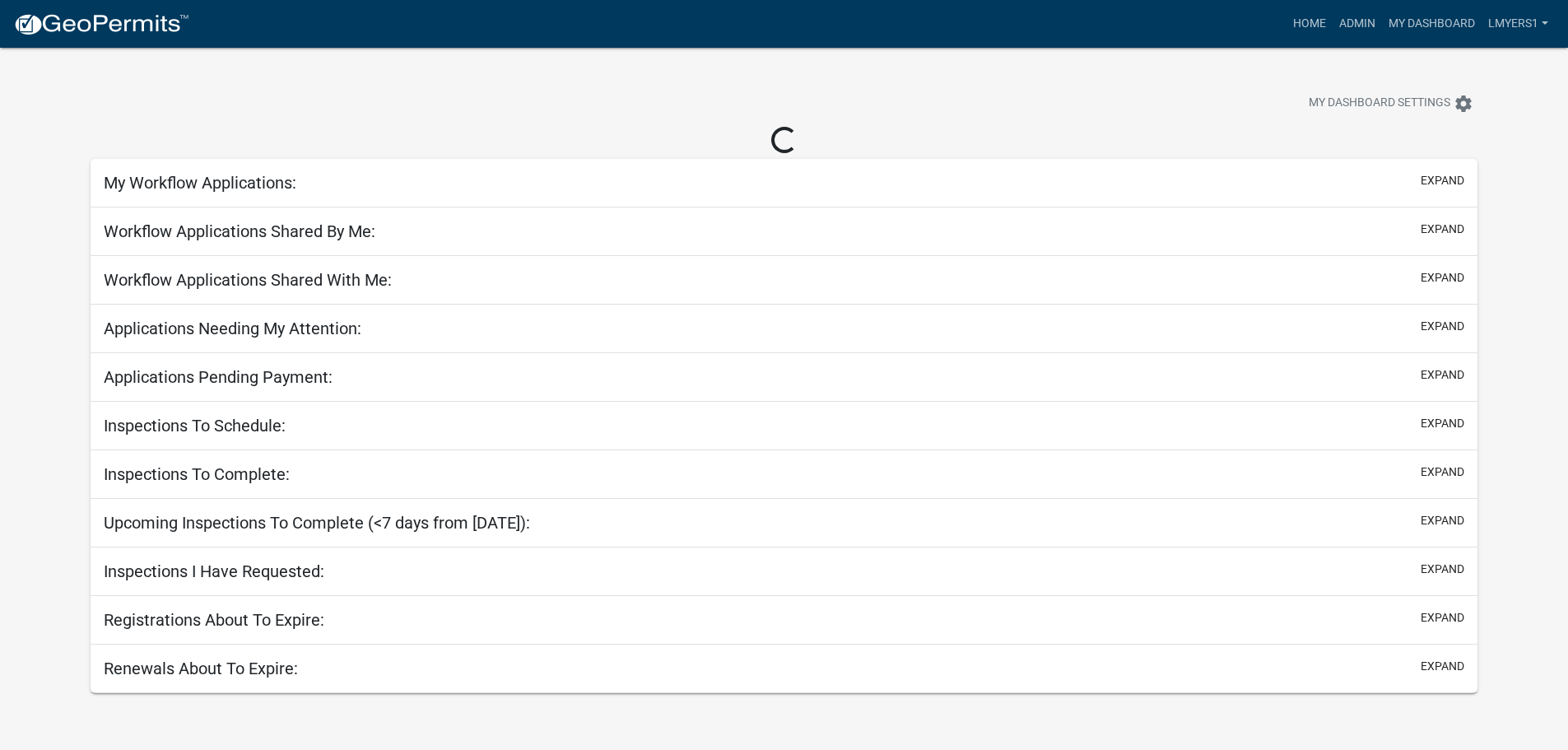
select select "3: 100"
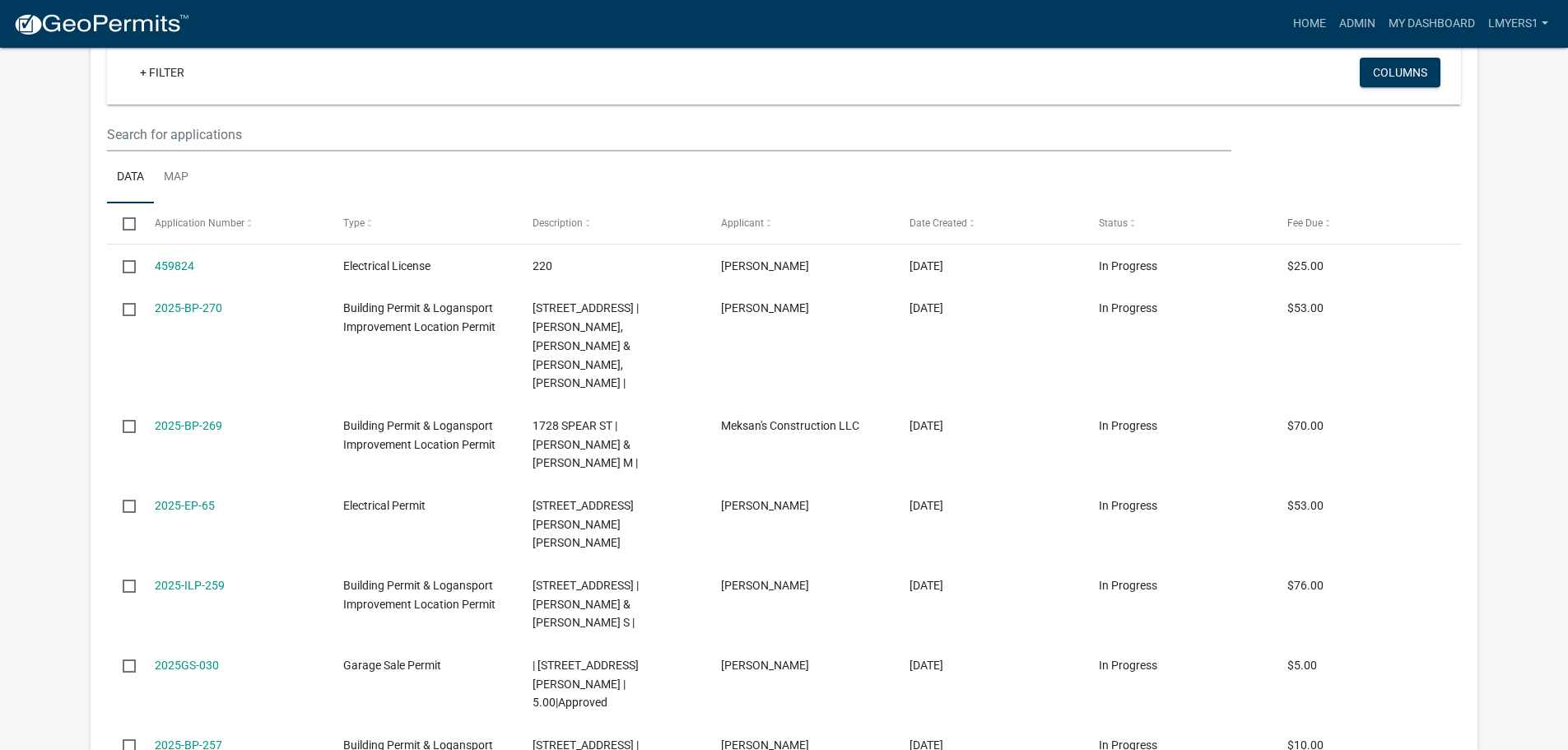
scroll to position [402, 0]
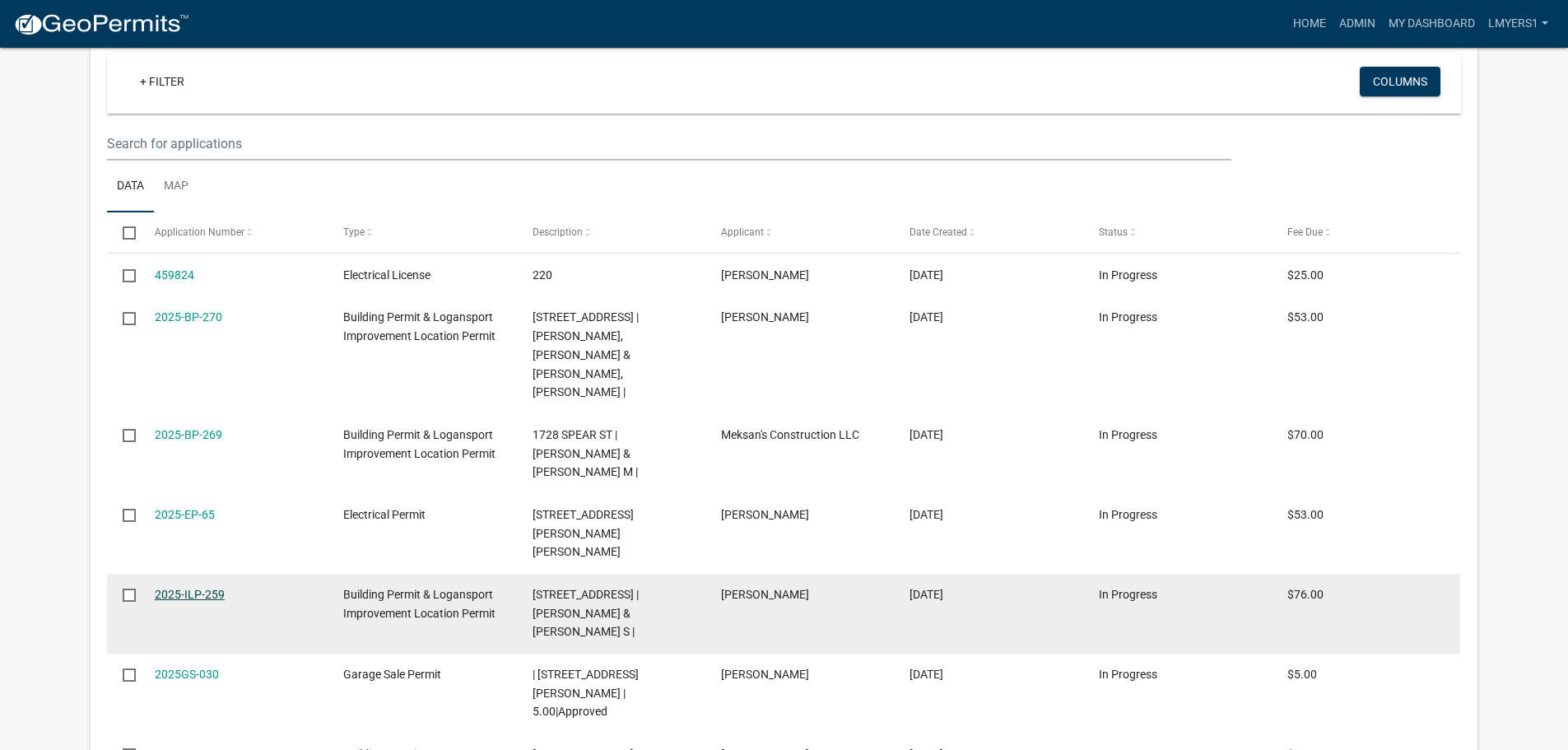
click at [204, 587] on link "2025-ILP-259" at bounding box center [189, 594] width 70 height 13
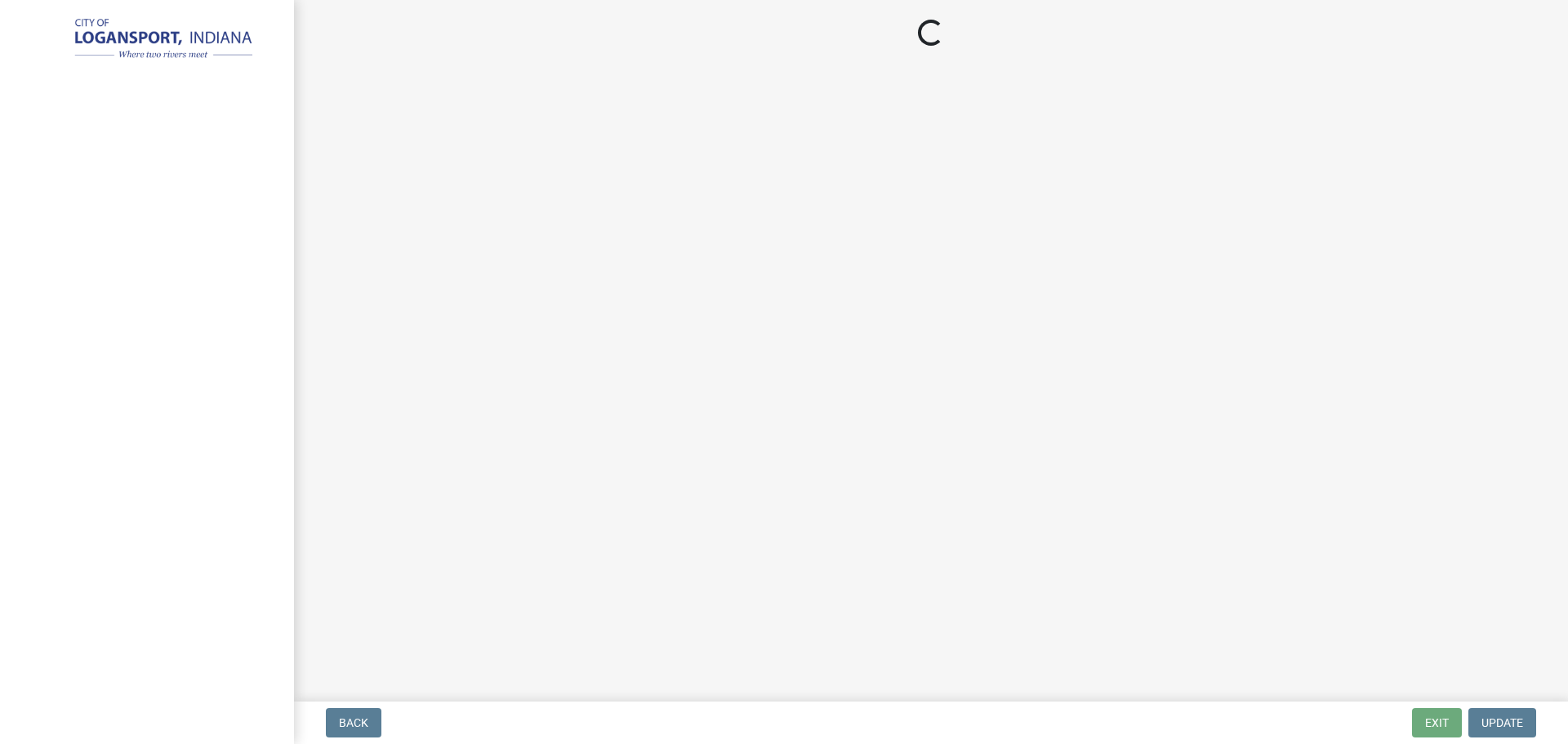
select select "3: 3"
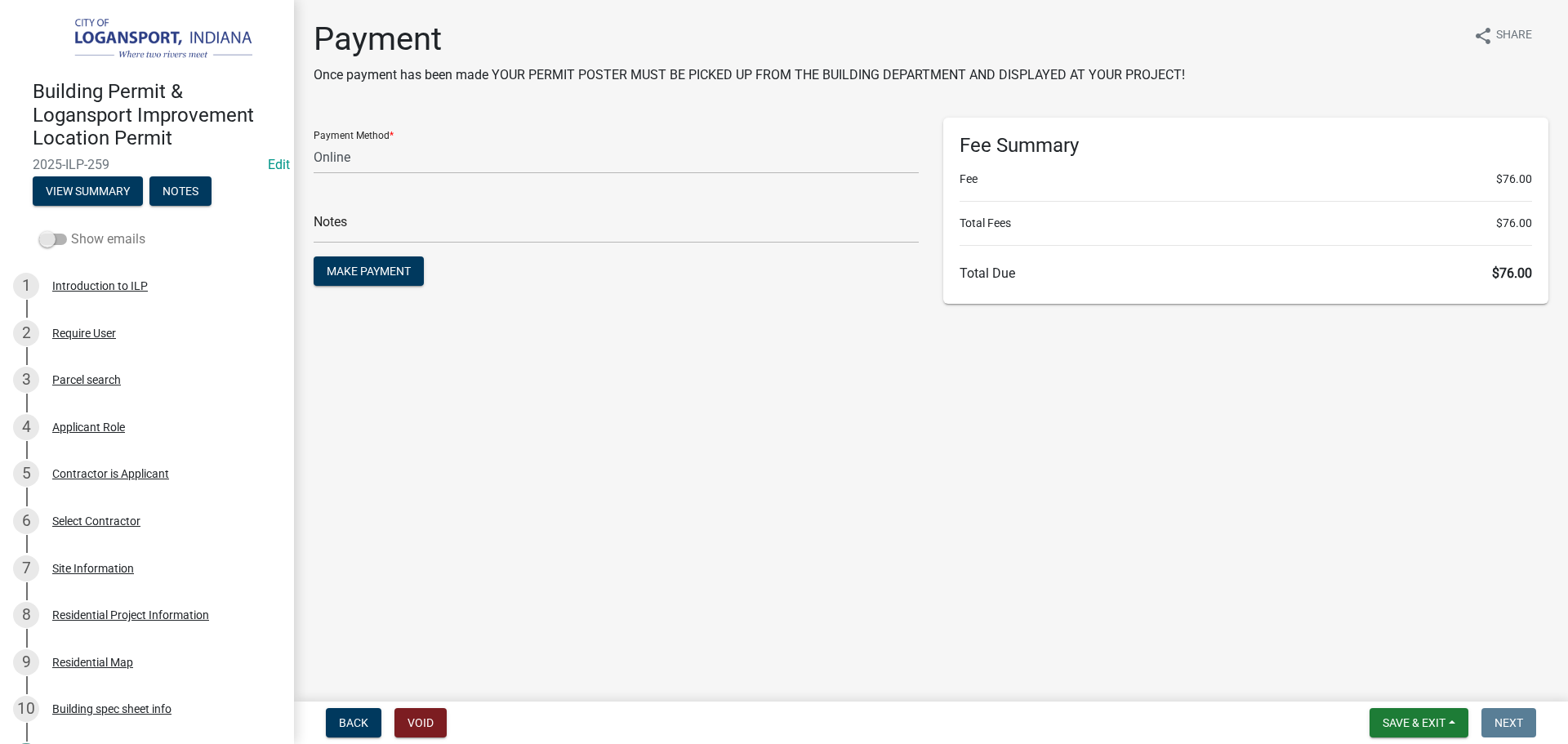
click at [52, 237] on span at bounding box center [53, 239] width 28 height 12
click at [71, 229] on input "Show emails" at bounding box center [71, 229] width 0 height 0
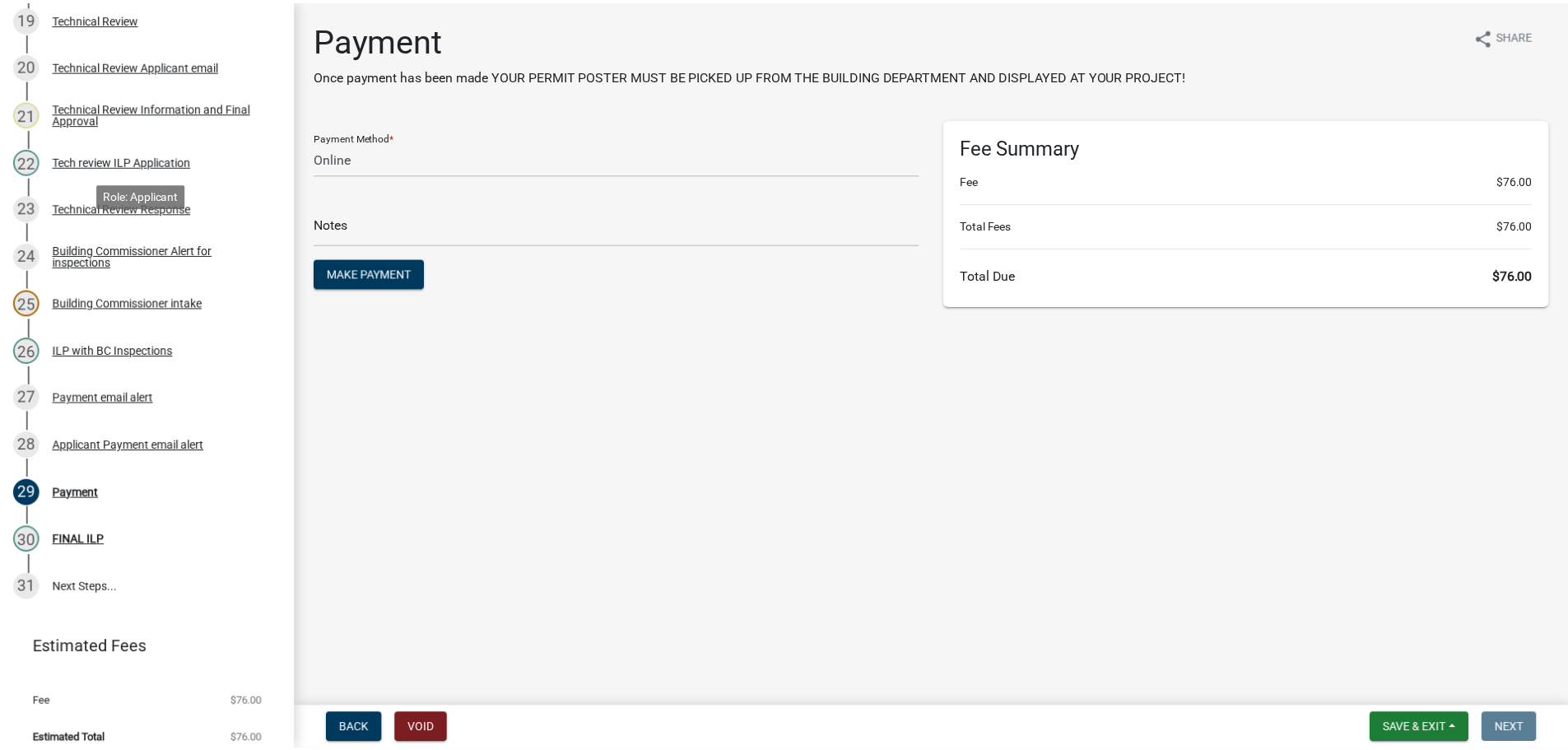
scroll to position [1135, 0]
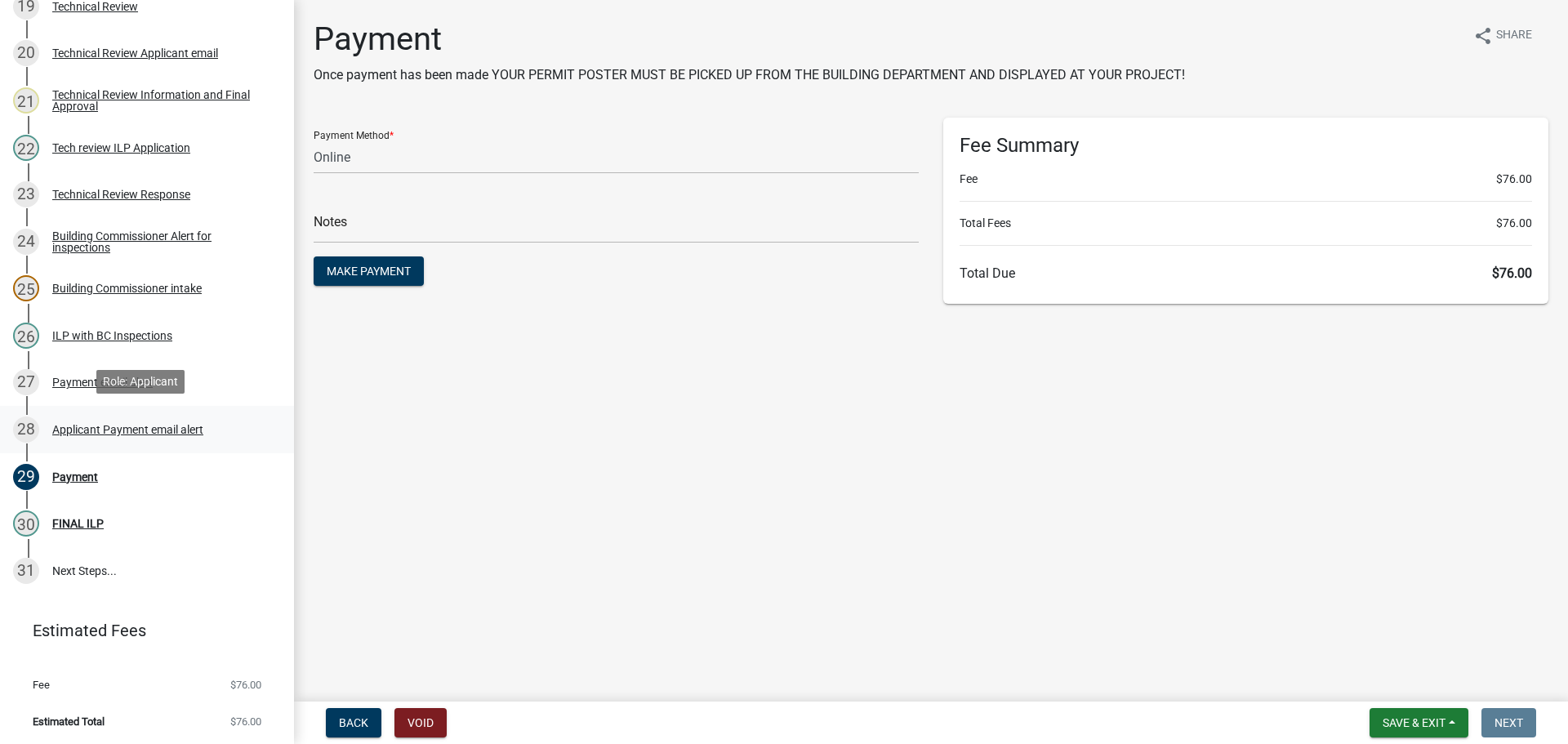
click at [156, 425] on div "Applicant Payment email alert" at bounding box center [127, 430] width 151 height 12
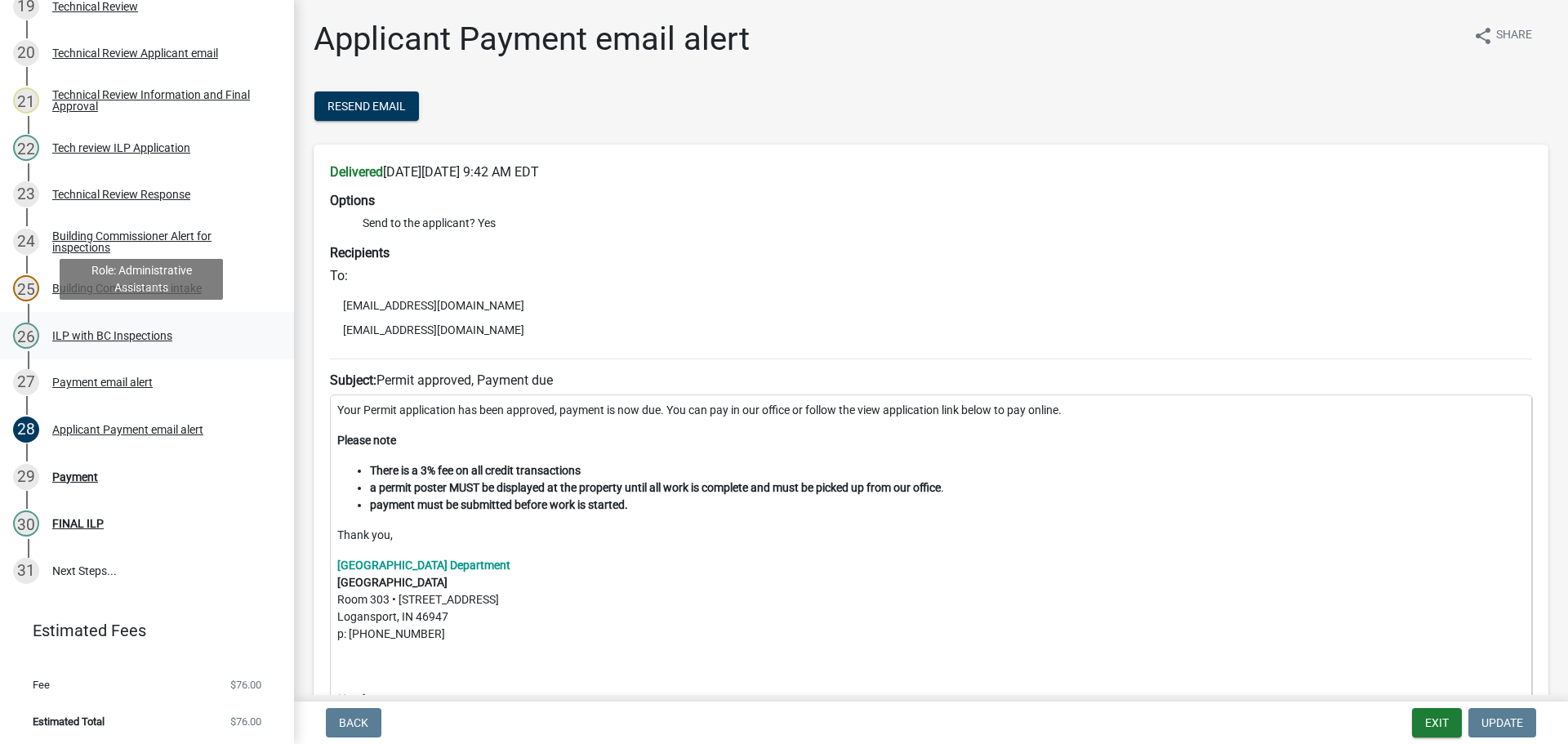
click at [127, 334] on div "ILP with BC Inspections" at bounding box center [112, 335] width 120 height 12
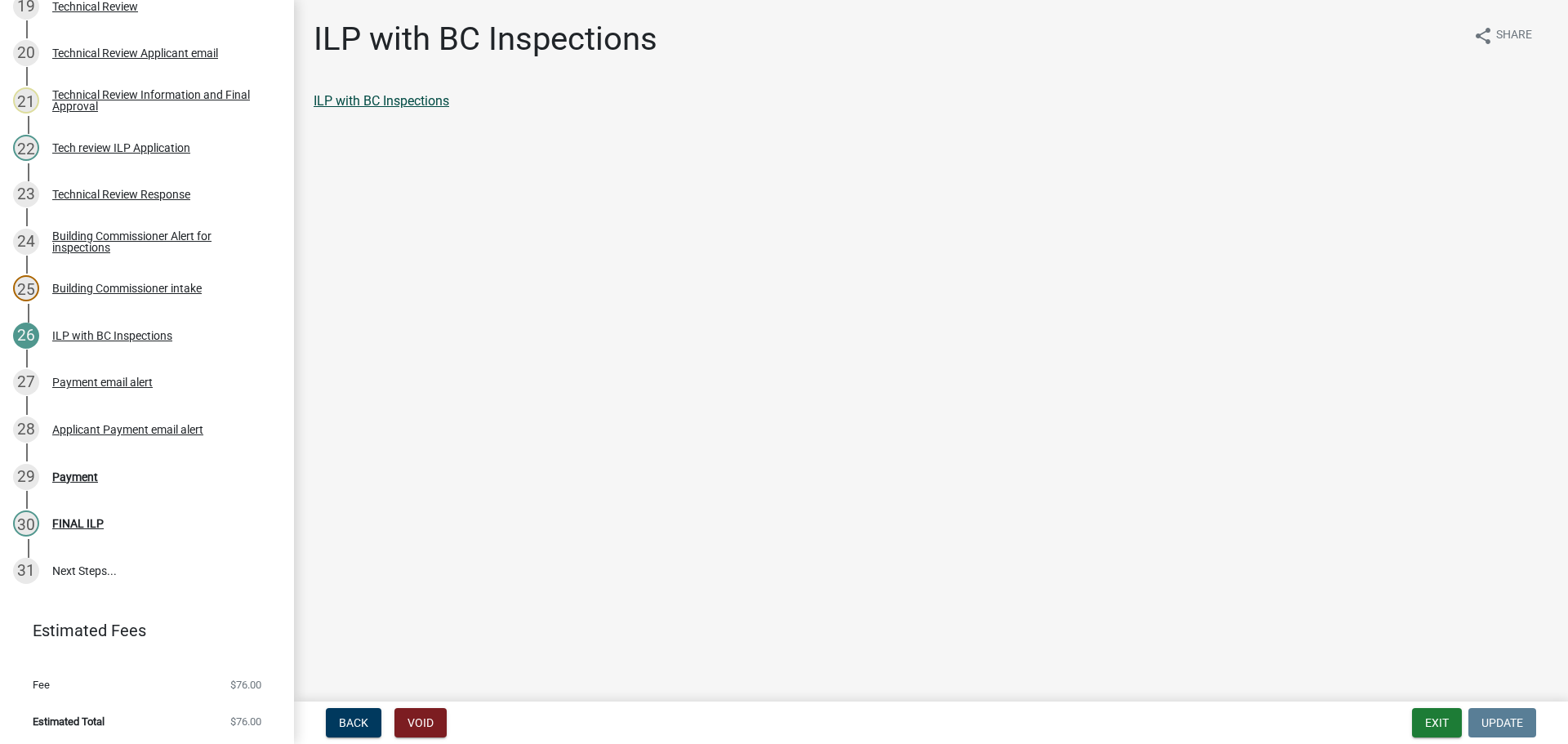
click at [397, 101] on link "ILP with BC Inspections" at bounding box center [382, 100] width 136 height 16
click at [77, 471] on div "Payment" at bounding box center [75, 477] width 46 height 12
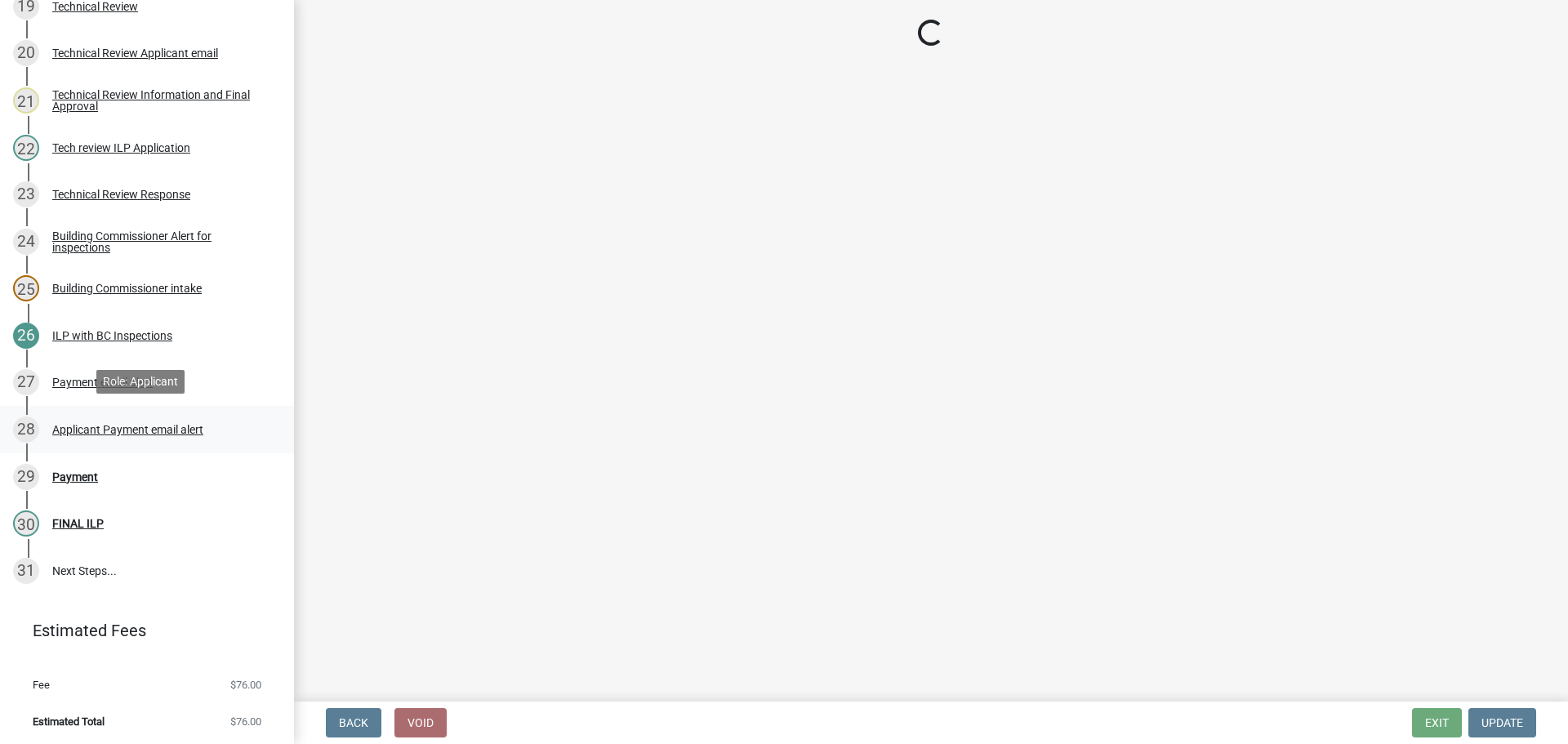
click at [114, 429] on div "Applicant Payment email alert" at bounding box center [127, 430] width 151 height 12
select select "3: 3"
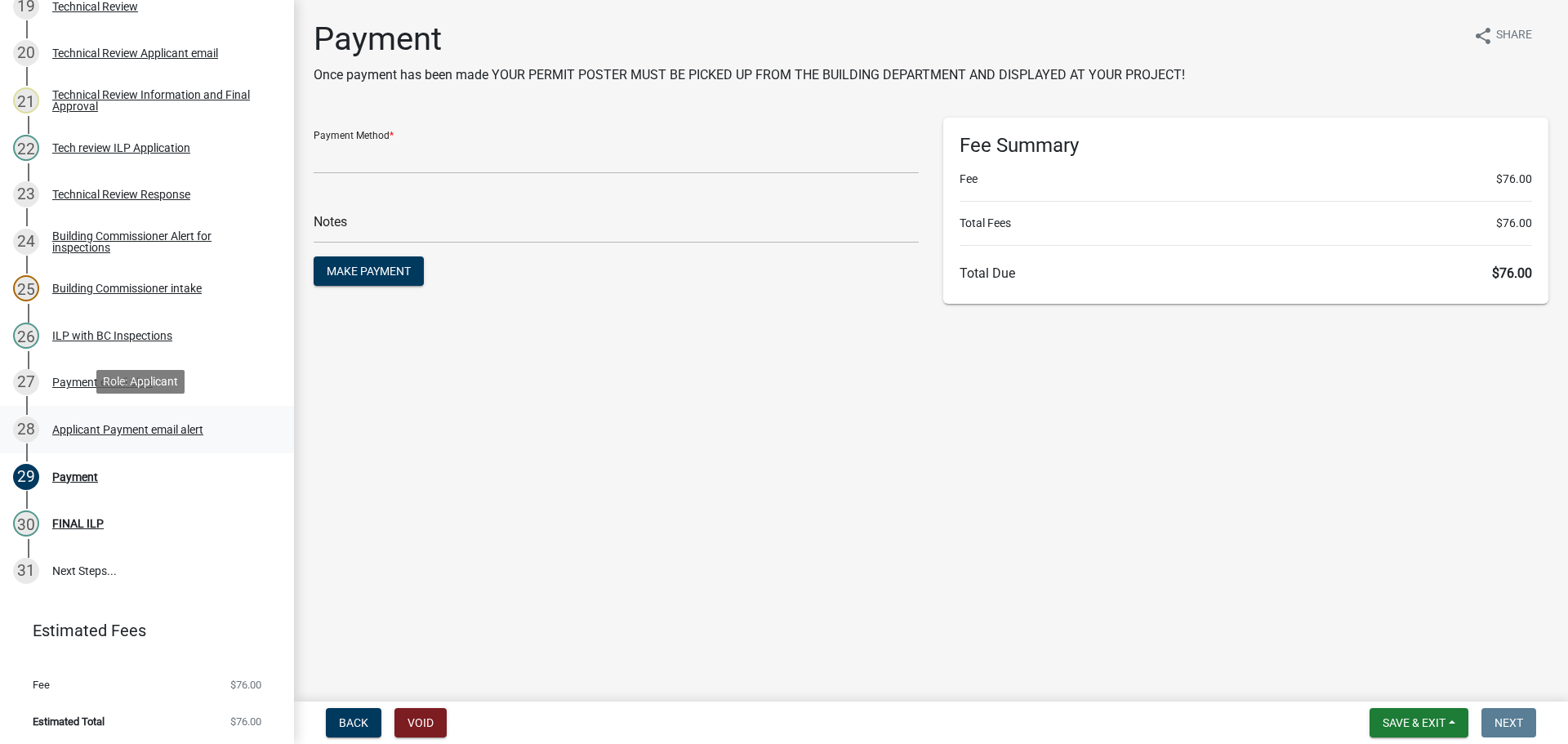
click at [134, 432] on div "Applicant Payment email alert" at bounding box center [127, 430] width 151 height 12
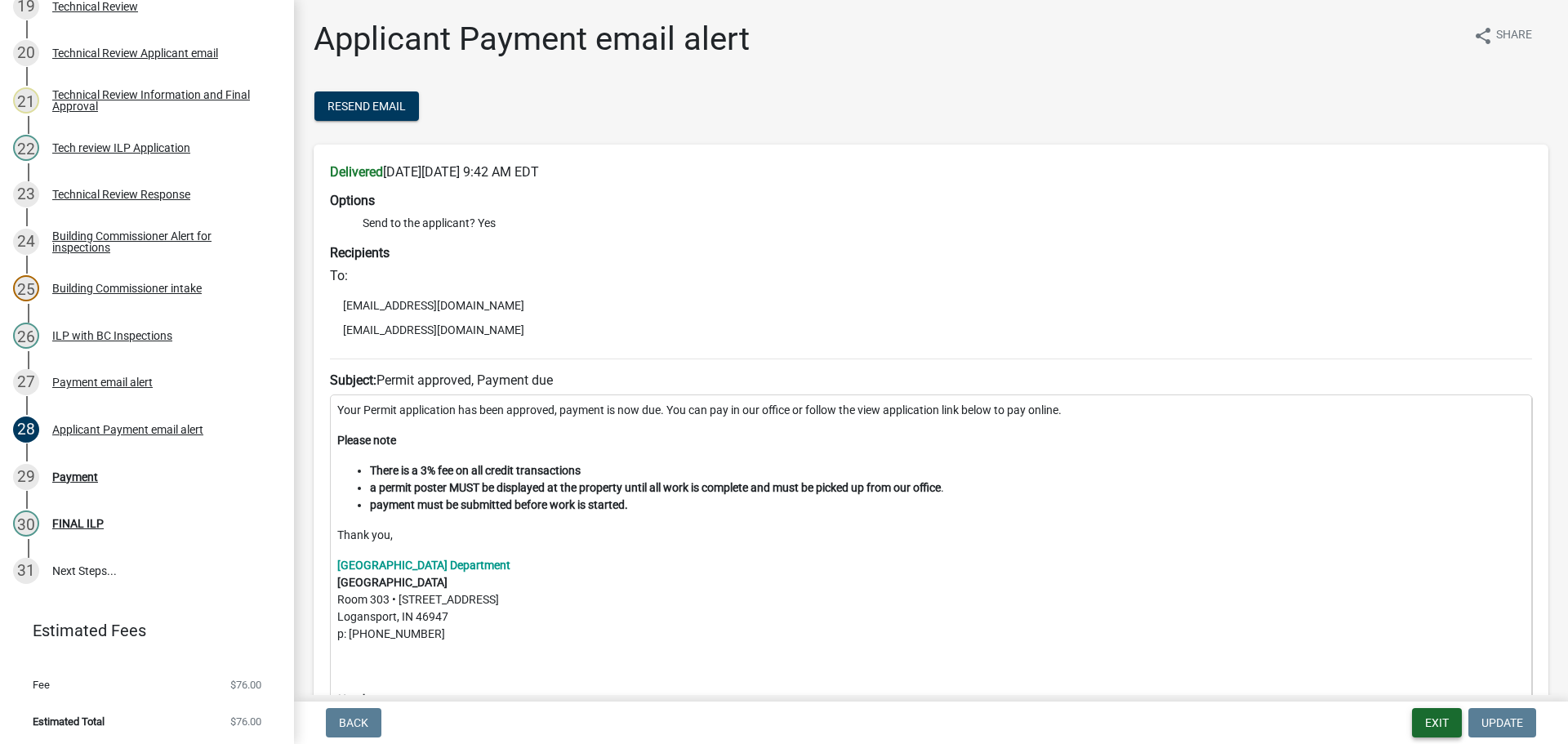
click at [1440, 709] on button "Exit" at bounding box center [1436, 722] width 50 height 30
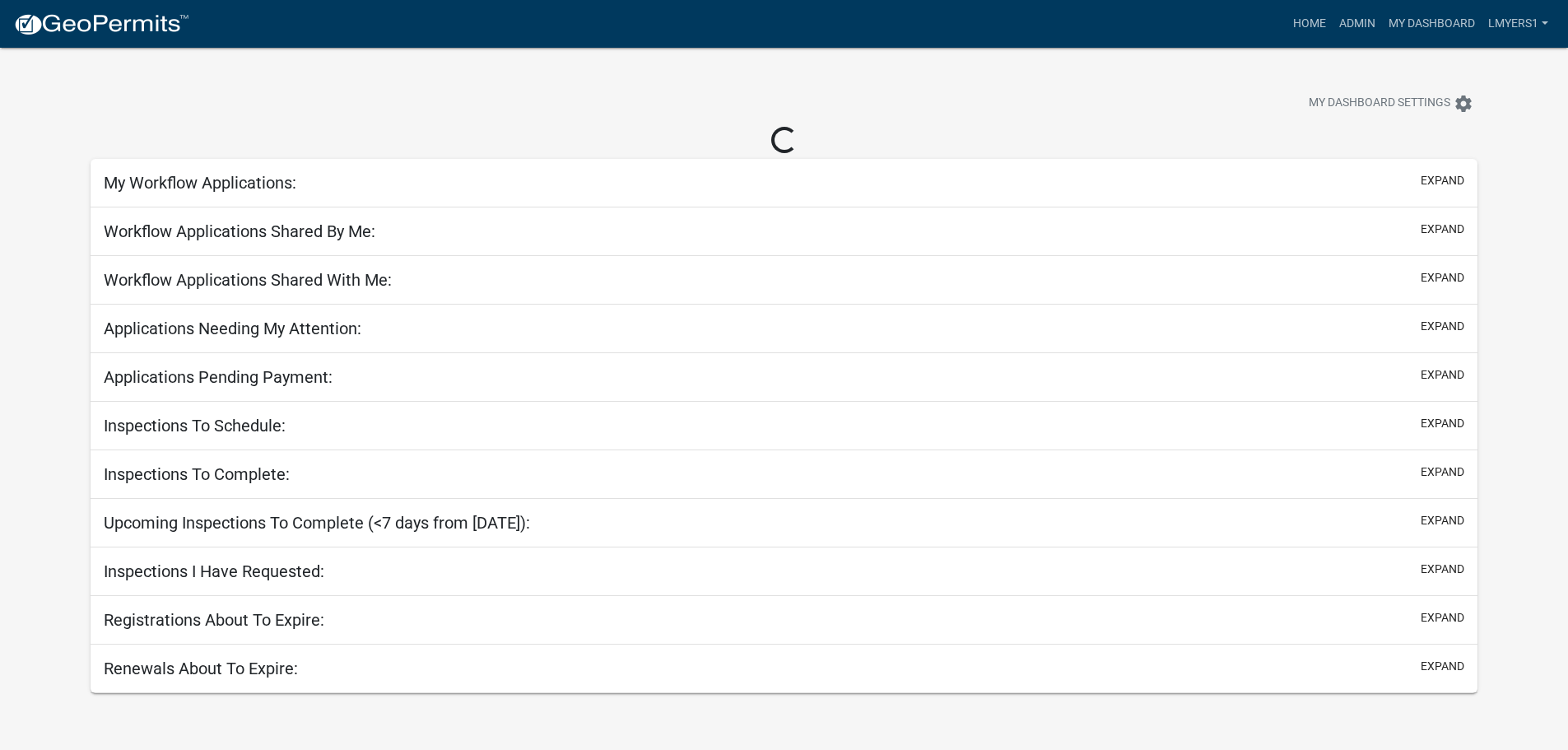
select select "3: 100"
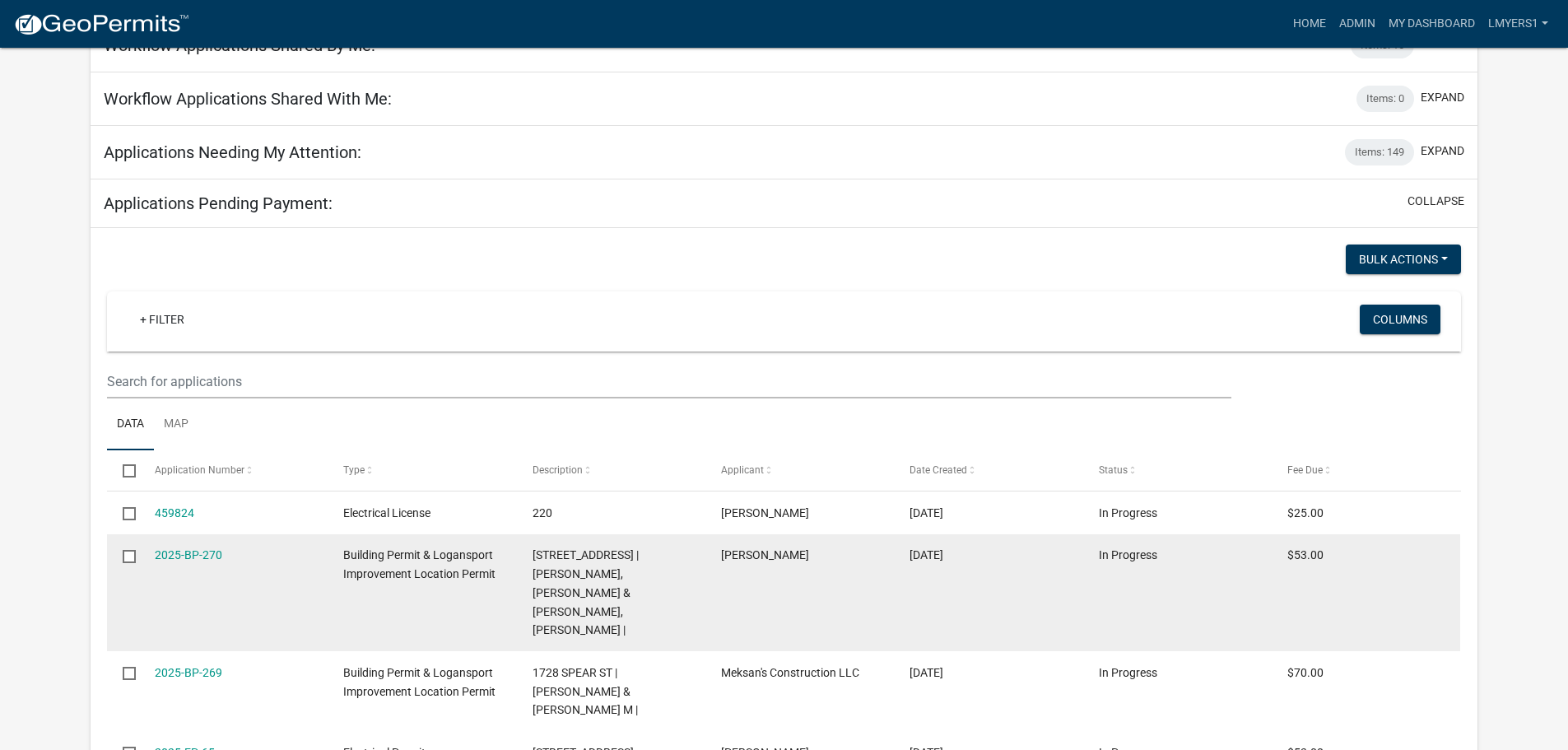
scroll to position [138, 0]
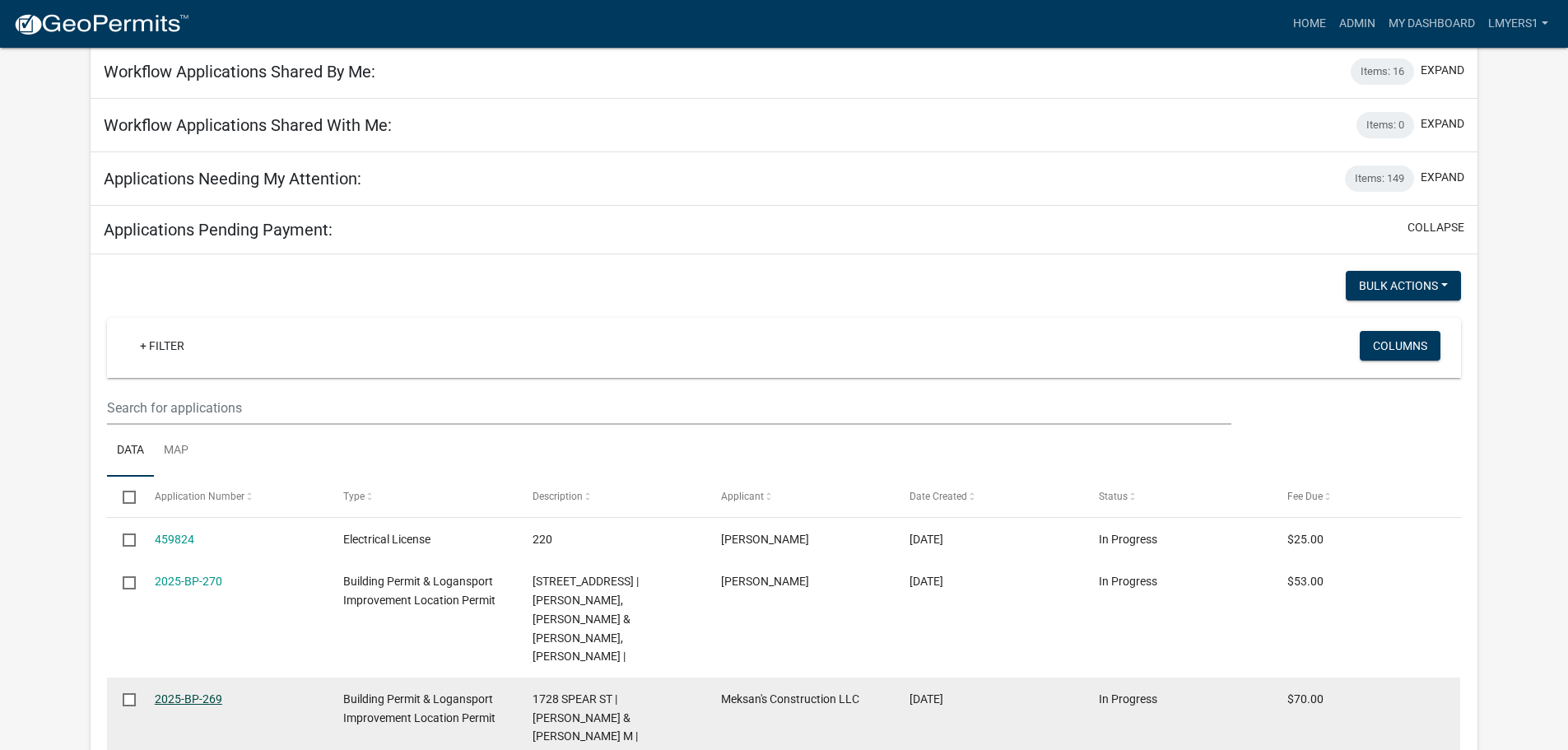
click at [216, 692] on link "2025-BP-269" at bounding box center [188, 699] width 68 height 13
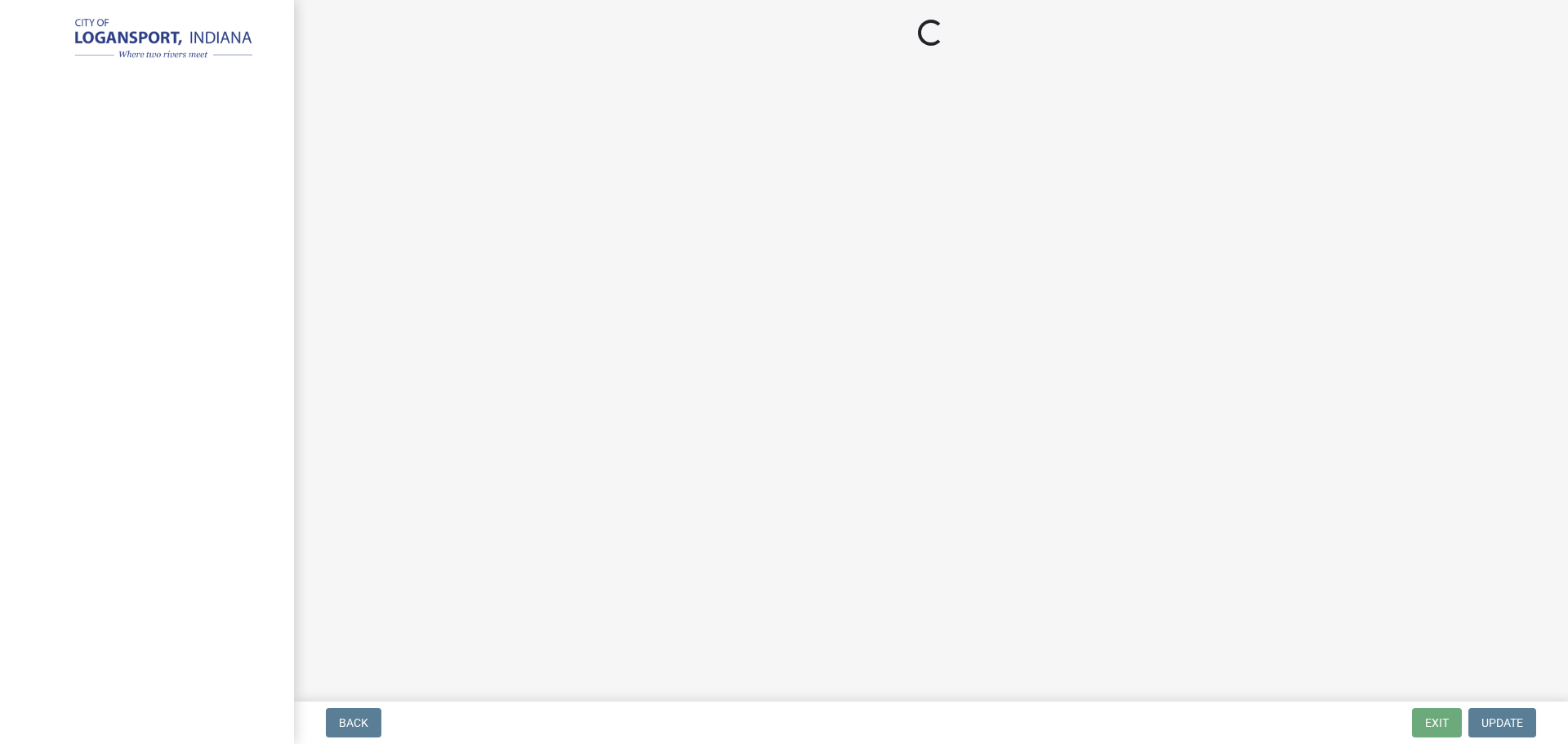
select select "3: 3"
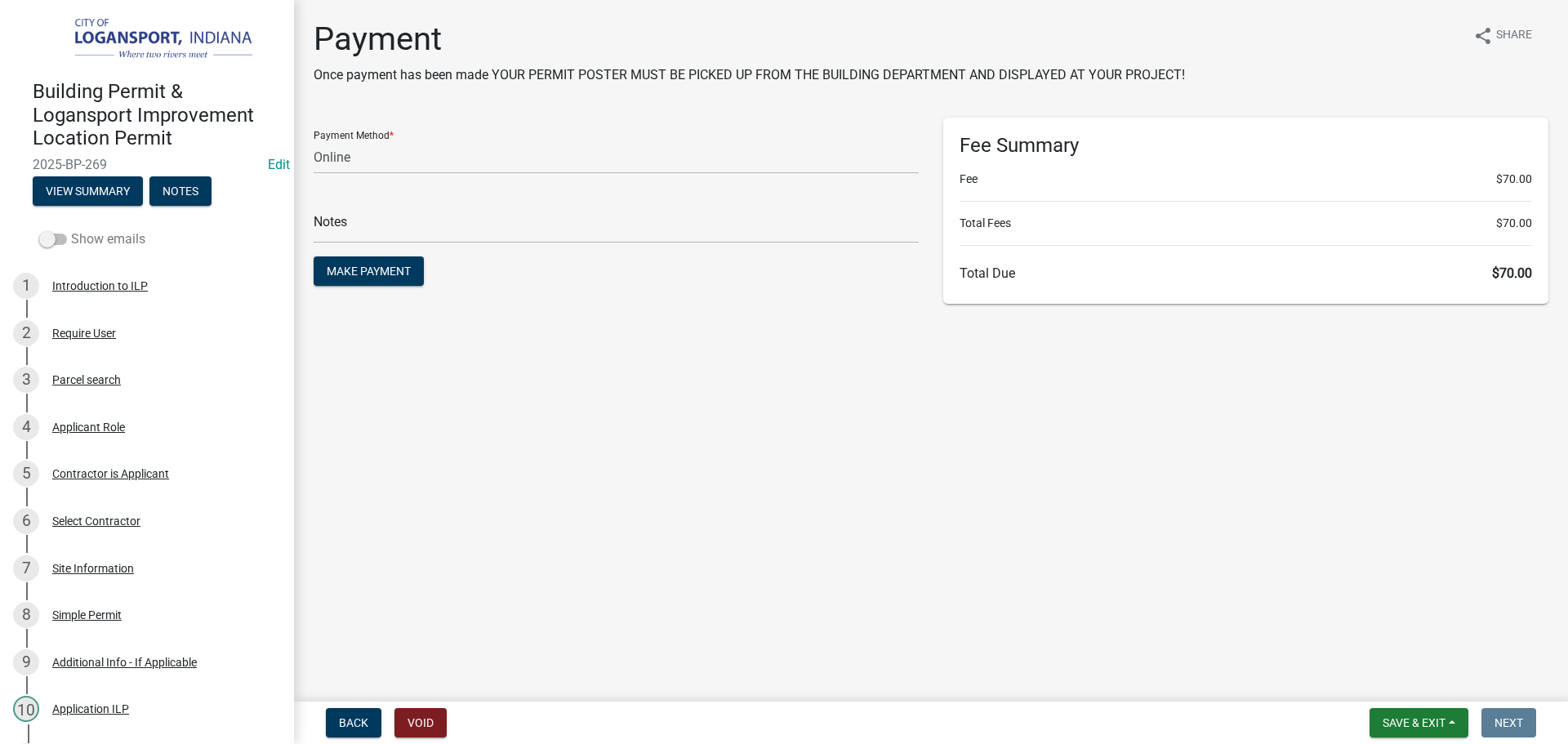
click at [58, 241] on span at bounding box center [53, 239] width 28 height 12
click at [71, 229] on input "Show emails" at bounding box center [71, 229] width 0 height 0
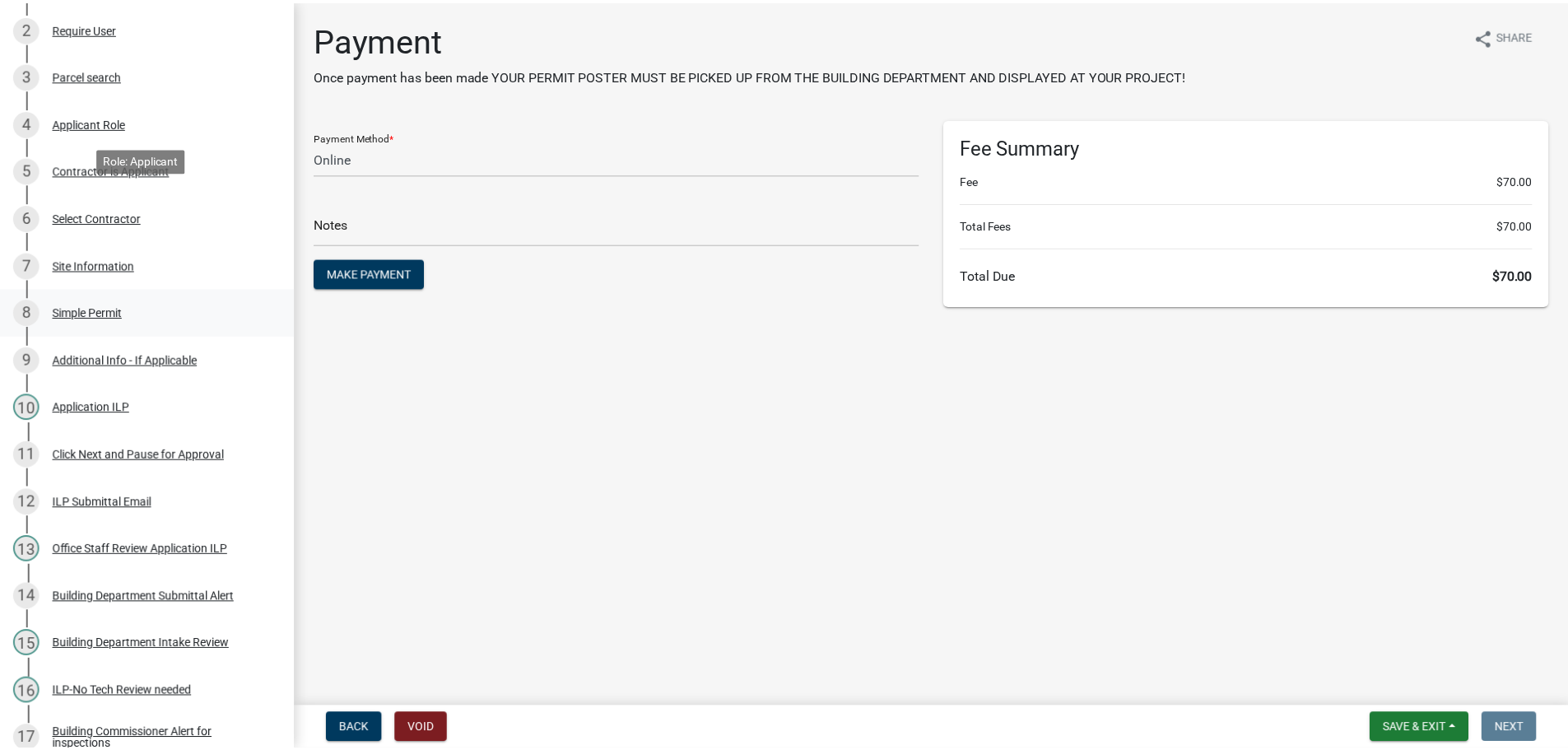
scroll to position [576, 0]
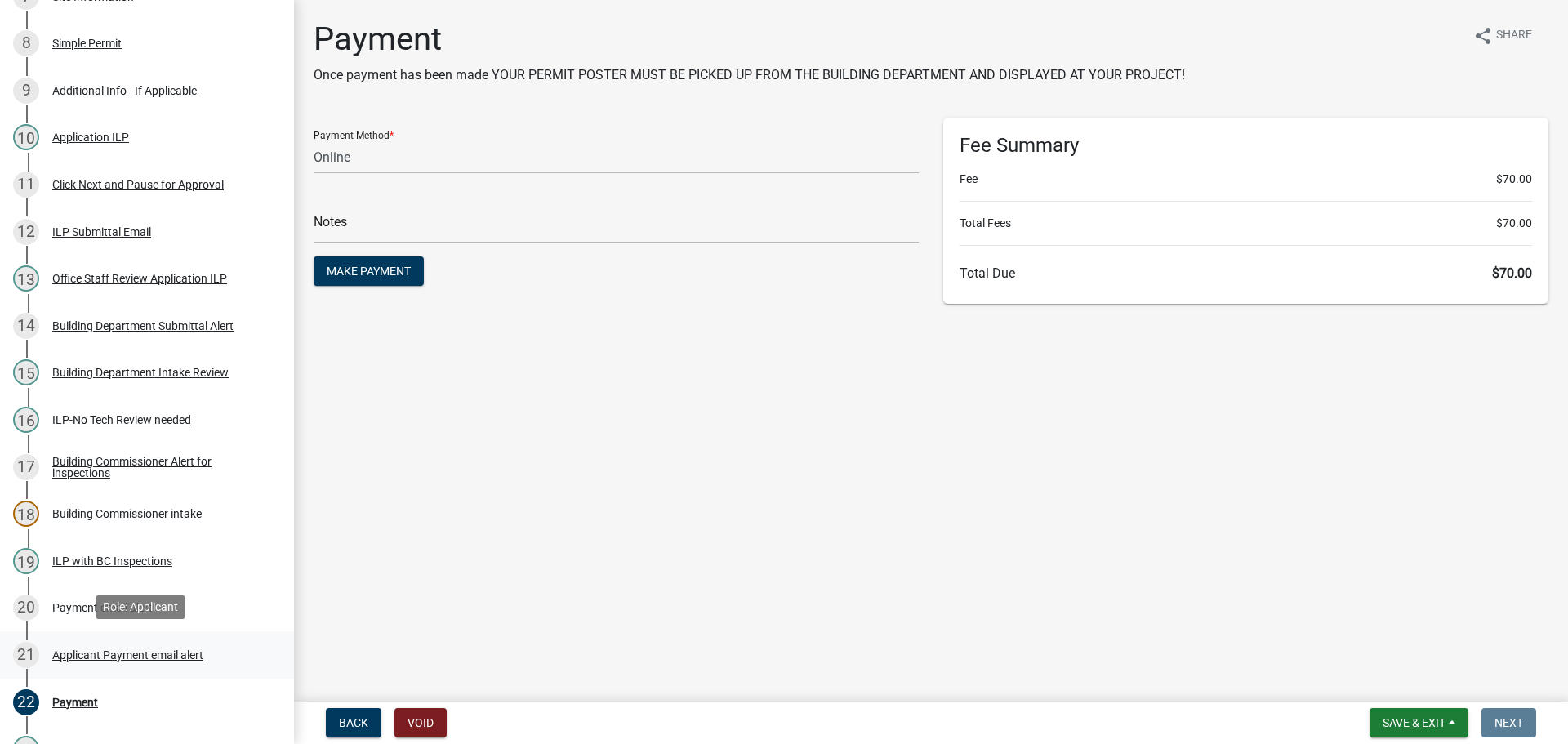
click at [84, 660] on div "21 Applicant Payment email alert" at bounding box center [141, 655] width 255 height 26
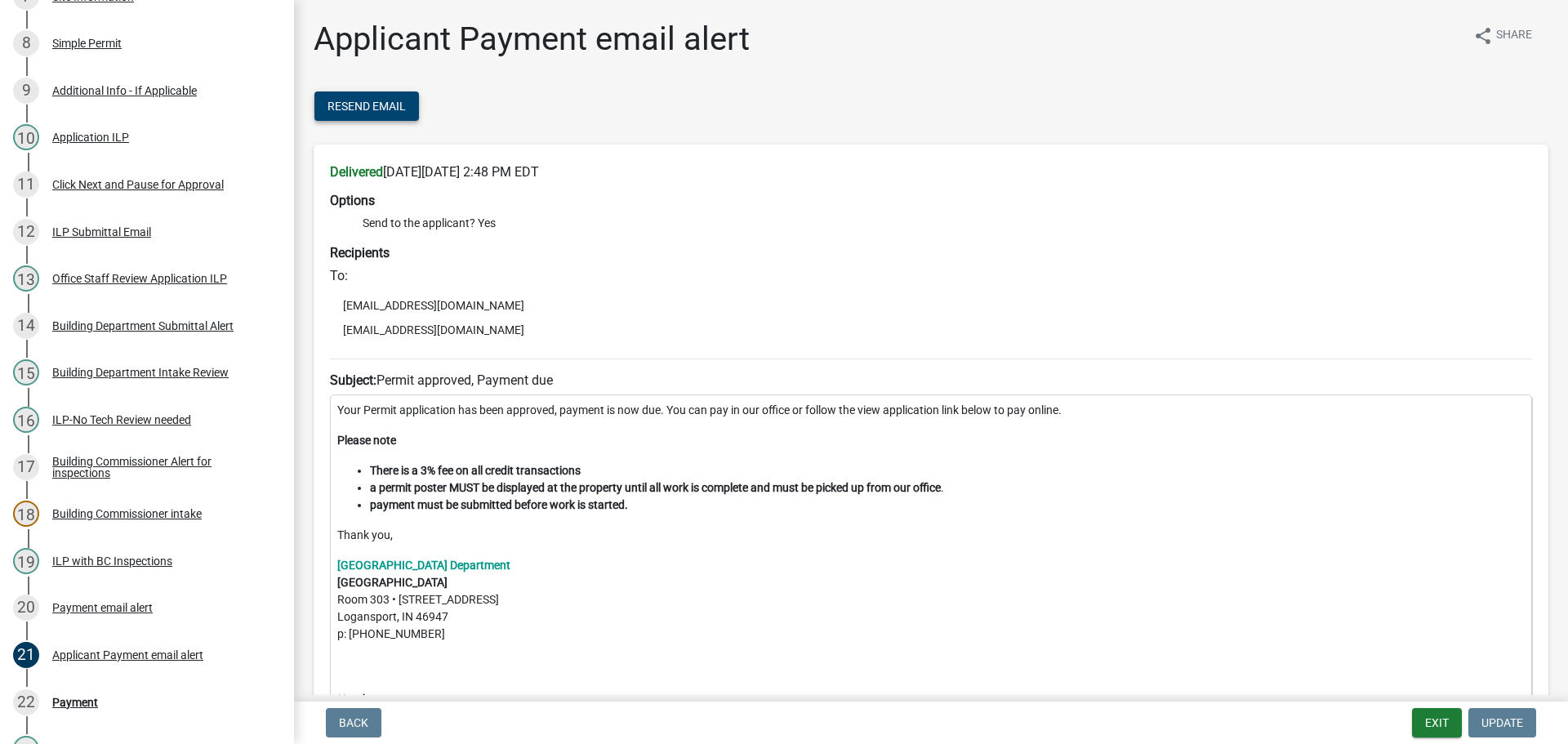
click at [384, 115] on button "Resend Email" at bounding box center [367, 106] width 104 height 30
click at [1425, 718] on button "Exit" at bounding box center [1436, 722] width 50 height 30
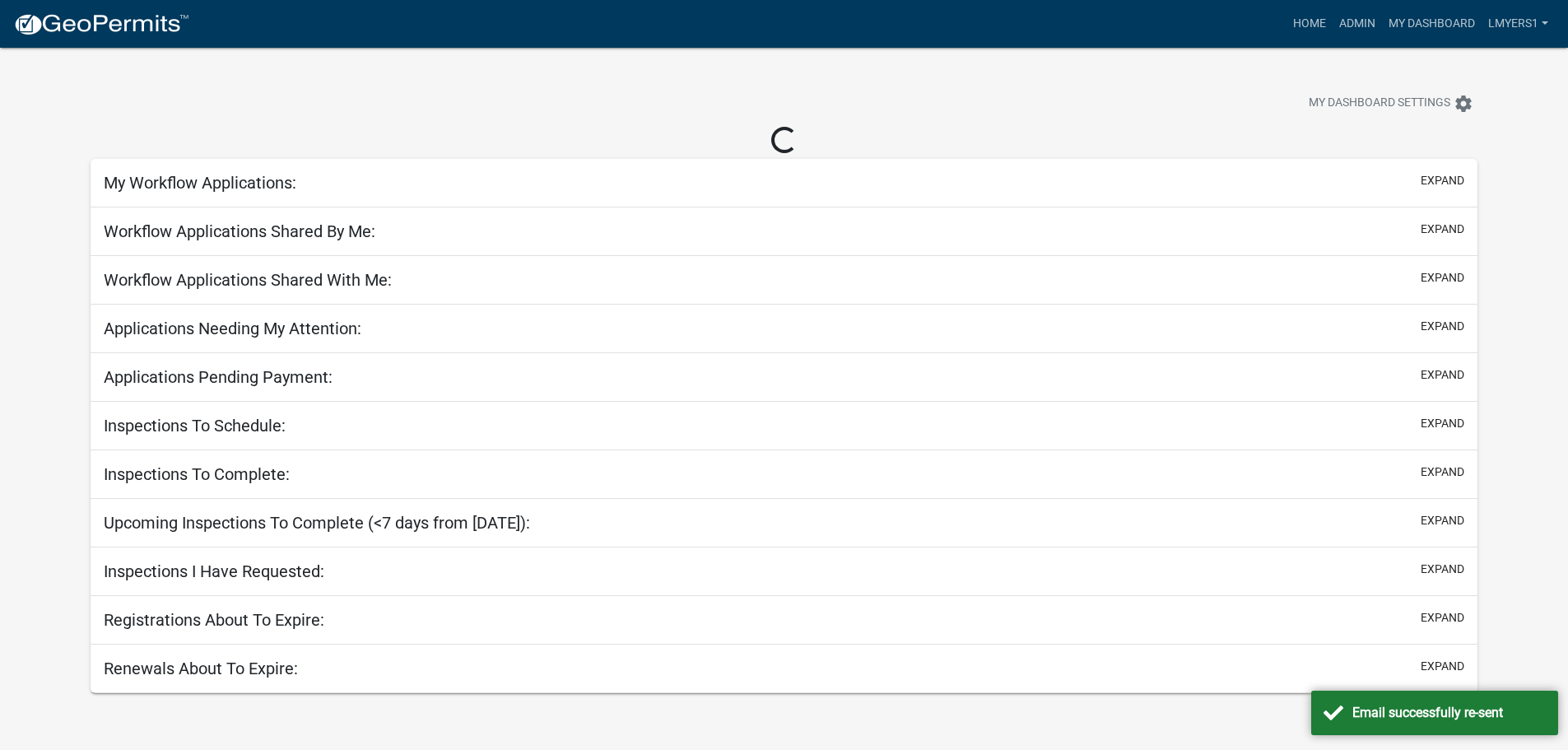
select select "3: 100"
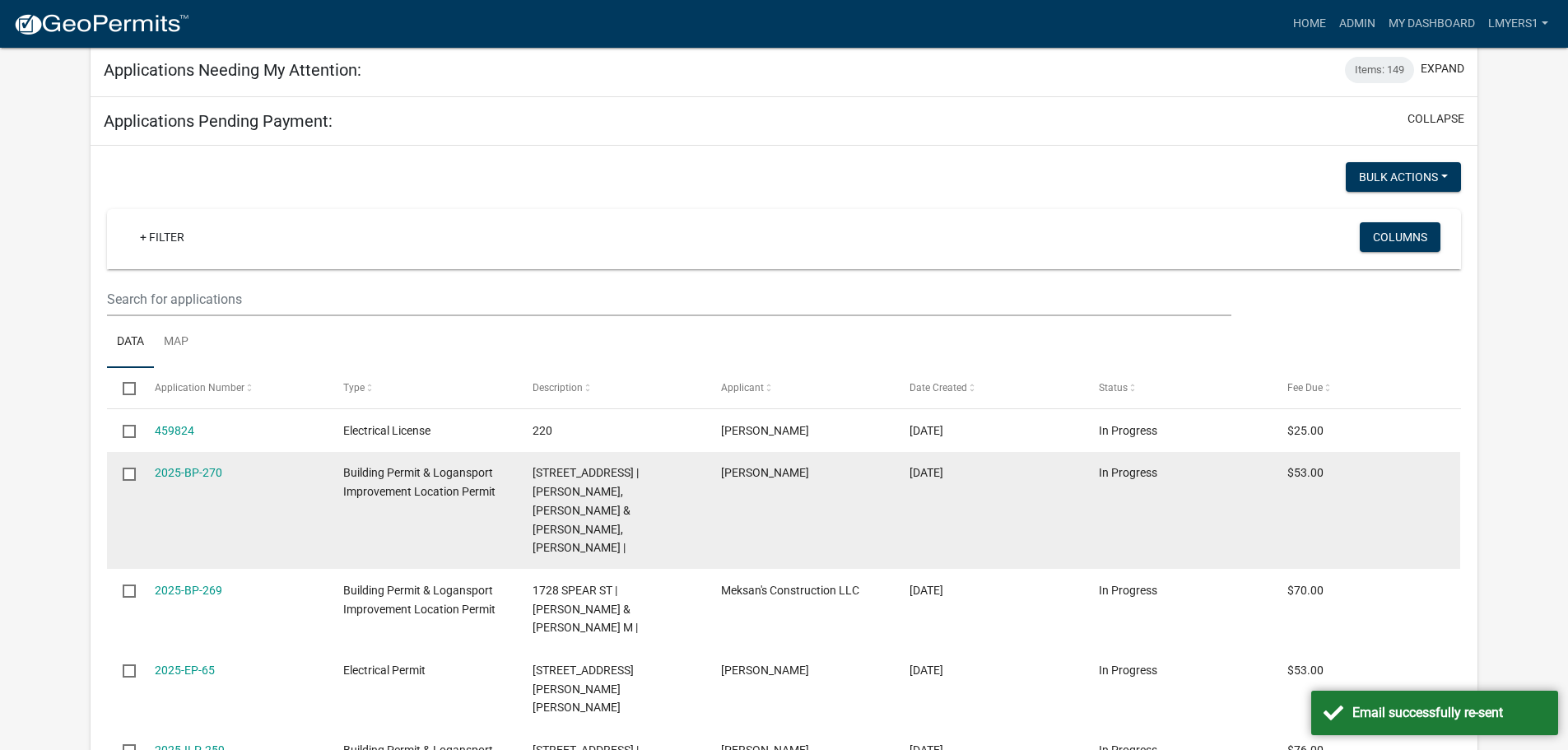
scroll to position [223, 0]
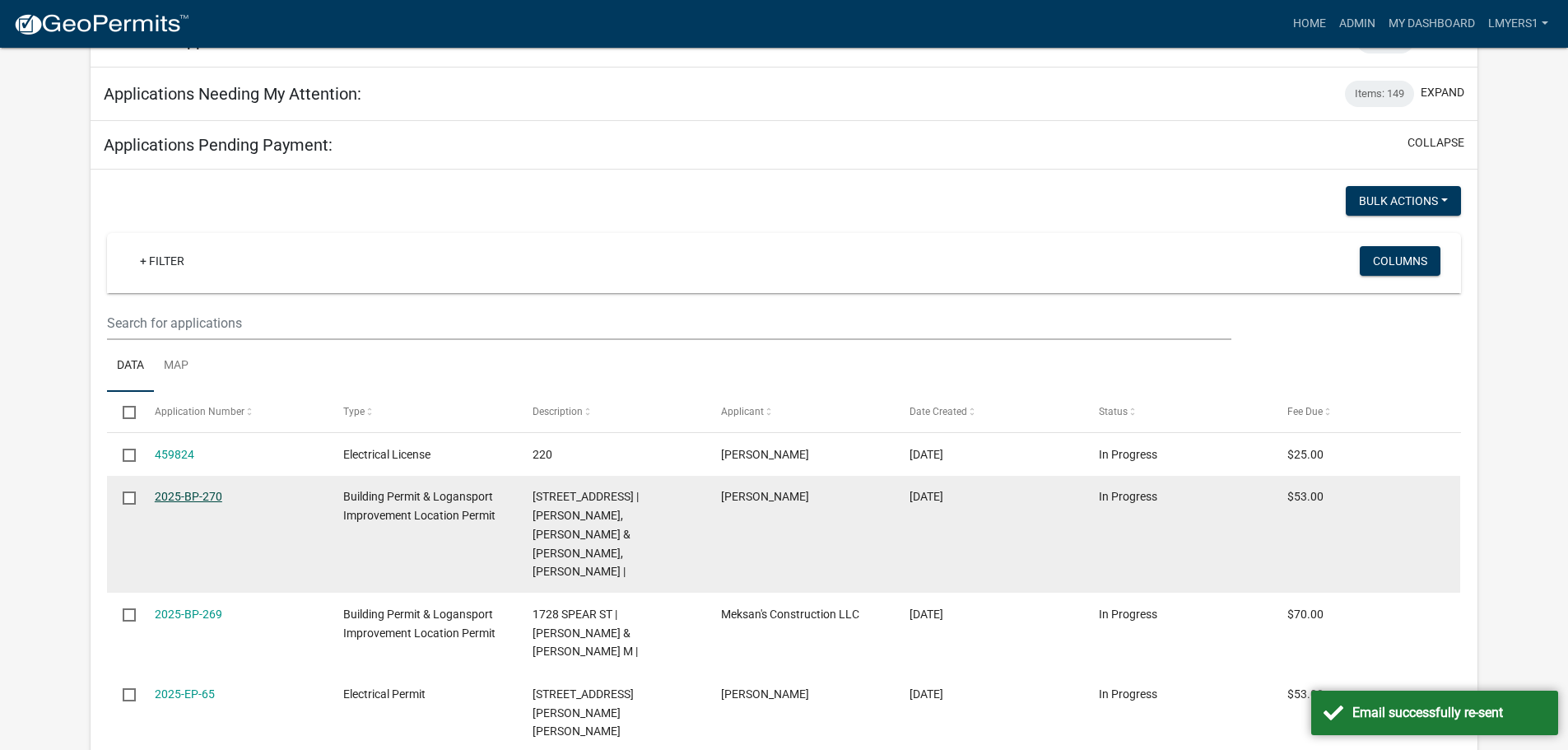
click at [175, 494] on link "2025-BP-270" at bounding box center [188, 496] width 68 height 13
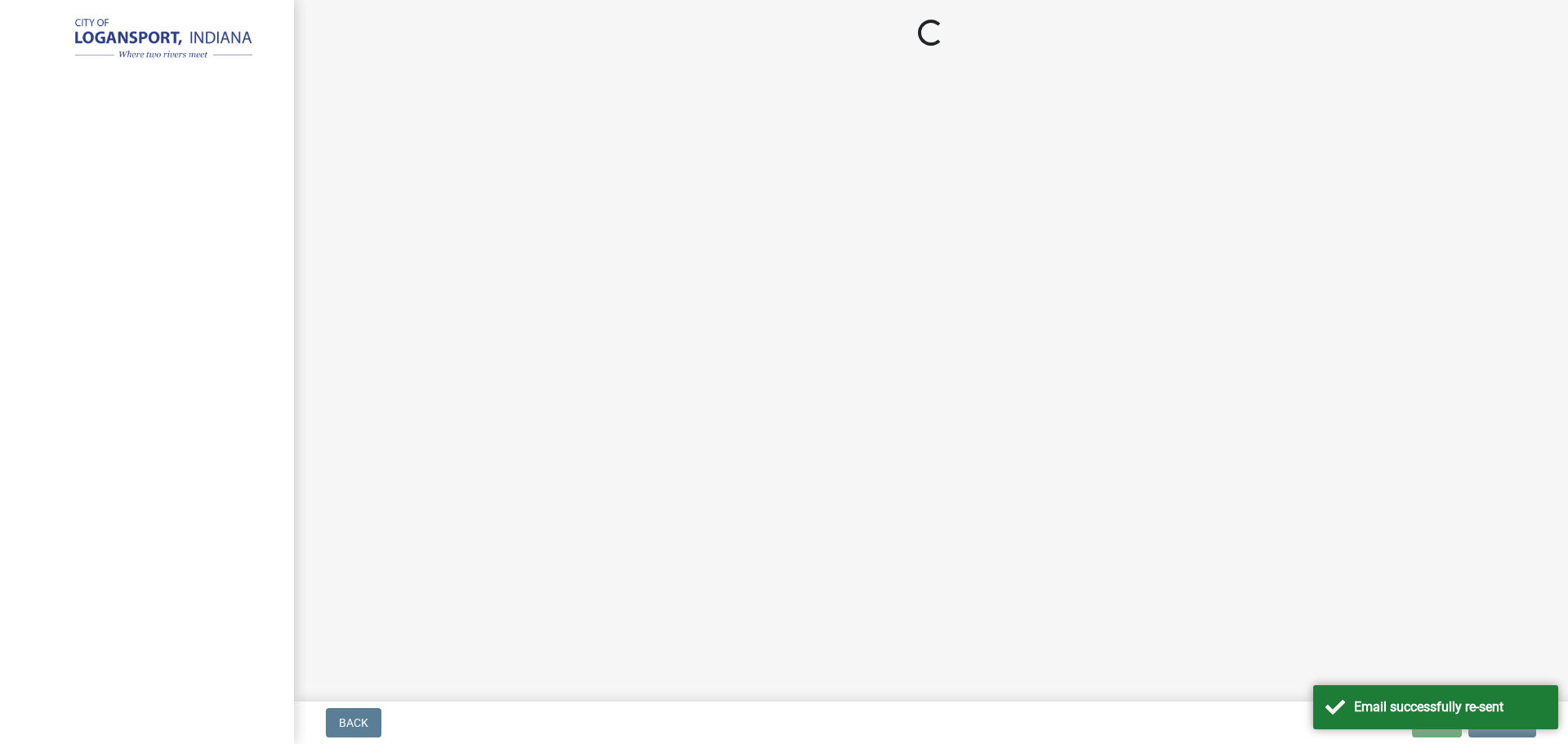
select select "3: 3"
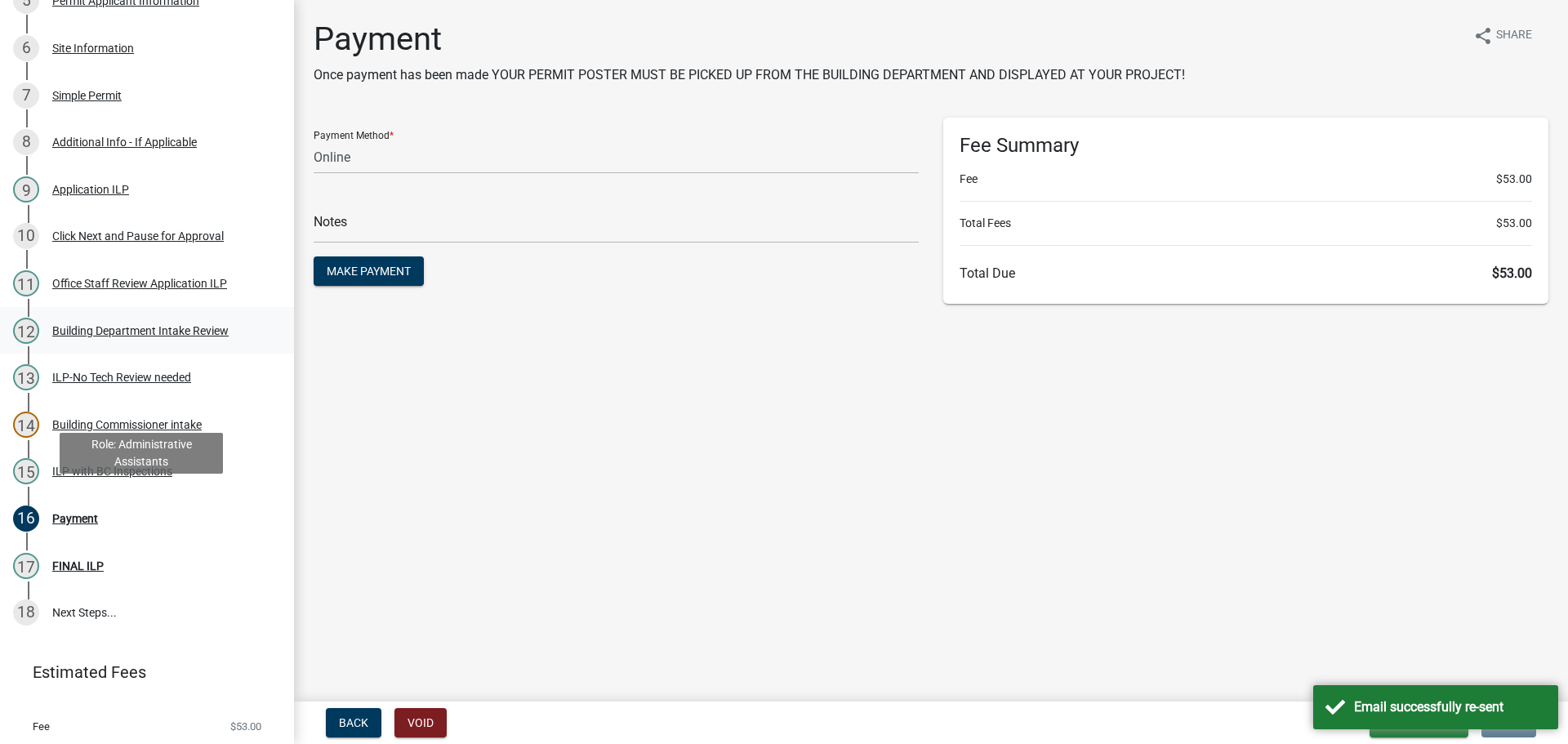
scroll to position [490, 0]
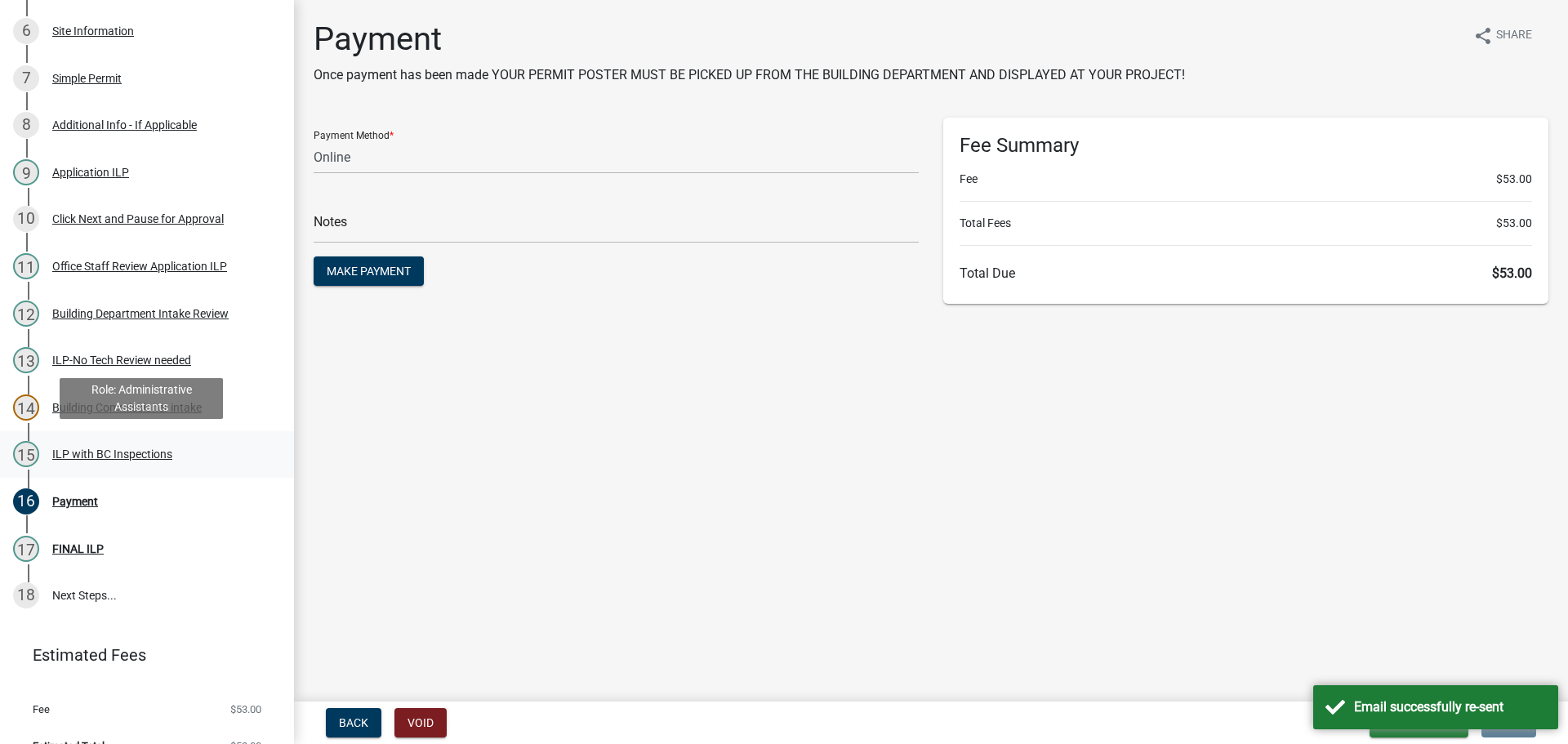
click at [108, 452] on div "ILP with BC Inspections" at bounding box center [112, 454] width 120 height 12
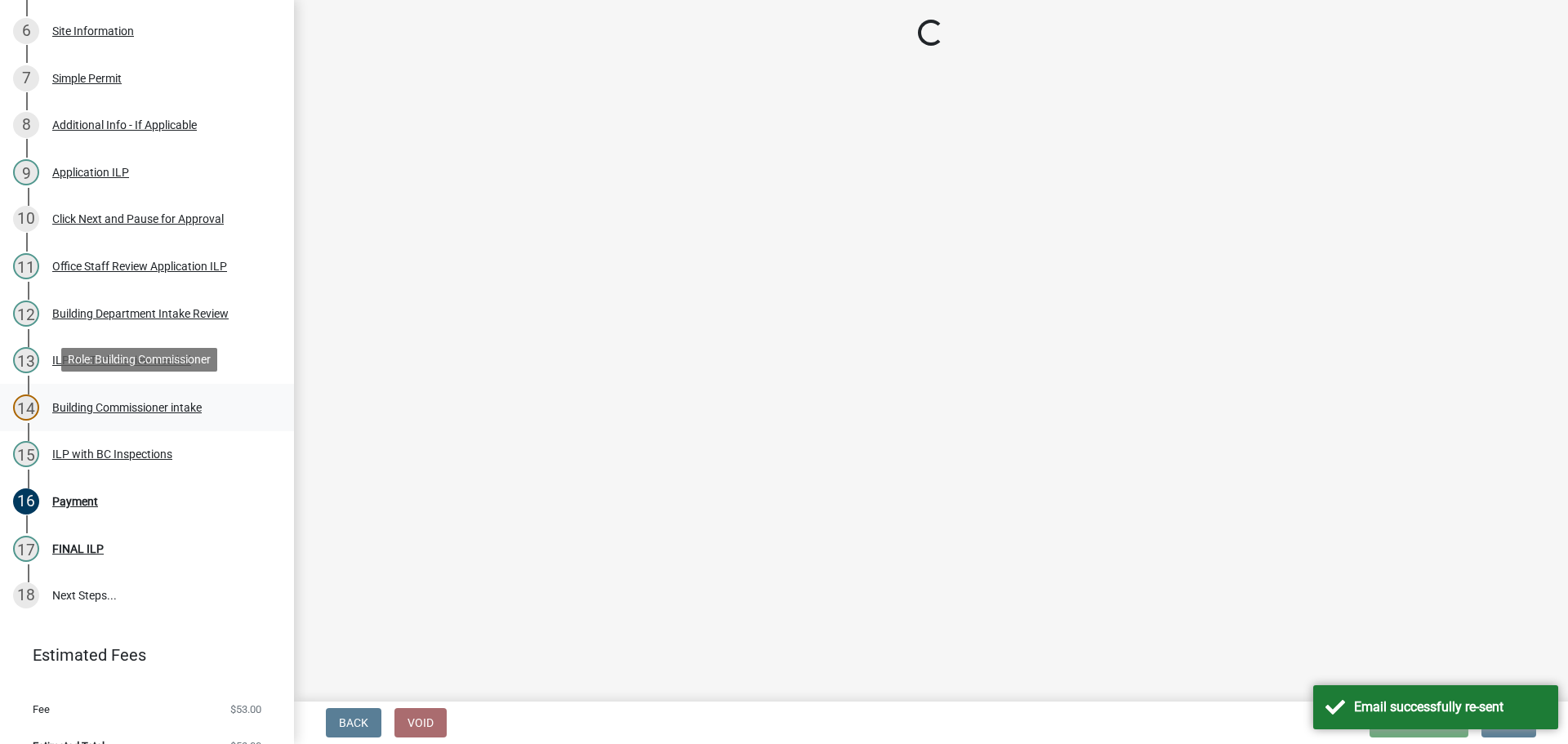
click at [136, 411] on div "14 Building Commissioner intake" at bounding box center [141, 407] width 255 height 26
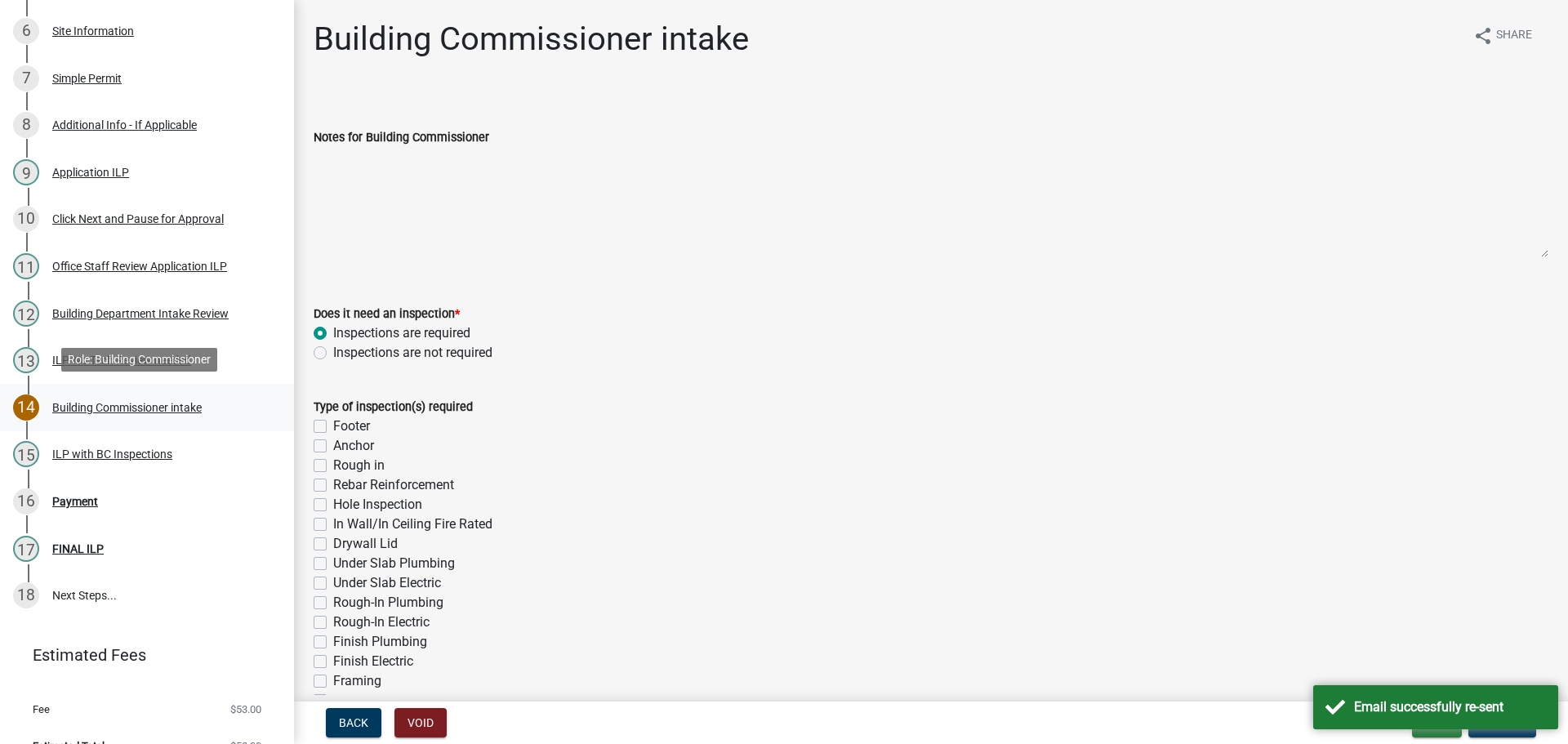
click at [106, 414] on div "14 Building Commissioner intake" at bounding box center [141, 407] width 255 height 26
click at [165, 453] on div "ILP with BC Inspections" at bounding box center [112, 454] width 120 height 12
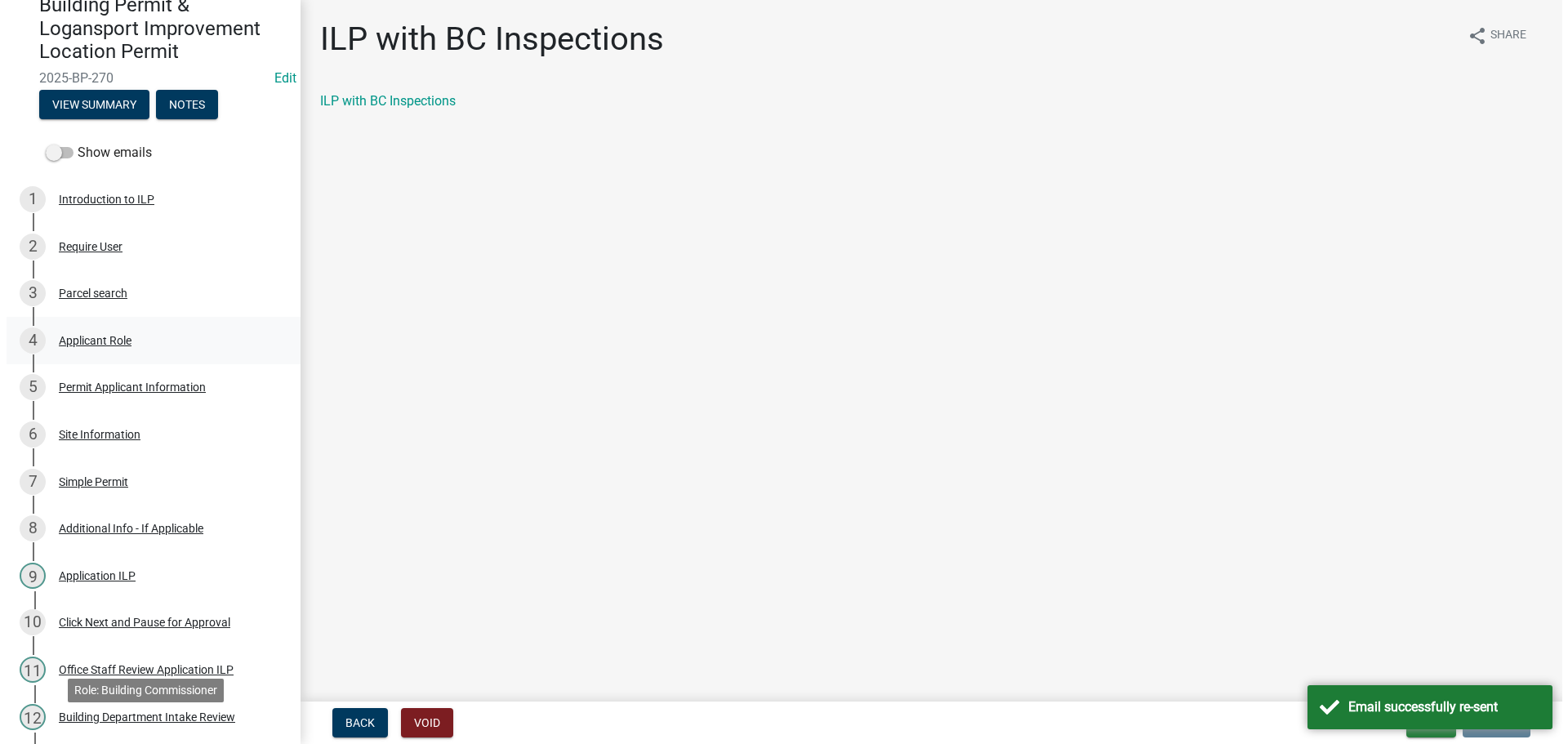
scroll to position [82, 0]
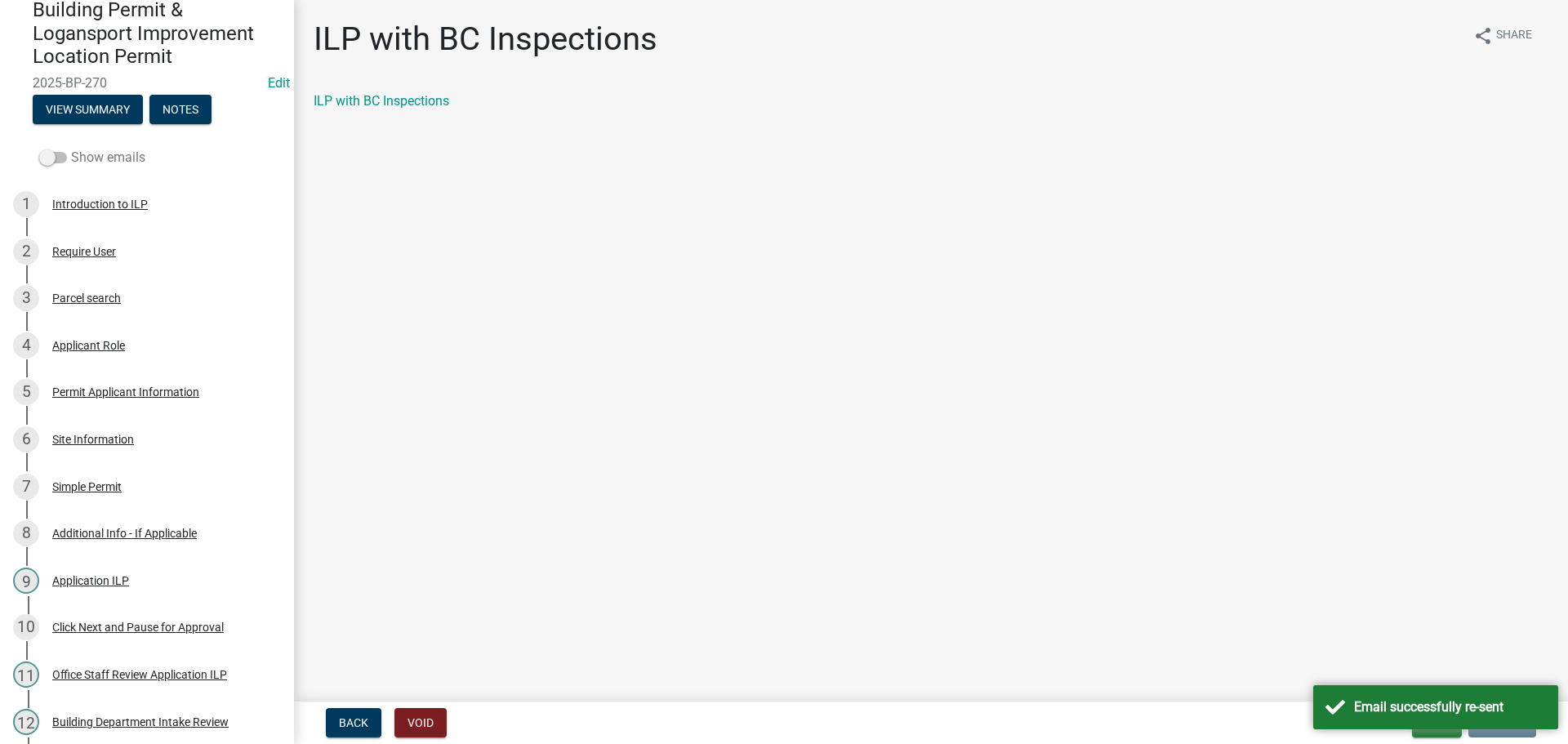
click at [57, 148] on label "Show emails" at bounding box center [92, 158] width 106 height 20
click at [71, 148] on input "Show emails" at bounding box center [71, 148] width 0 height 0
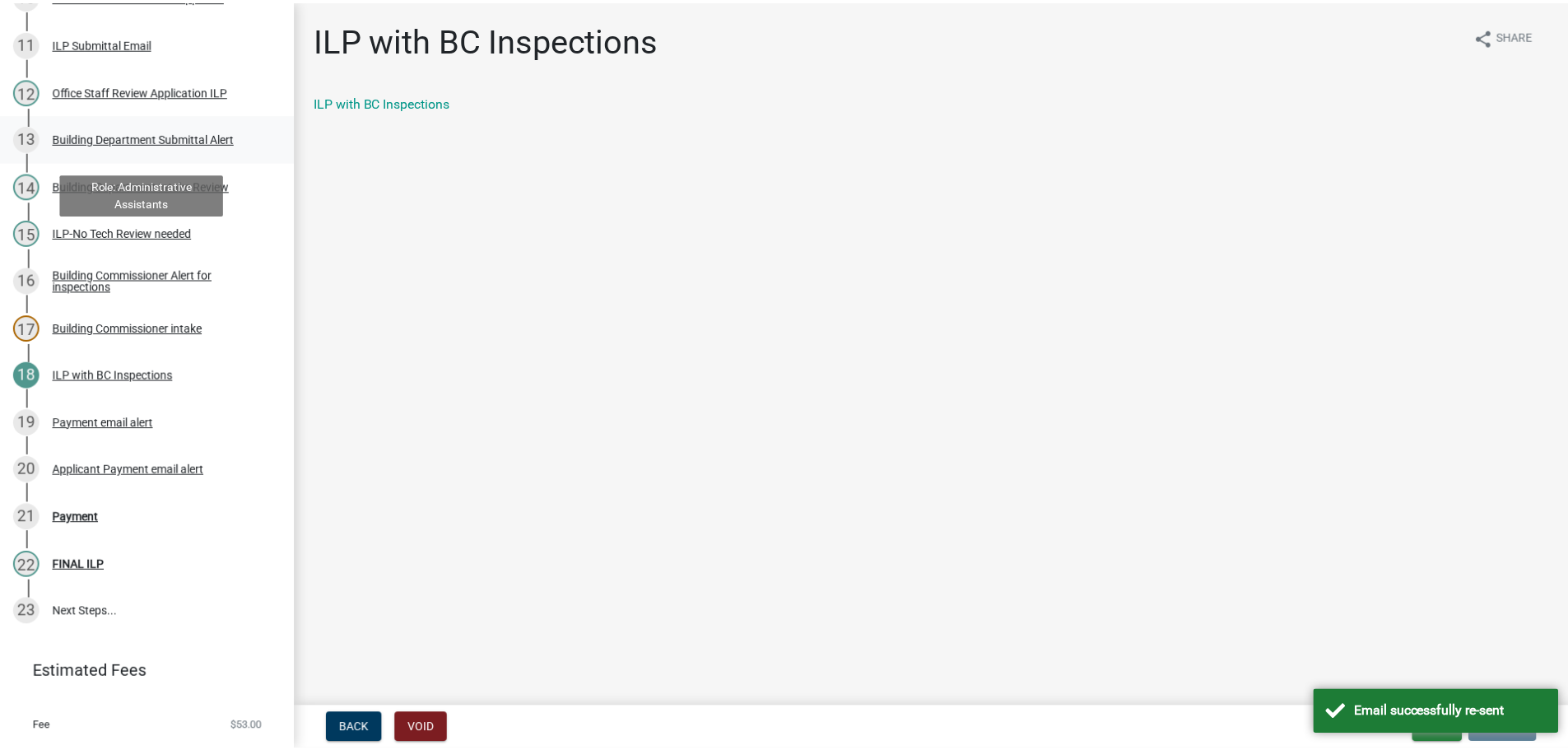
scroll to position [741, 0]
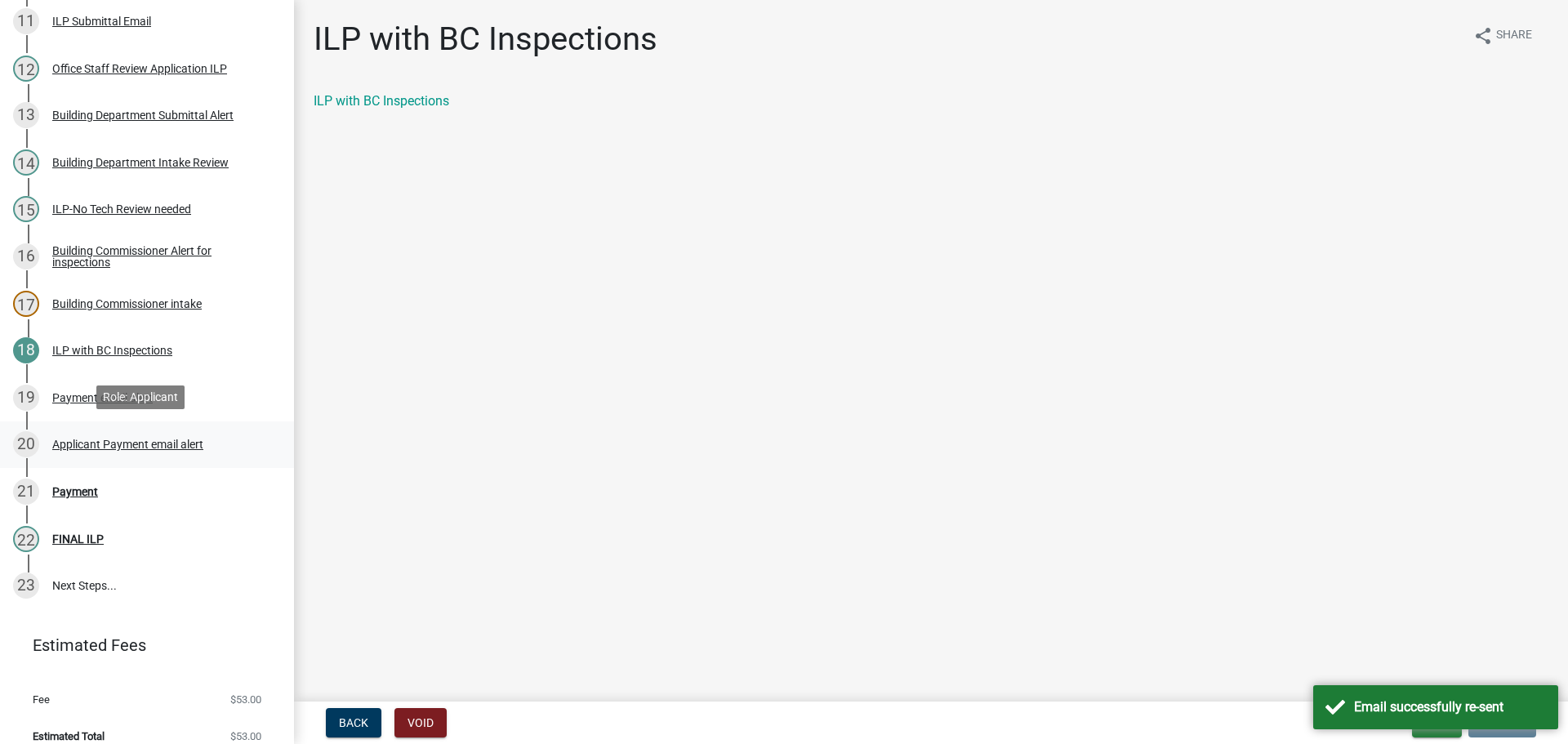
click at [72, 433] on div "20 Applicant Payment email alert" at bounding box center [141, 444] width 255 height 26
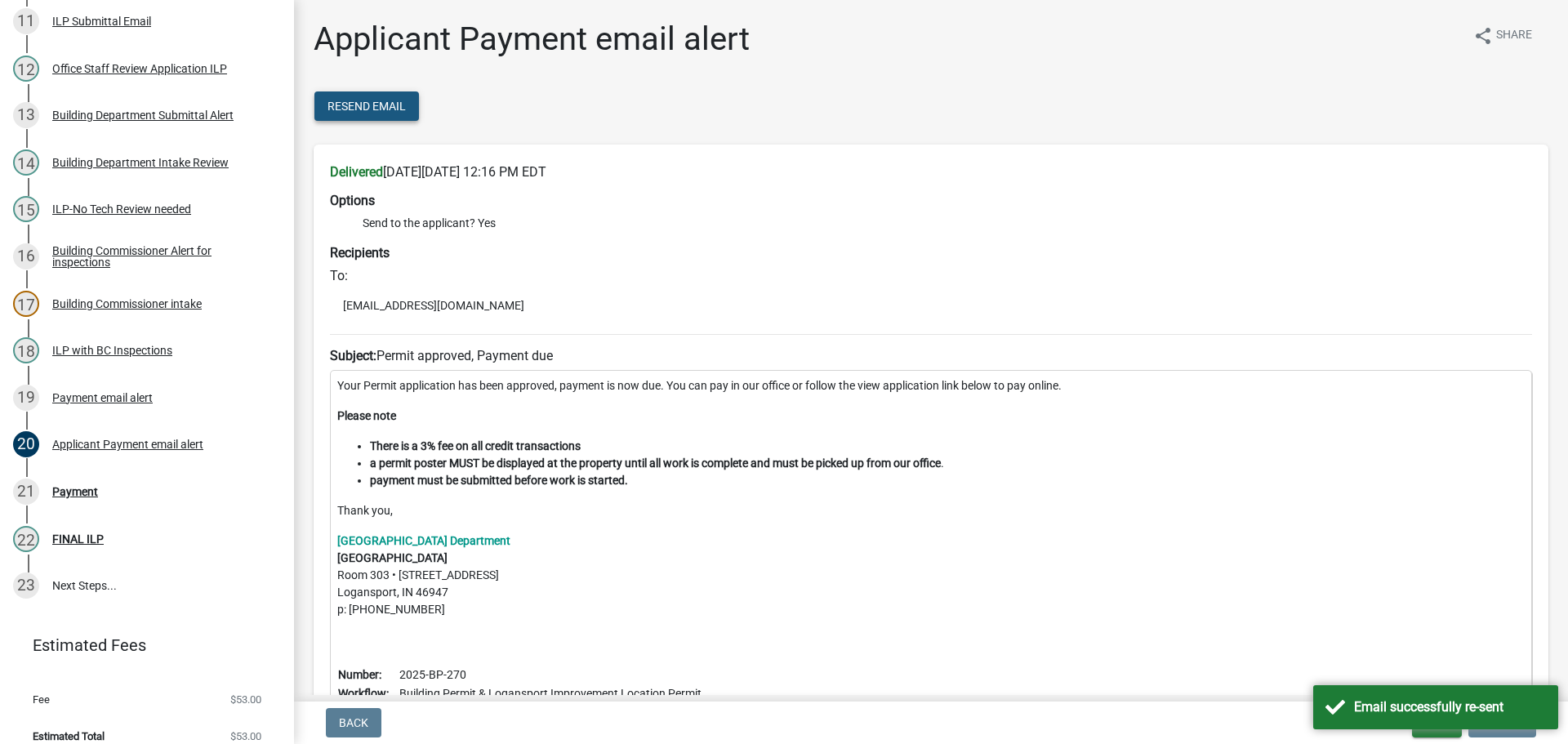
click at [392, 117] on button "Resend Email" at bounding box center [367, 106] width 104 height 30
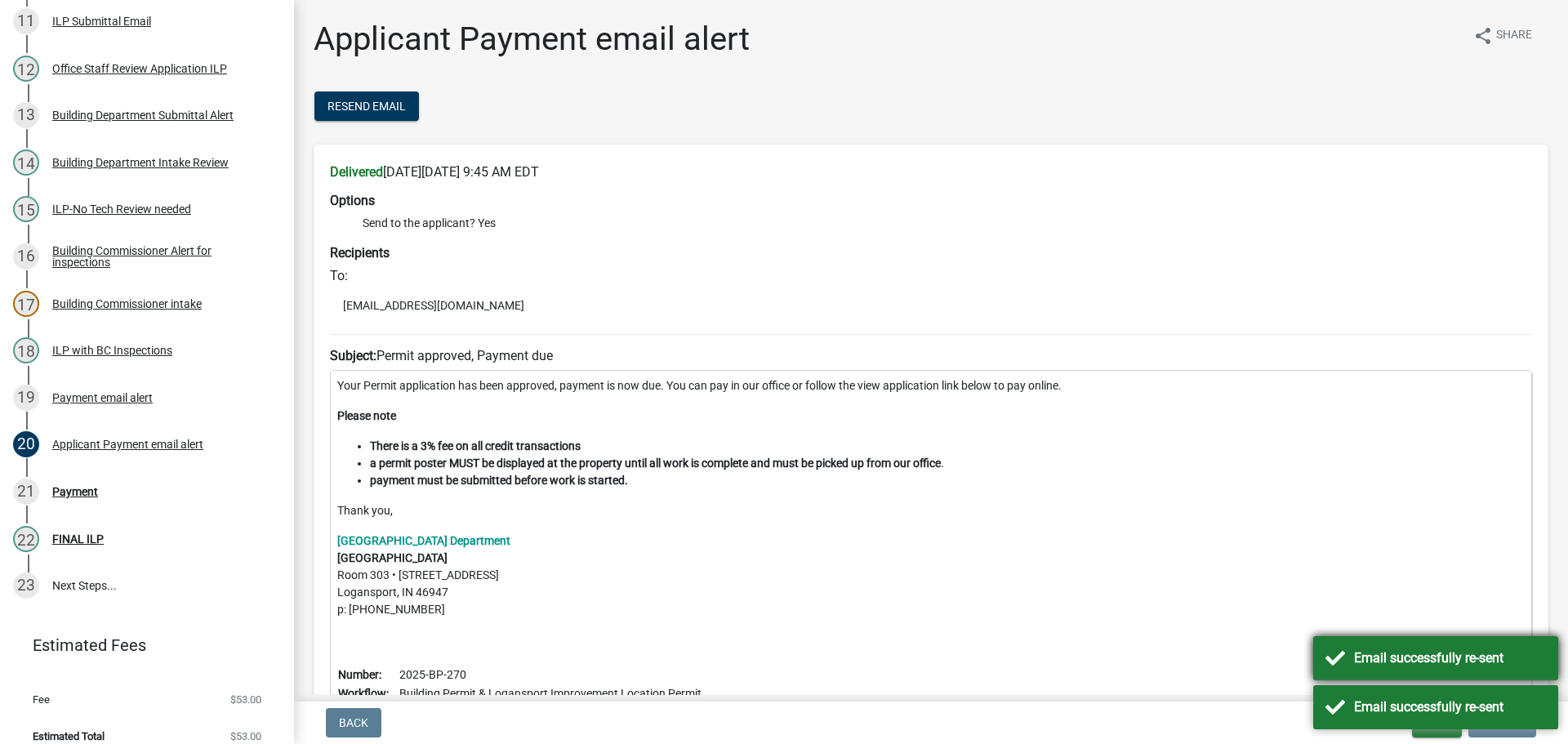
click at [1359, 650] on div "Email successfully re-sent" at bounding box center [1450, 658] width 192 height 20
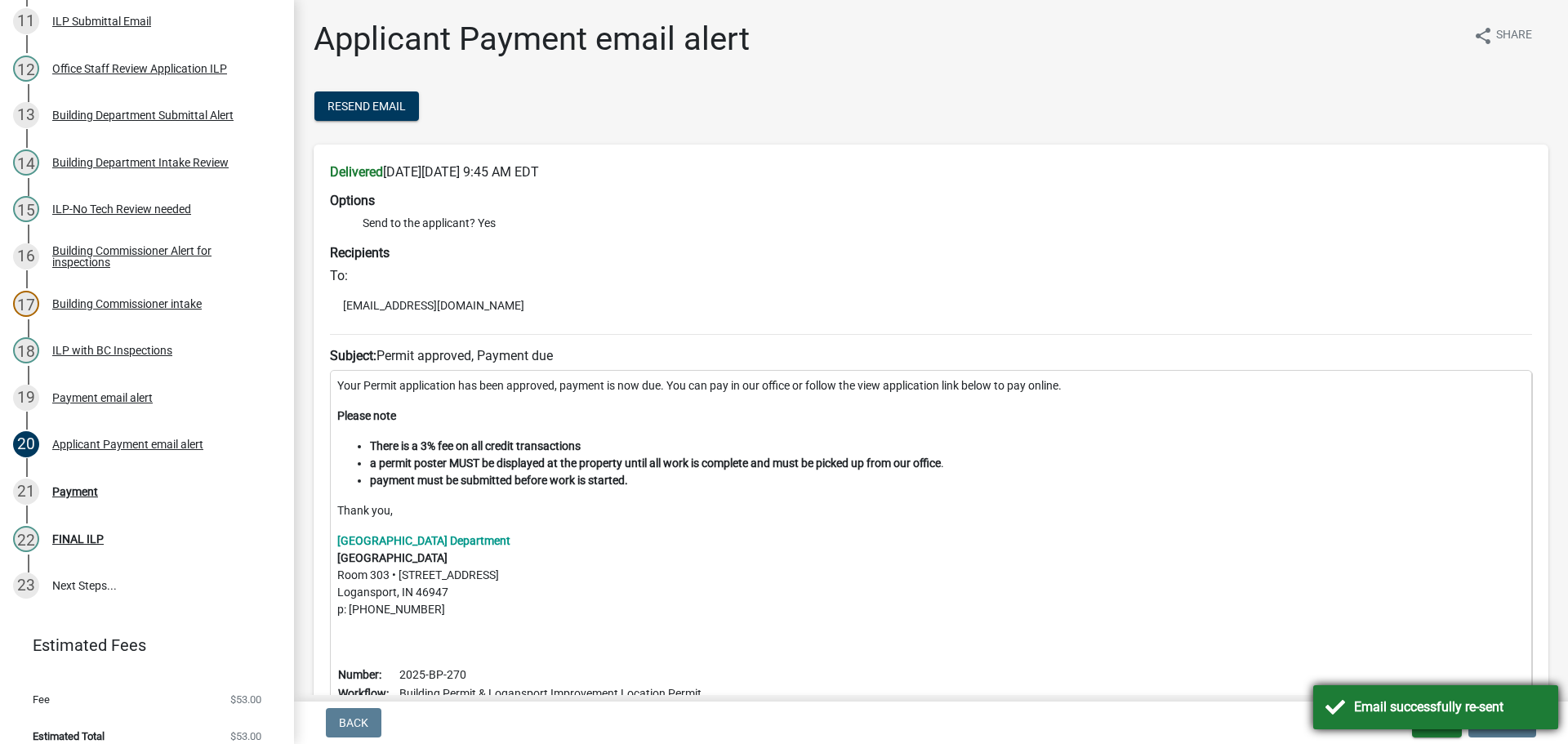
drag, startPoint x: 1351, startPoint y: 698, endPoint x: 1368, endPoint y: 700, distance: 17.1
click at [1353, 698] on div "Email successfully re-sent" at bounding box center [1436, 707] width 245 height 44
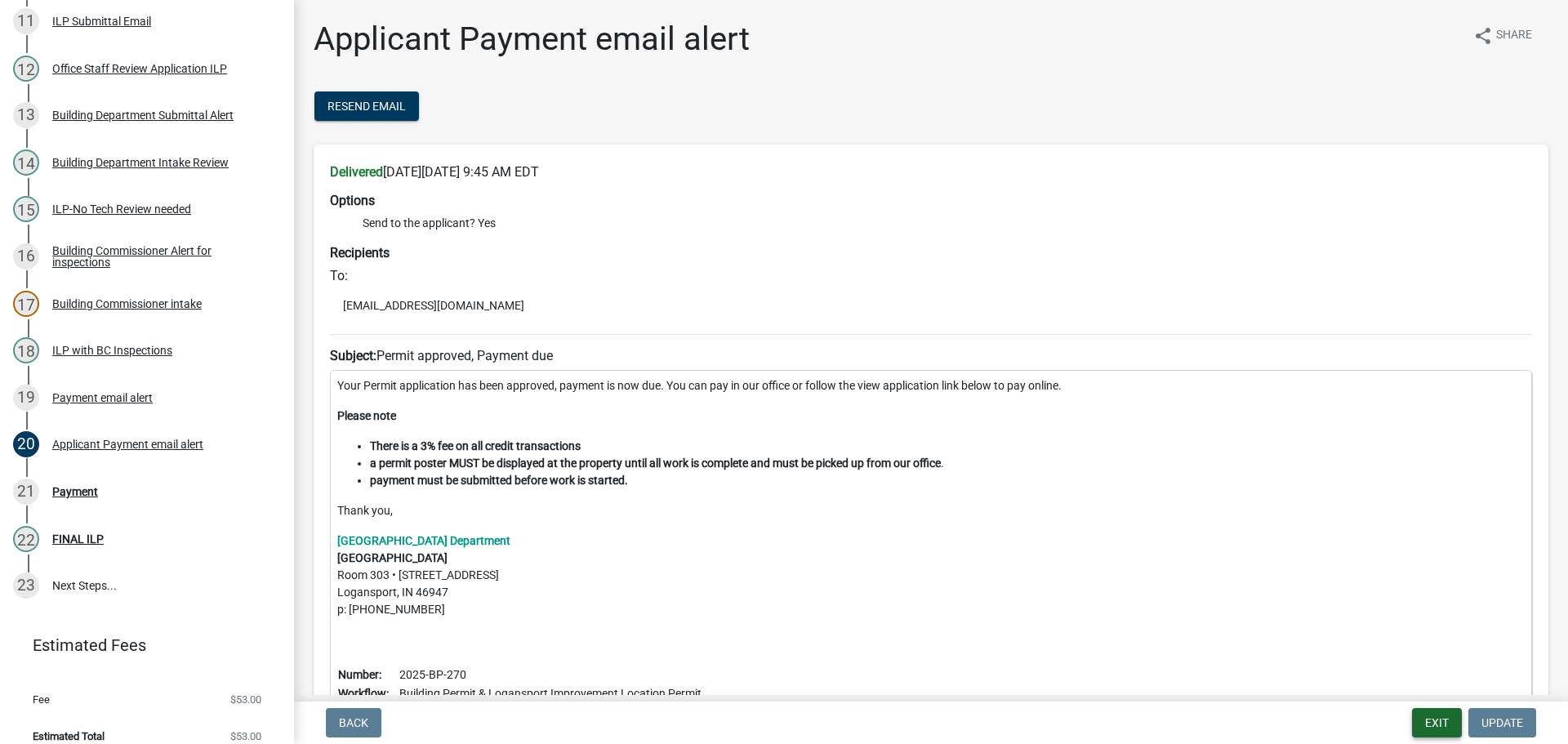
click at [1423, 718] on button "Exit" at bounding box center [1436, 722] width 50 height 30
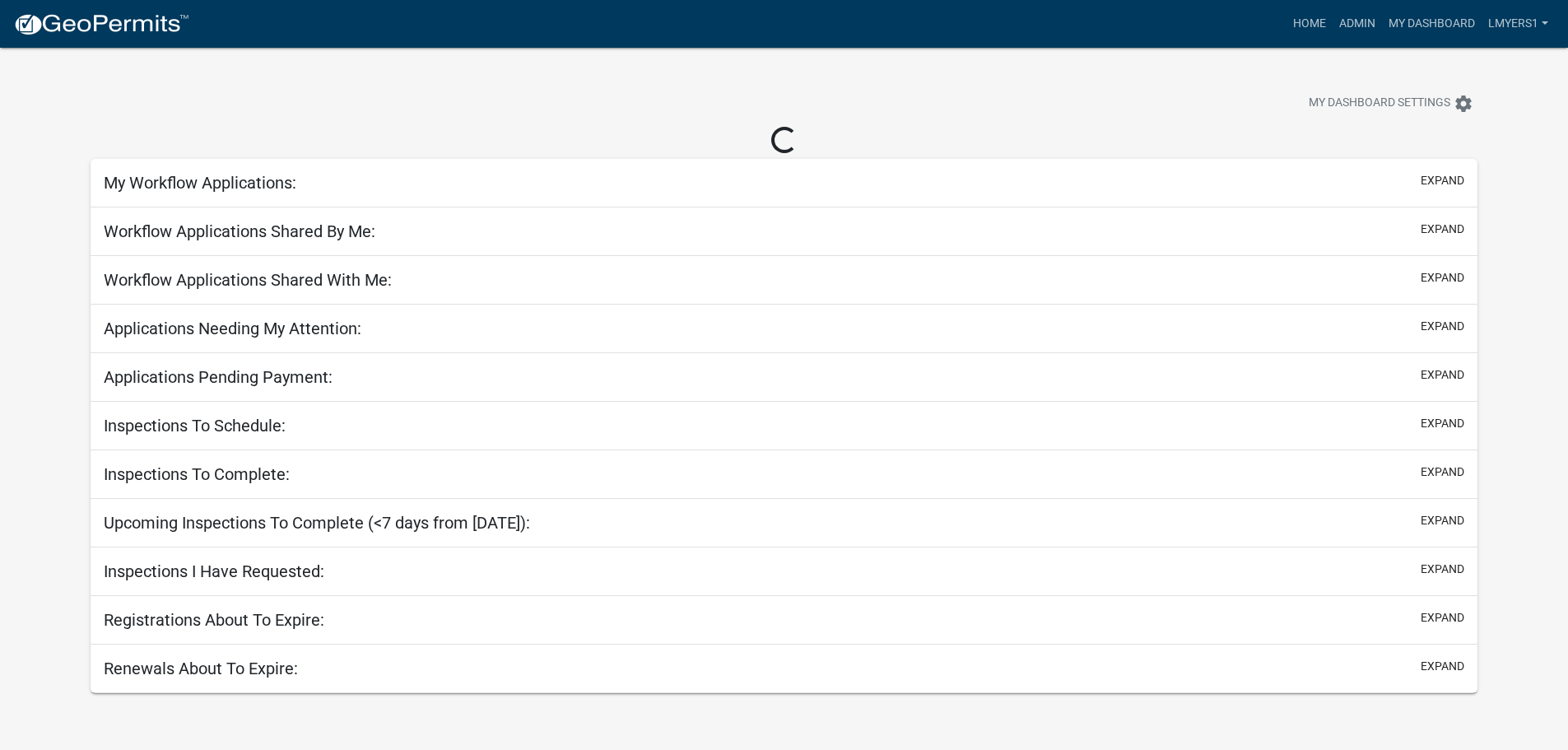
select select "3: 100"
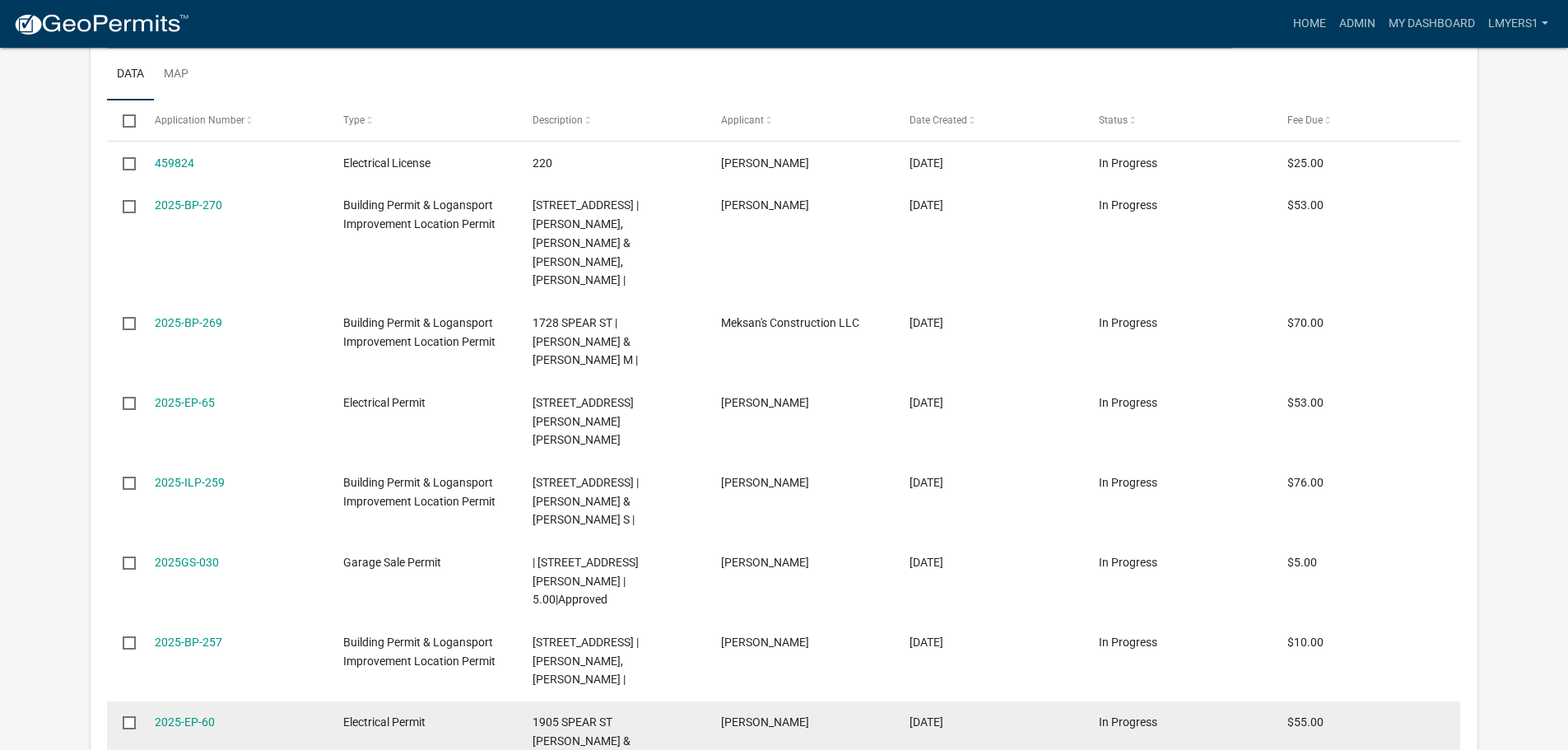
scroll to position [485, 0]
